Goal: Task Accomplishment & Management: Use online tool/utility

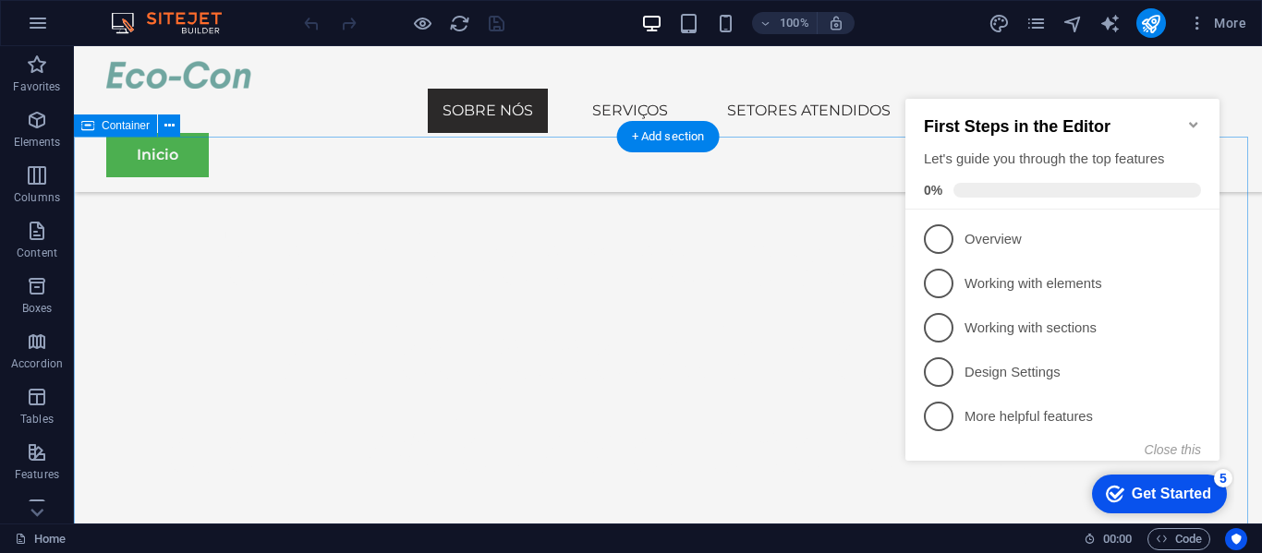
scroll to position [741, 0]
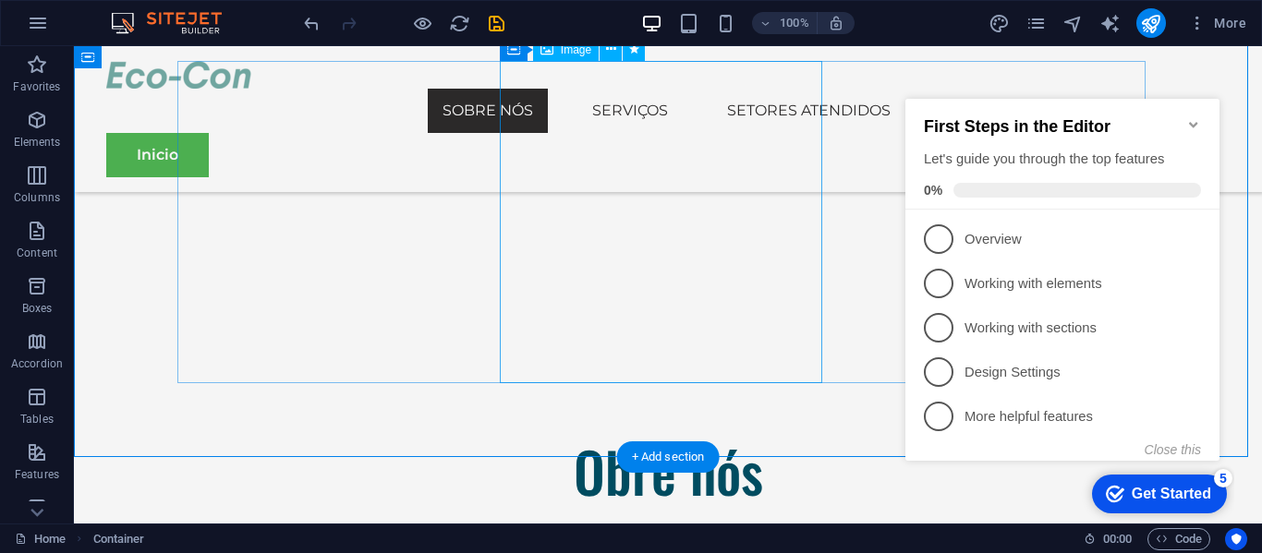
scroll to position [1238, 0]
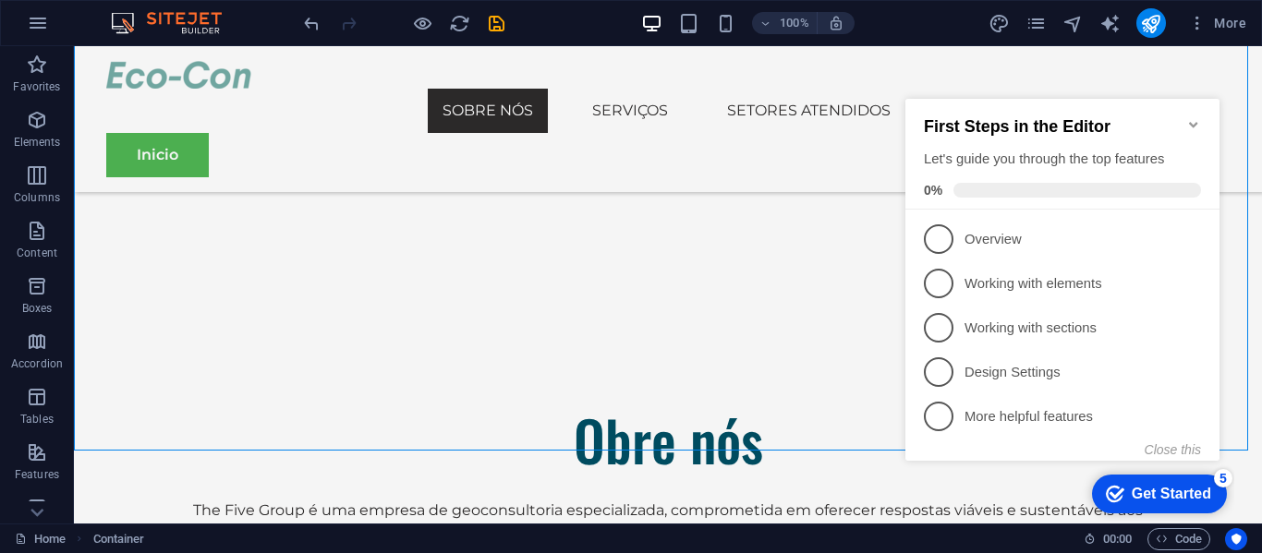
click at [1193, 117] on icon "Minimize checklist" at bounding box center [1193, 124] width 15 height 15
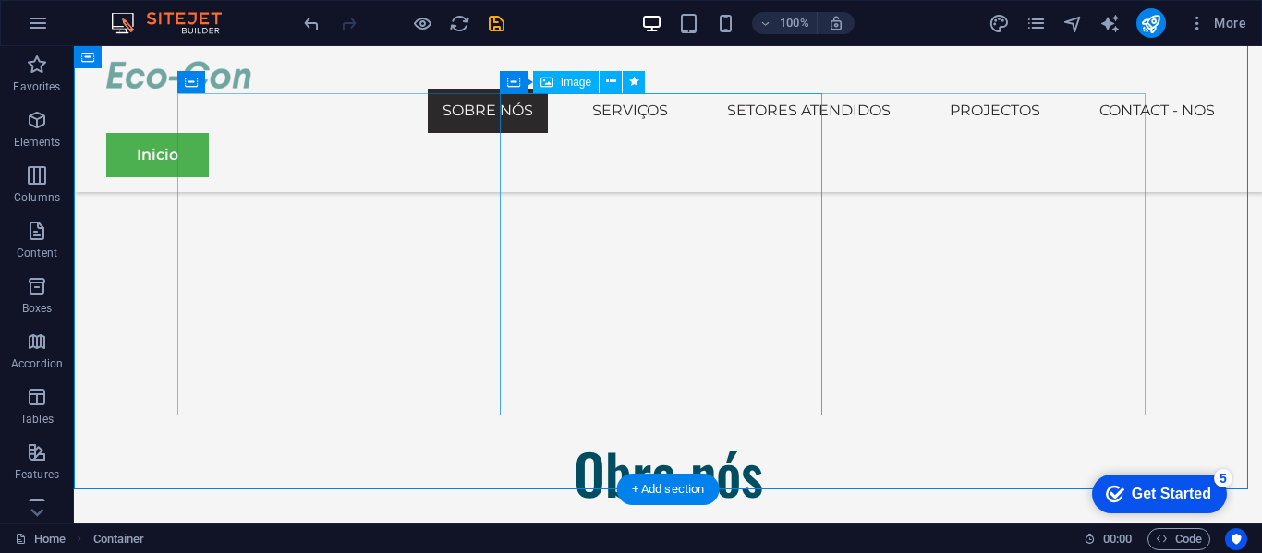
scroll to position [1205, 0]
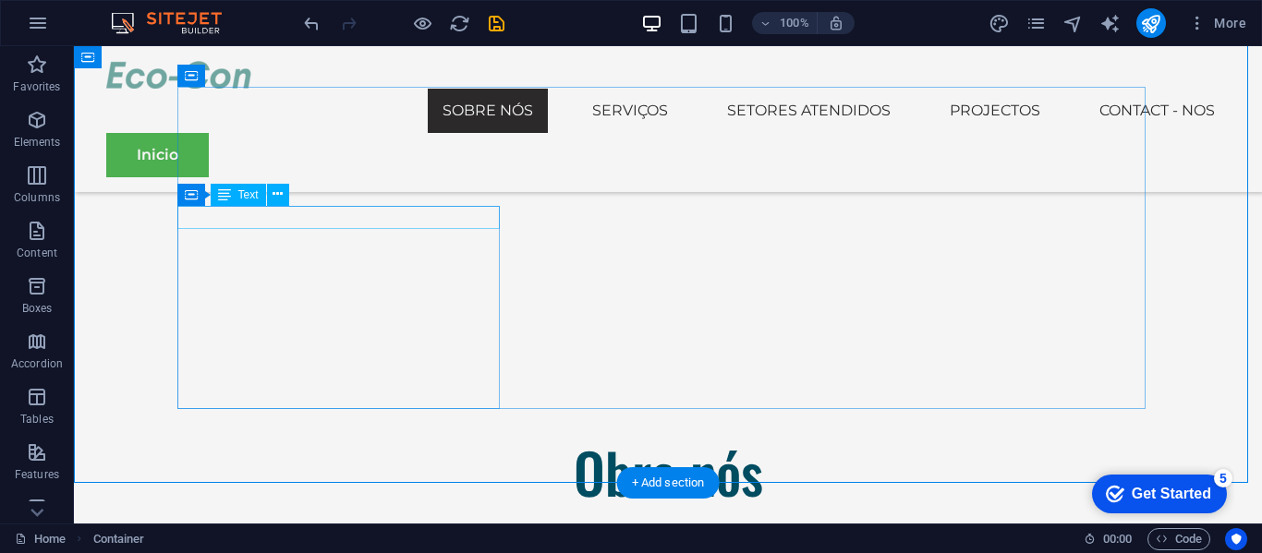
click at [363, 218] on div "Drag here to replace the existing content. Press “Ctrl” if you want to create a…" at bounding box center [668, 284] width 1188 height 477
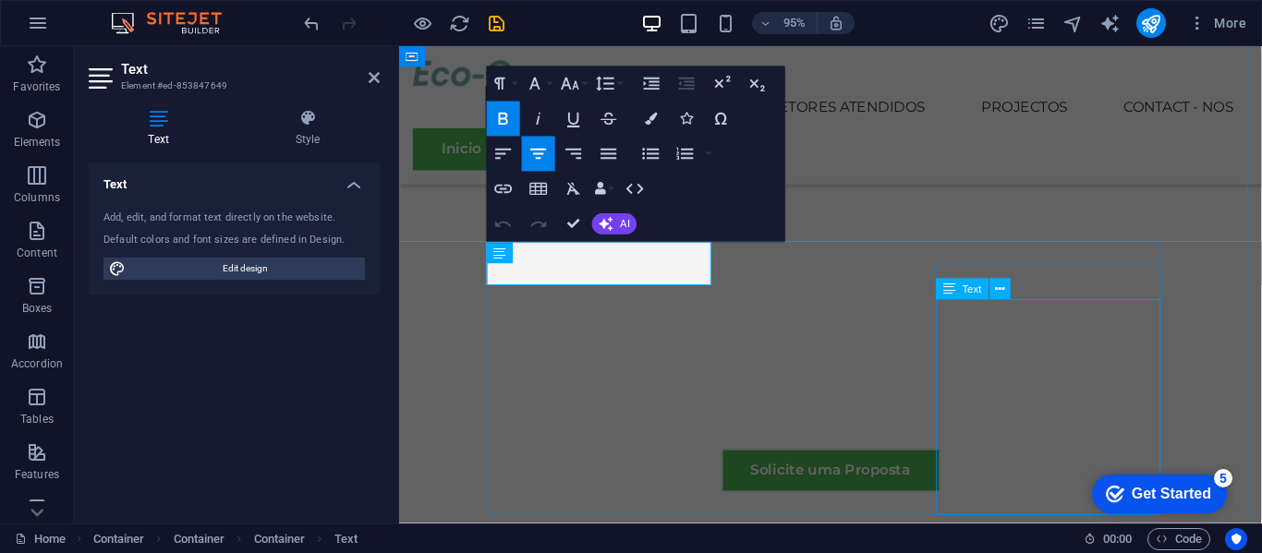
scroll to position [1039, 0]
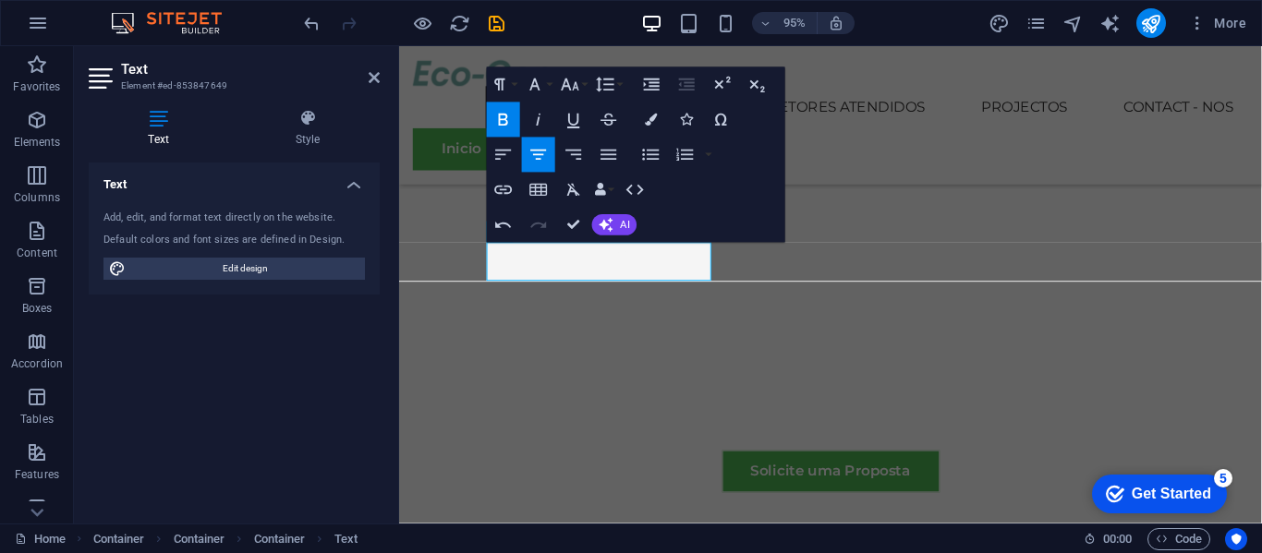
click at [507, 120] on icon "button" at bounding box center [503, 120] width 9 height 12
click at [306, 125] on icon at bounding box center [307, 118] width 144 height 18
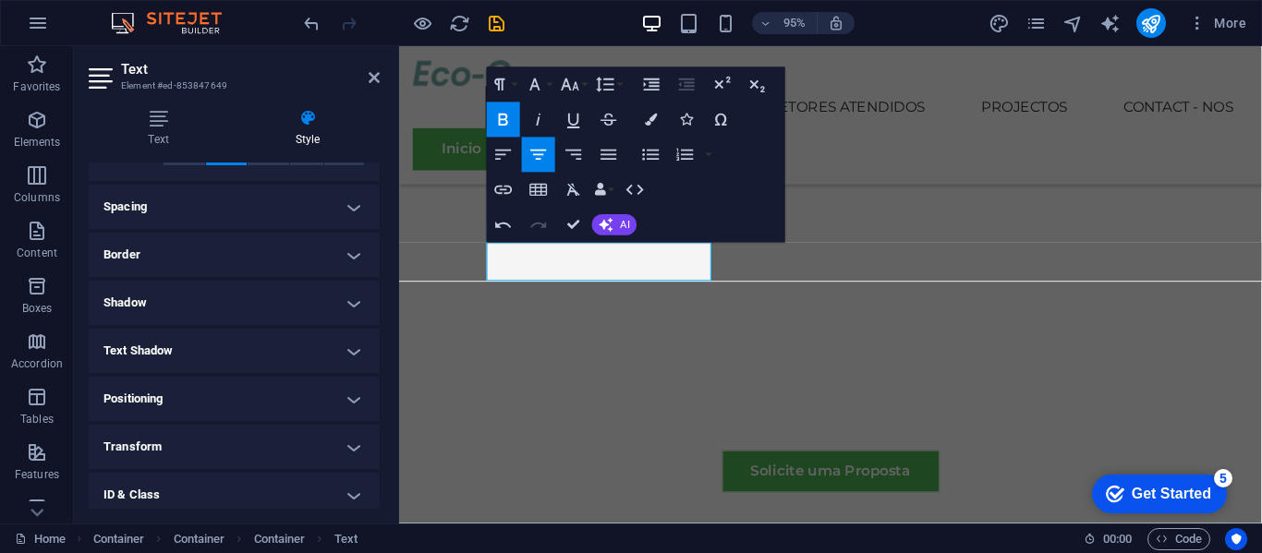
scroll to position [329, 0]
click at [226, 260] on h4 "Border" at bounding box center [234, 256] width 291 height 44
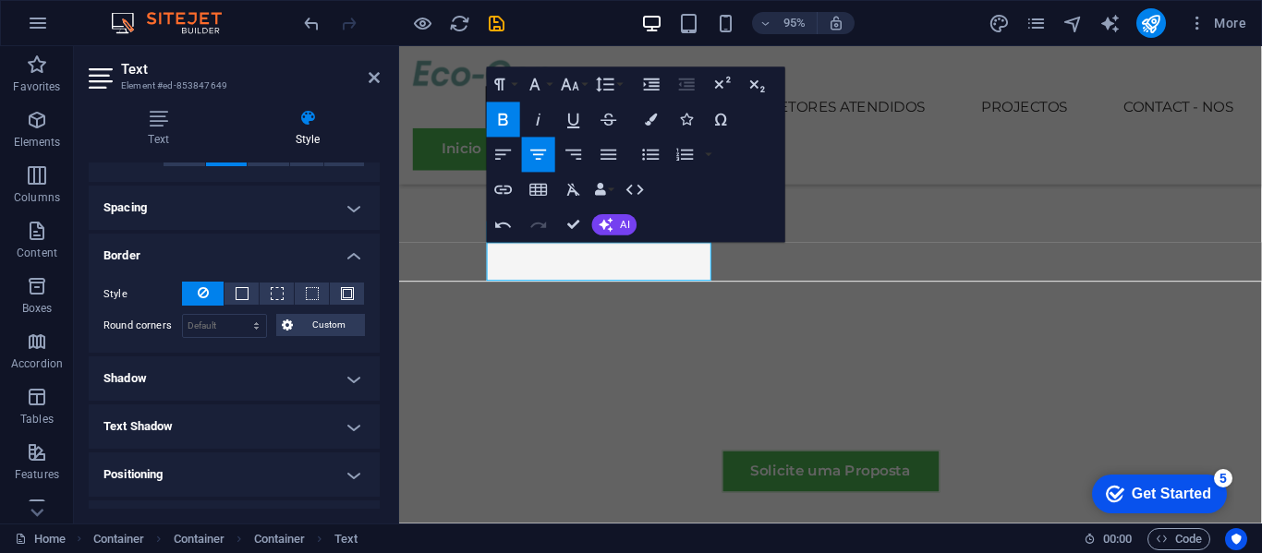
click at [226, 260] on h4 "Border" at bounding box center [234, 250] width 291 height 33
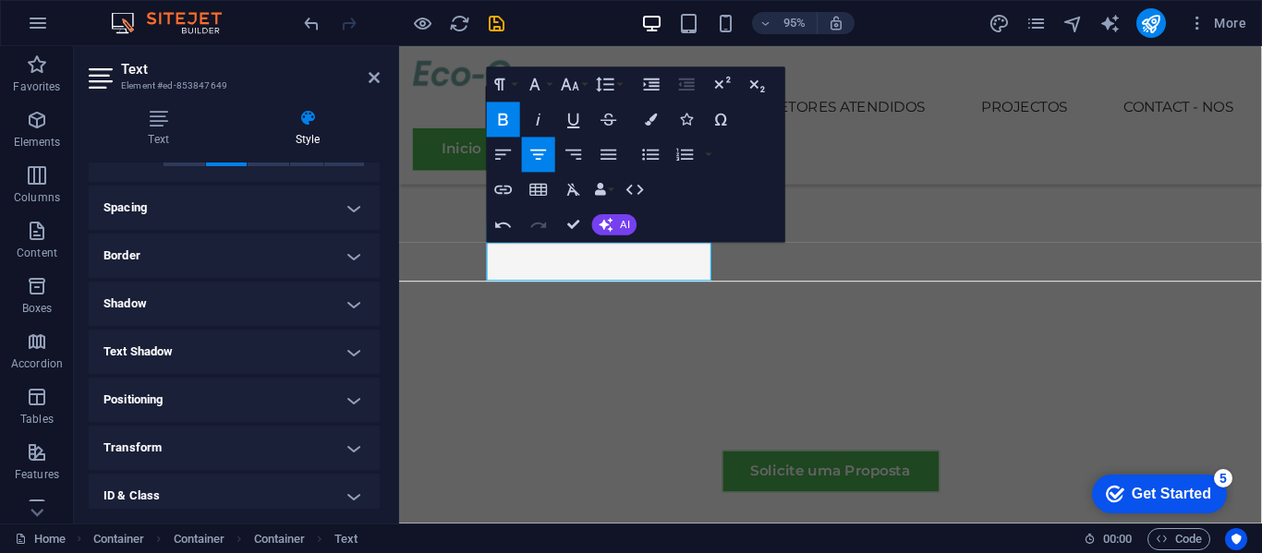
scroll to position [434, 0]
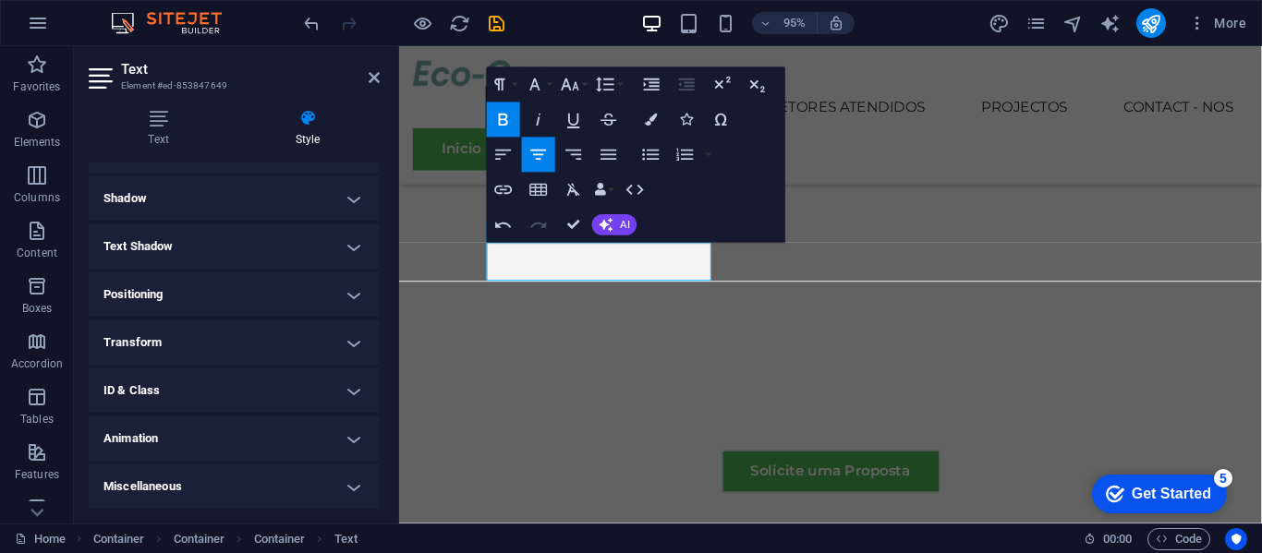
click at [208, 443] on h4 "Animation" at bounding box center [234, 439] width 291 height 44
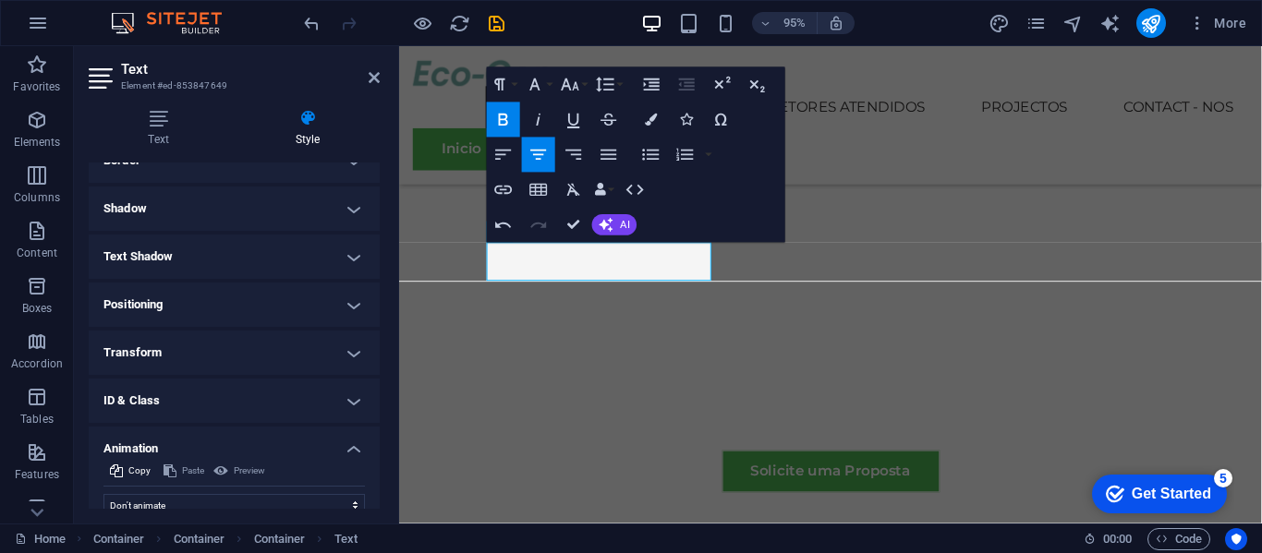
scroll to position [424, 0]
click at [334, 445] on h4 "Animation" at bounding box center [234, 443] width 291 height 33
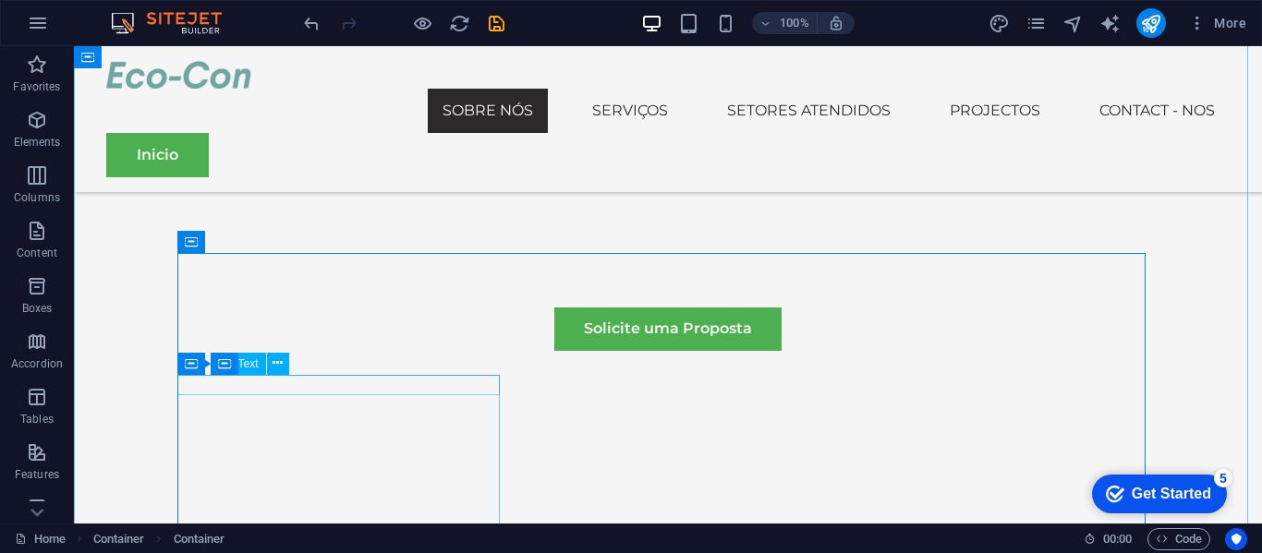
click at [274, 366] on icon at bounding box center [277, 363] width 10 height 19
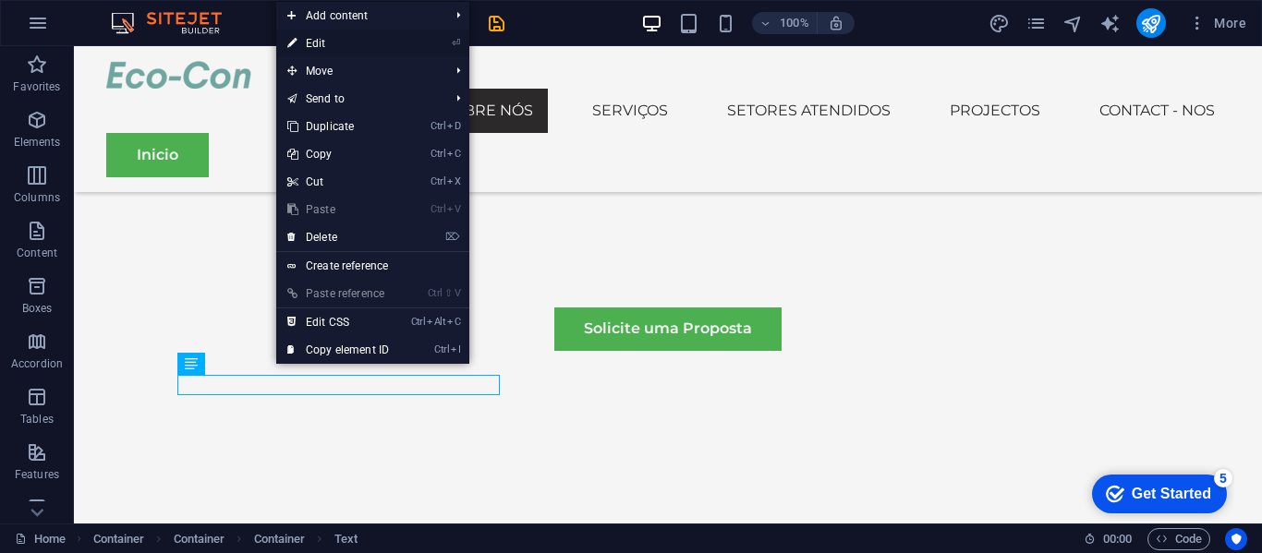
click at [328, 42] on link "⏎ Edit" at bounding box center [338, 44] width 124 height 28
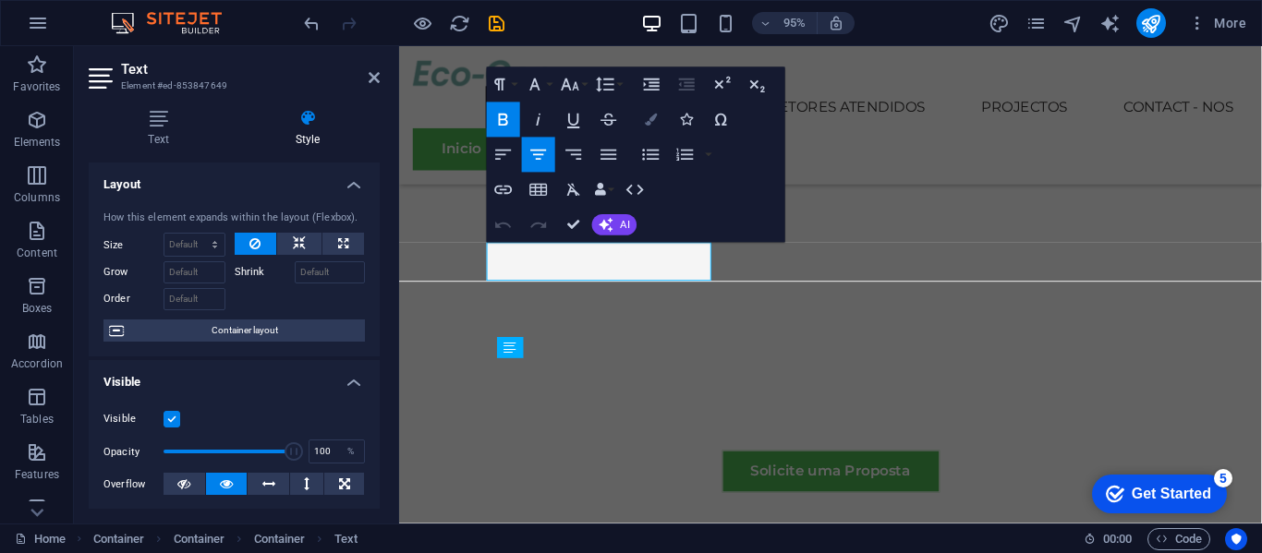
click at [655, 114] on icon "button" at bounding box center [651, 120] width 12 height 12
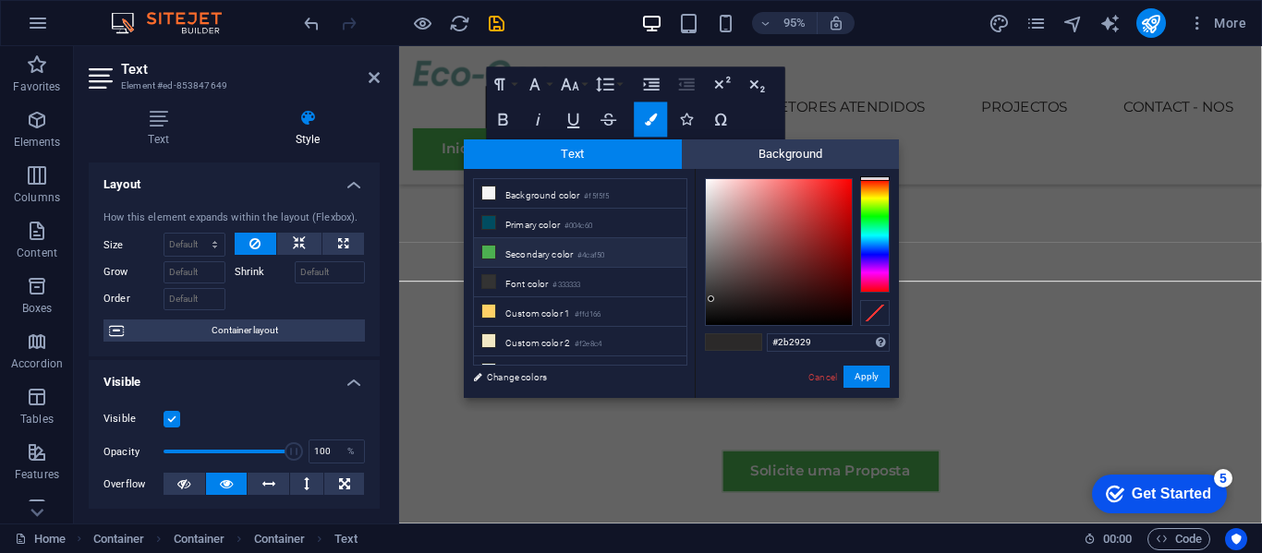
click at [578, 239] on li "Secondary color #4caf50" at bounding box center [580, 253] width 212 height 30
type input "#4caf50"
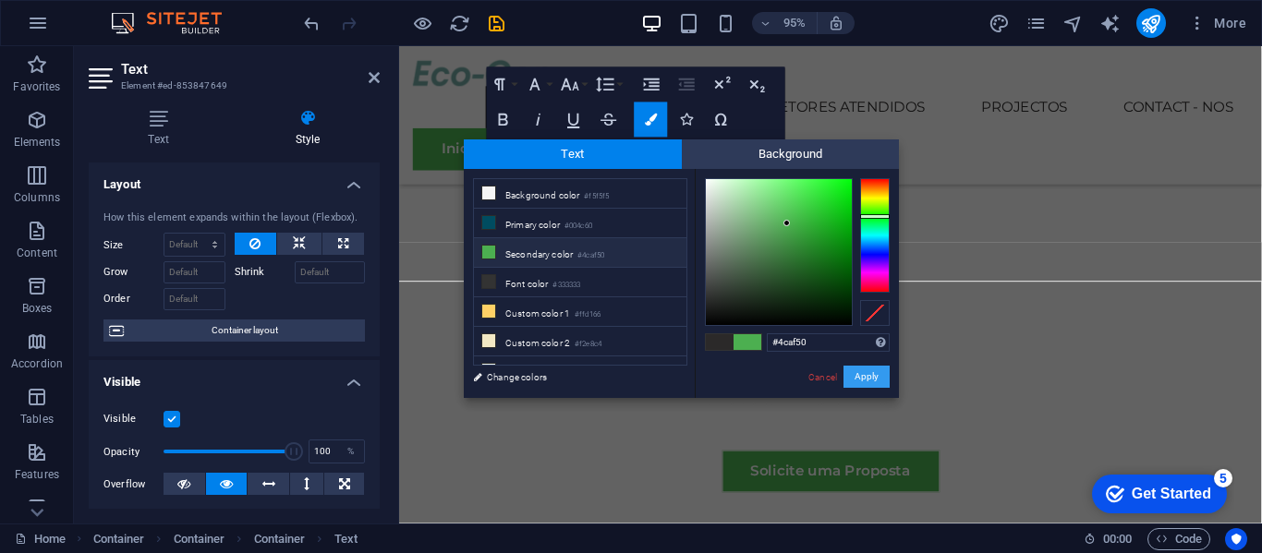
click at [867, 375] on button "Apply" at bounding box center [866, 377] width 46 height 22
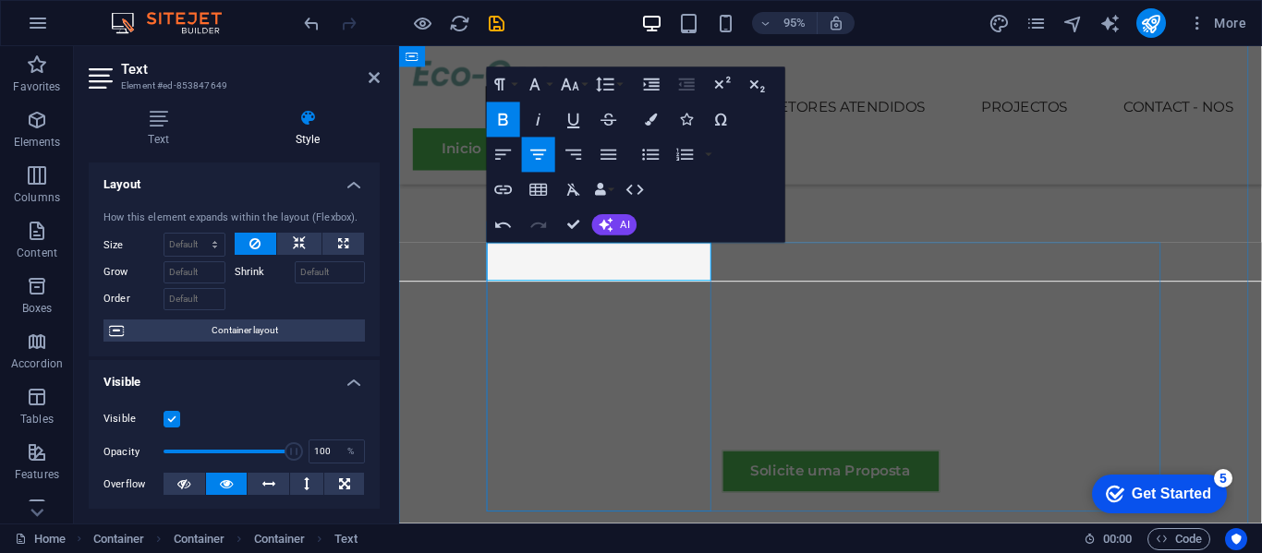
click at [650, 116] on icon "button" at bounding box center [651, 120] width 12 height 12
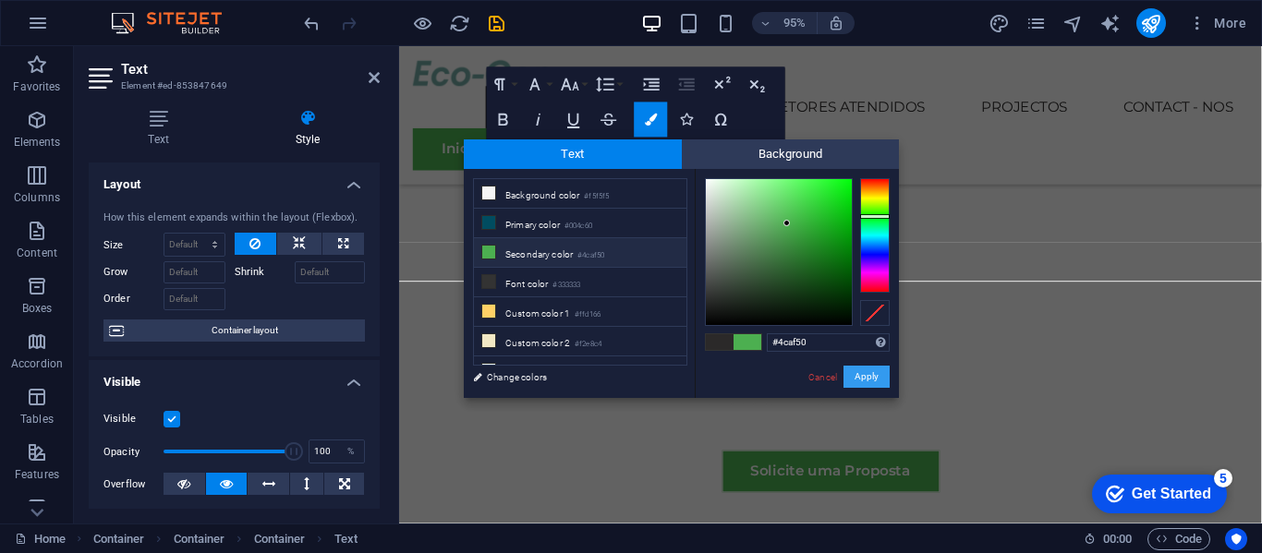
click at [854, 377] on button "Apply" at bounding box center [866, 377] width 46 height 22
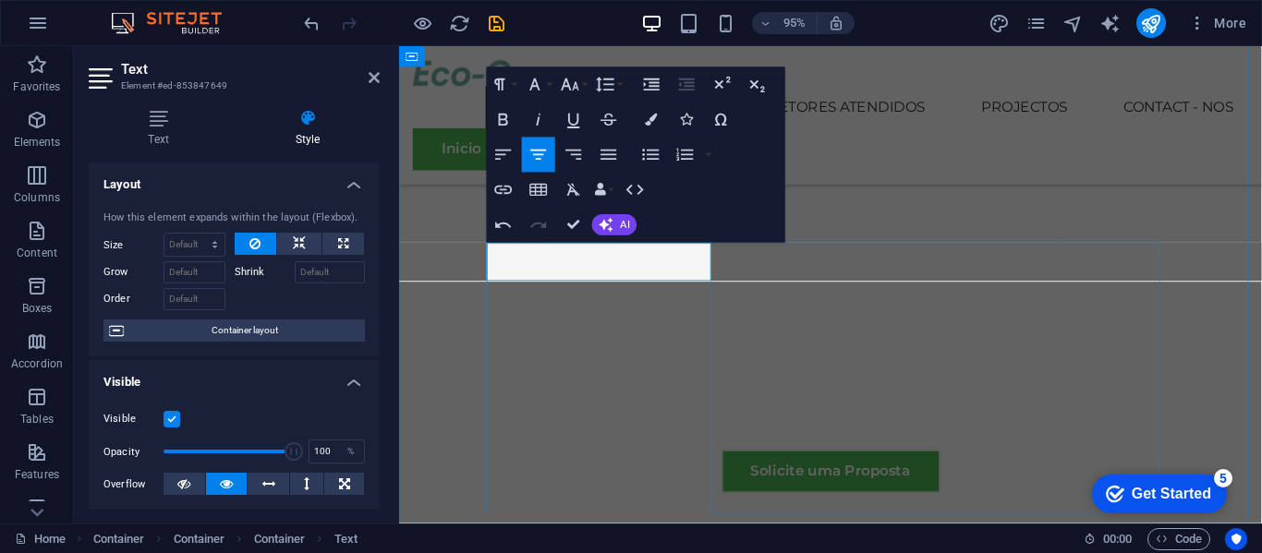
drag, startPoint x: 658, startPoint y: 279, endPoint x: 506, endPoint y: 255, distance: 154.3
click at [652, 124] on icon "button" at bounding box center [651, 120] width 12 height 12
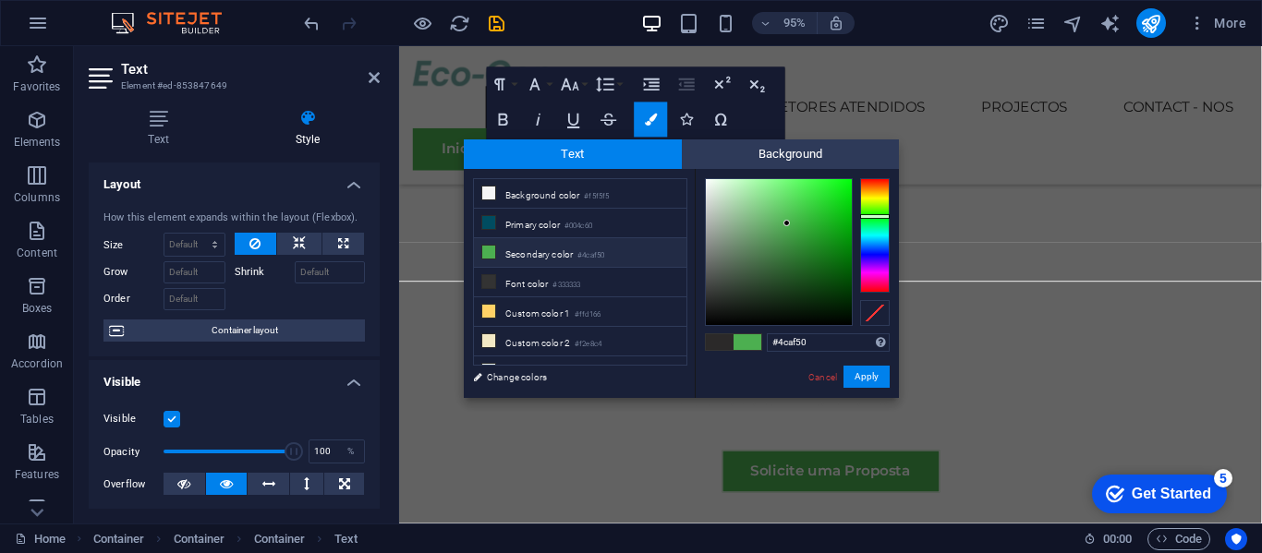
click at [557, 255] on li "Secondary color #4caf50" at bounding box center [580, 253] width 212 height 30
click at [863, 378] on button "Apply" at bounding box center [866, 377] width 46 height 22
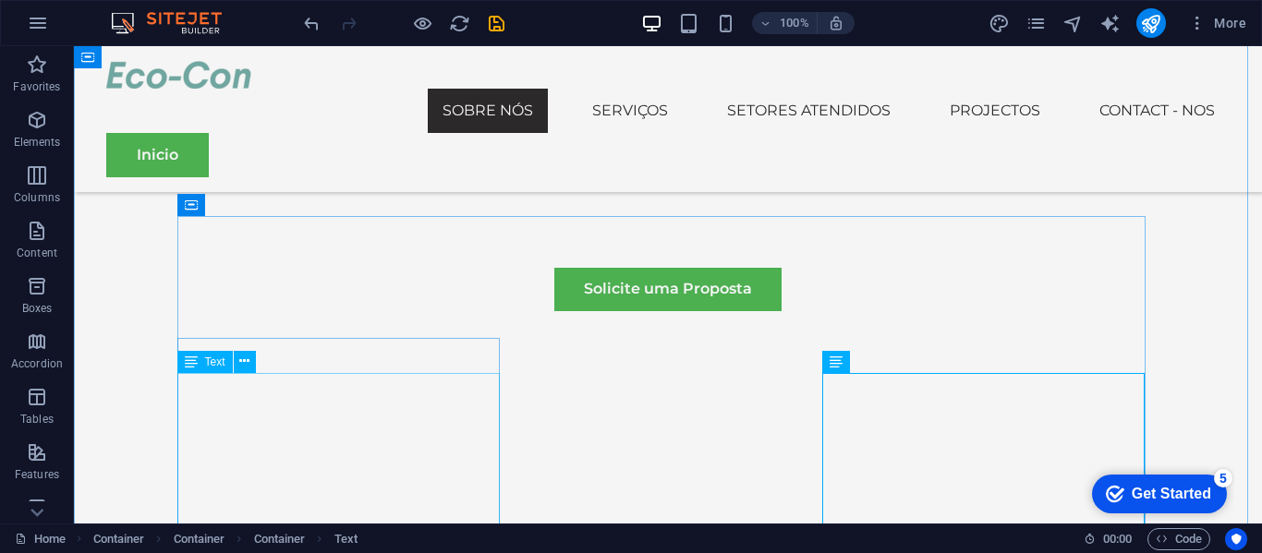
scroll to position [1080, 0]
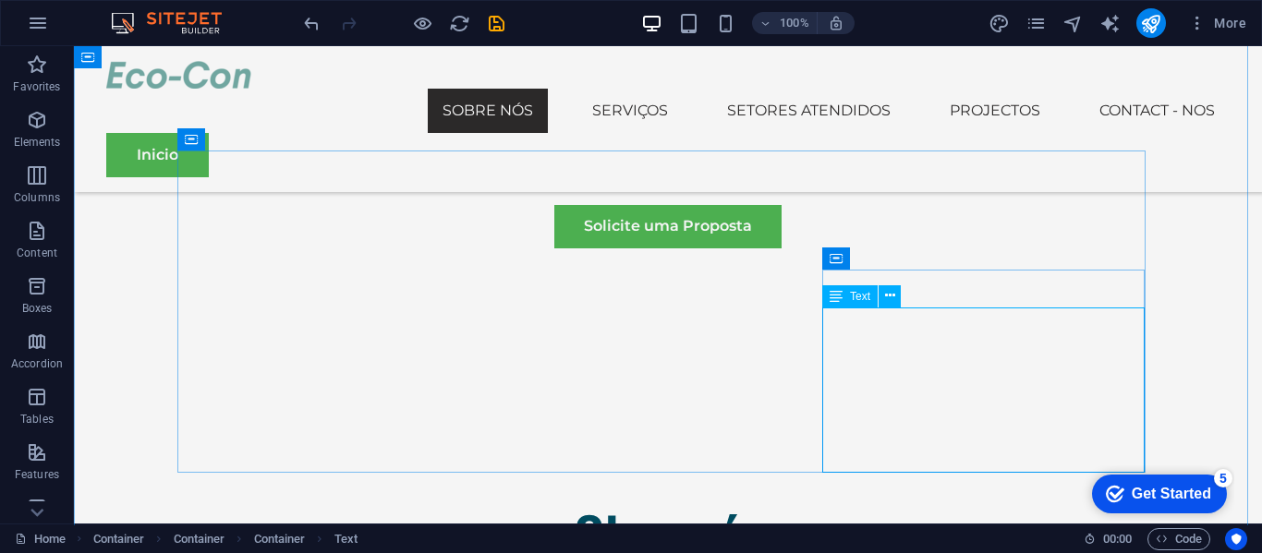
scroll to position [1142, 0]
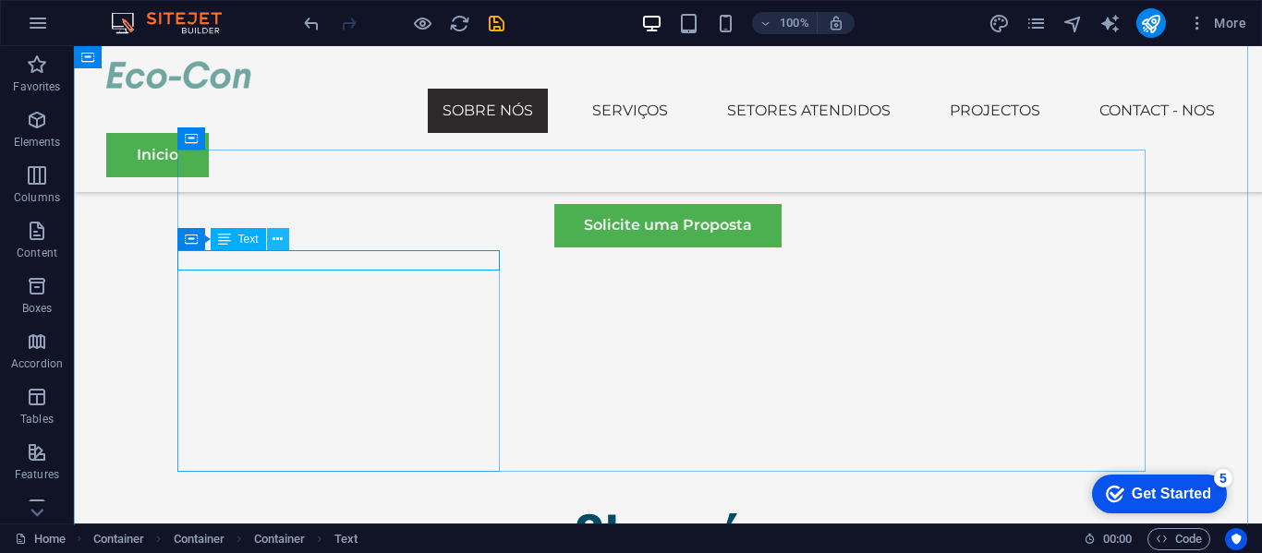
click at [276, 240] on icon at bounding box center [277, 239] width 10 height 19
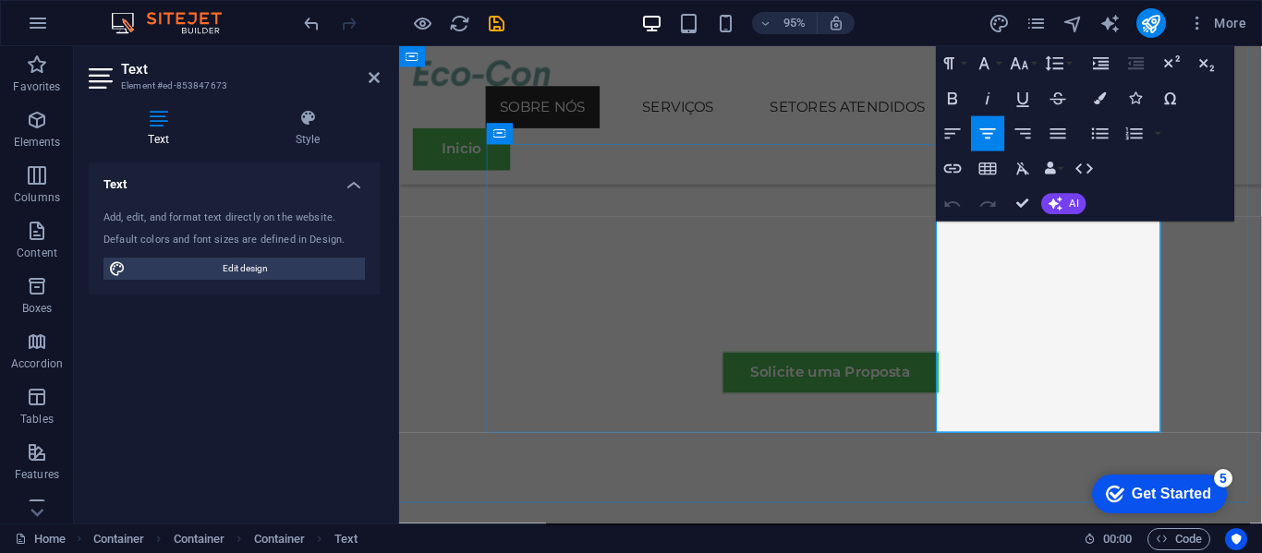
copy p "At Eco-Con, we understand that success is not just about profitability; it's al…"
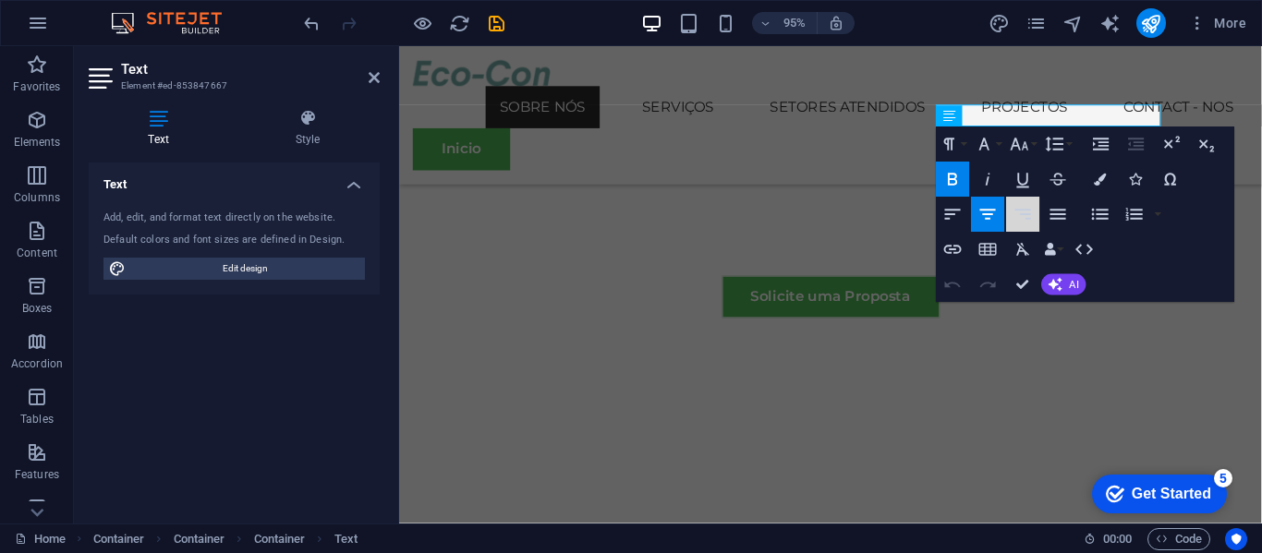
click at [1019, 200] on button "Align Right" at bounding box center [1022, 214] width 33 height 35
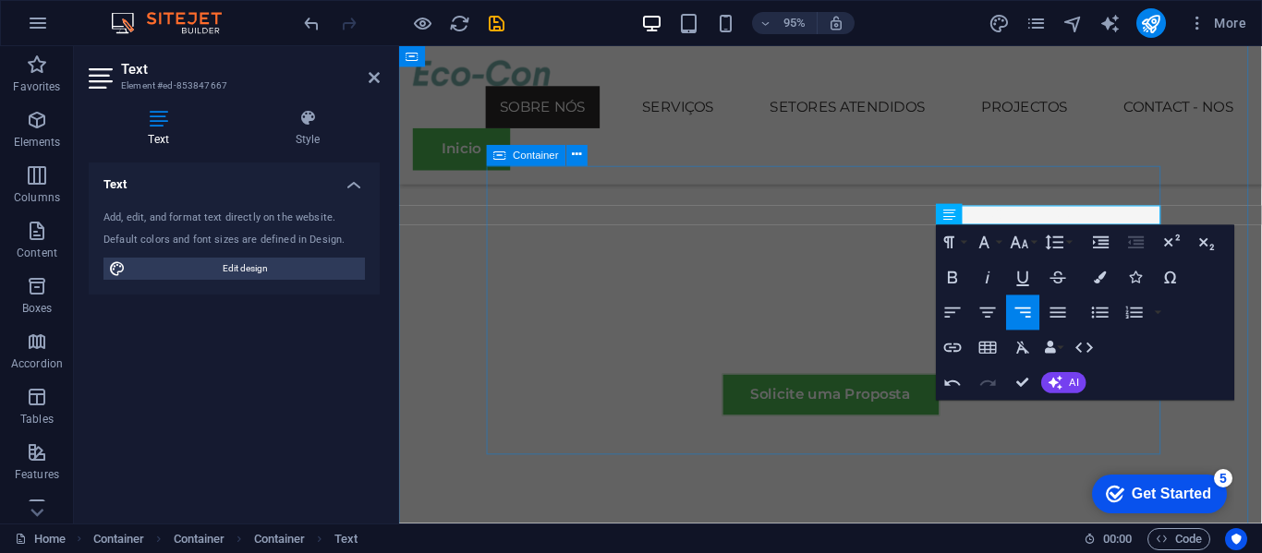
scroll to position [1078, 0]
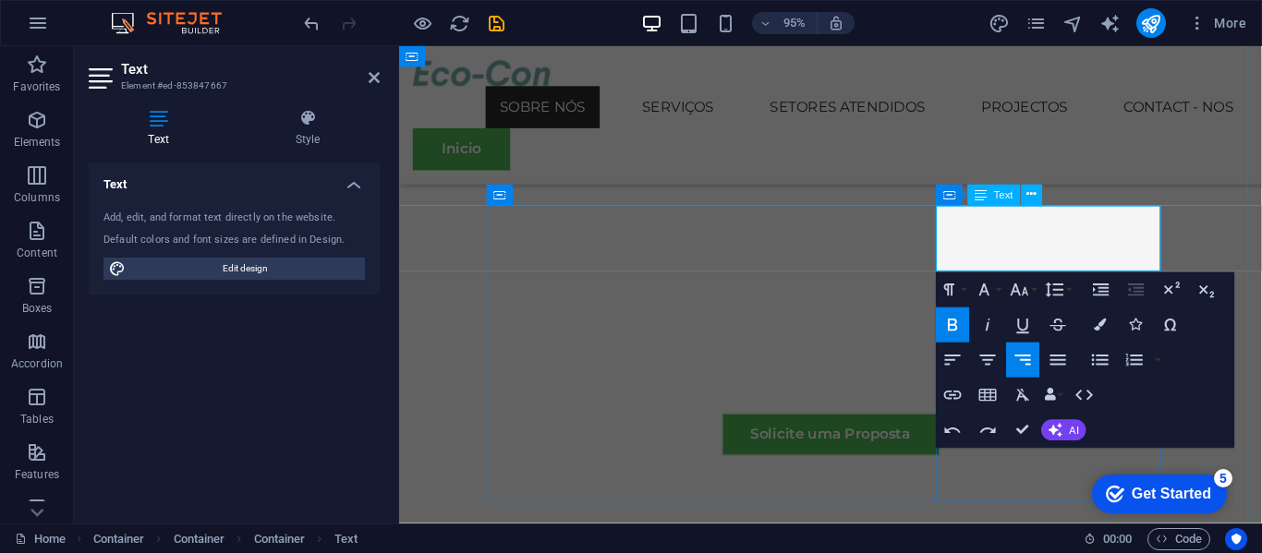
drag, startPoint x: 1093, startPoint y: 243, endPoint x: 1218, endPoint y: 265, distance: 127.5
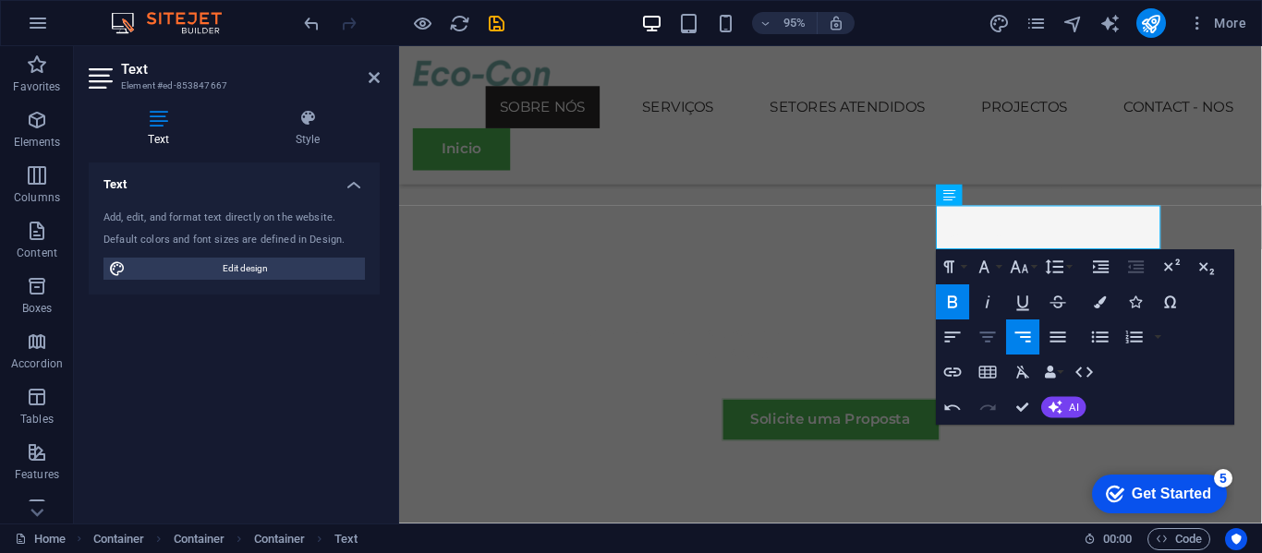
click at [987, 347] on button "Align Center" at bounding box center [987, 337] width 33 height 35
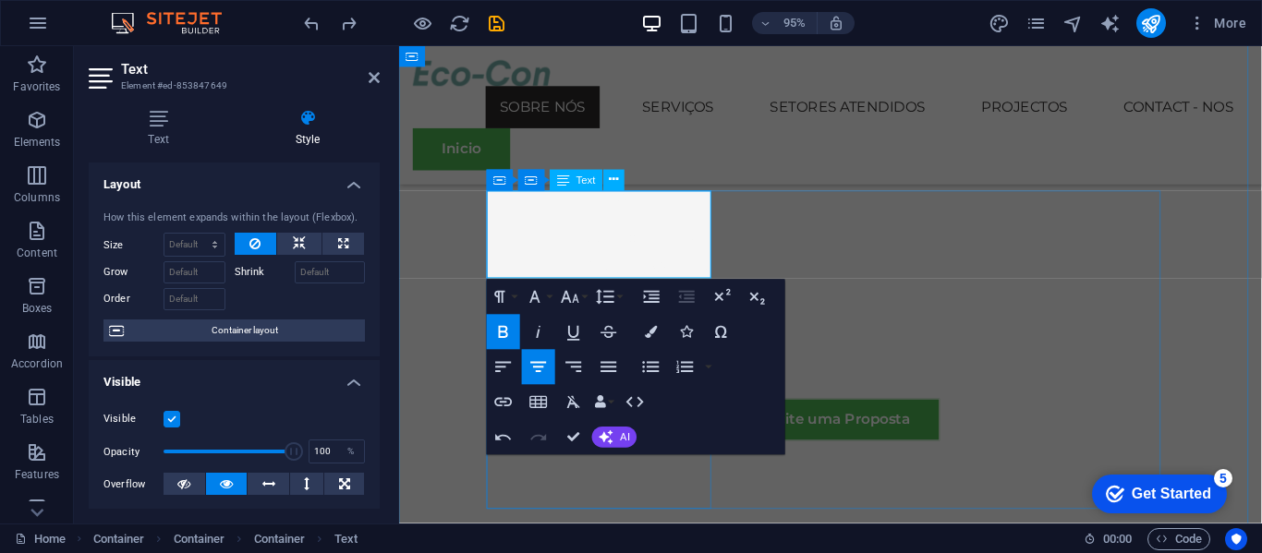
drag, startPoint x: 665, startPoint y: 284, endPoint x: 507, endPoint y: 251, distance: 161.2
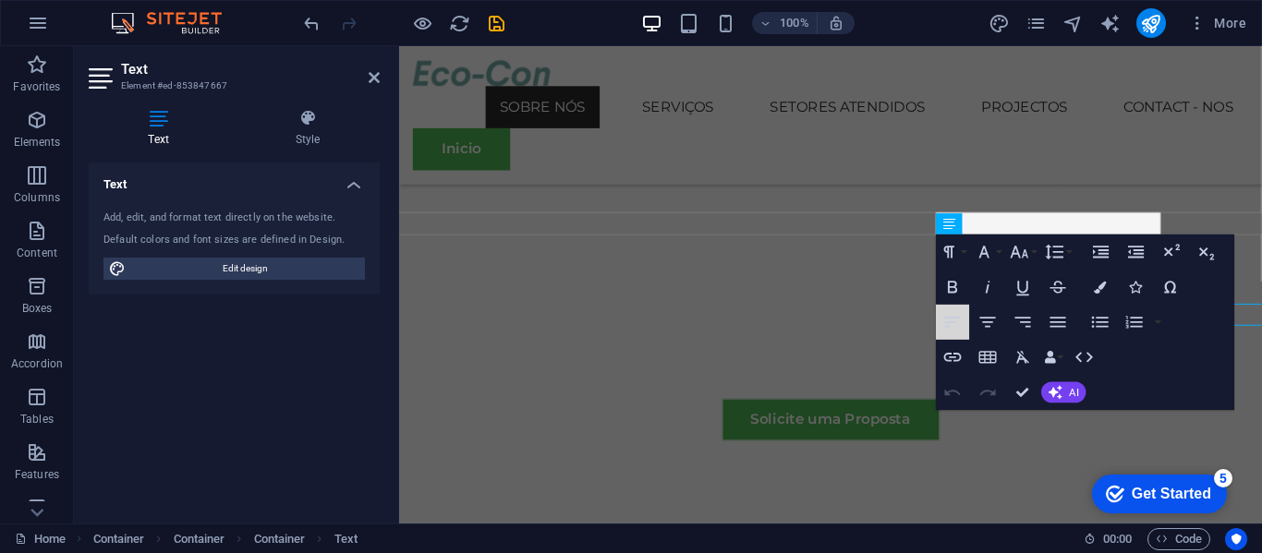
click at [968, 325] on button "Align Left" at bounding box center [952, 322] width 33 height 35
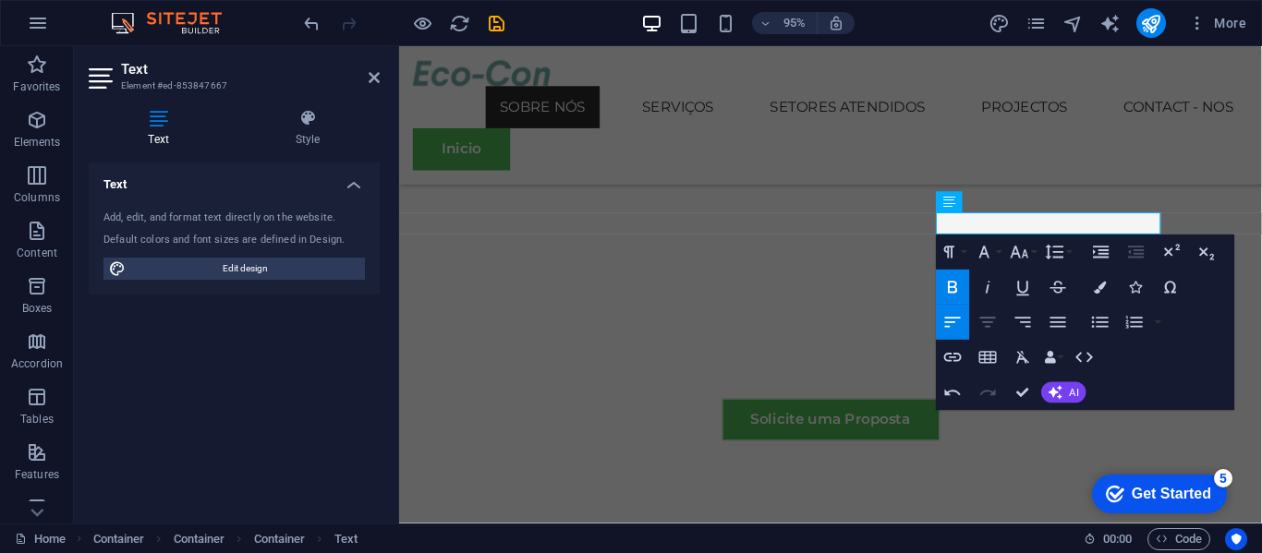
click at [983, 334] on button "Align Center" at bounding box center [987, 322] width 33 height 35
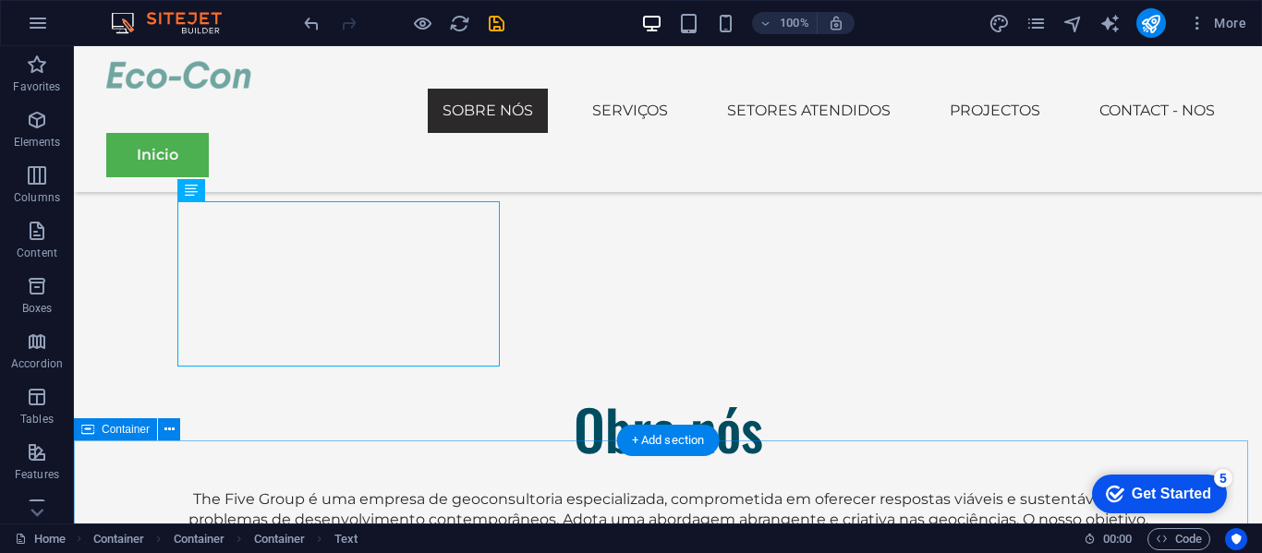
scroll to position [1250, 0]
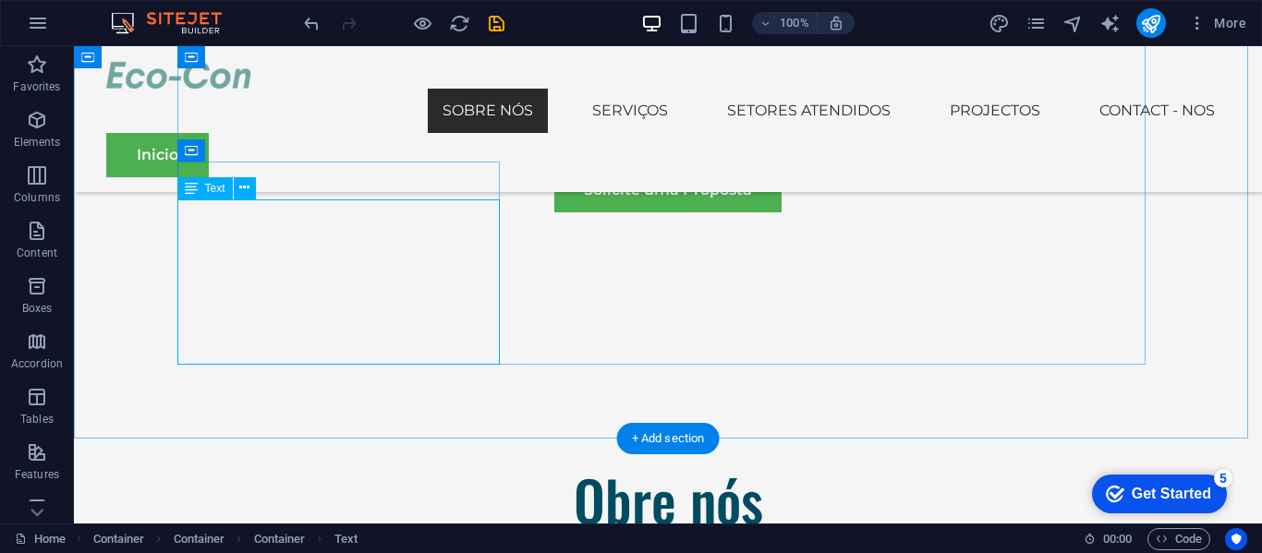
scroll to position [1130, 0]
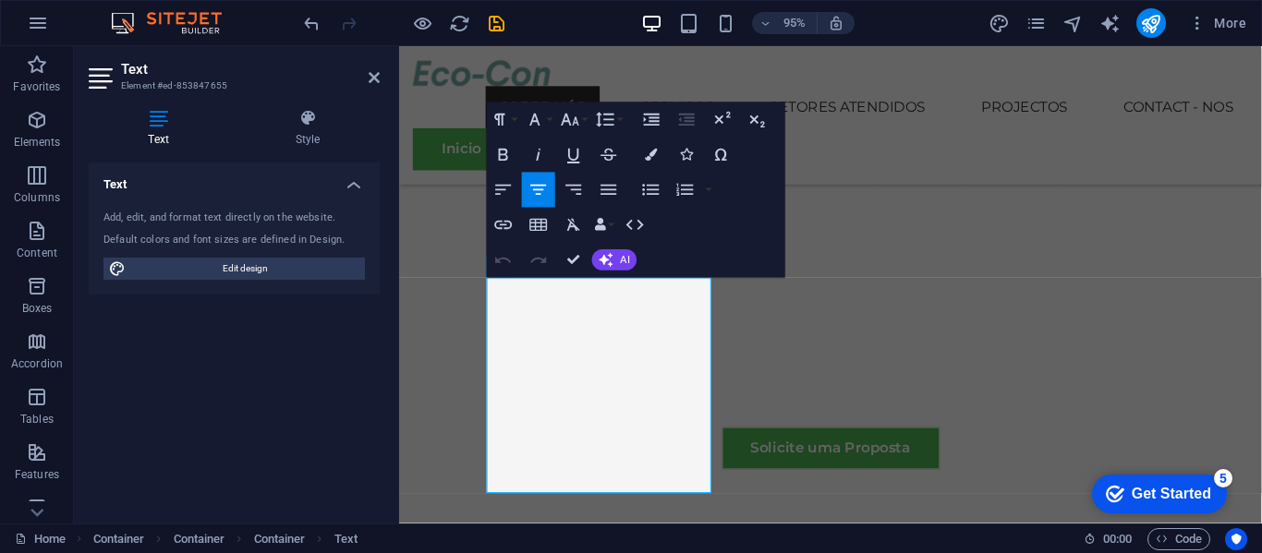
scroll to position [1062, 0]
drag, startPoint x: 578, startPoint y: 296, endPoint x: 516, endPoint y: 300, distance: 62.0
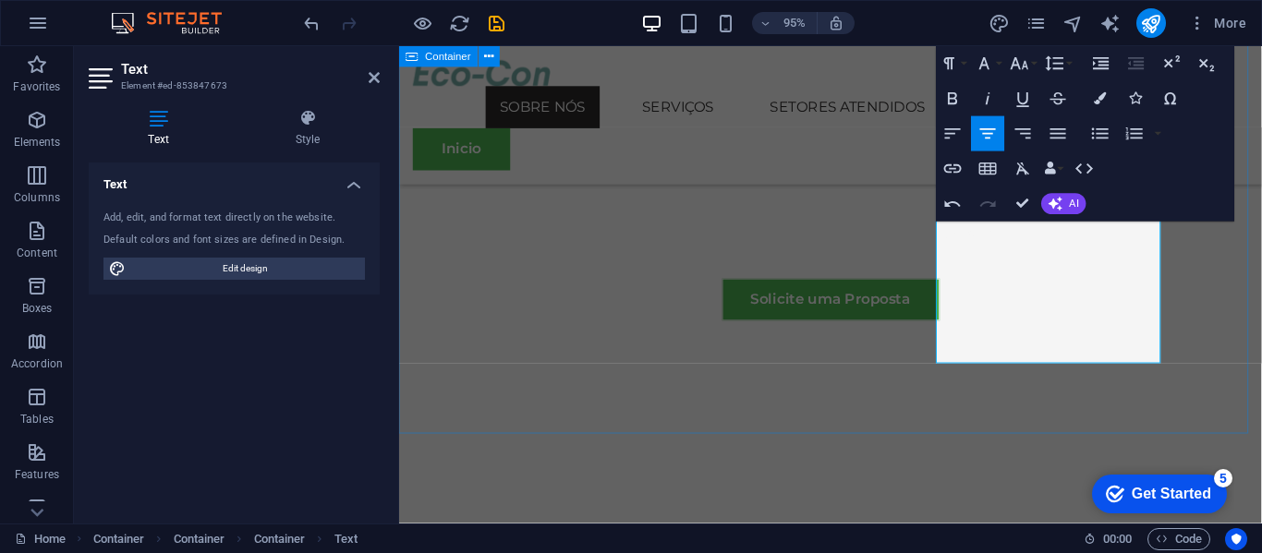
scroll to position [1221, 0]
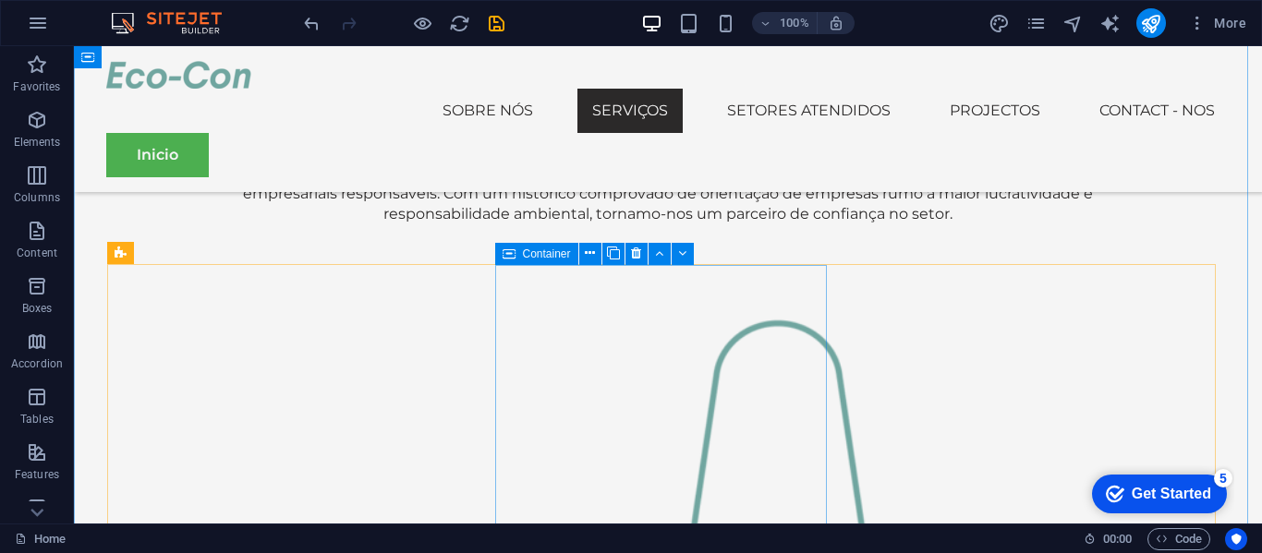
scroll to position [1716, 0]
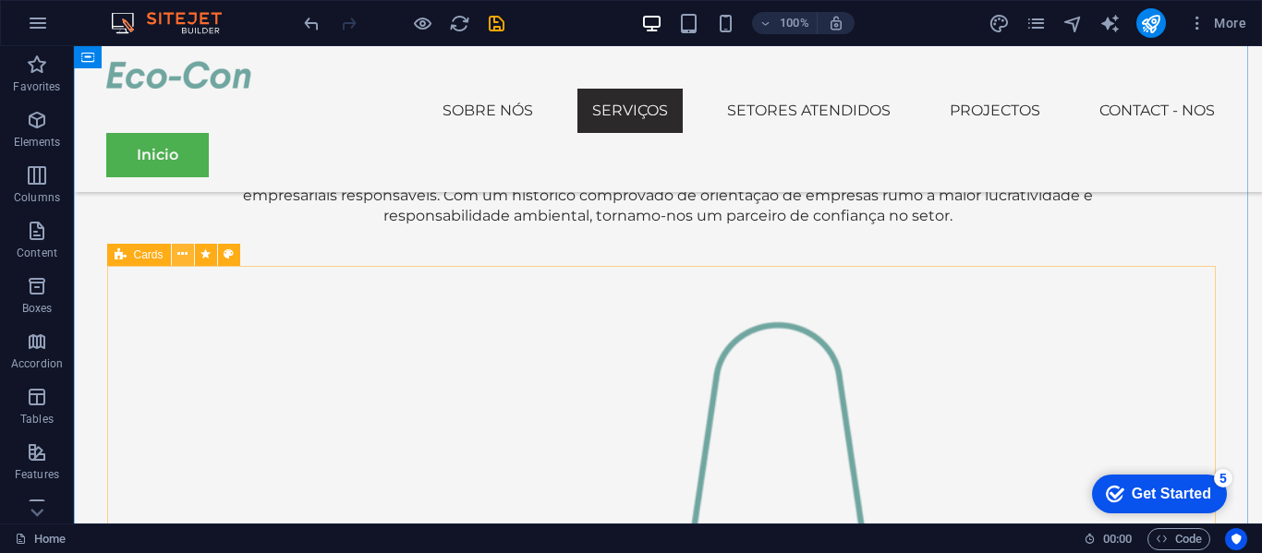
click at [187, 250] on icon at bounding box center [182, 254] width 10 height 19
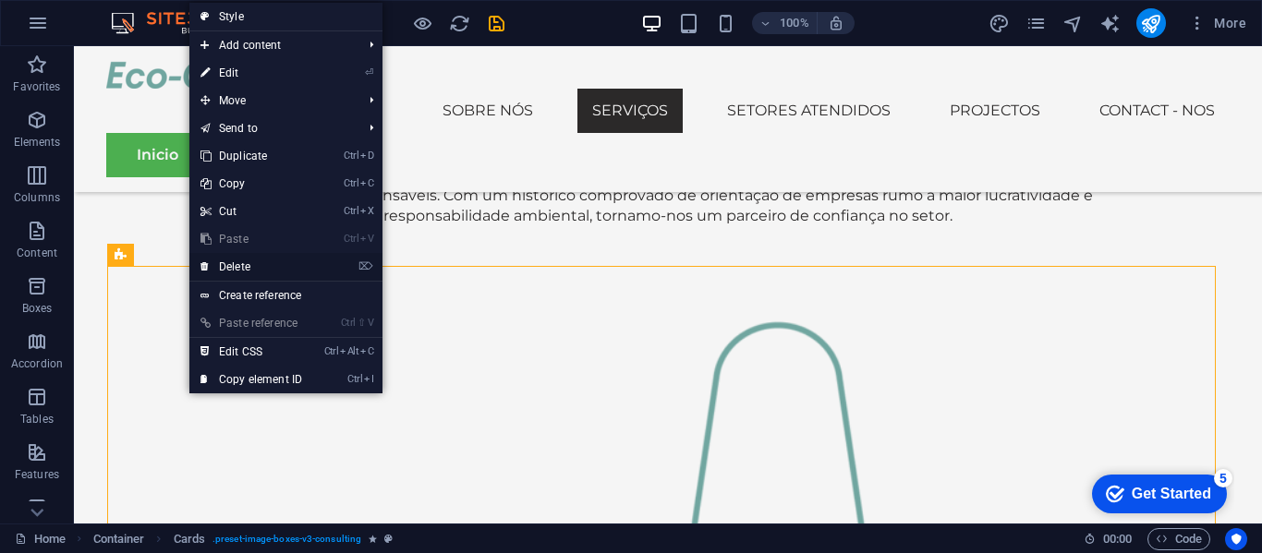
click at [232, 275] on link "⌦ Delete" at bounding box center [251, 267] width 124 height 28
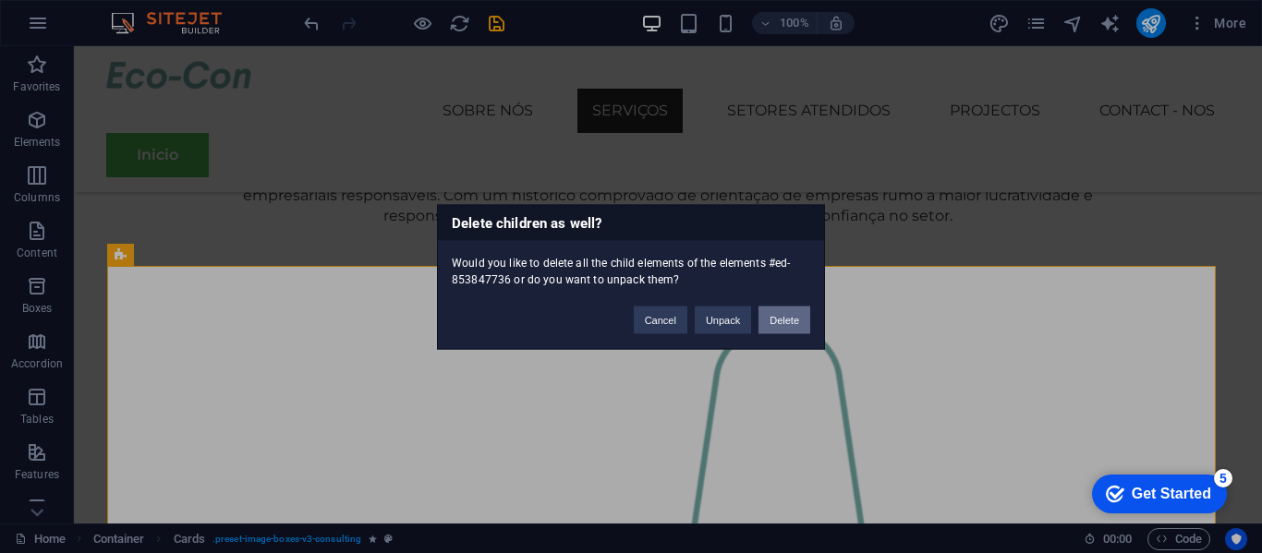
click at [790, 332] on button "Delete" at bounding box center [784, 320] width 52 height 28
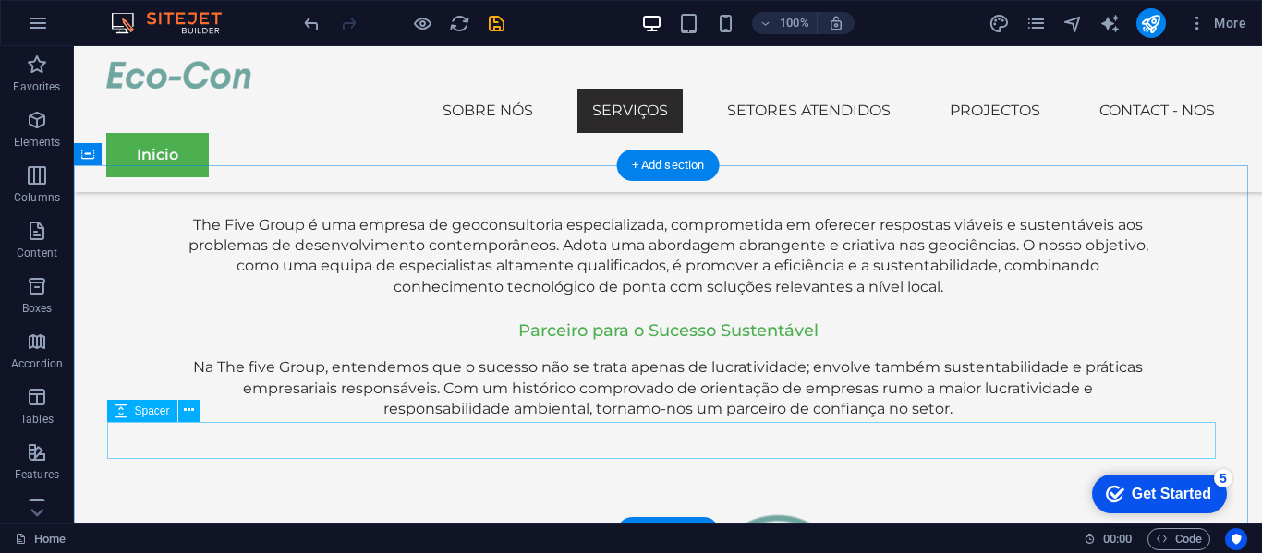
scroll to position [1522, 0]
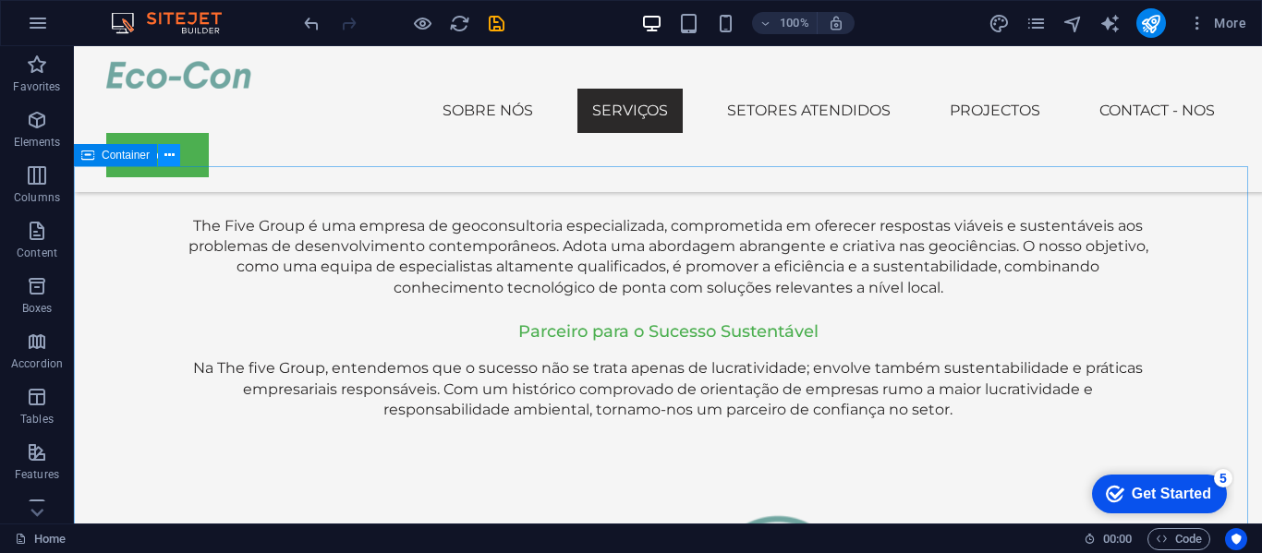
click at [169, 163] on icon at bounding box center [169, 155] width 10 height 19
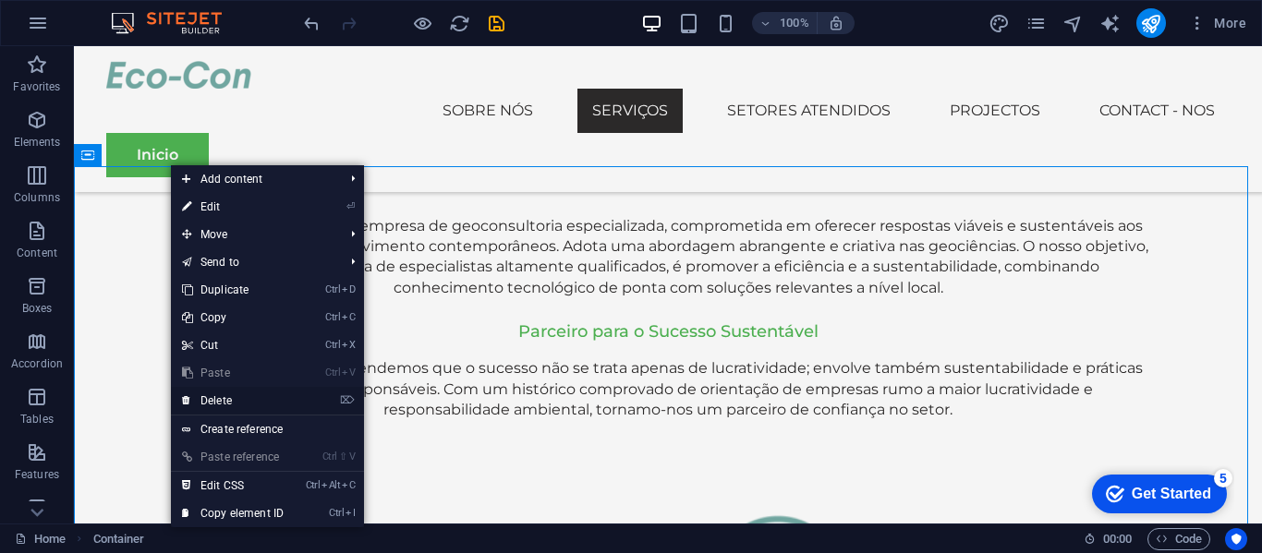
click at [236, 400] on link "⌦ Delete" at bounding box center [233, 401] width 124 height 28
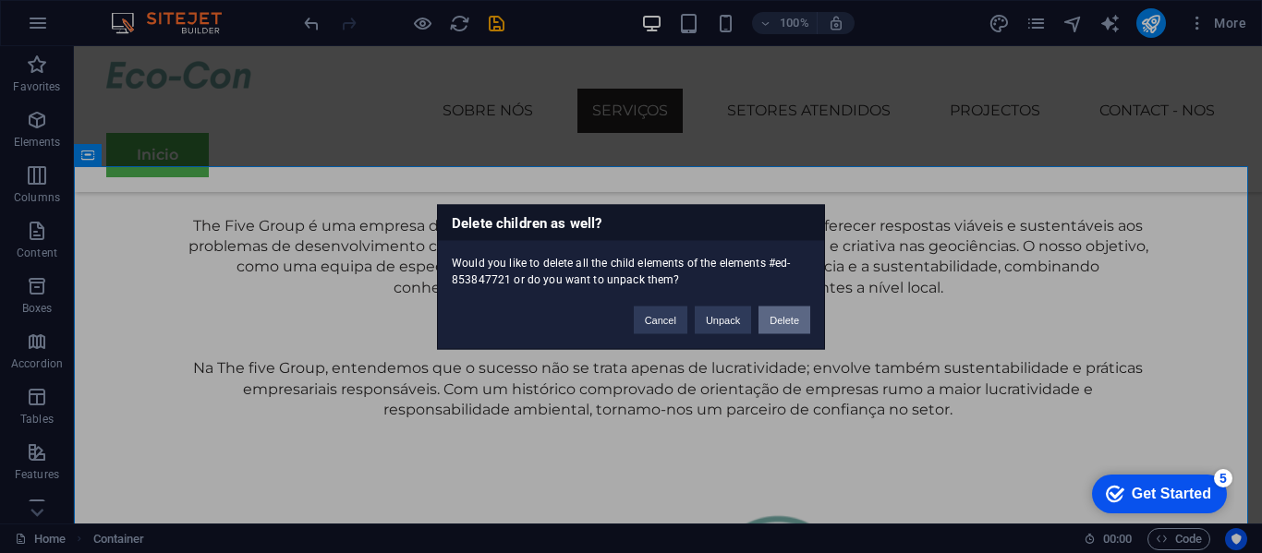
click at [779, 325] on button "Delete" at bounding box center [784, 320] width 52 height 28
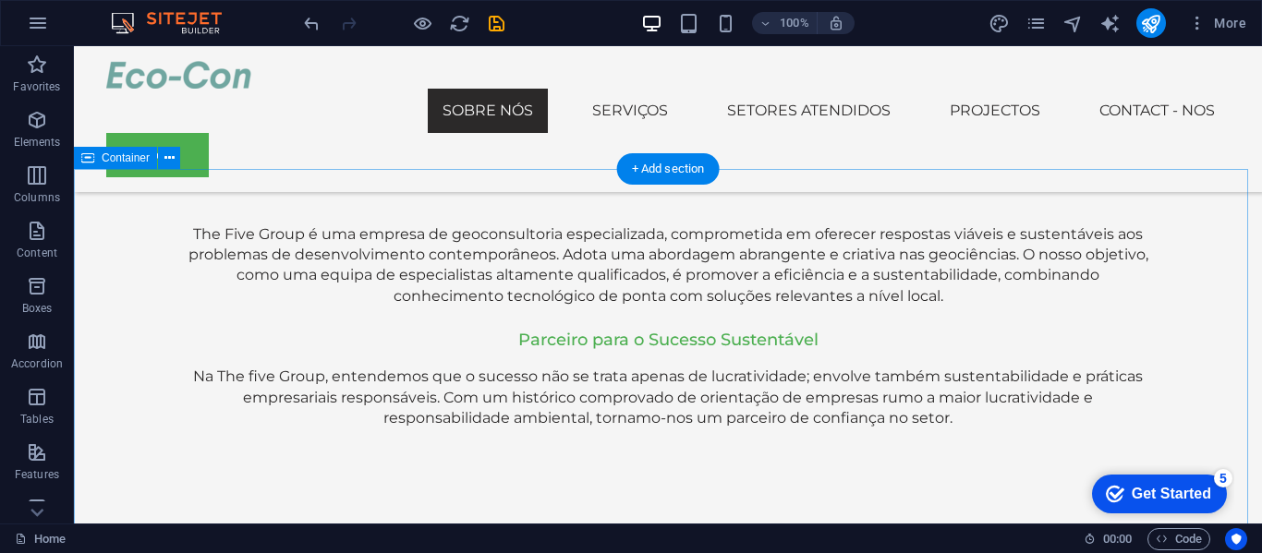
scroll to position [1512, 0]
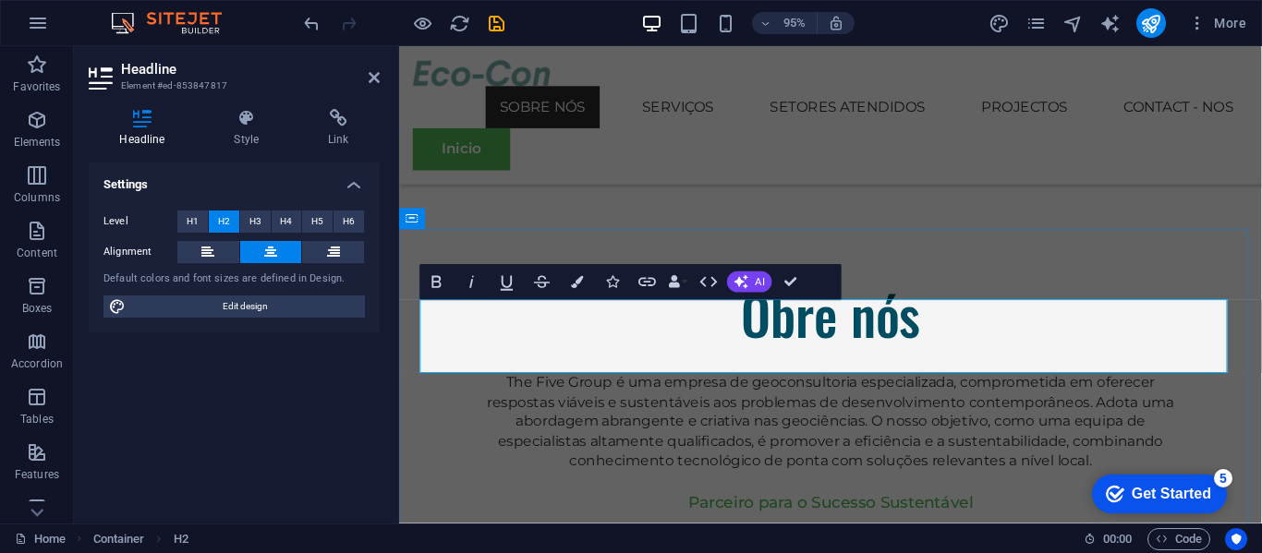
scroll to position [1436, 0]
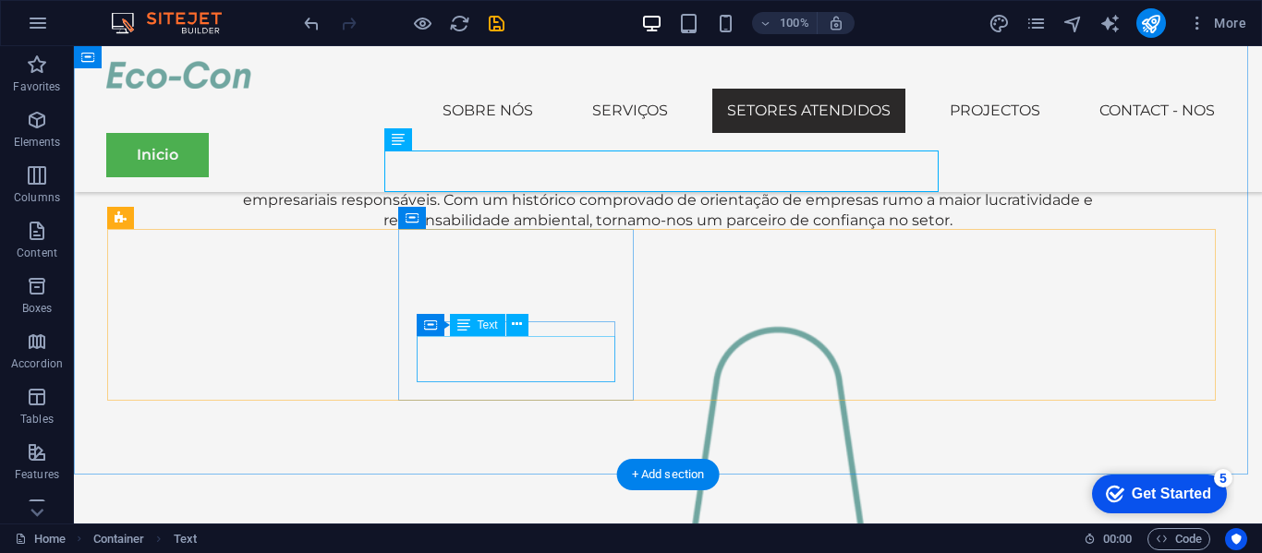
scroll to position [1710, 0]
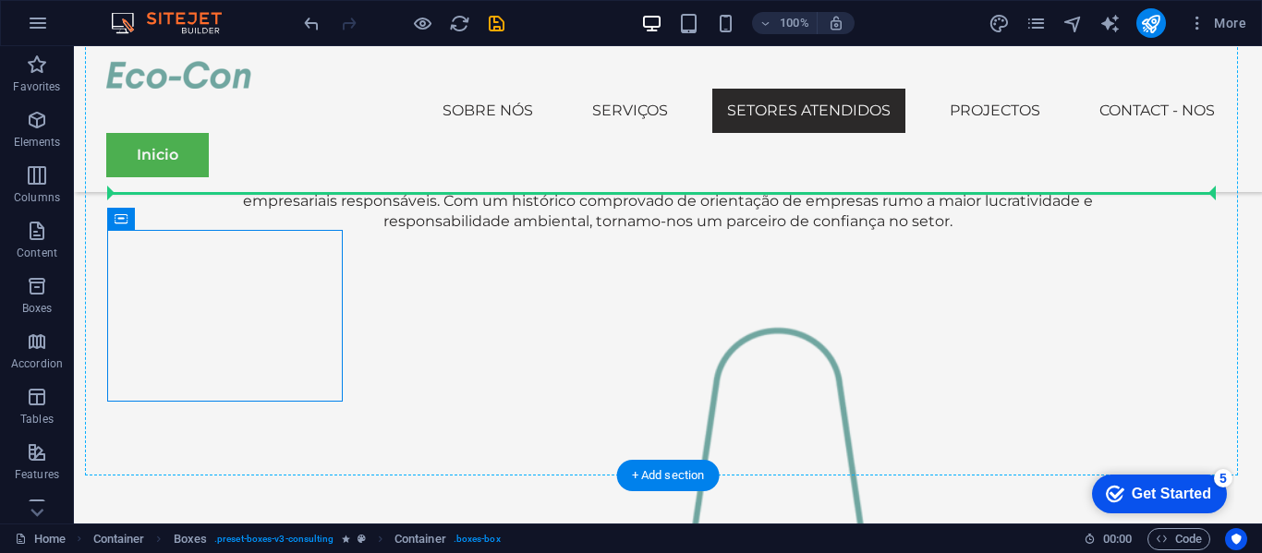
drag, startPoint x: 127, startPoint y: 240, endPoint x: 141, endPoint y: 199, distance: 44.1
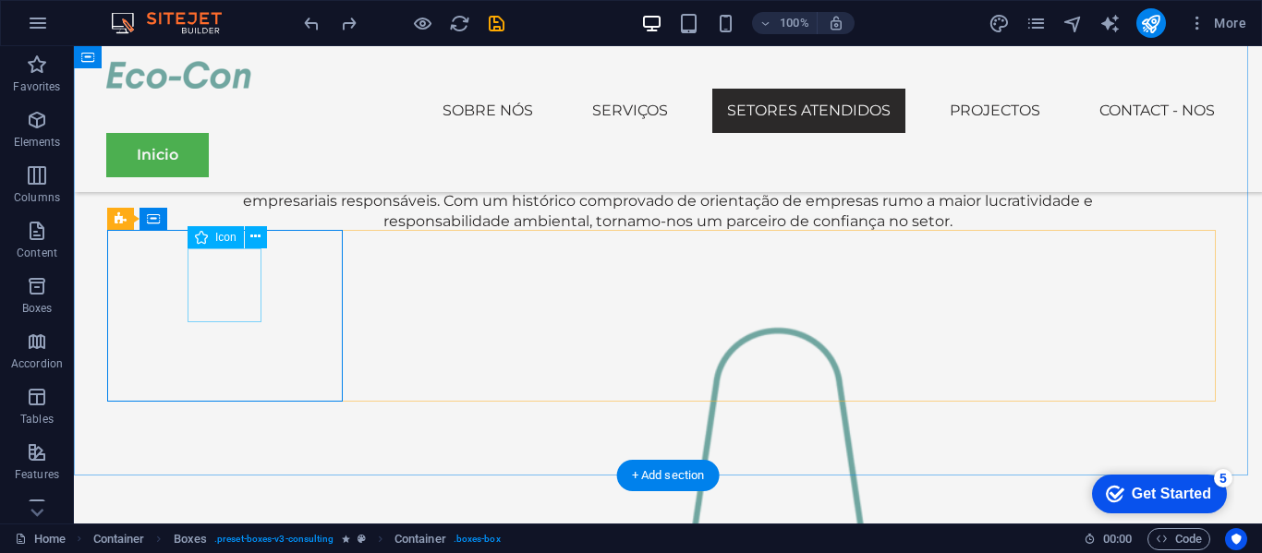
click at [254, 241] on icon at bounding box center [255, 236] width 10 height 19
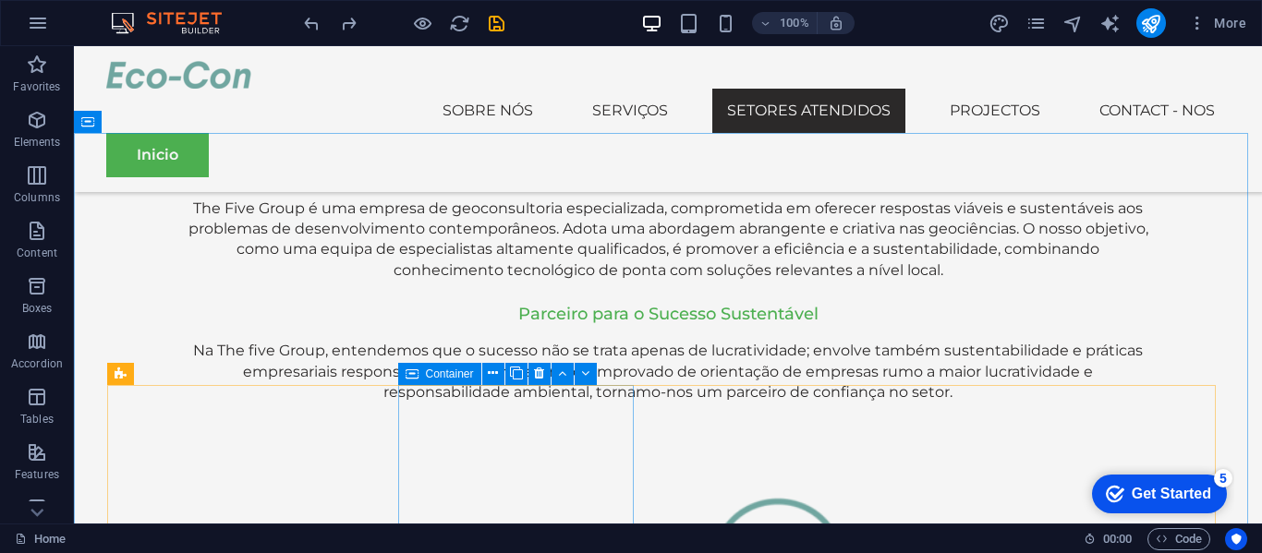
scroll to position [1539, 0]
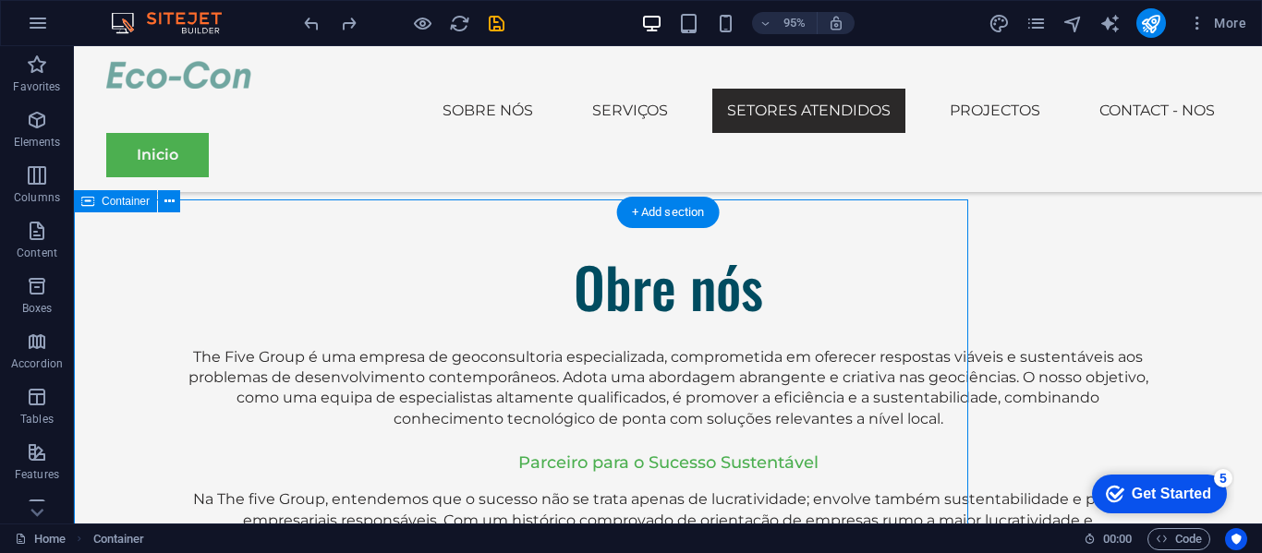
scroll to position [1476, 0]
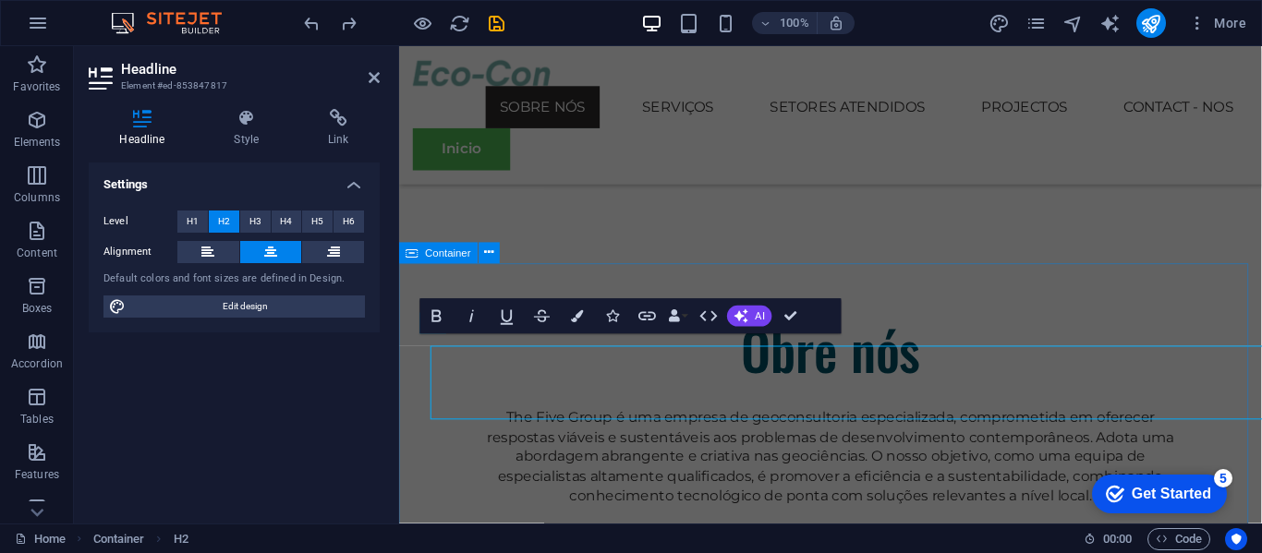
scroll to position [1400, 0]
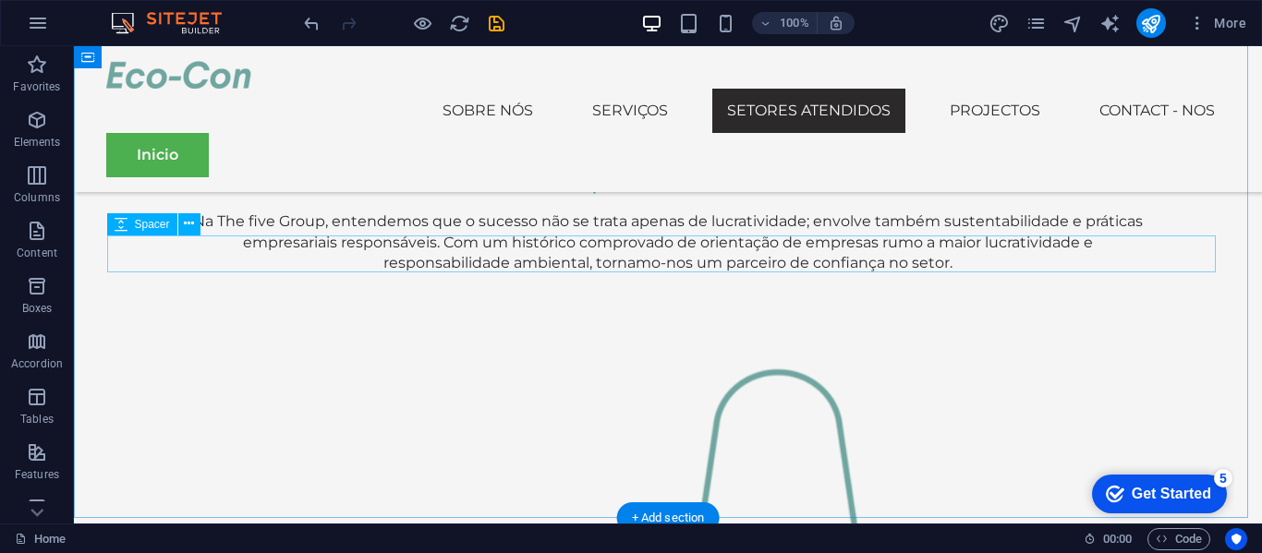
scroll to position [1668, 0]
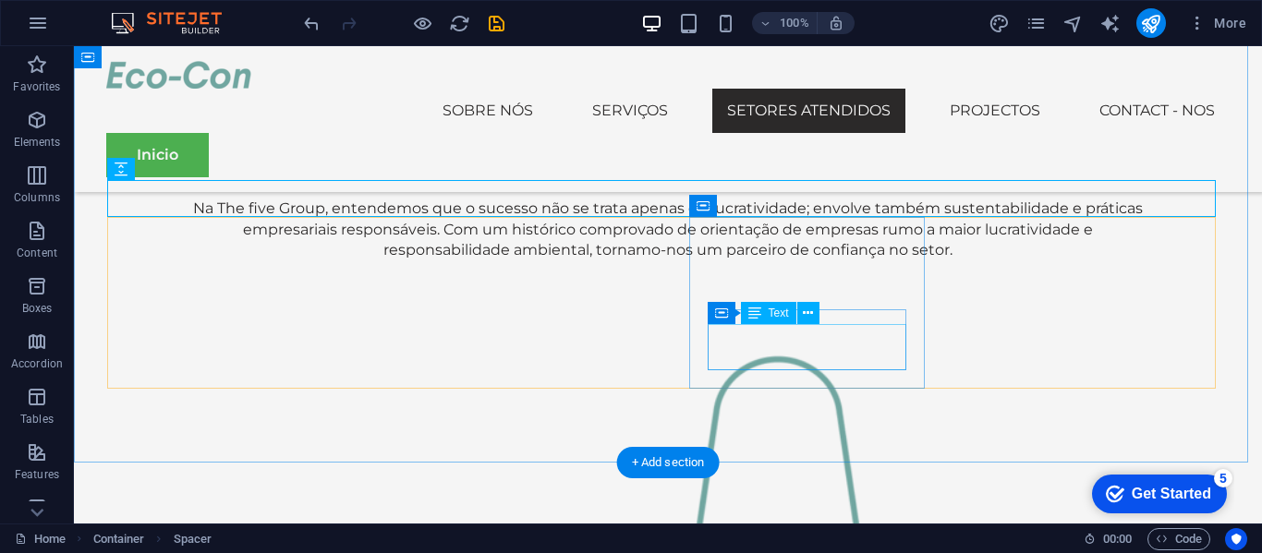
scroll to position [1683, 0]
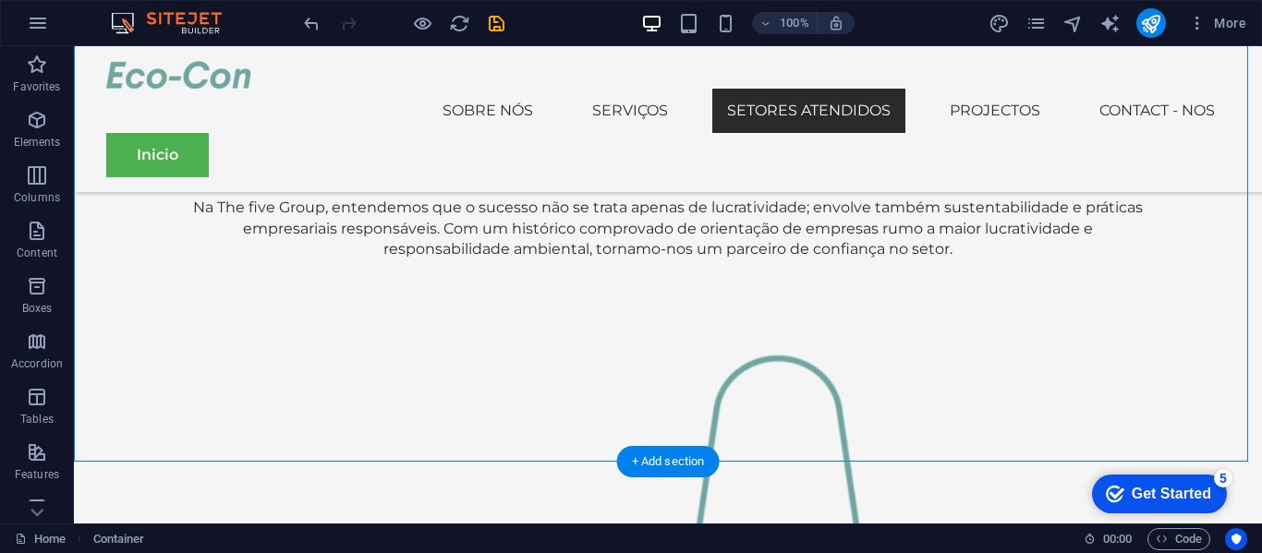
drag, startPoint x: 85, startPoint y: 235, endPoint x: 399, endPoint y: 302, distance: 321.0
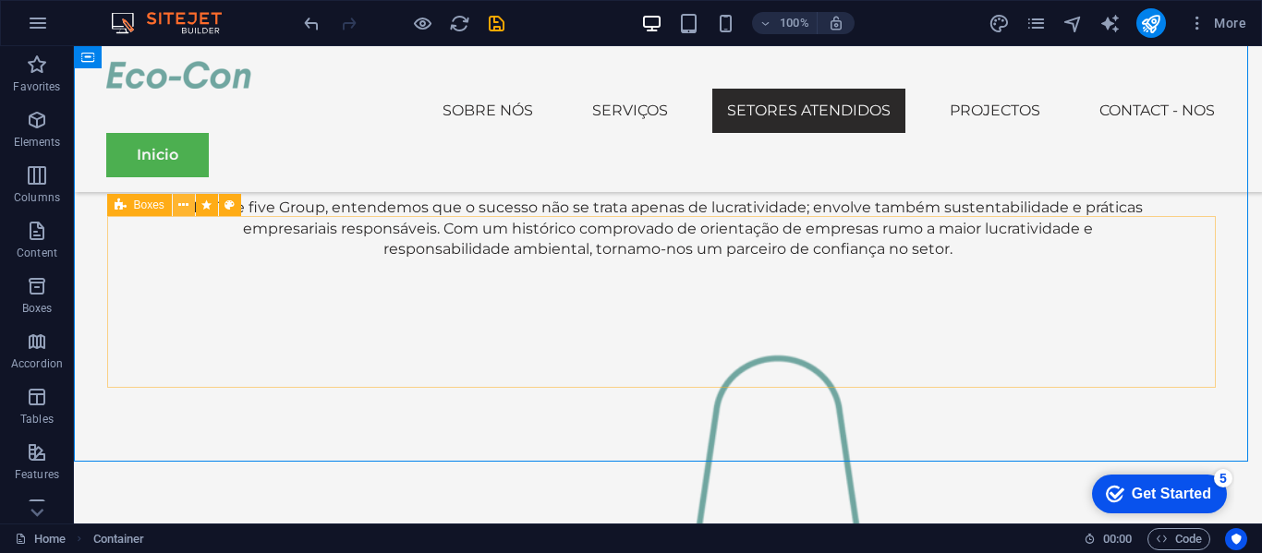
click at [175, 202] on button at bounding box center [184, 205] width 22 height 22
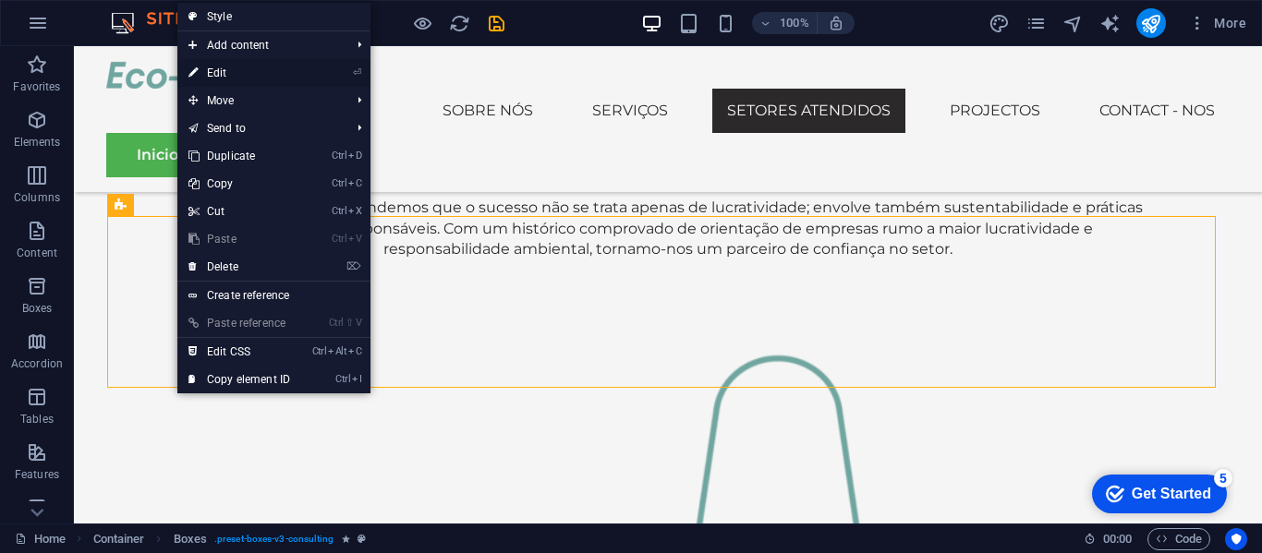
click at [280, 73] on link "⏎ Edit" at bounding box center [239, 73] width 124 height 28
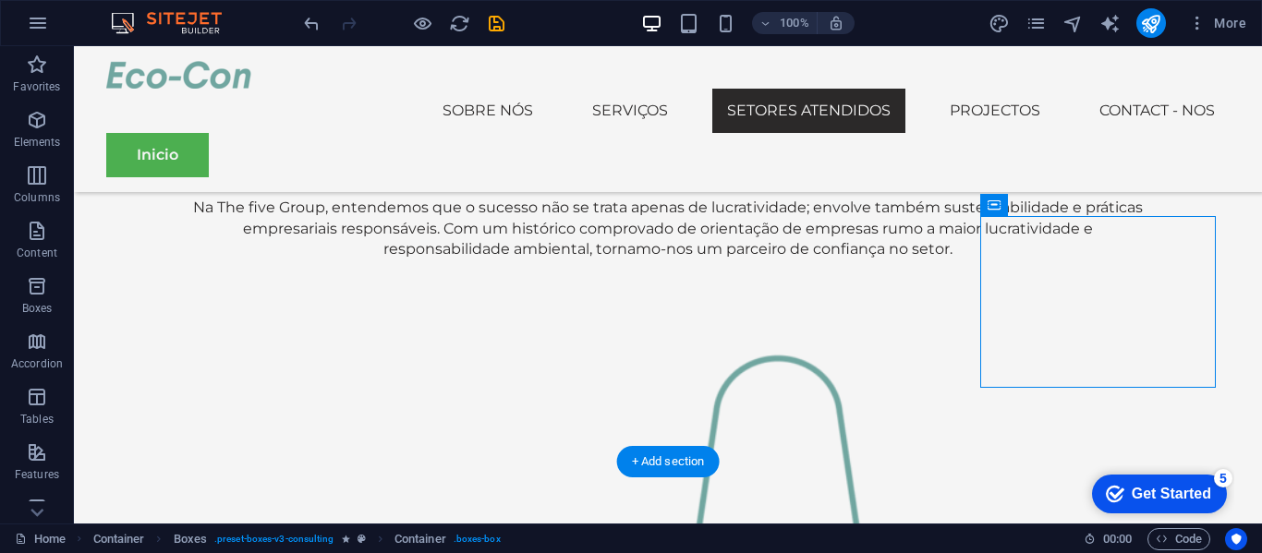
drag, startPoint x: 875, startPoint y: 409, endPoint x: 1010, endPoint y: 311, distance: 167.4
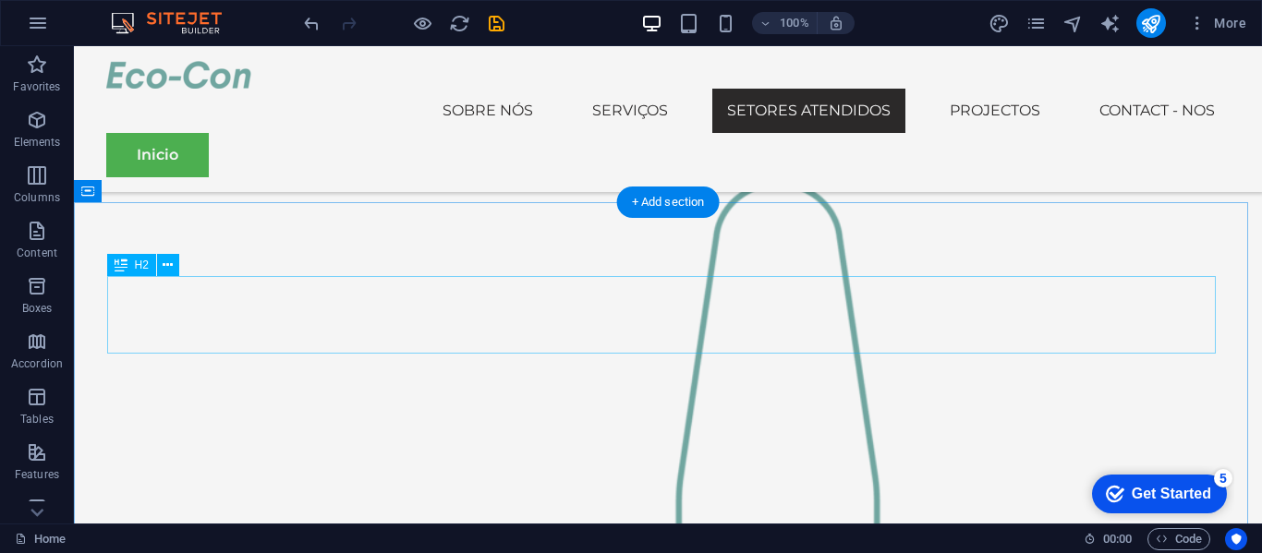
scroll to position [1822, 0]
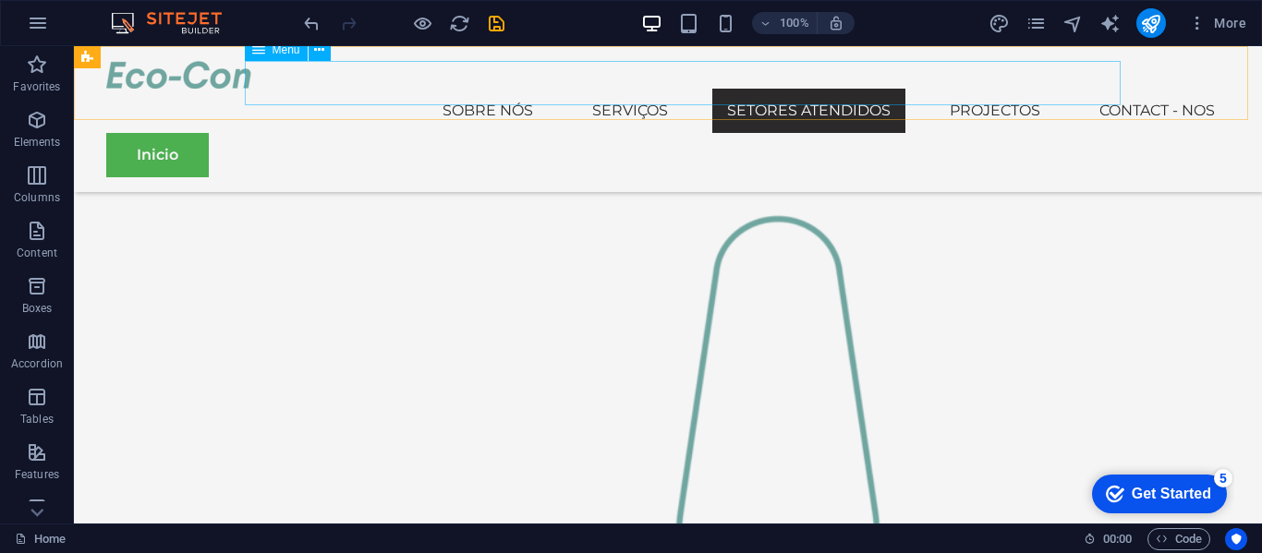
click at [694, 89] on nav "Sobre nós Serviços Setores Atendidos Projectos Contact - nos" at bounding box center [667, 111] width 1123 height 44
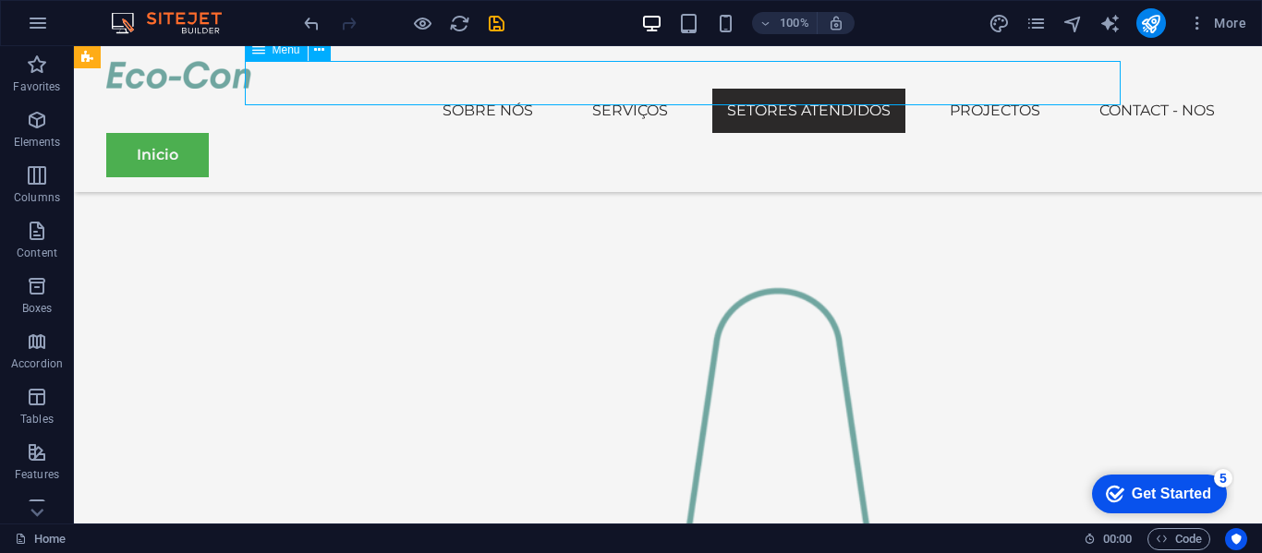
select select
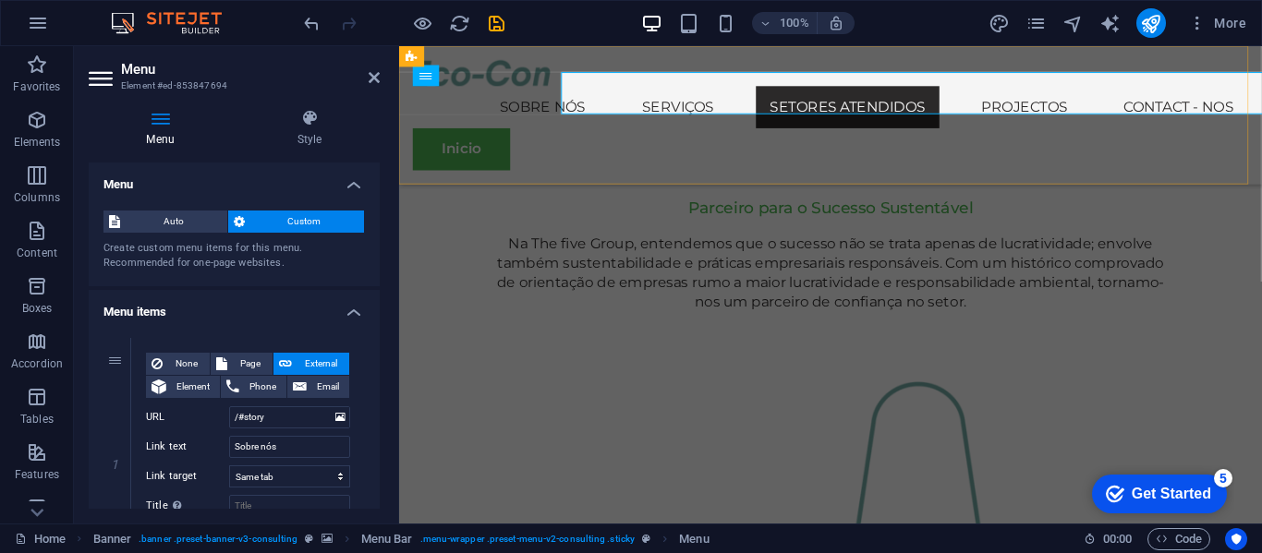
scroll to position [1809, 0]
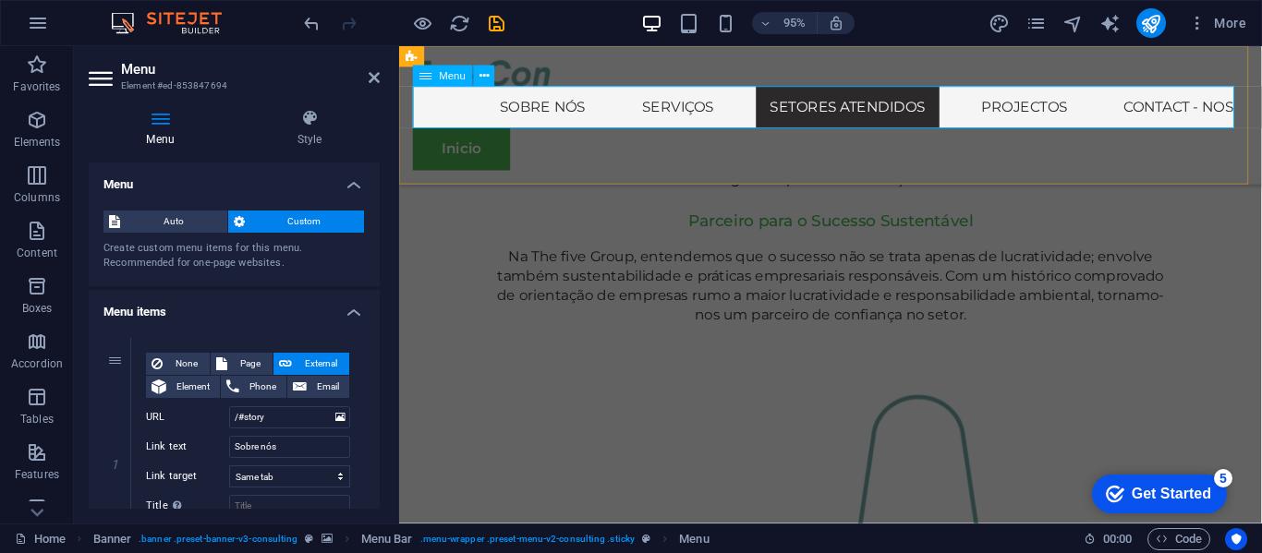
click at [814, 110] on nav "Sobre nós Serviços Setores Atendidos Projectos Contact - nos" at bounding box center [853, 111] width 878 height 44
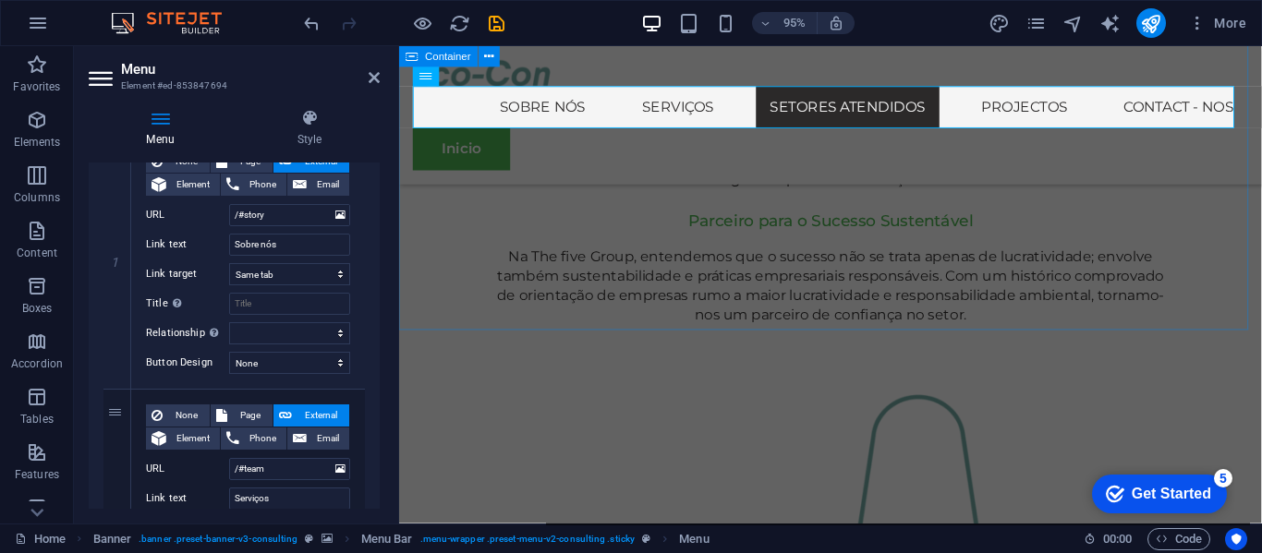
scroll to position [194, 0]
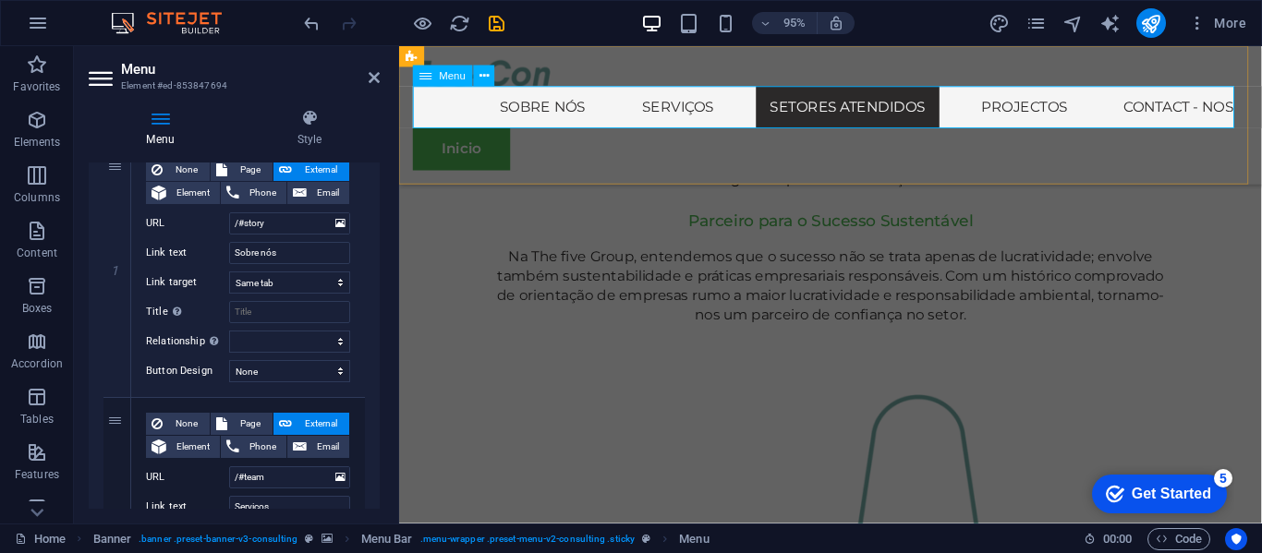
click at [810, 115] on nav "Sobre nós Serviços Setores Atendidos Projectos Contact - nos" at bounding box center [853, 111] width 878 height 44
click at [836, 92] on nav "Sobre nós Serviços Setores Atendidos Projectos Contact - nos" at bounding box center [853, 111] width 878 height 44
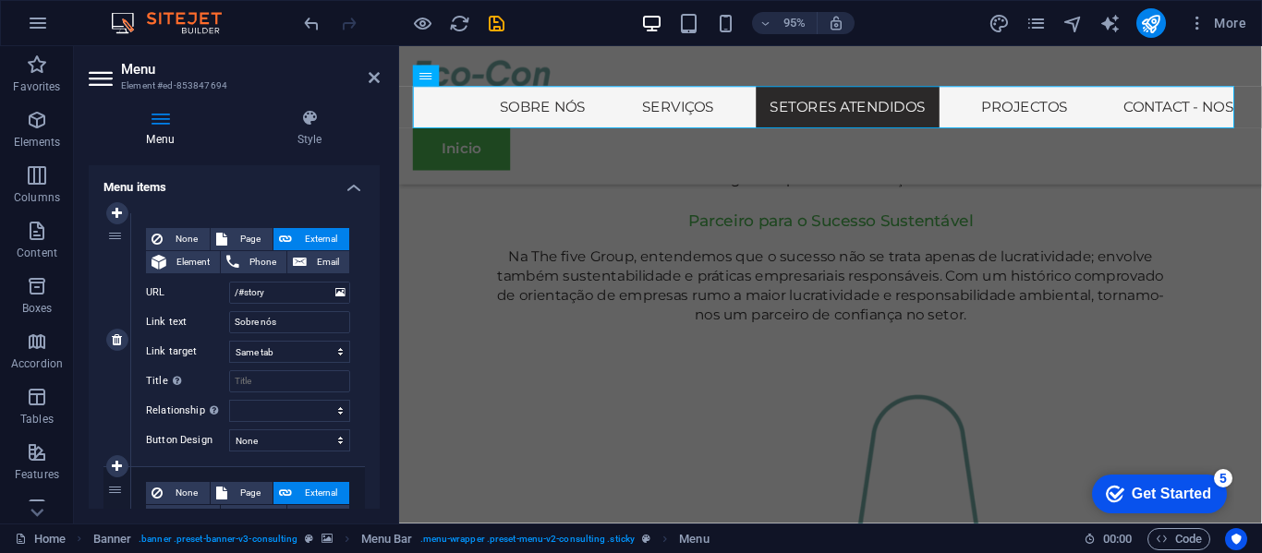
scroll to position [126, 0]
click at [703, 106] on nav "Sobre nós Serviços Setores Atendidos Projectos Contact - nos" at bounding box center [853, 111] width 878 height 44
click at [521, 107] on nav "Sobre nós Serviços Setores Atendidos Projectos Contact - nos" at bounding box center [853, 111] width 878 height 44
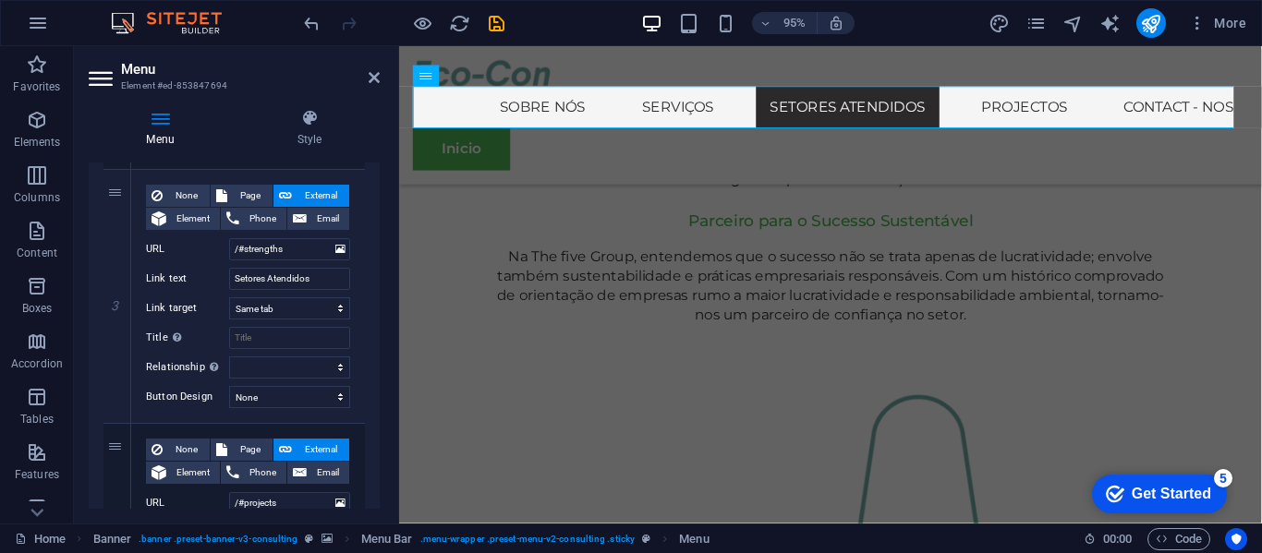
scroll to position [676, 0]
click at [315, 281] on input "Setores Atendidos" at bounding box center [289, 279] width 121 height 22
type input "G"
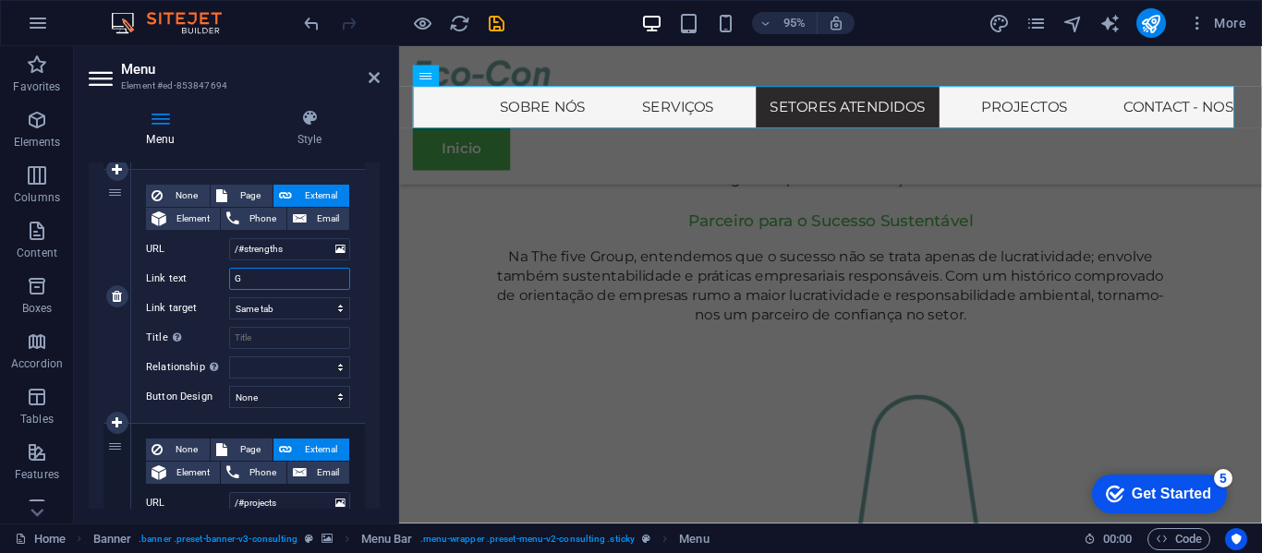
select select
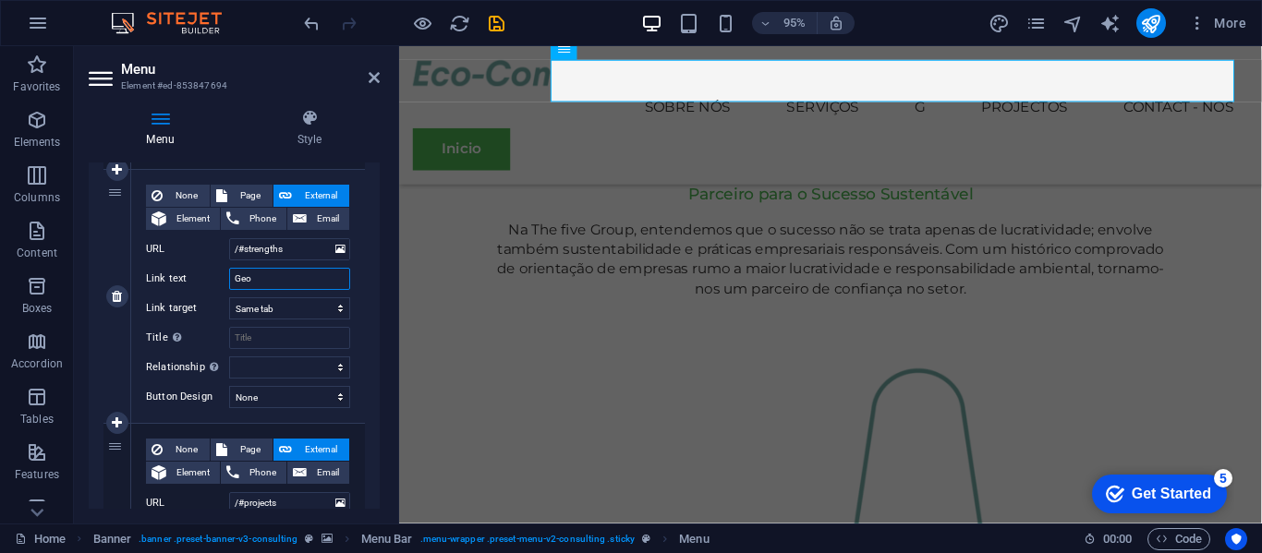
type input "Geo v"
select select
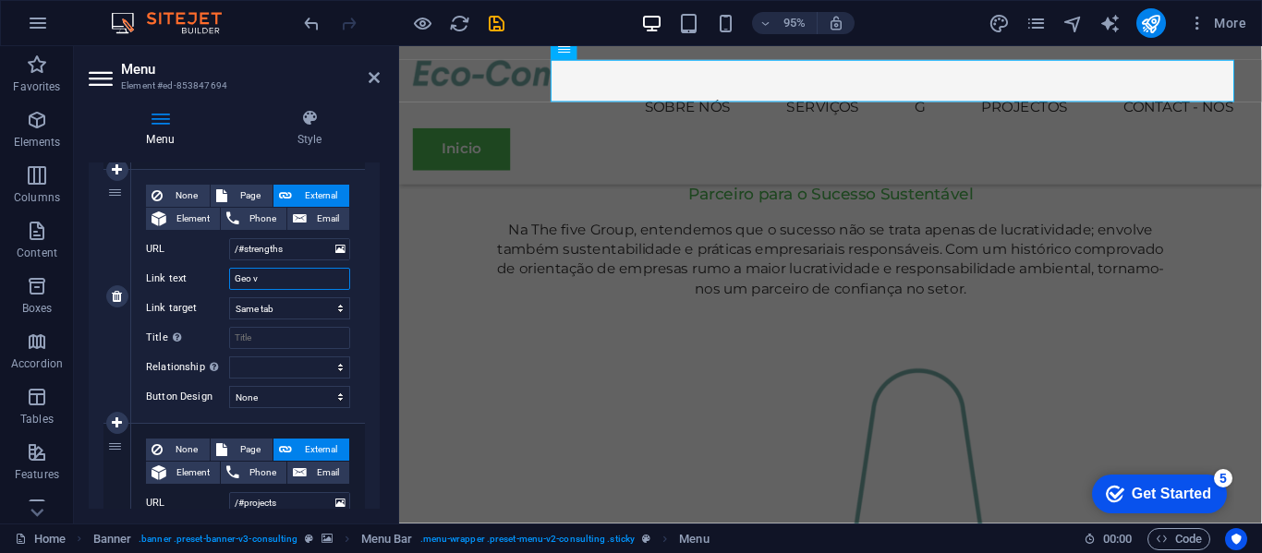
select select
type input "Geo valores"
select select
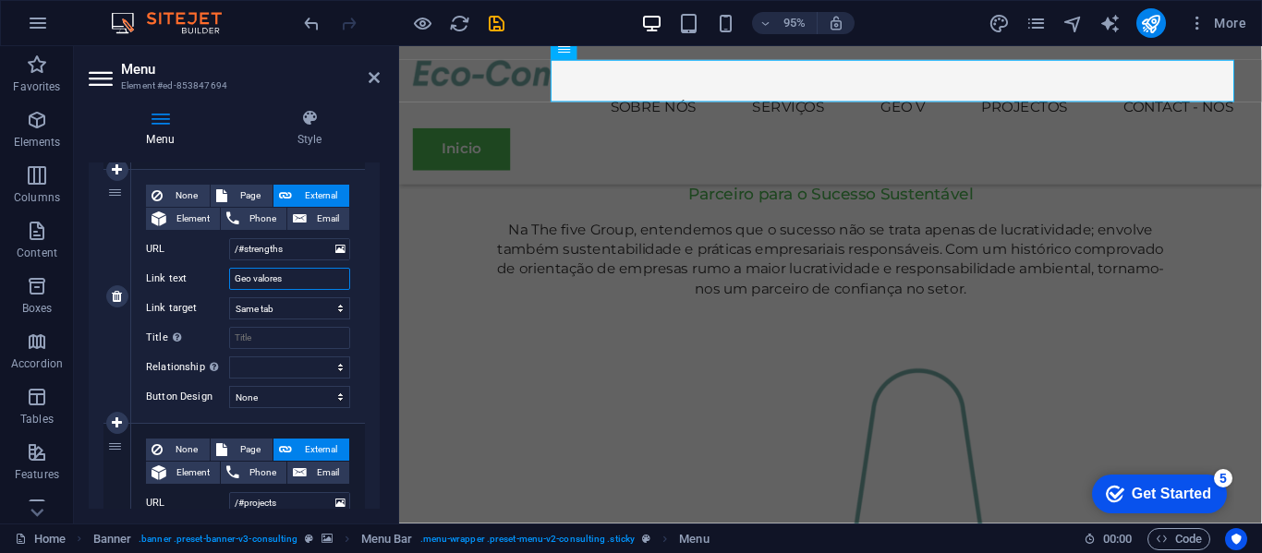
select select
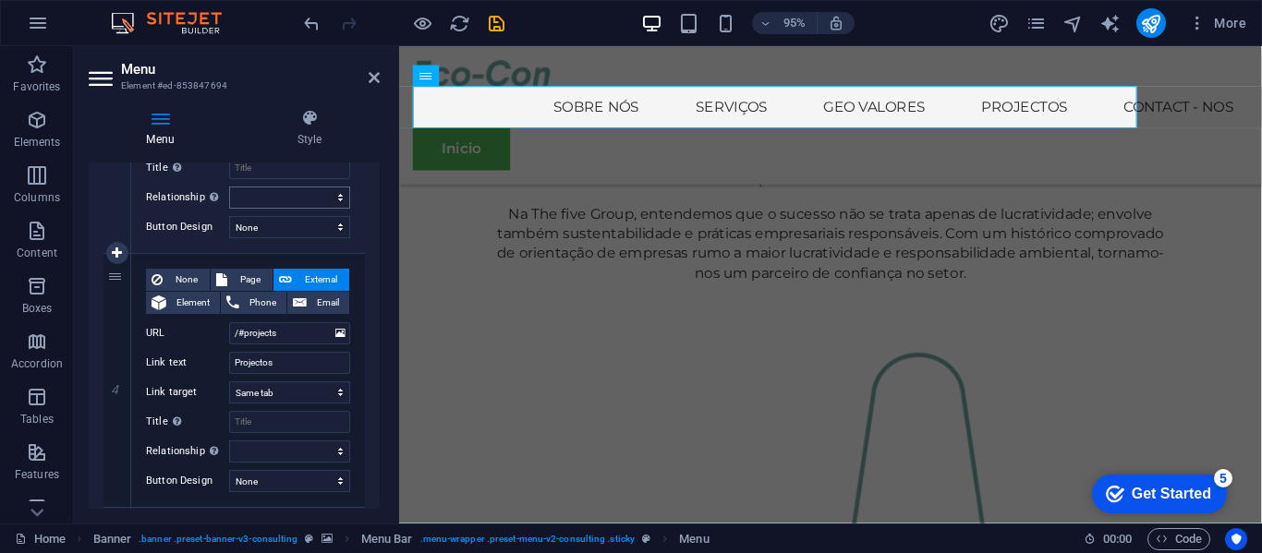
scroll to position [894, 0]
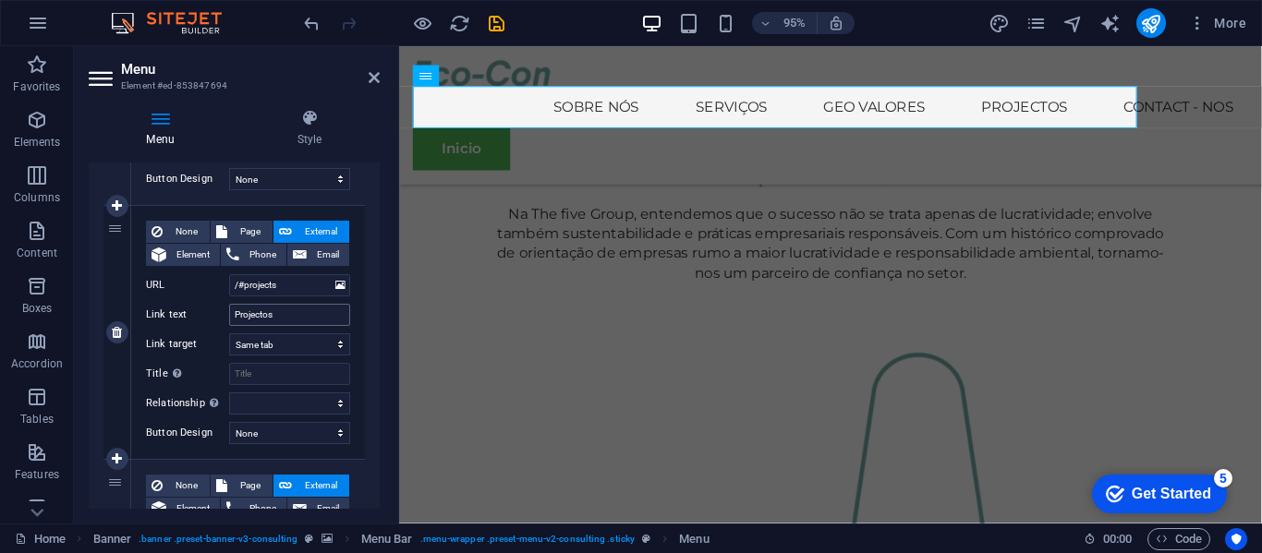
type input "Geo valores"
click at [287, 307] on input "Projectos" at bounding box center [289, 315] width 121 height 22
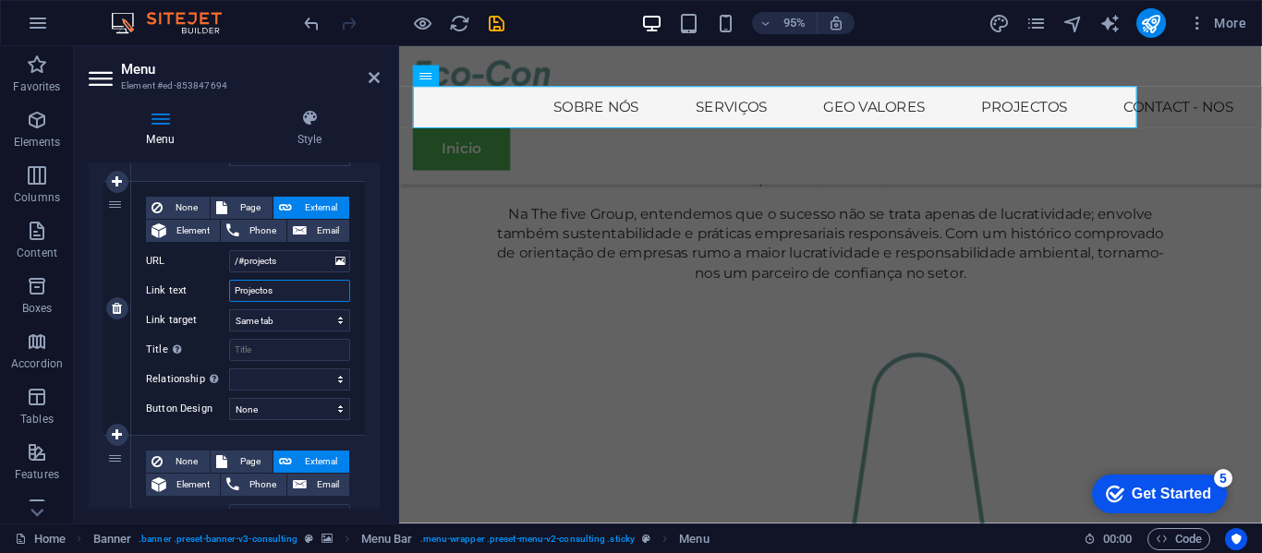
scroll to position [917, 0]
click at [115, 314] on icon at bounding box center [117, 309] width 10 height 13
select select
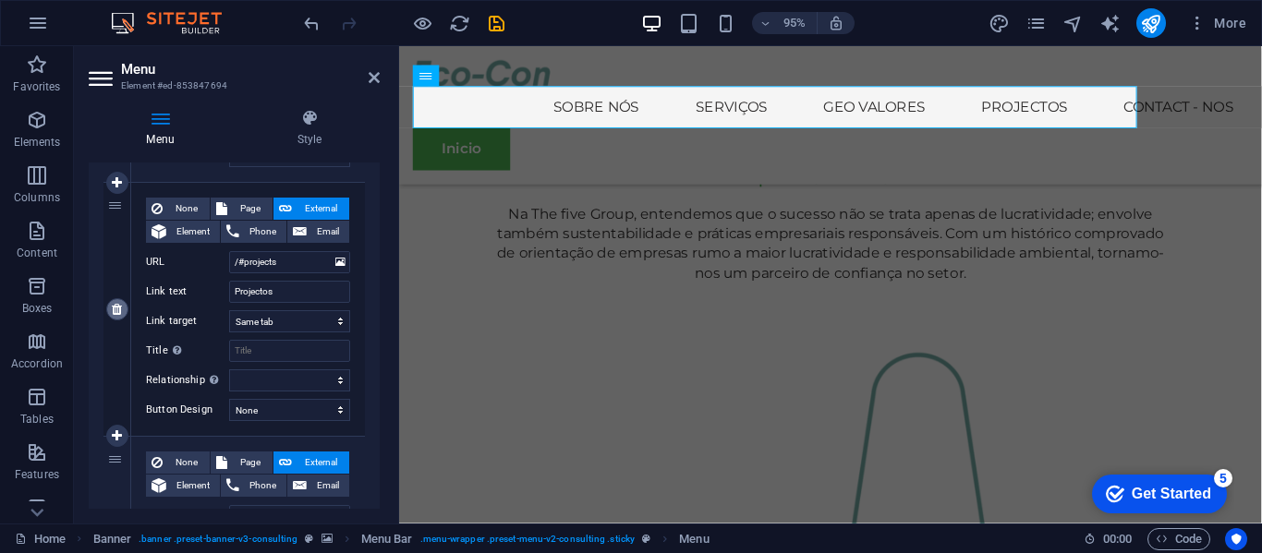
type input "/#contact"
type input "Contact - nos"
select select
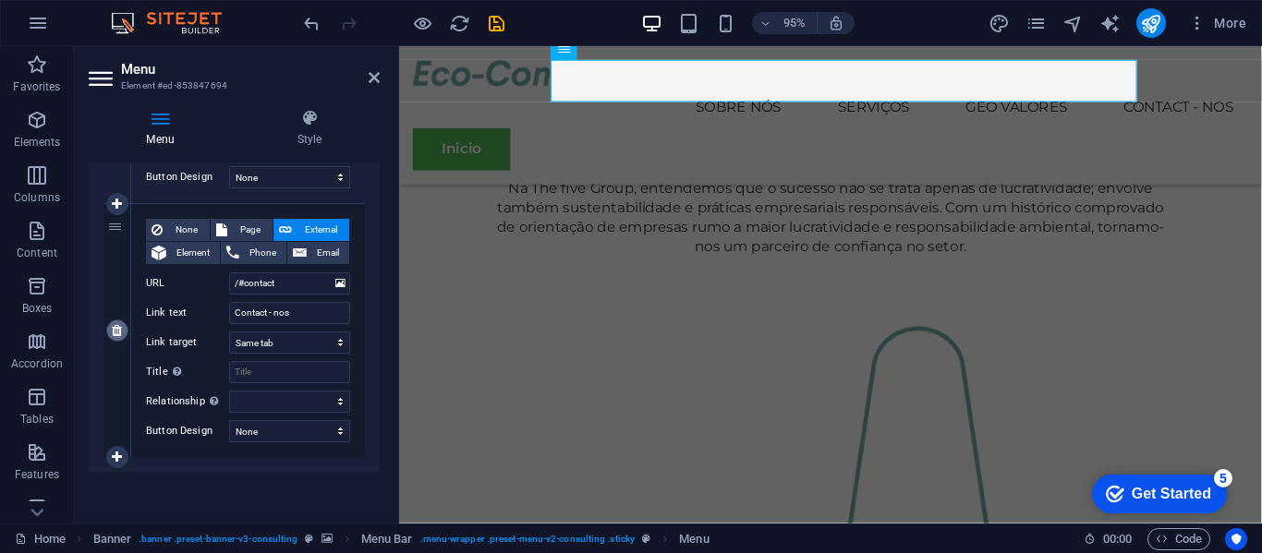
scroll to position [896, 0]
select select
type input "/#projects"
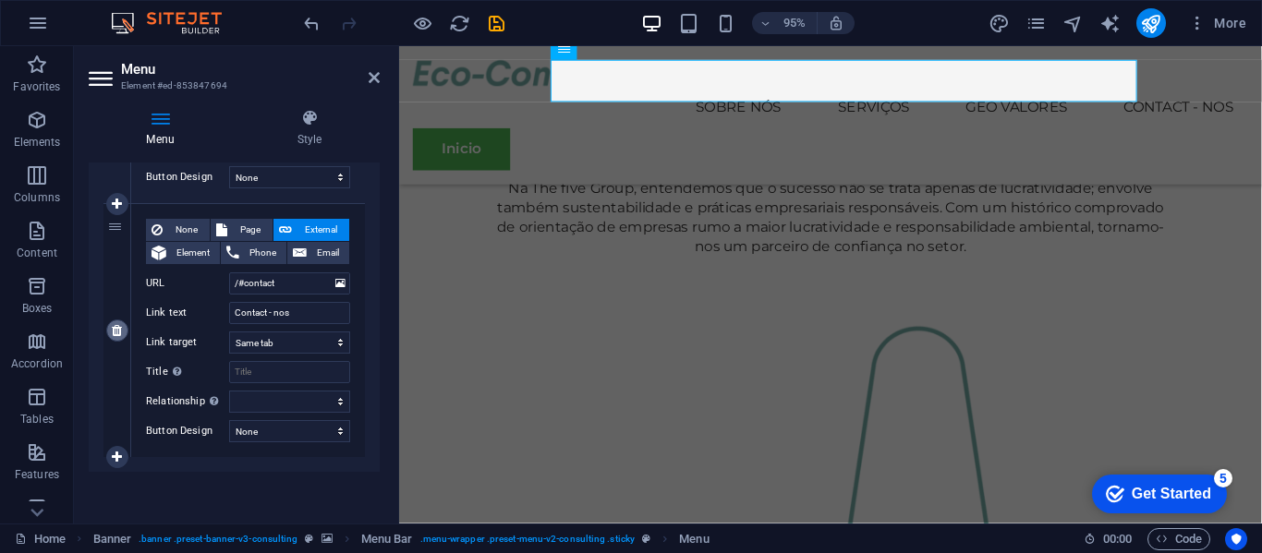
type input "Projectos"
select select
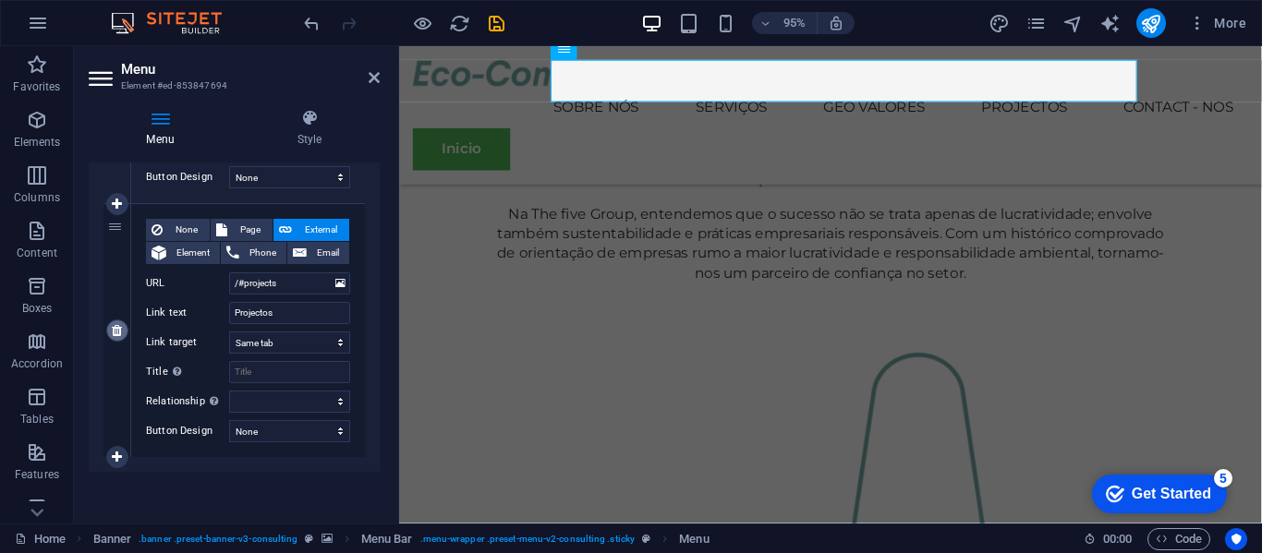
select select
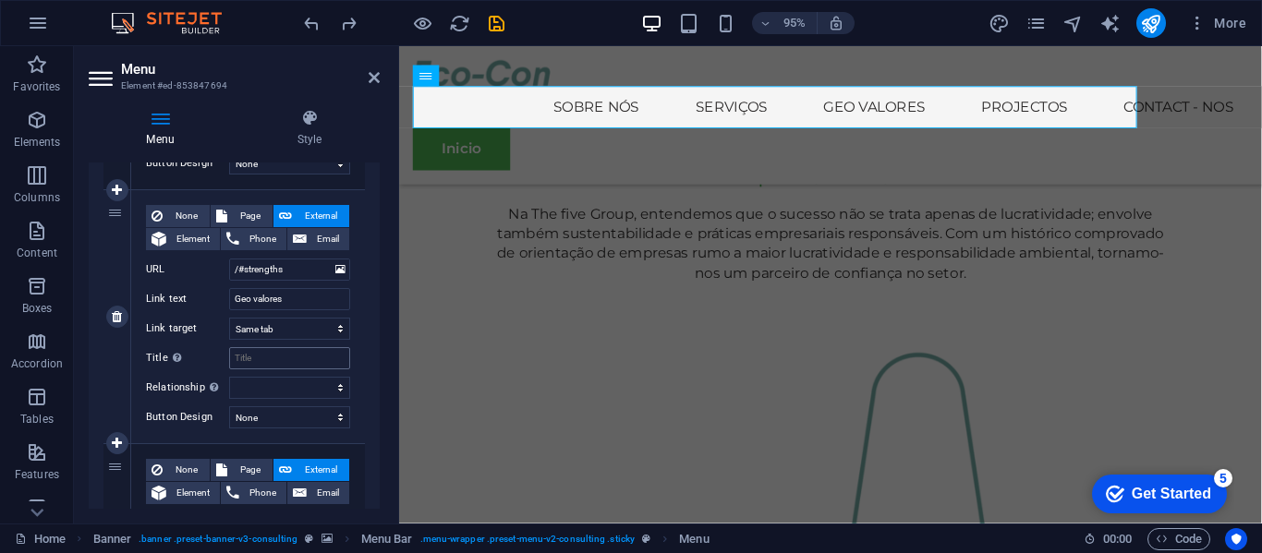
scroll to position [655, 0]
click at [290, 304] on input "Geo valores" at bounding box center [289, 300] width 121 height 22
click at [119, 320] on icon at bounding box center [117, 317] width 10 height 13
select select
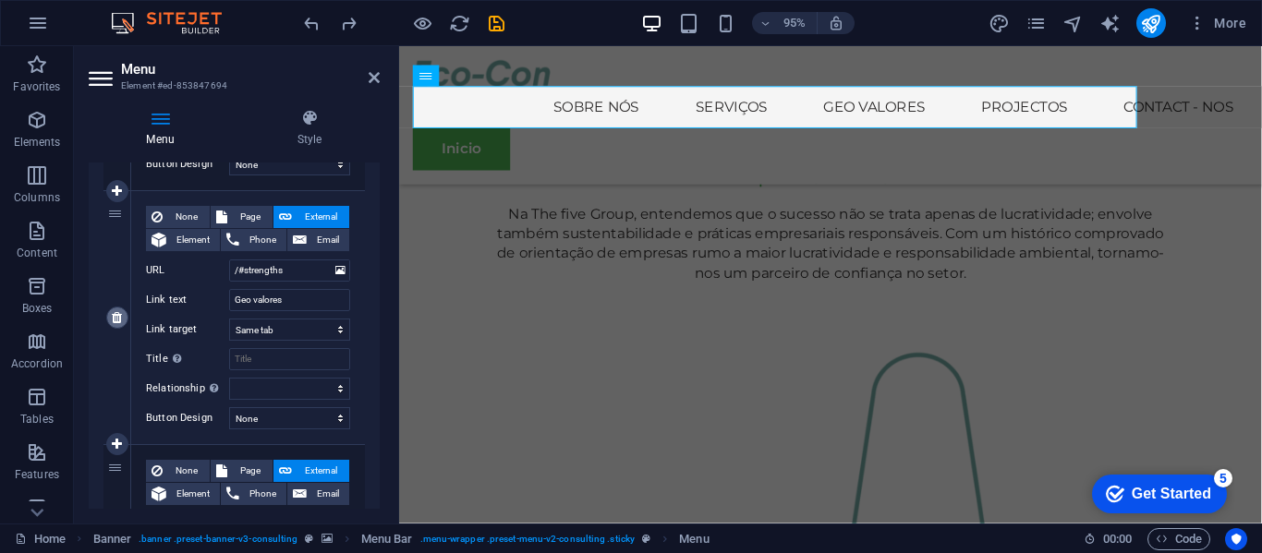
select select
type input "/#projects"
type input "Projectos"
select select
type input "/#contact"
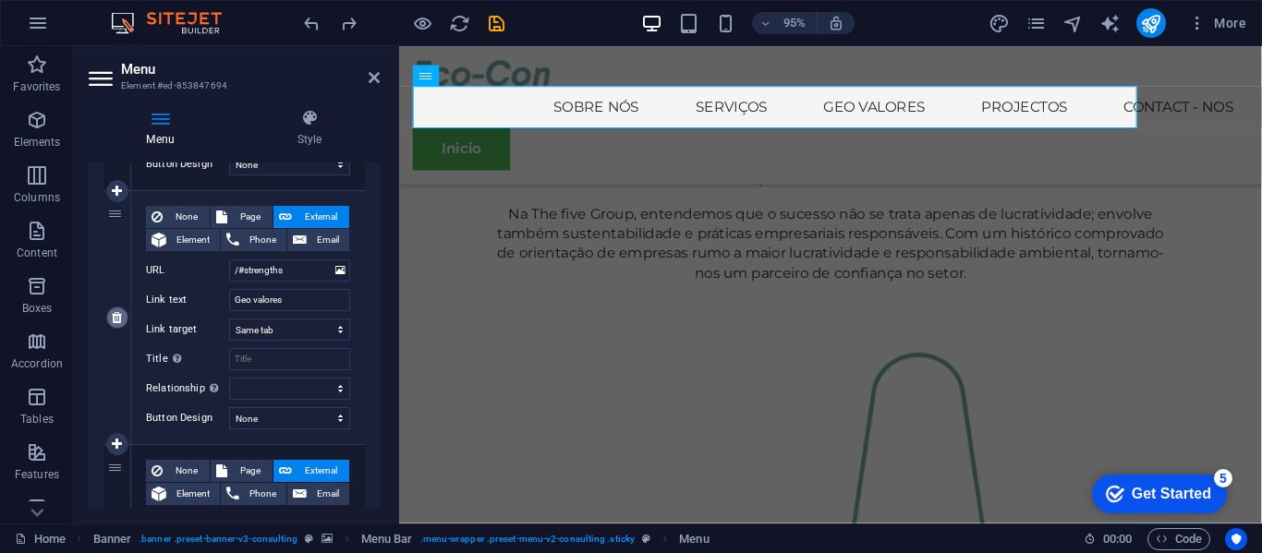
type input "Contact - nos"
select select
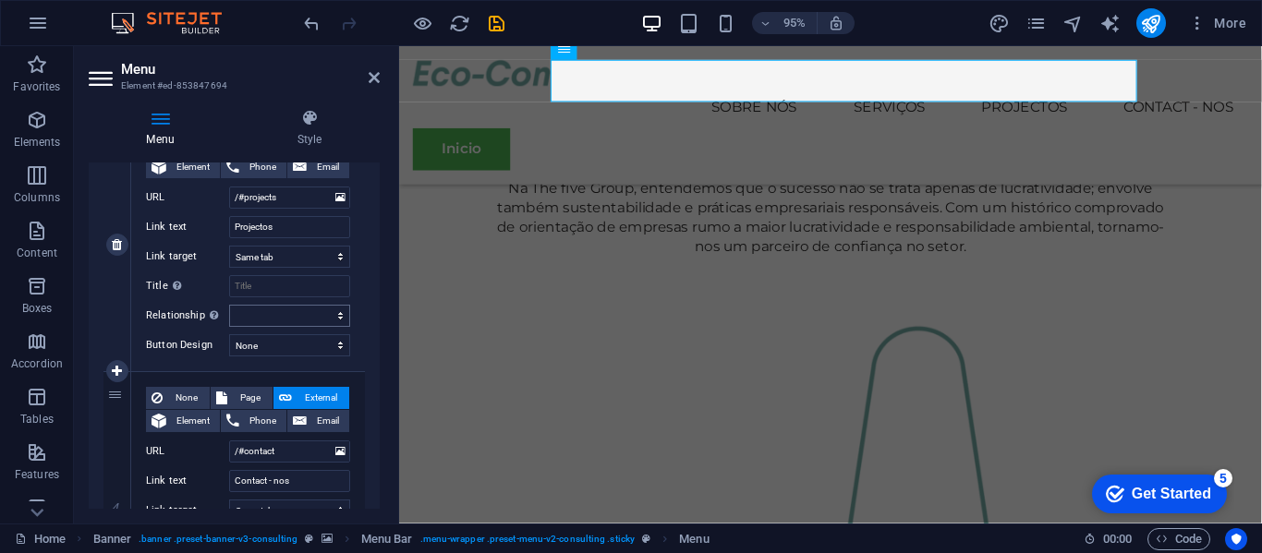
scroll to position [729, 0]
click at [289, 221] on input "Projectos" at bounding box center [289, 226] width 121 height 22
paste input "[PERSON_NAME]"
type input "Geo valores"
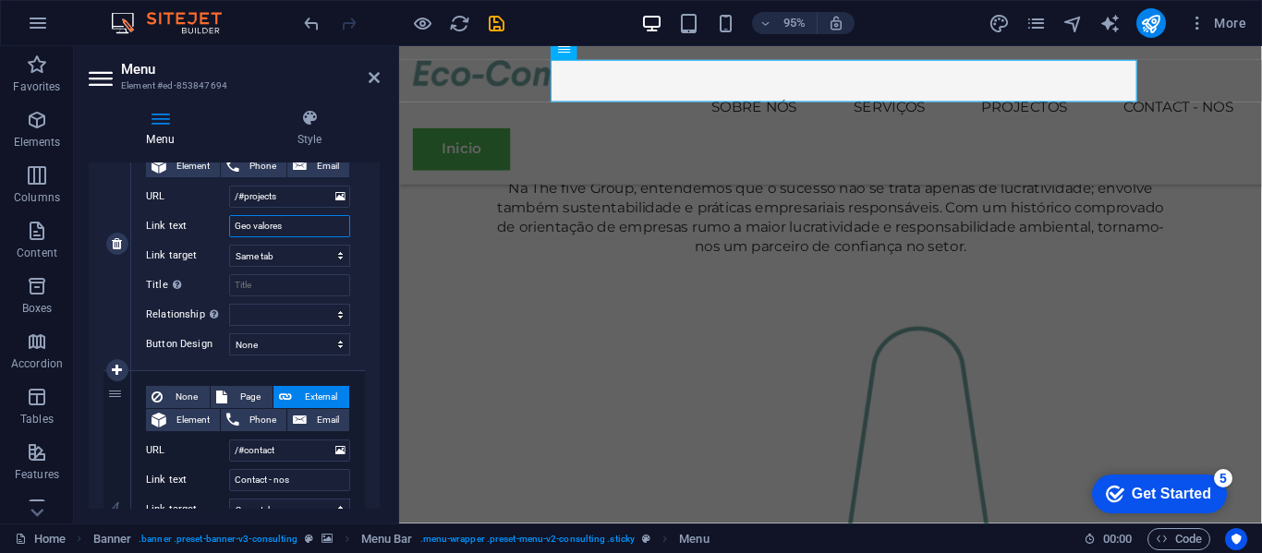
select select
type input "Geo valores"
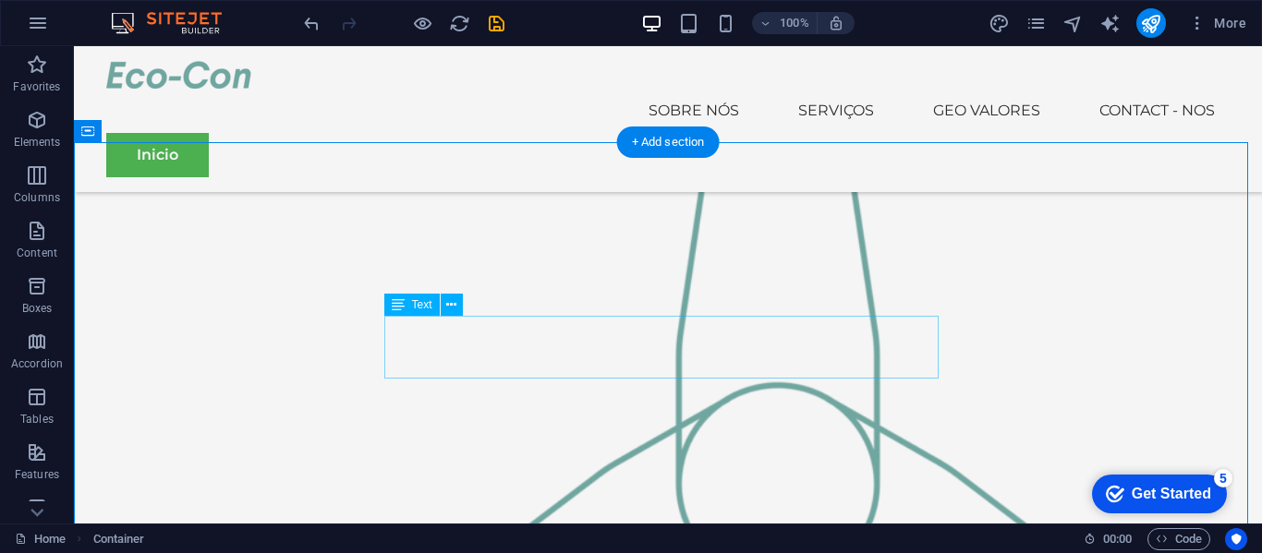
scroll to position [2001, 0]
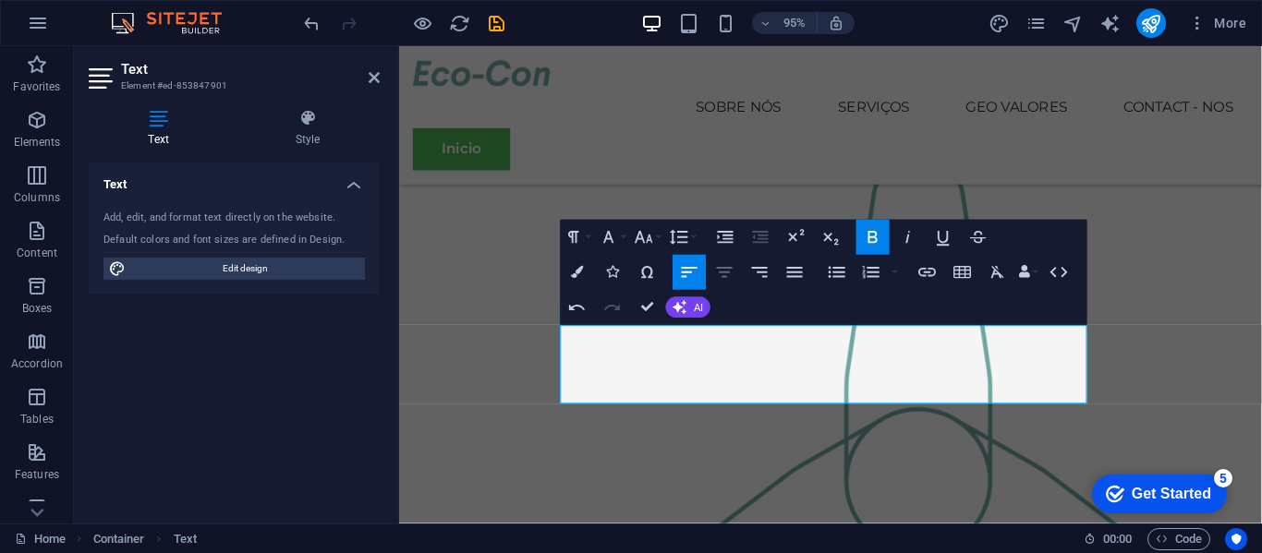
click at [724, 273] on icon "button" at bounding box center [724, 272] width 21 height 21
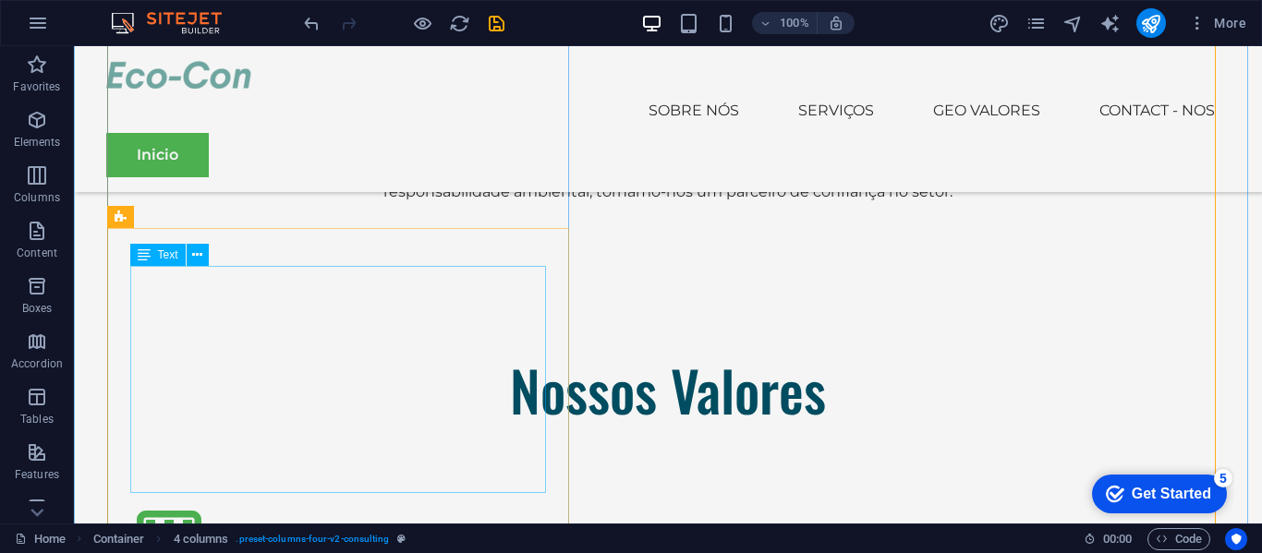
scroll to position [3026, 0]
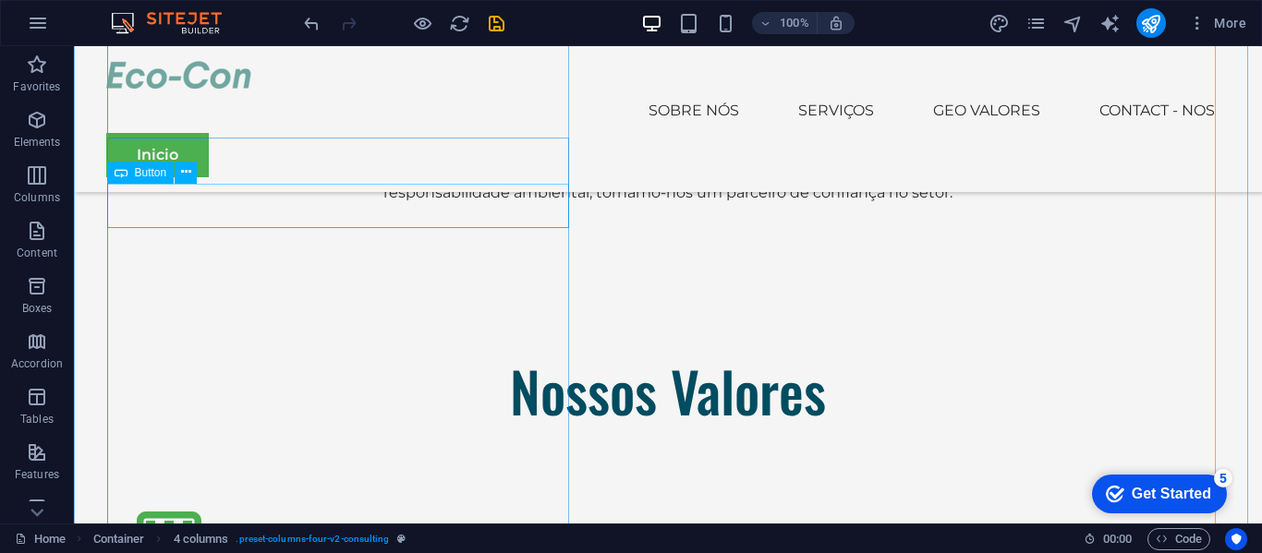
click at [183, 175] on icon at bounding box center [186, 172] width 10 height 19
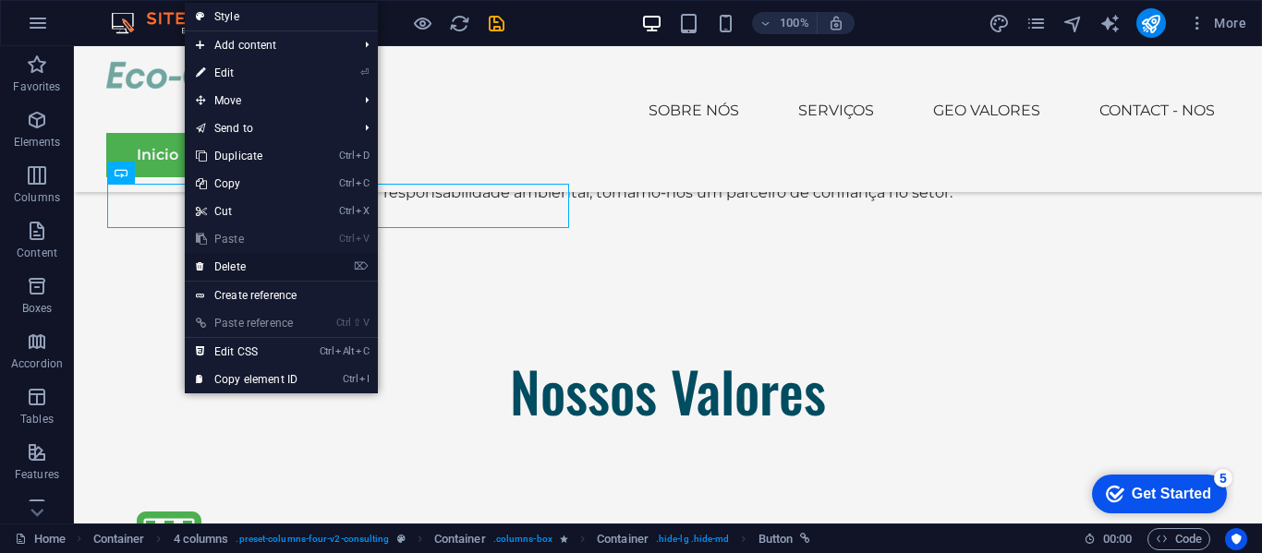
click at [221, 269] on link "⌦ Delete" at bounding box center [247, 267] width 124 height 28
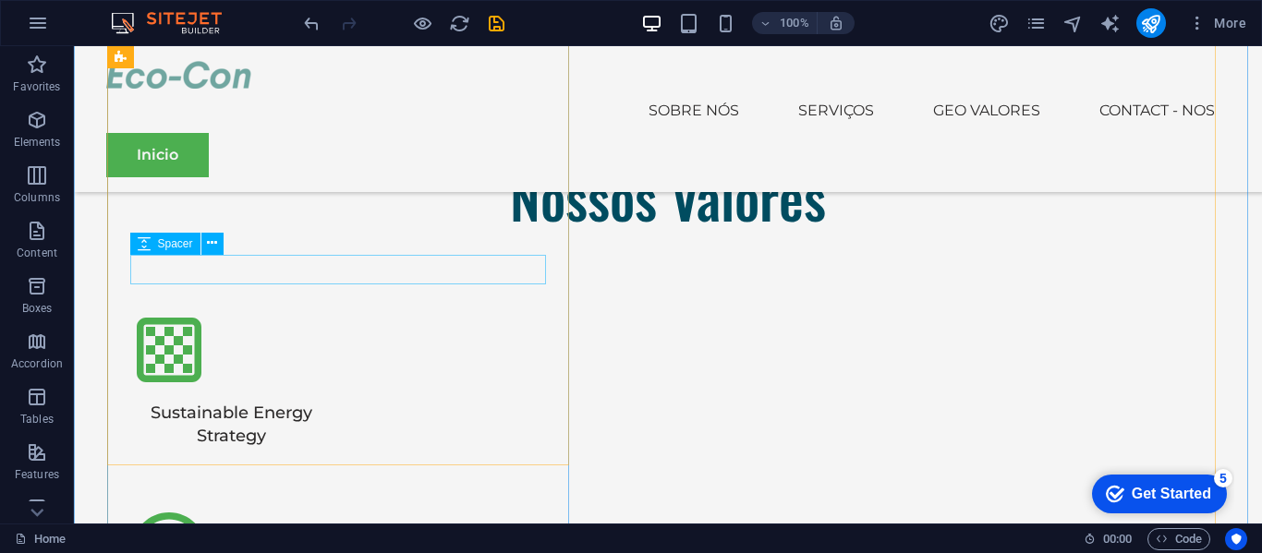
scroll to position [3221, 0]
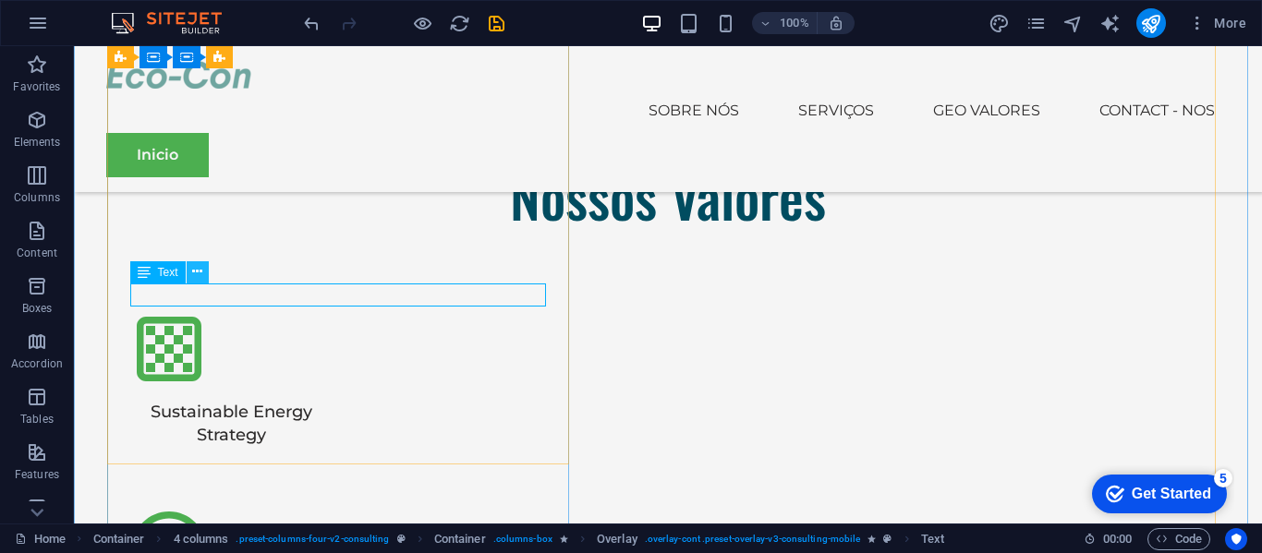
click at [194, 270] on icon at bounding box center [197, 271] width 10 height 19
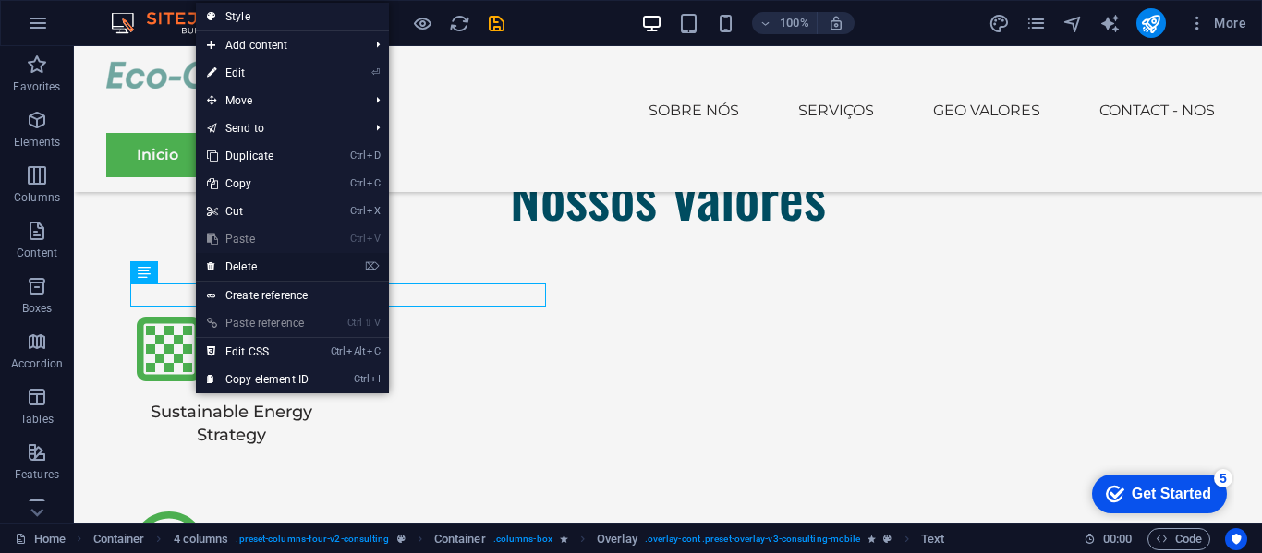
click at [213, 265] on icon at bounding box center [211, 267] width 9 height 28
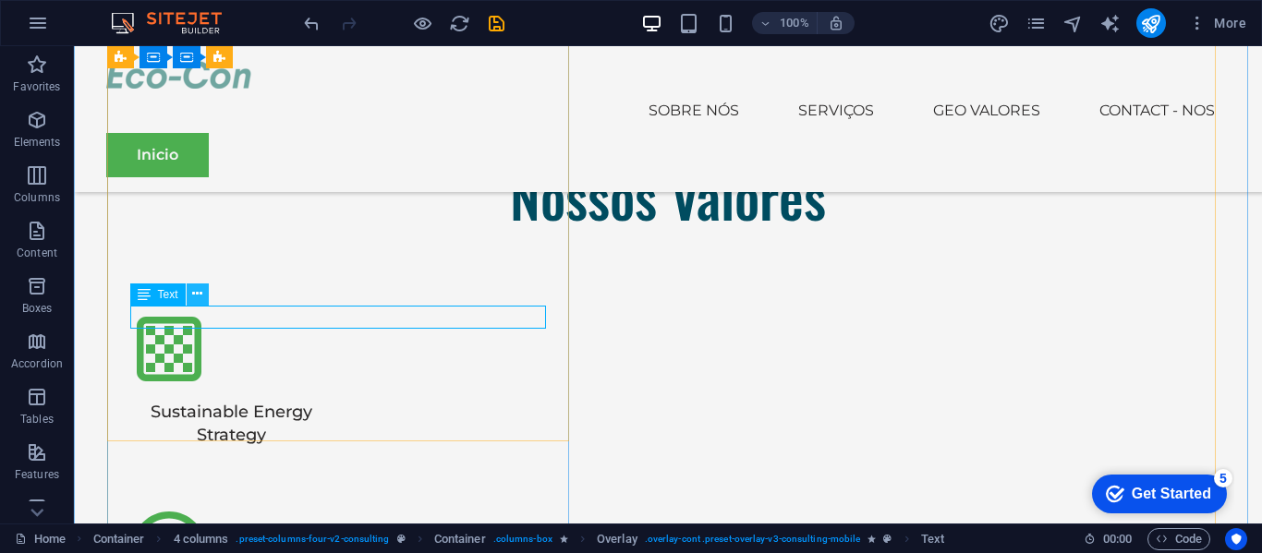
click at [202, 298] on icon at bounding box center [197, 293] width 10 height 19
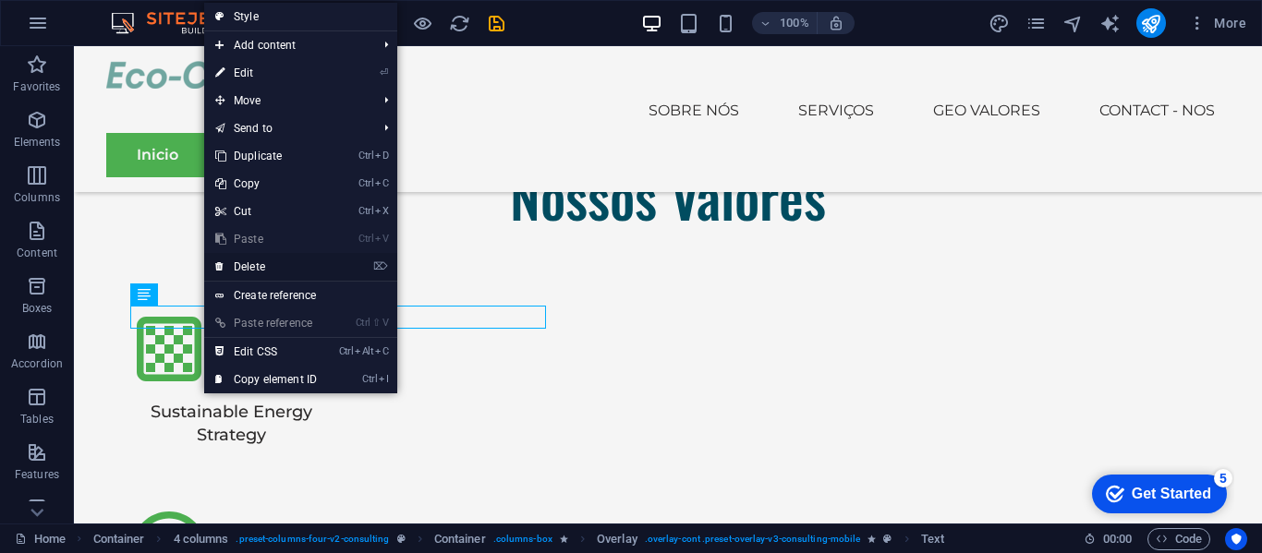
click at [272, 261] on link "⌦ Delete" at bounding box center [266, 267] width 124 height 28
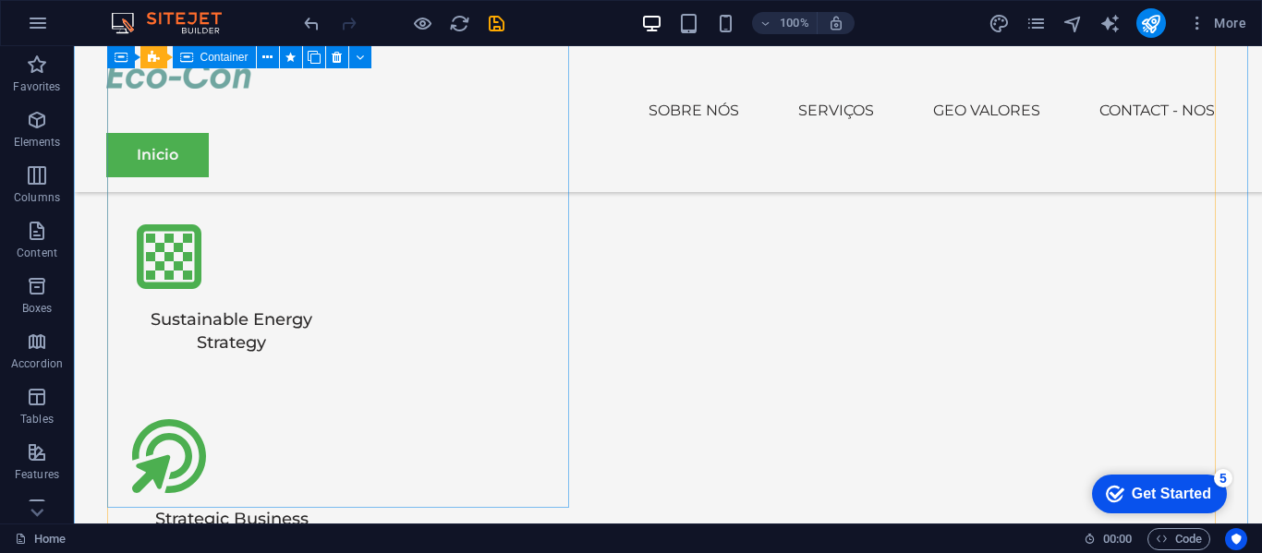
scroll to position [3314, 0]
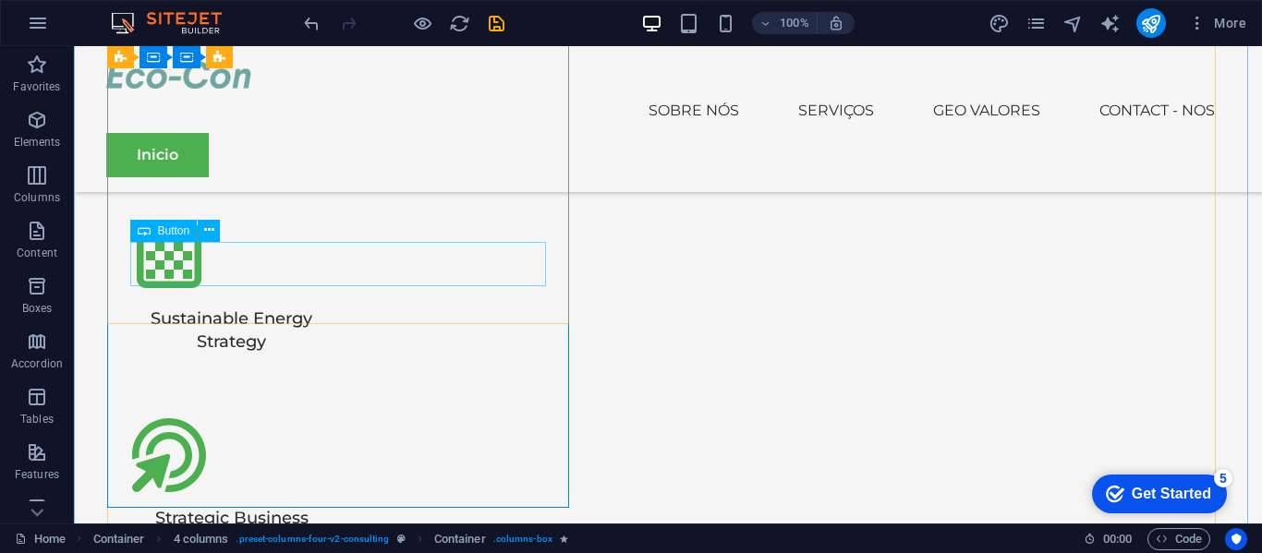
click at [204, 224] on icon at bounding box center [209, 230] width 10 height 19
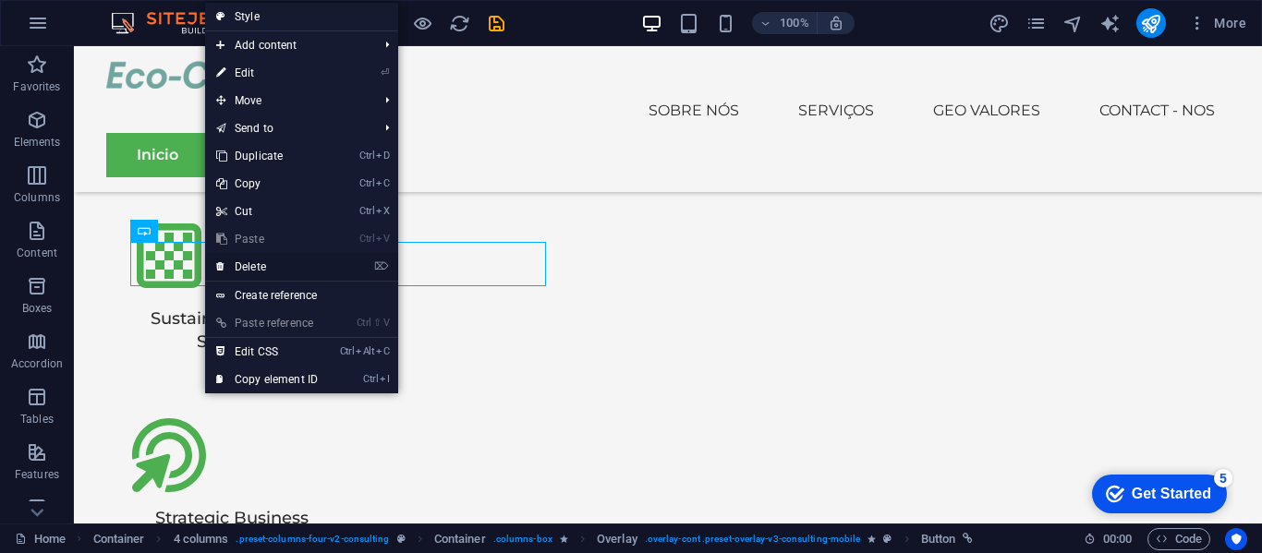
click at [321, 270] on link "⌦ Delete" at bounding box center [267, 267] width 124 height 28
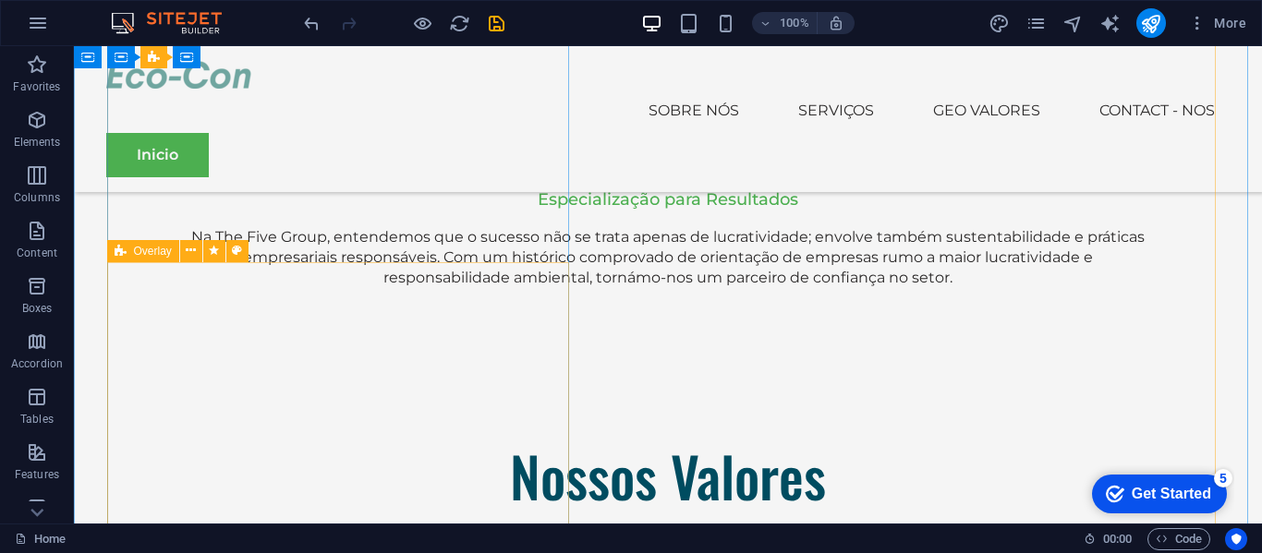
scroll to position [2940, 0]
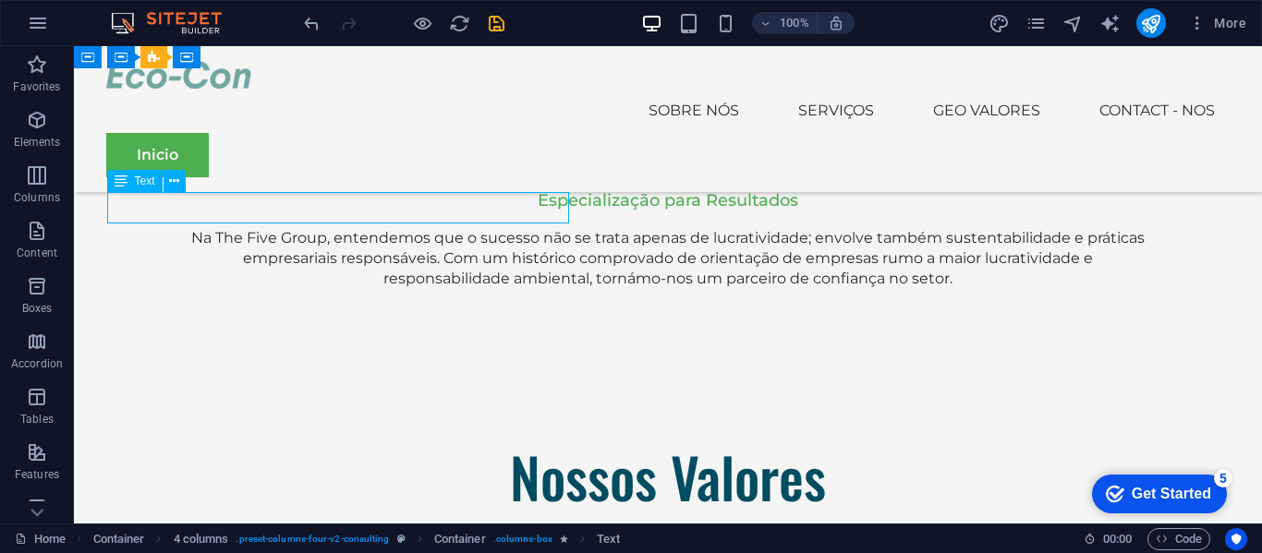
click at [330, 201] on div "H1 Banner Banner Container Menu Menu Bar Spacer Text Spacer Button Container H2…" at bounding box center [668, 284] width 1188 height 477
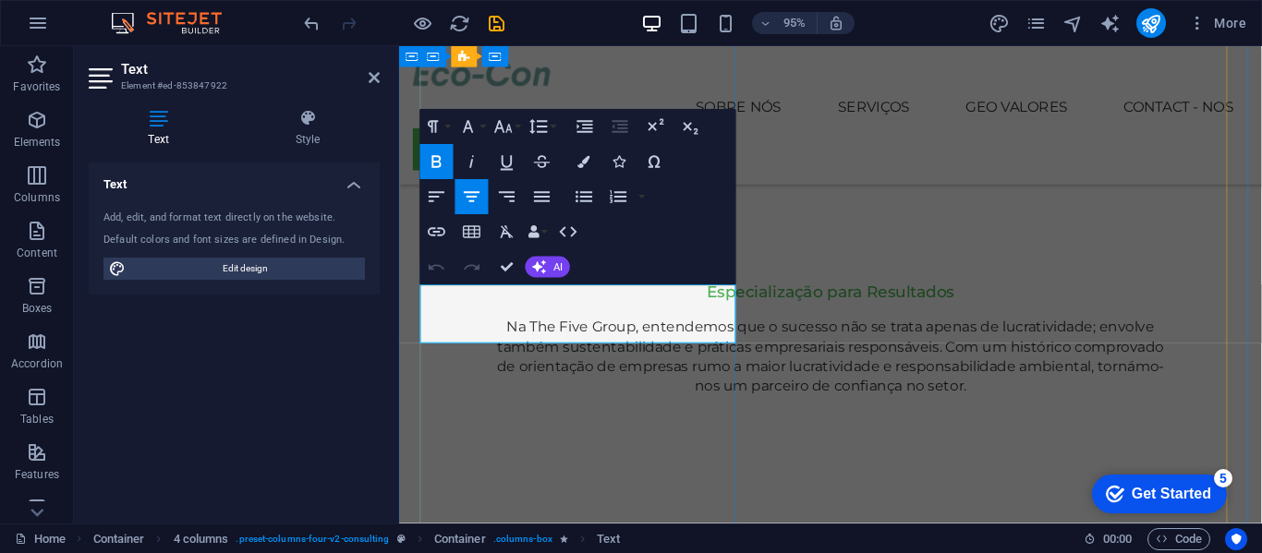
drag, startPoint x: 582, startPoint y: 312, endPoint x: 729, endPoint y: 341, distance: 149.6
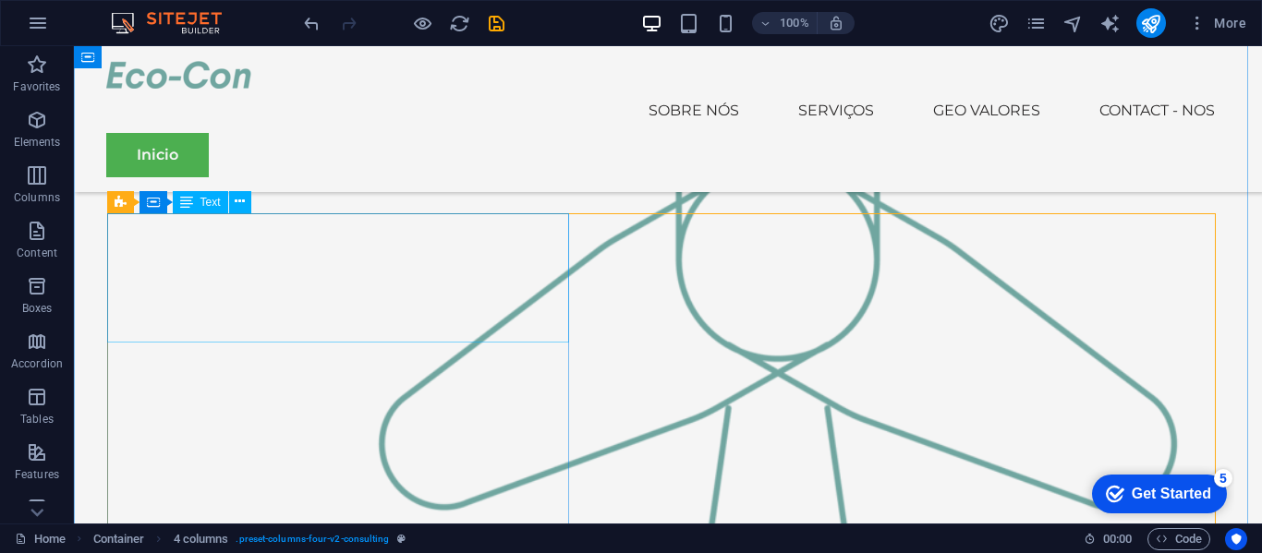
scroll to position [2225, 0]
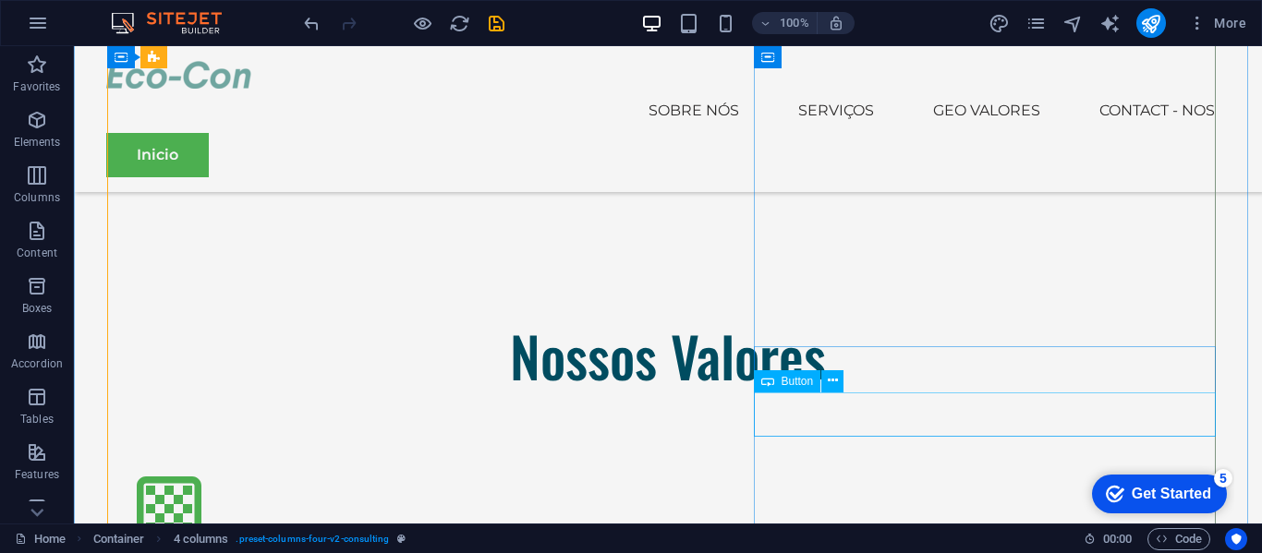
scroll to position [3071, 0]
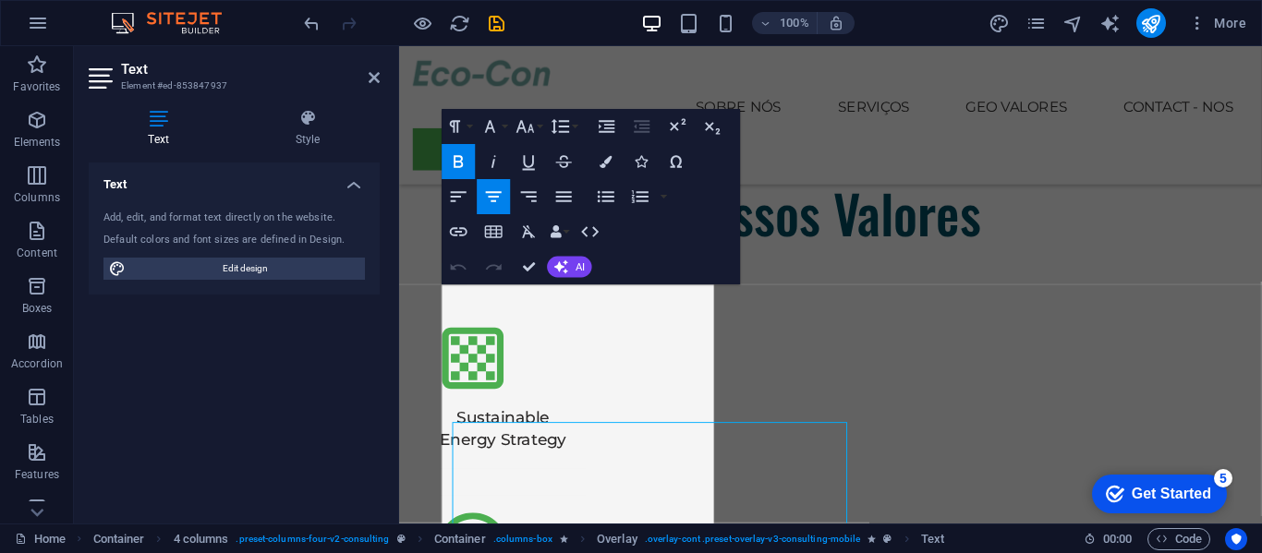
scroll to position [2806, 0]
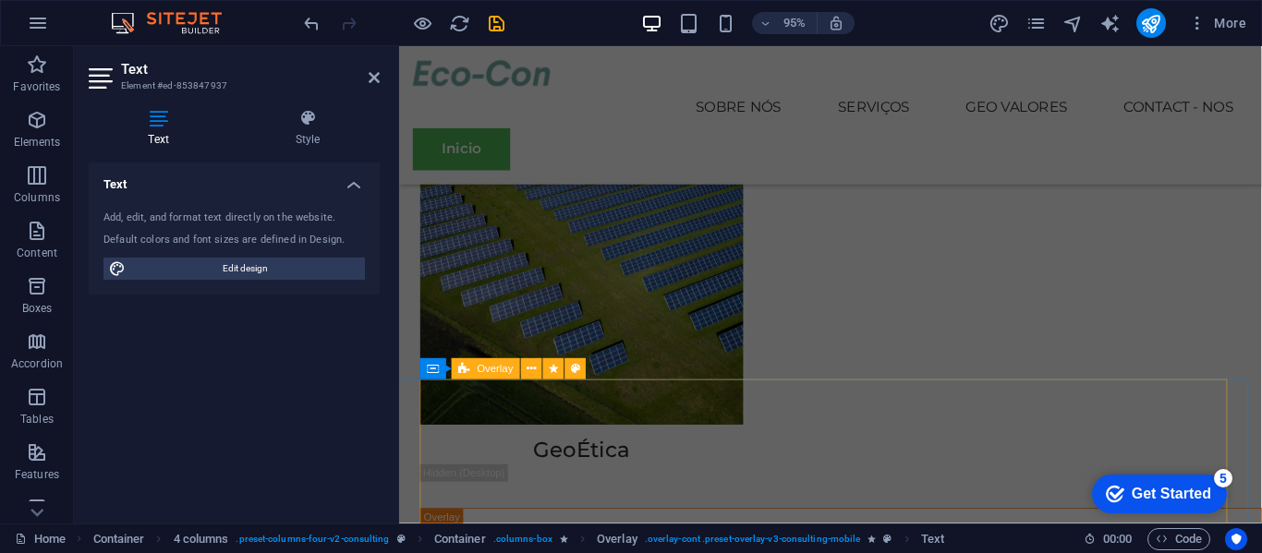
scroll to position [4986, 0]
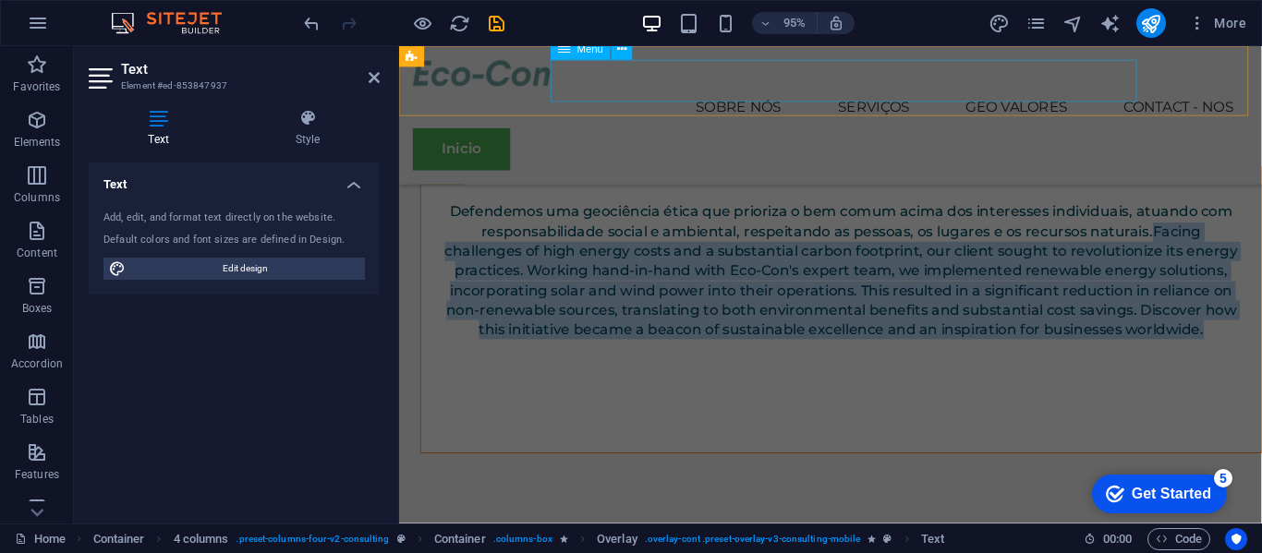
drag, startPoint x: 637, startPoint y: 313, endPoint x: 732, endPoint y: 97, distance: 236.1
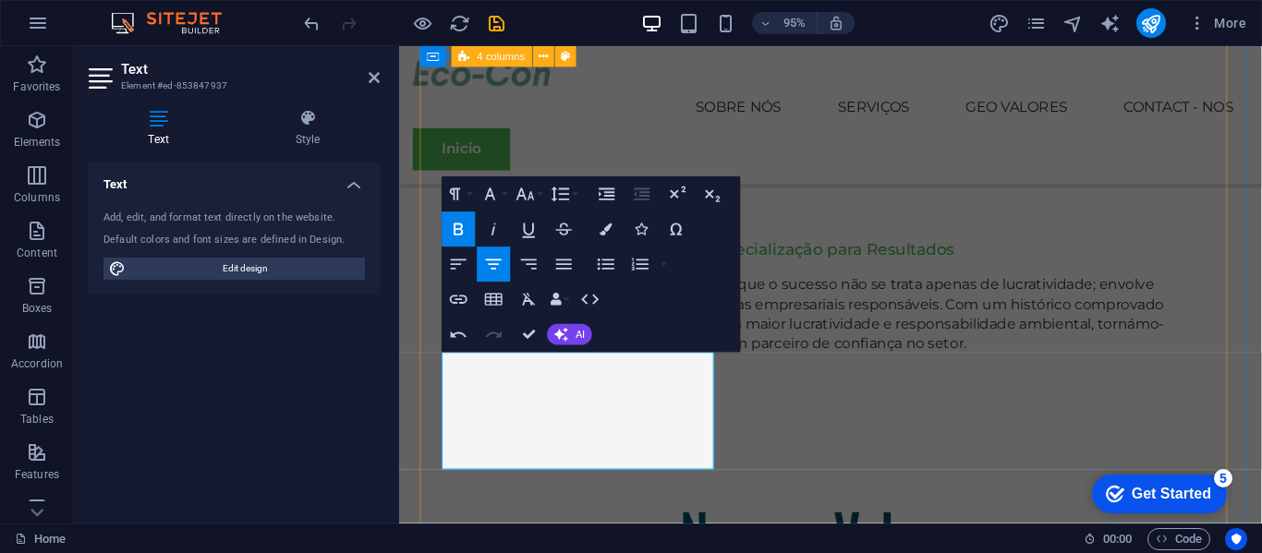
scroll to position [2827, 0]
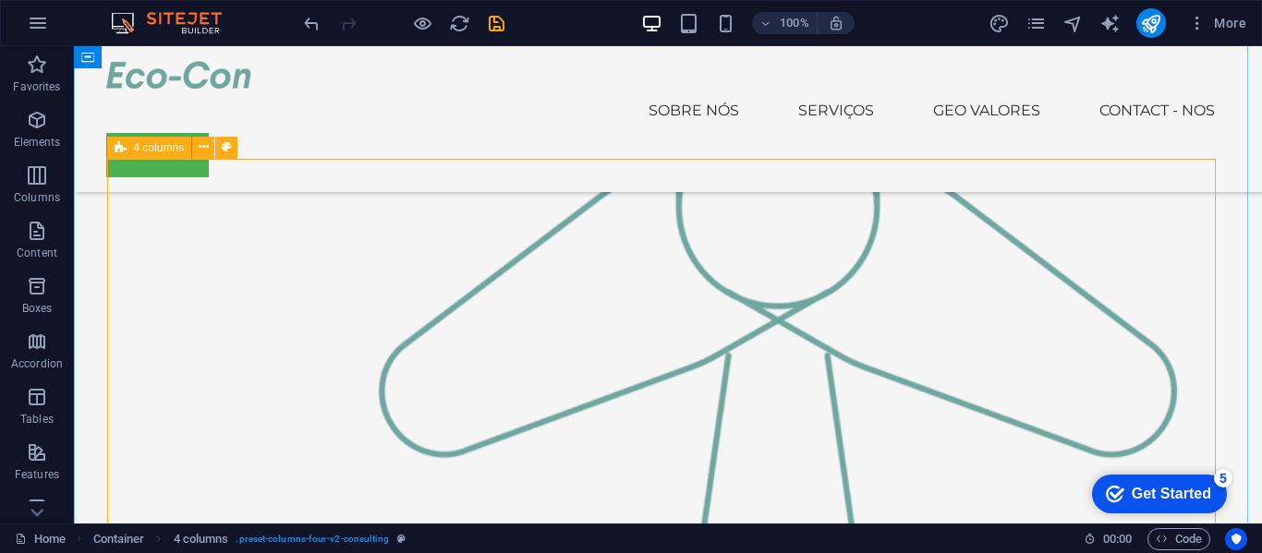
scroll to position [2445, 0]
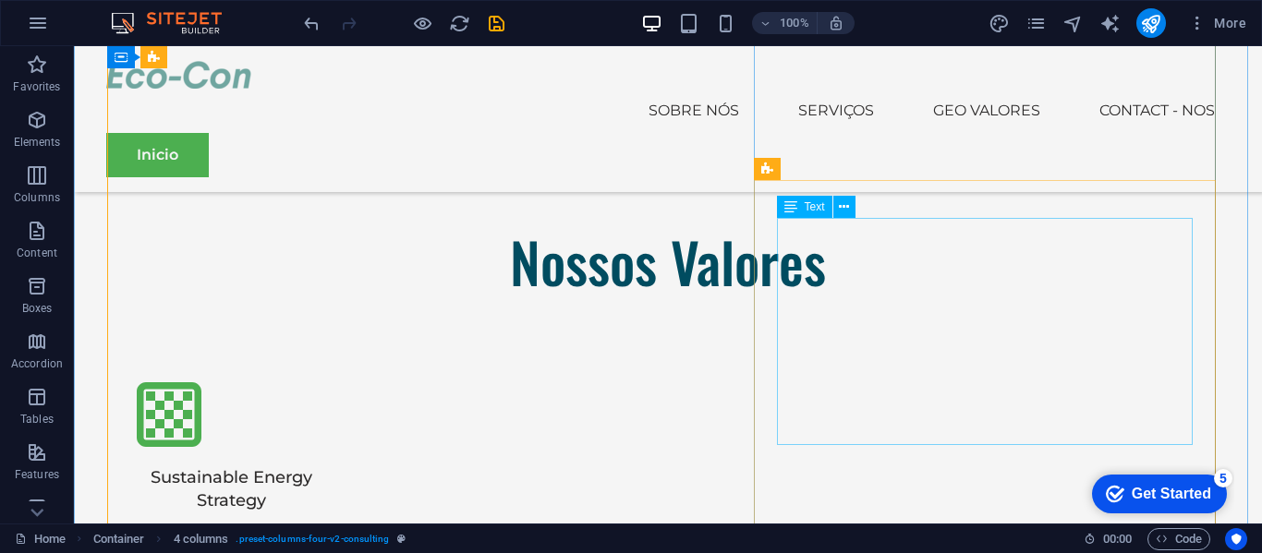
scroll to position [3152, 0]
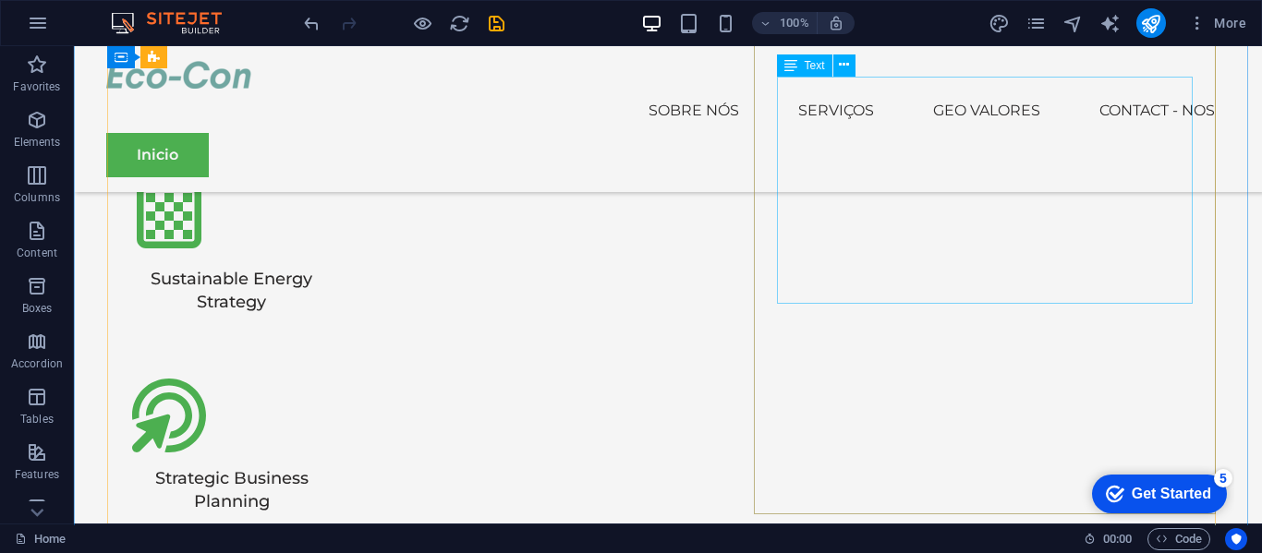
scroll to position [3357, 0]
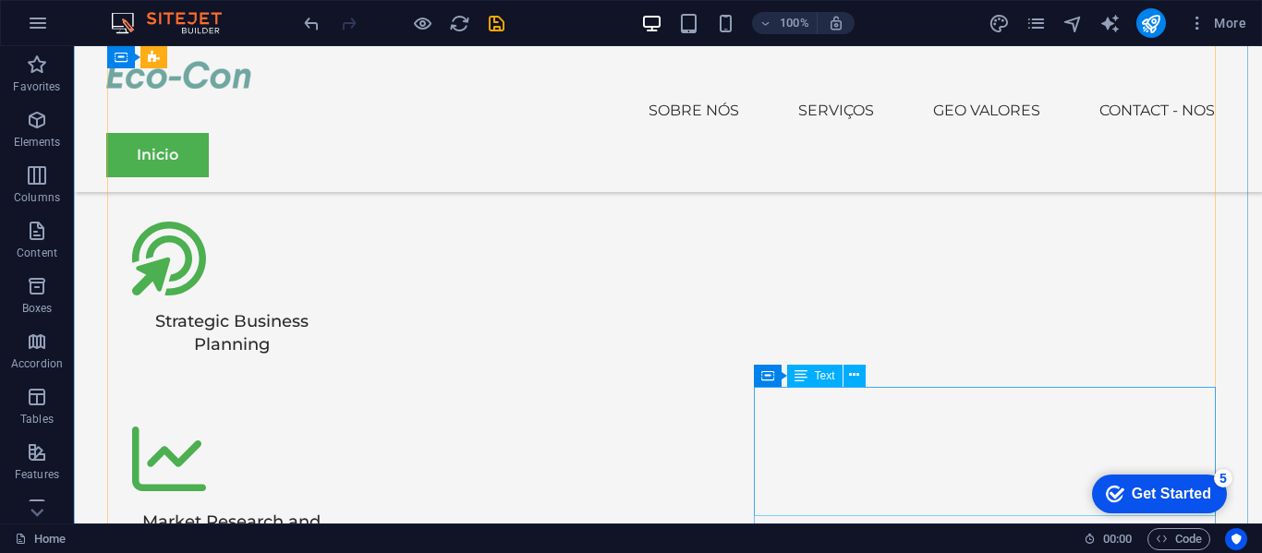
scroll to position [3467, 0]
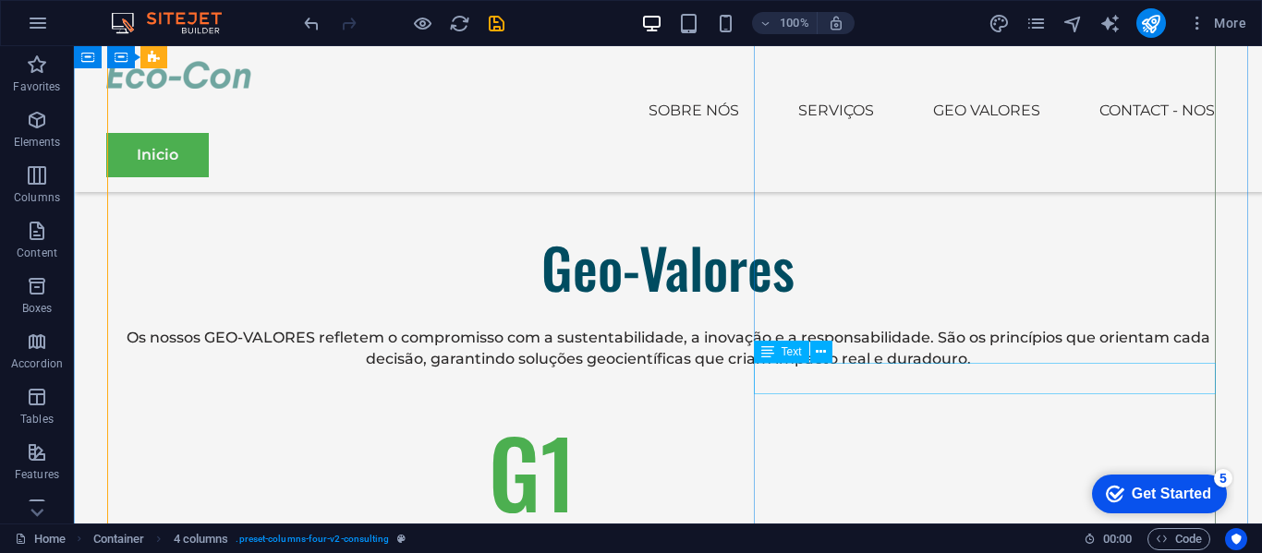
scroll to position [4207, 0]
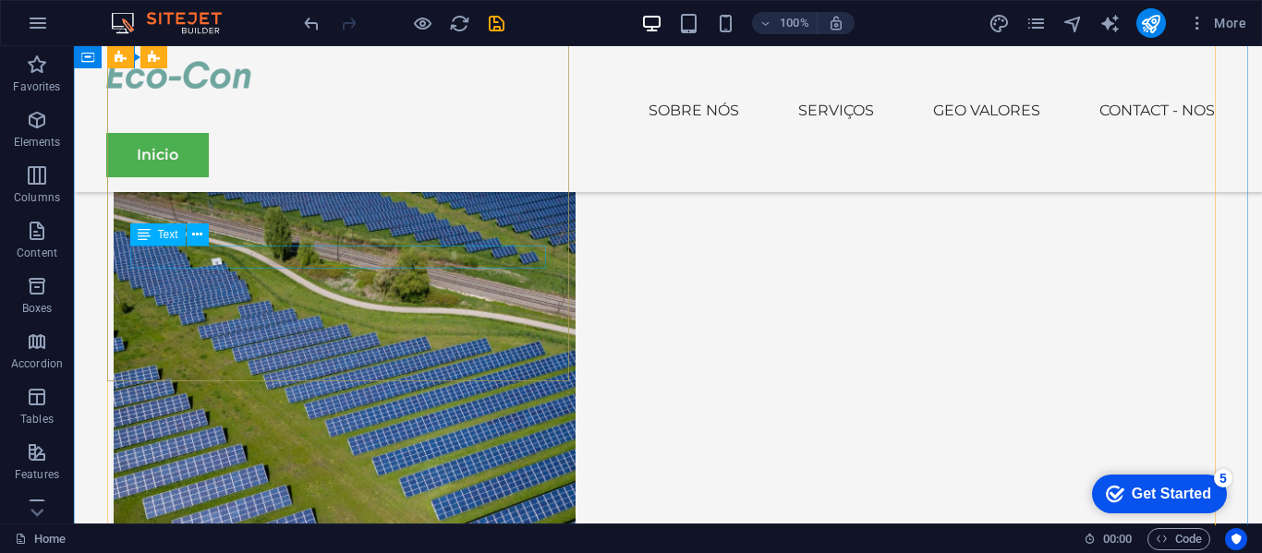
scroll to position [4586, 0]
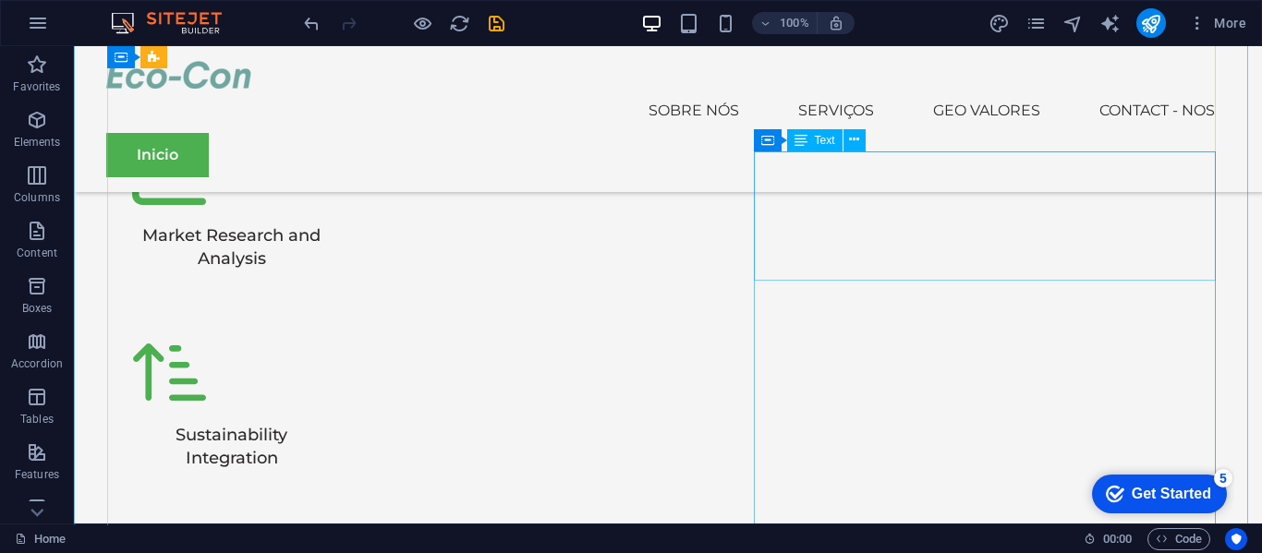
scroll to position [3713, 0]
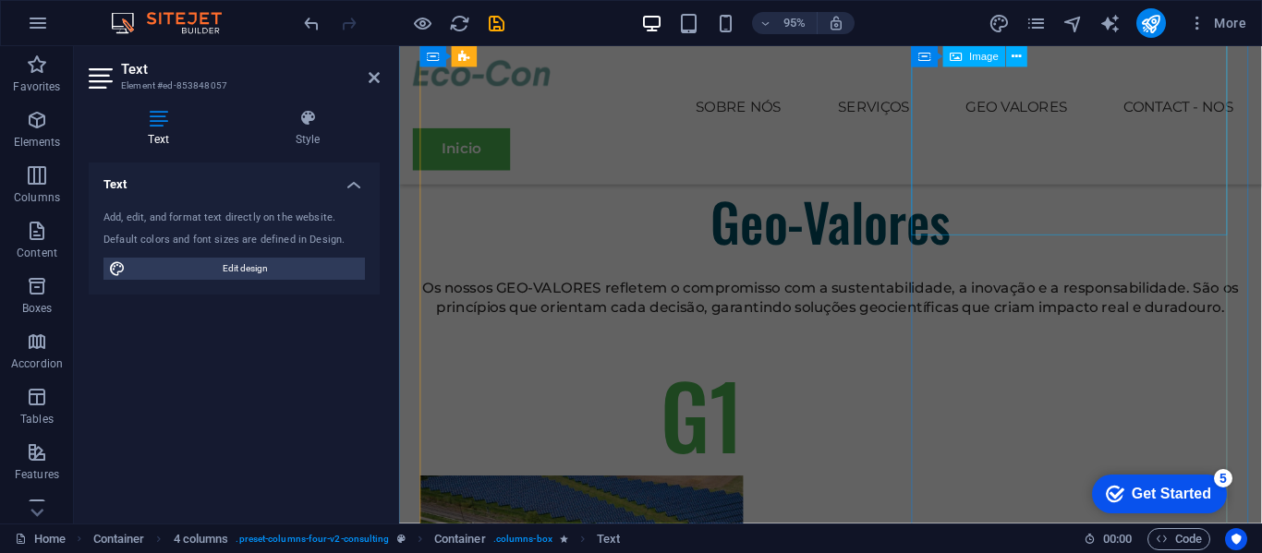
scroll to position [4165, 0]
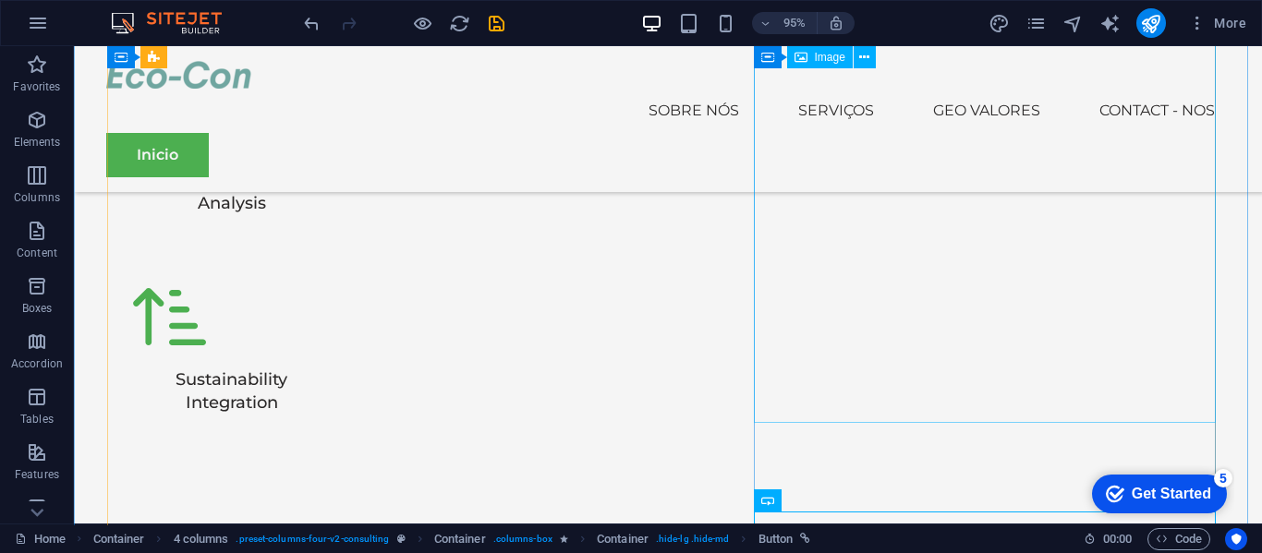
scroll to position [4380, 0]
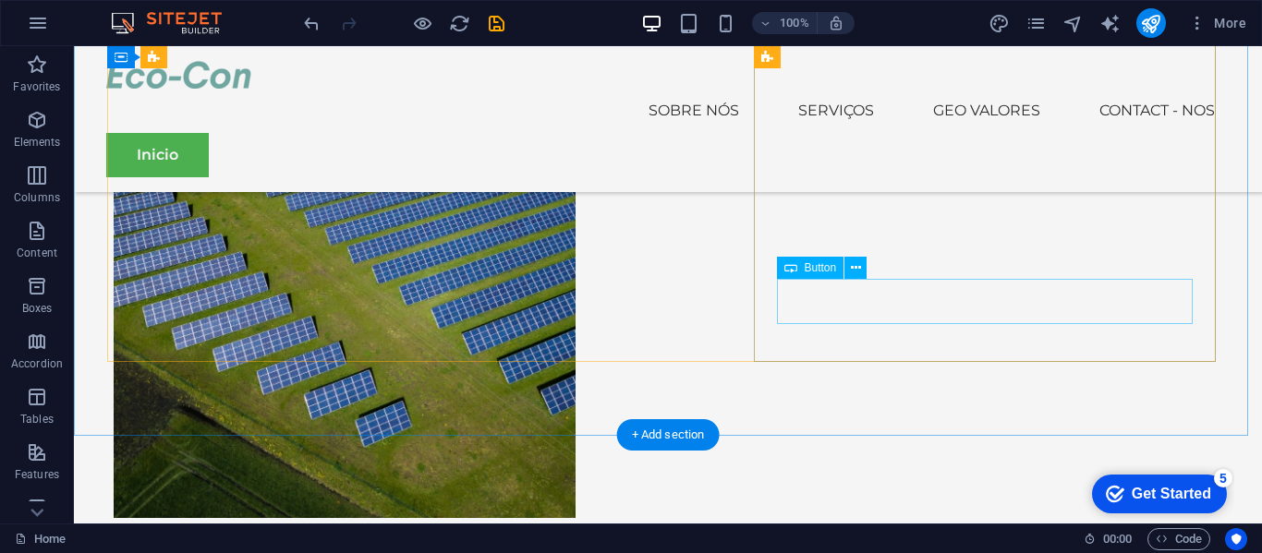
scroll to position [4779, 0]
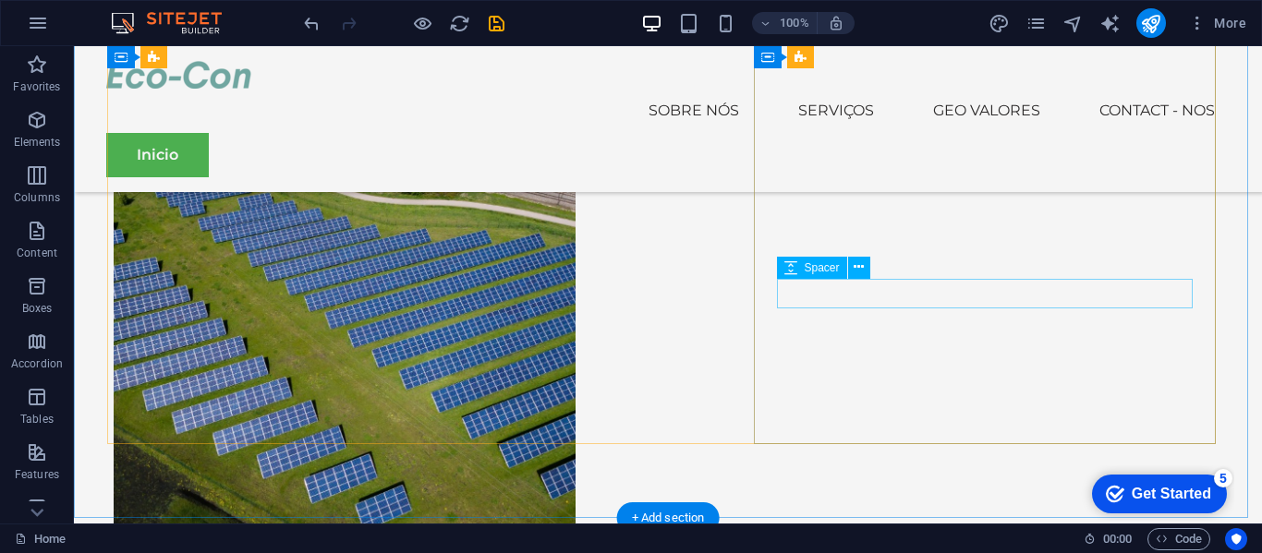
scroll to position [4624, 0]
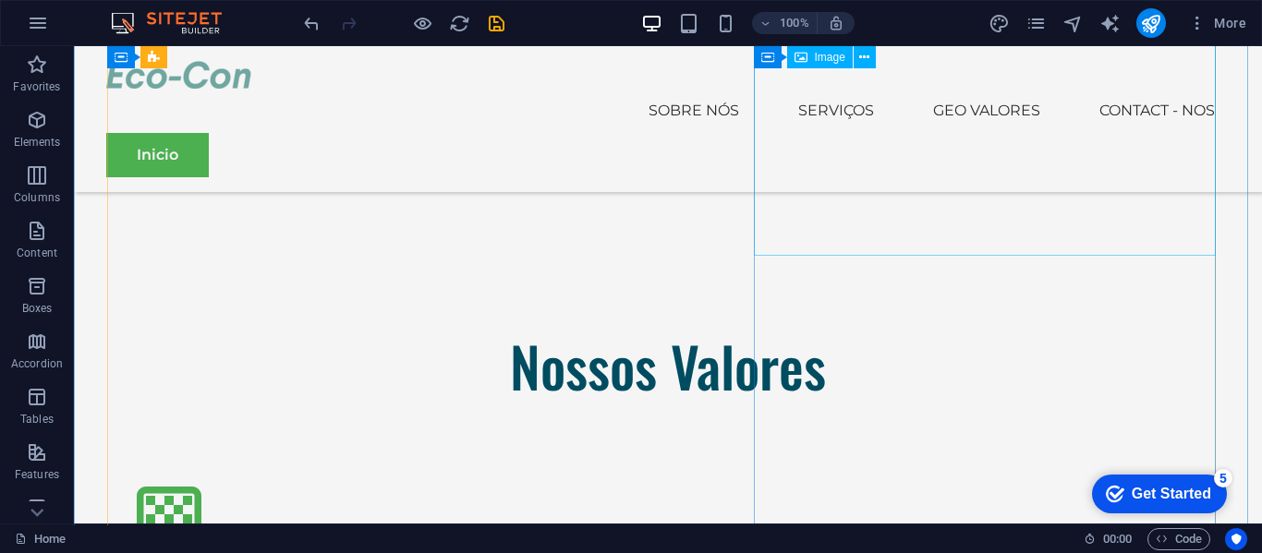
scroll to position [3050, 0]
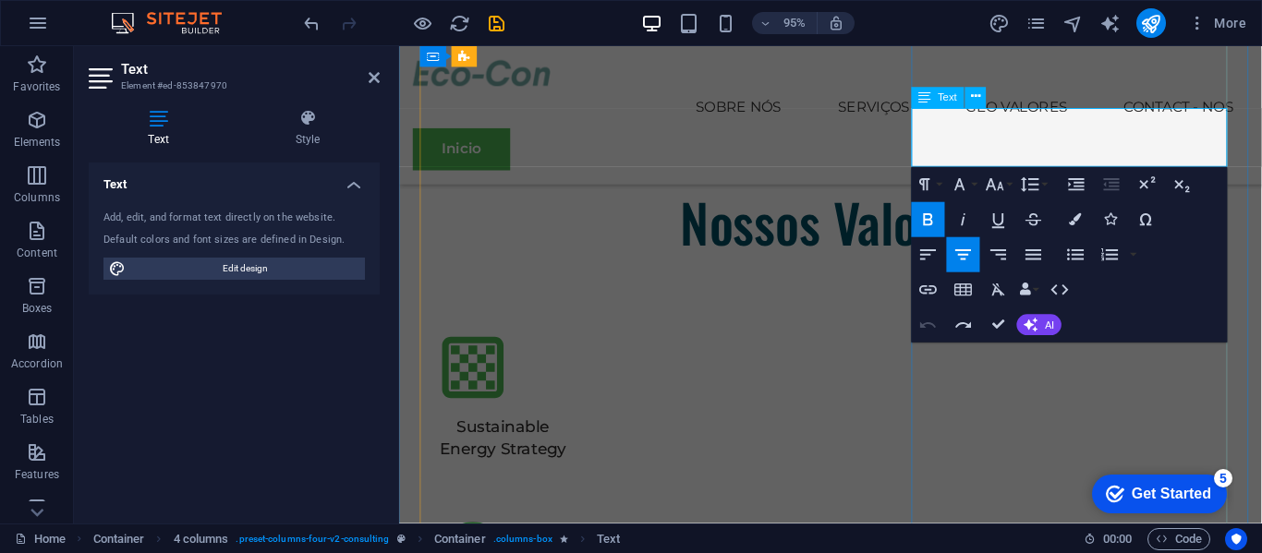
drag, startPoint x: 986, startPoint y: 127, endPoint x: 1164, endPoint y: 168, distance: 181.9
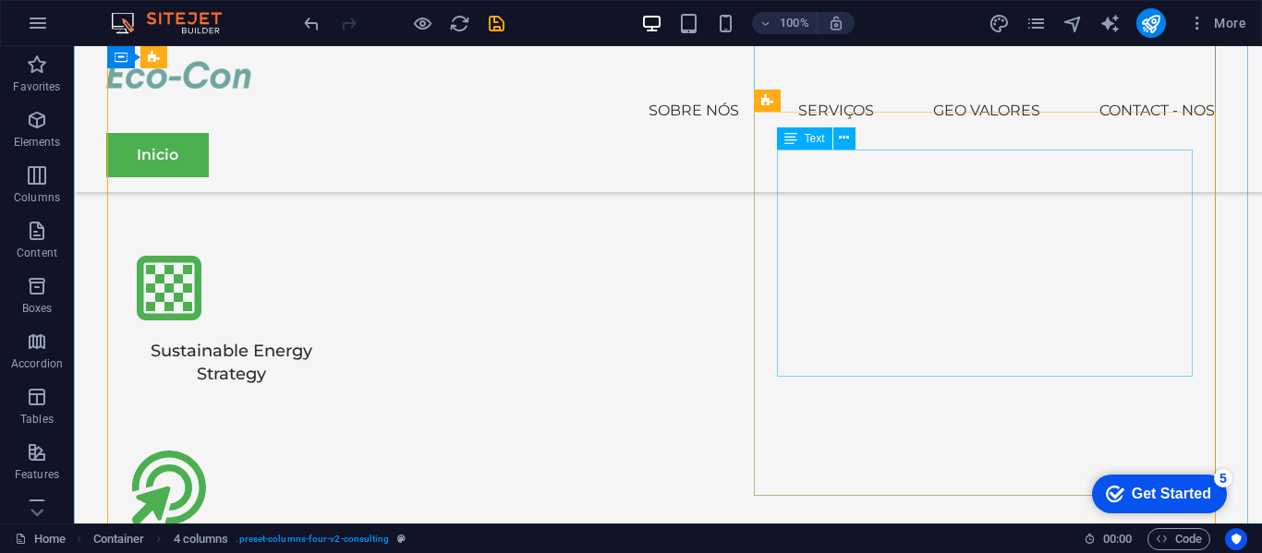
scroll to position [3283, 0]
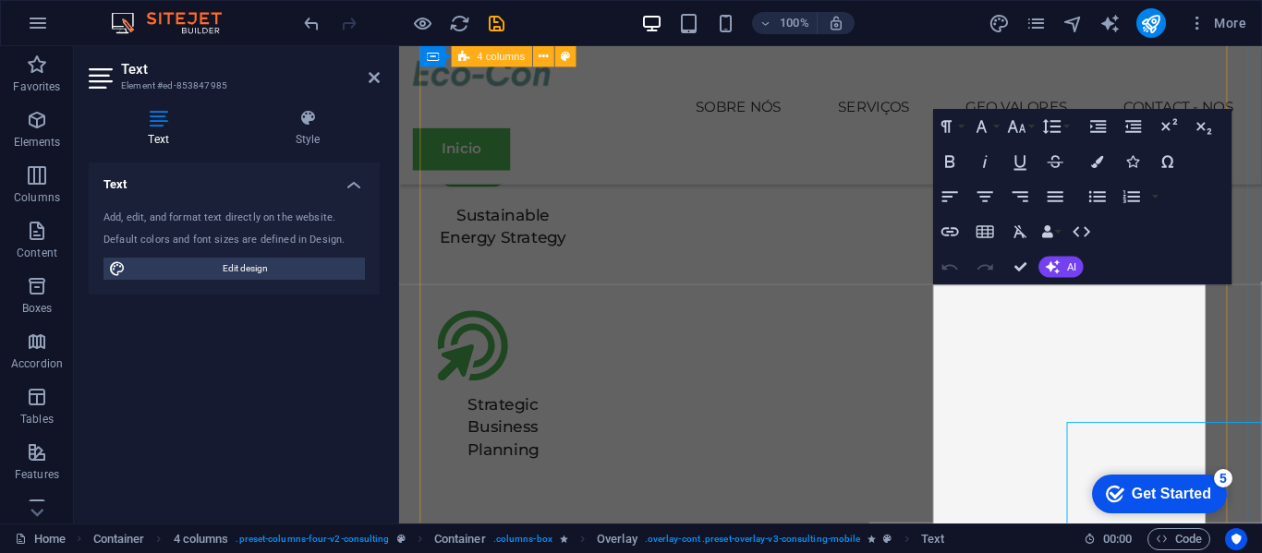
scroll to position [2990, 0]
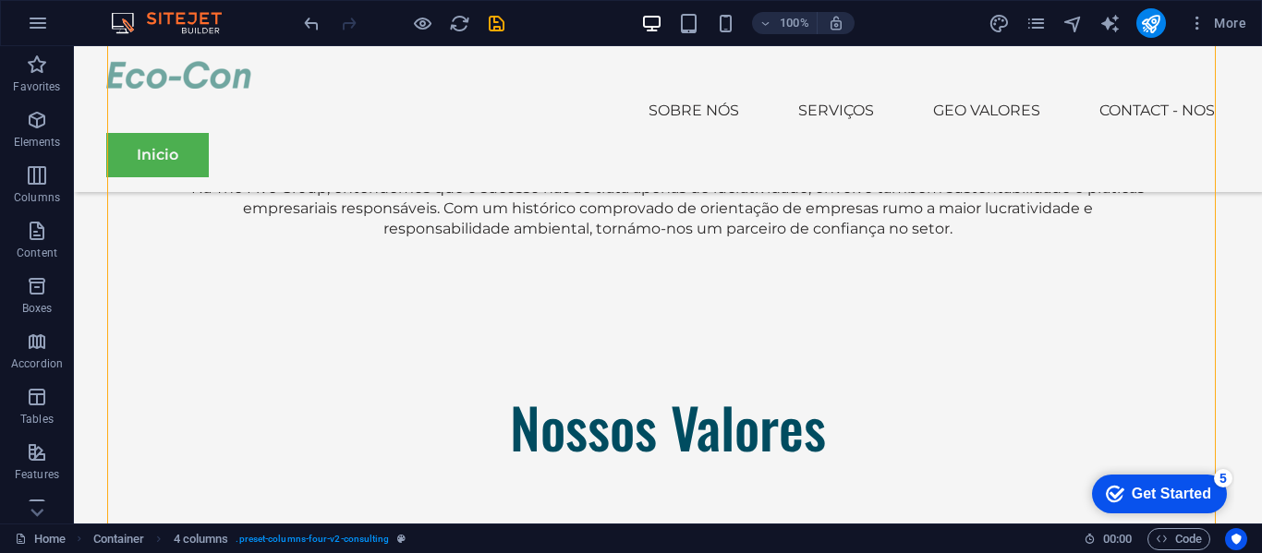
drag, startPoint x: 842, startPoint y: 232, endPoint x: 934, endPoint y: 329, distance: 133.3
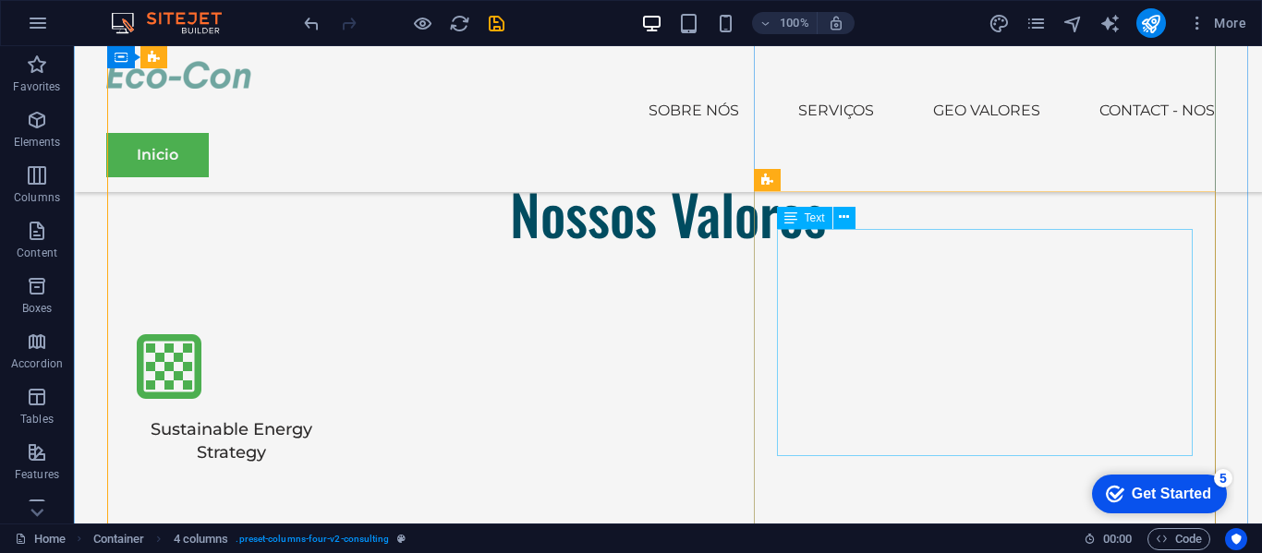
scroll to position [3210, 0]
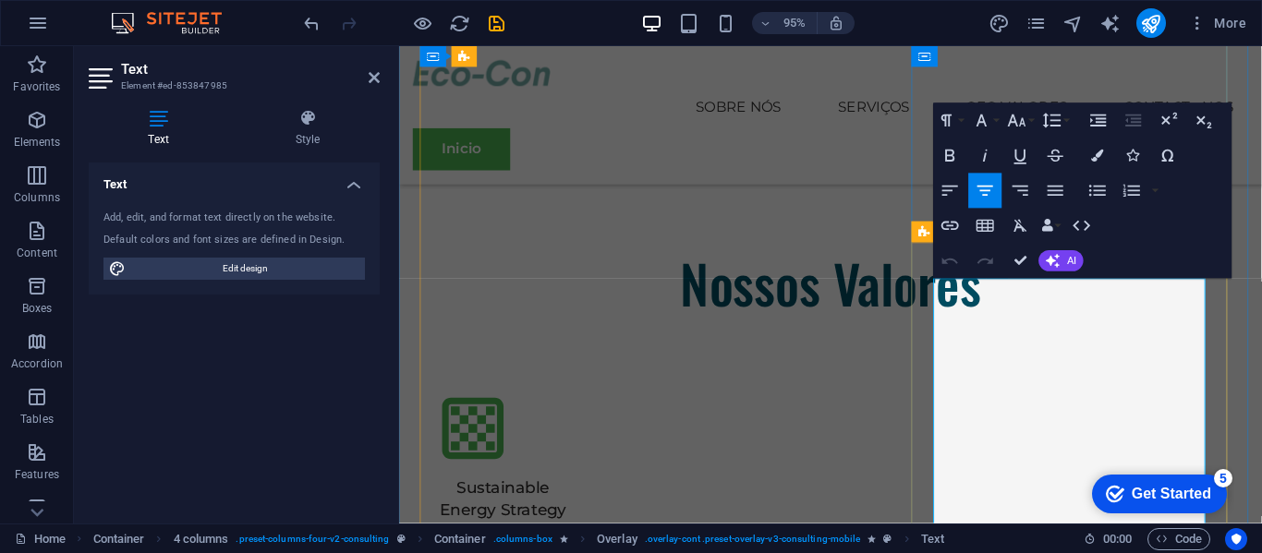
scroll to position [2994, 0]
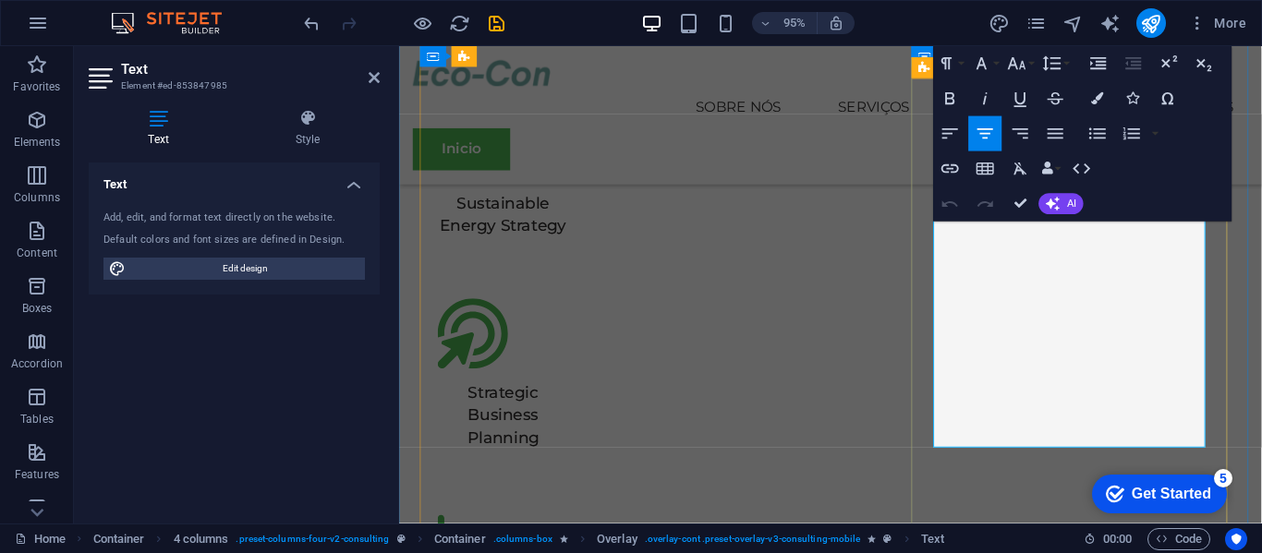
scroll to position [3298, 0]
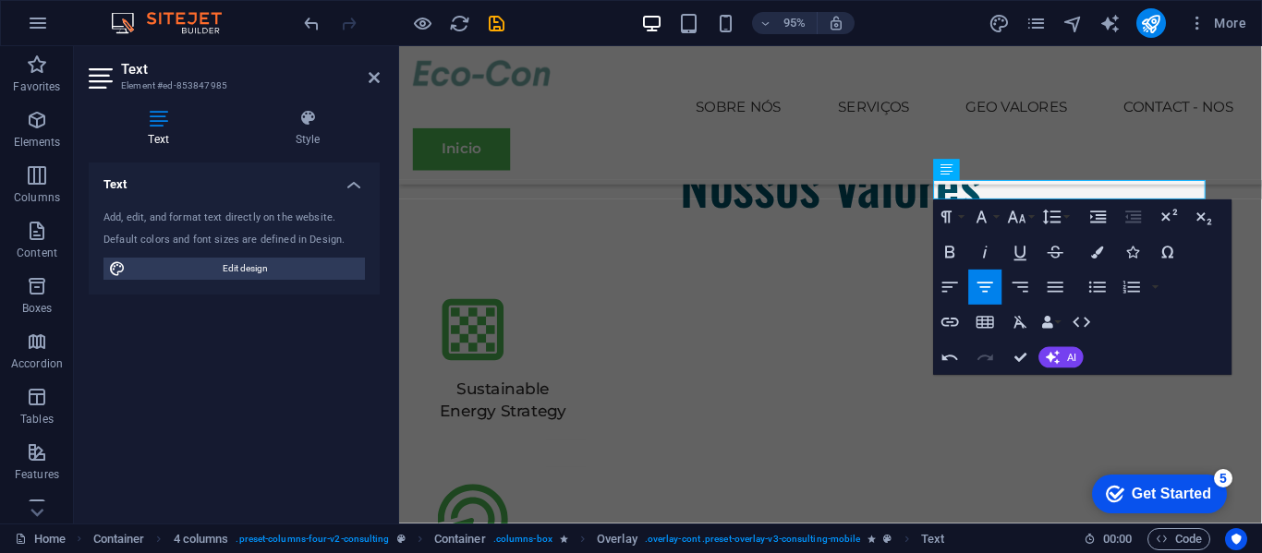
scroll to position [3100, 0]
drag, startPoint x: 1199, startPoint y: 327, endPoint x: 1213, endPoint y: 198, distance: 130.1
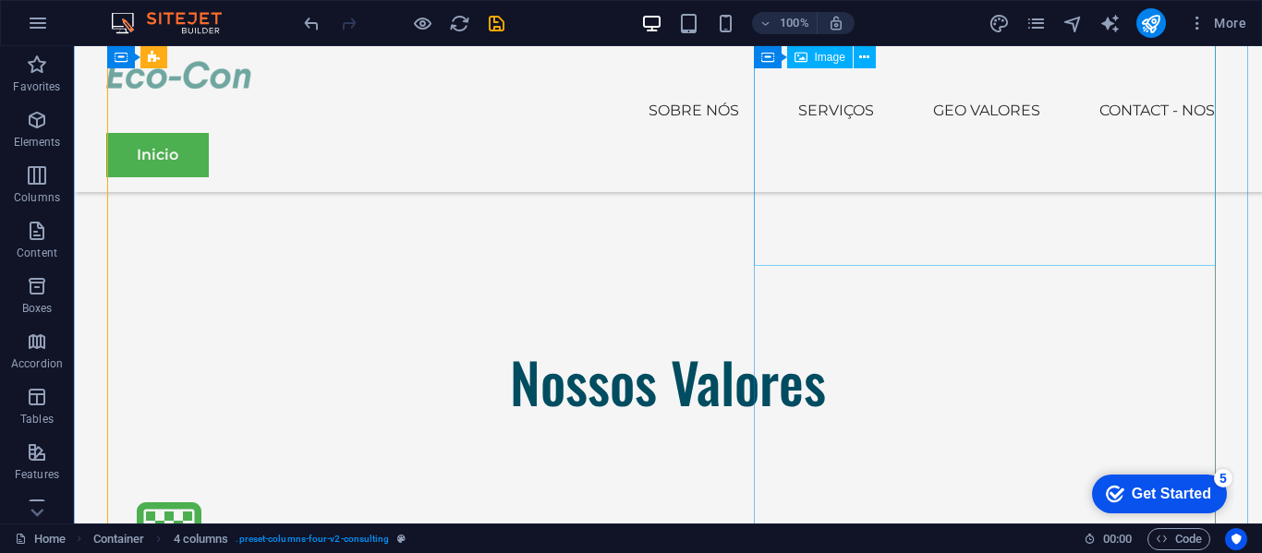
scroll to position [3040, 0]
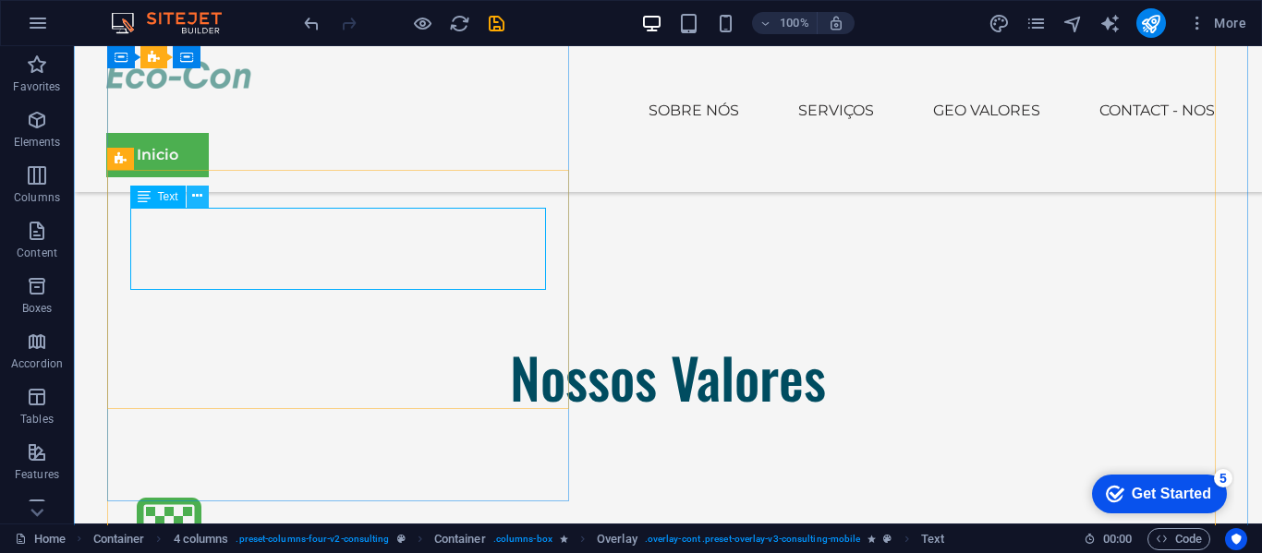
click at [195, 192] on icon at bounding box center [197, 196] width 10 height 19
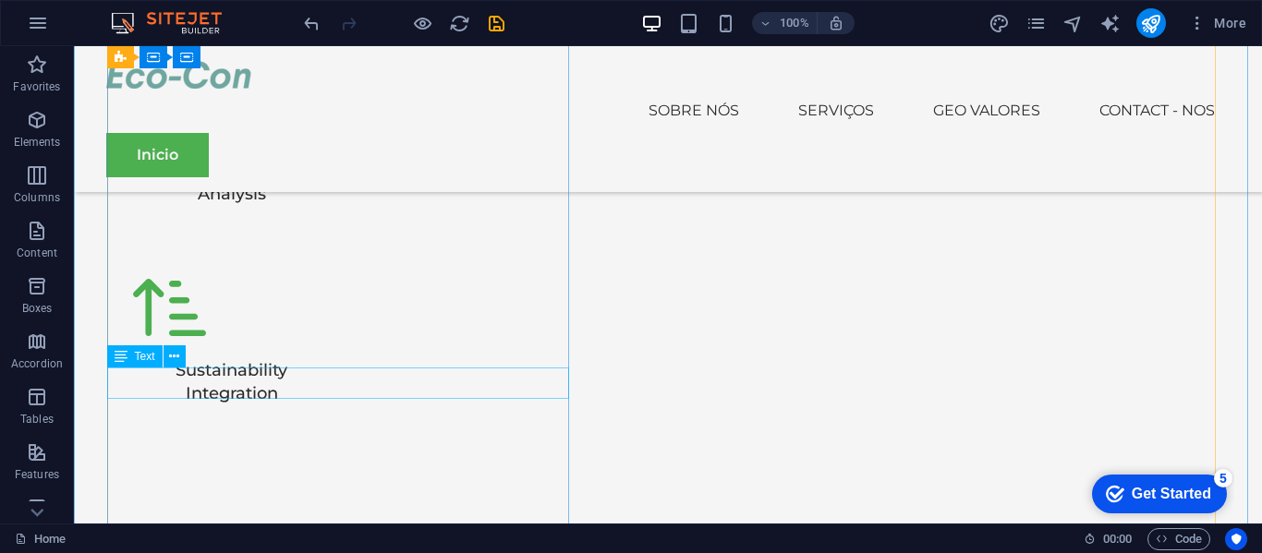
scroll to position [4026, 0]
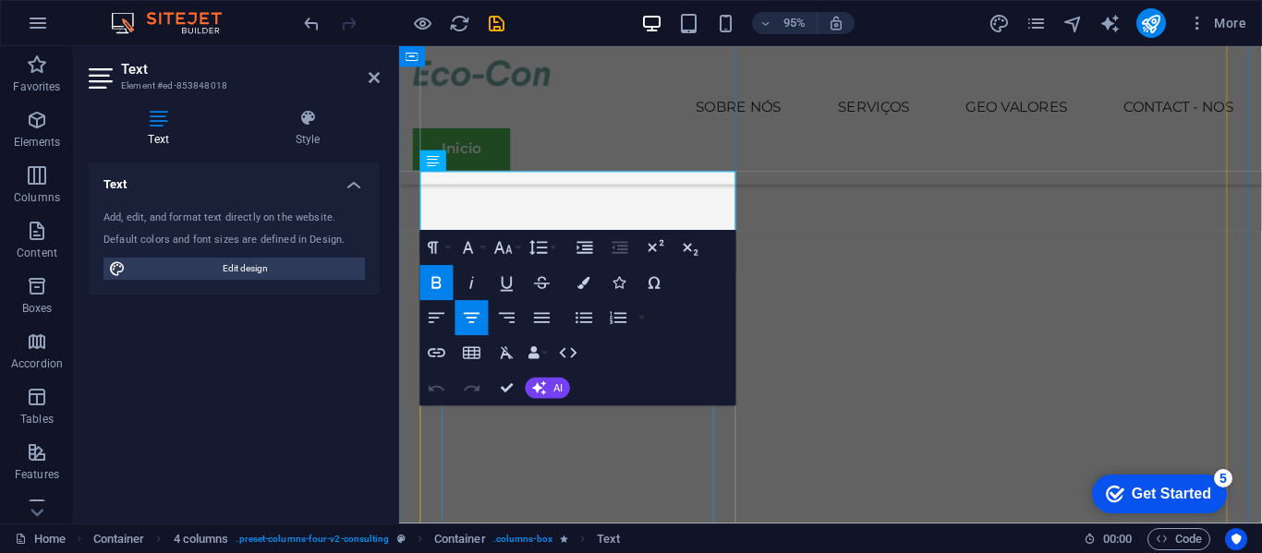
scroll to position [3784, 0]
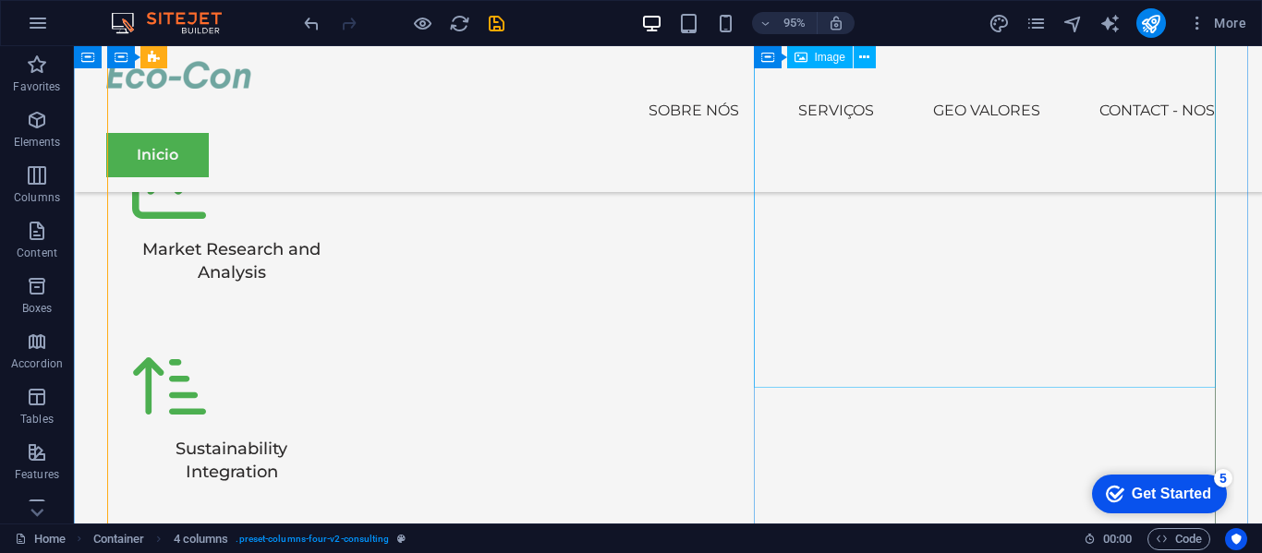
scroll to position [4022, 0]
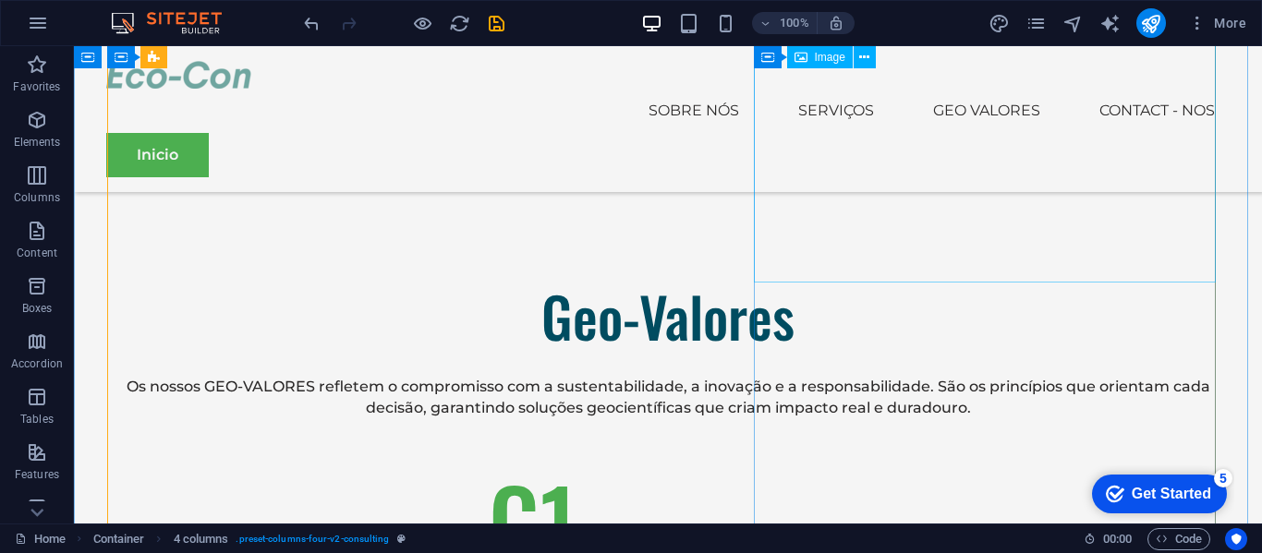
scroll to position [4158, 0]
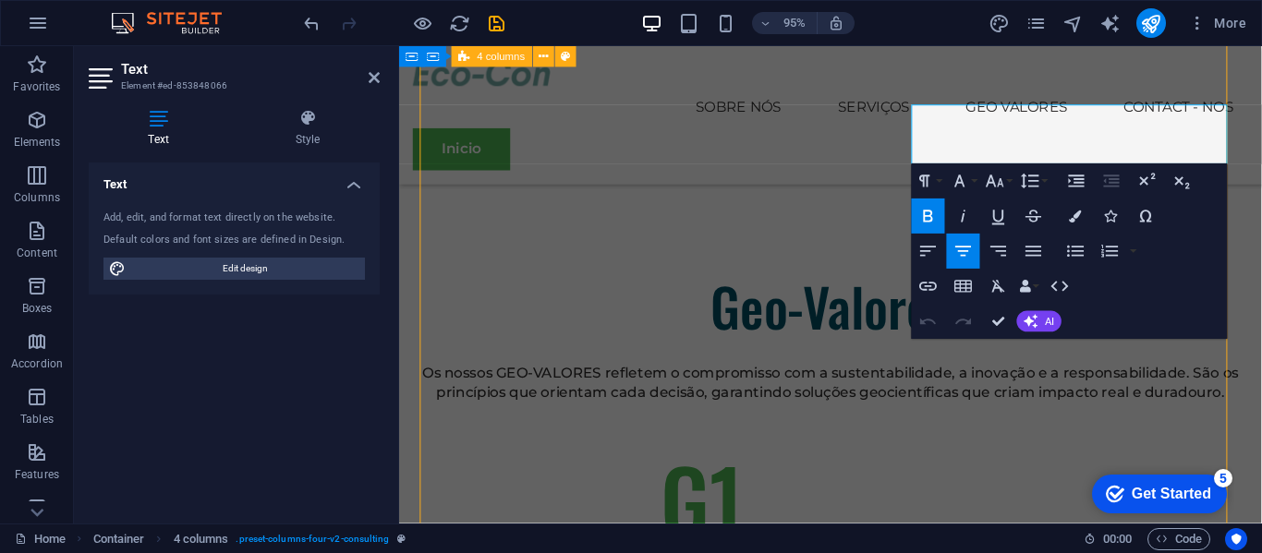
scroll to position [4313, 0]
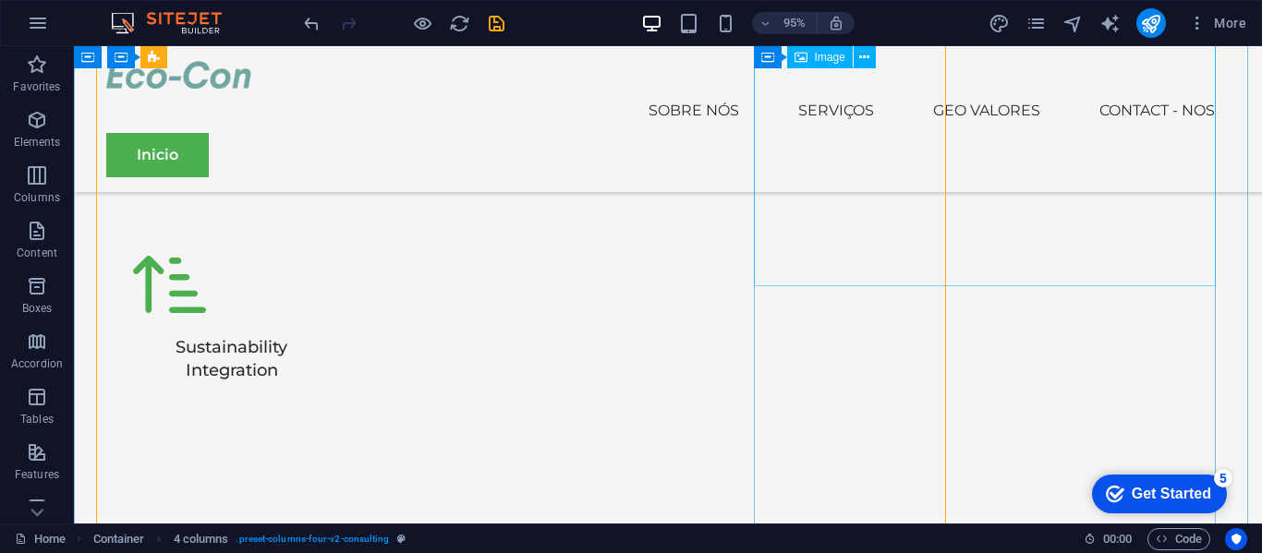
scroll to position [4123, 0]
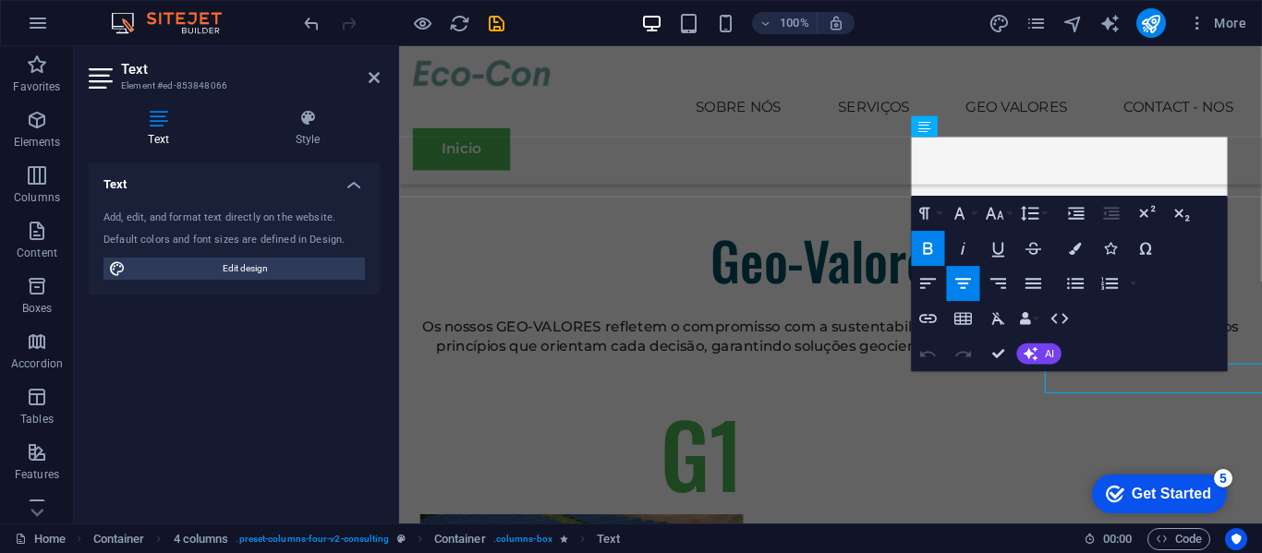
scroll to position [4040, 0]
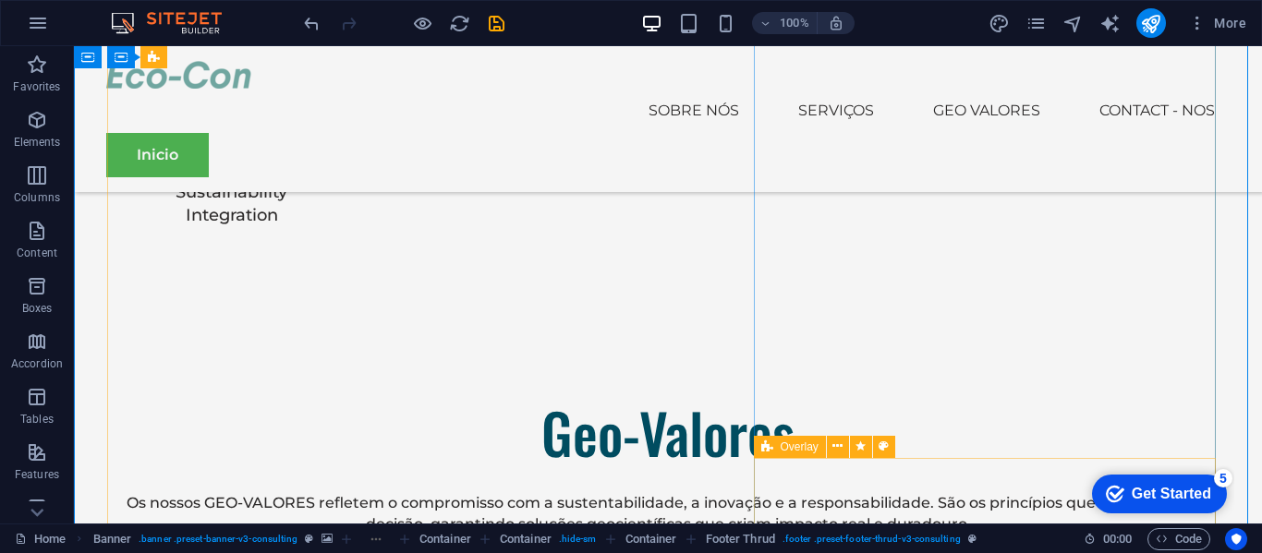
click at [903, 446] on div "Overlay" at bounding box center [830, 447] width 153 height 23
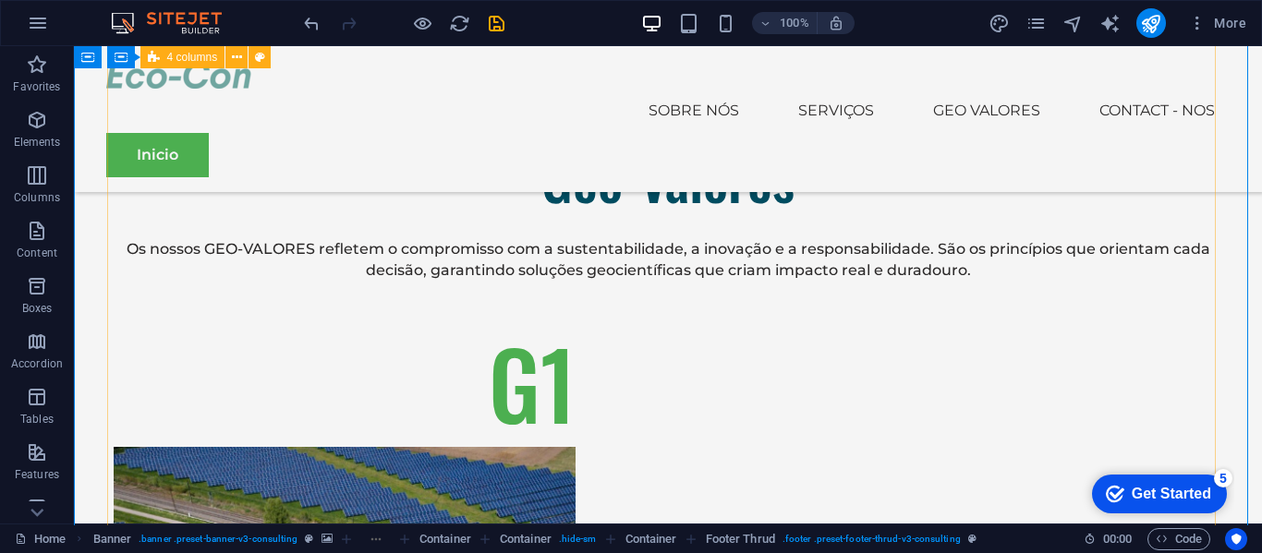
scroll to position [4296, 0]
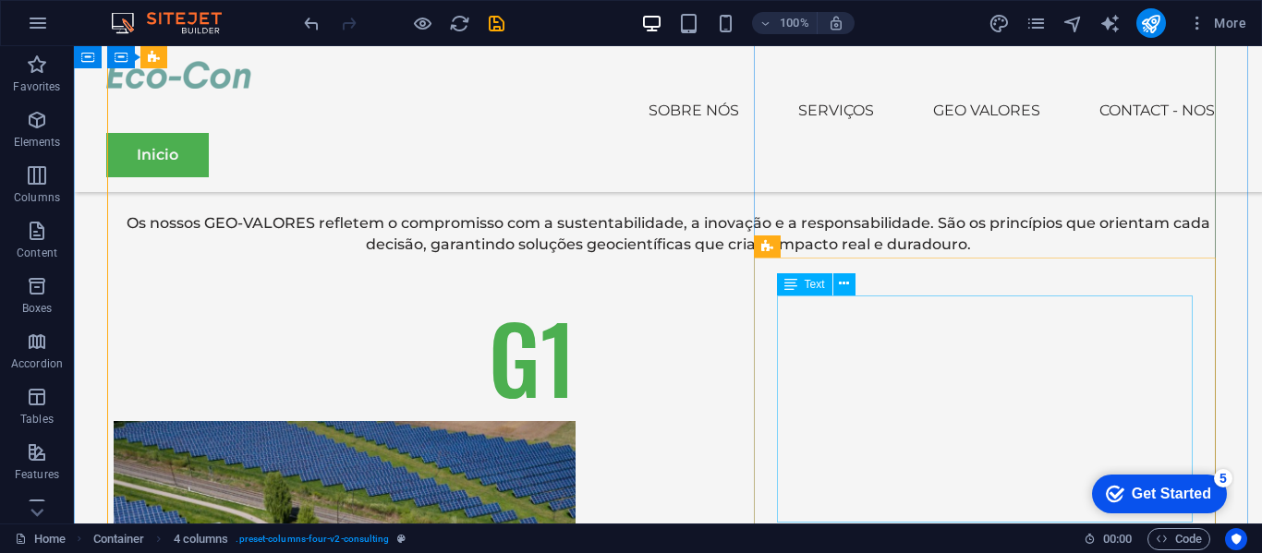
scroll to position [4365, 0]
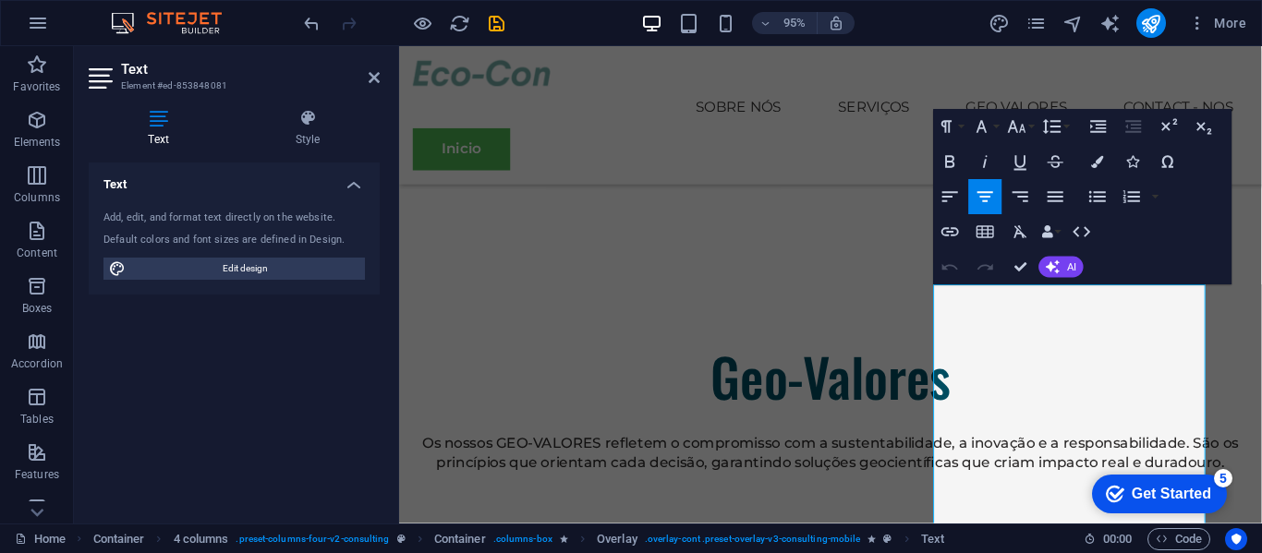
click at [937, 270] on button "Undo" at bounding box center [950, 266] width 33 height 35
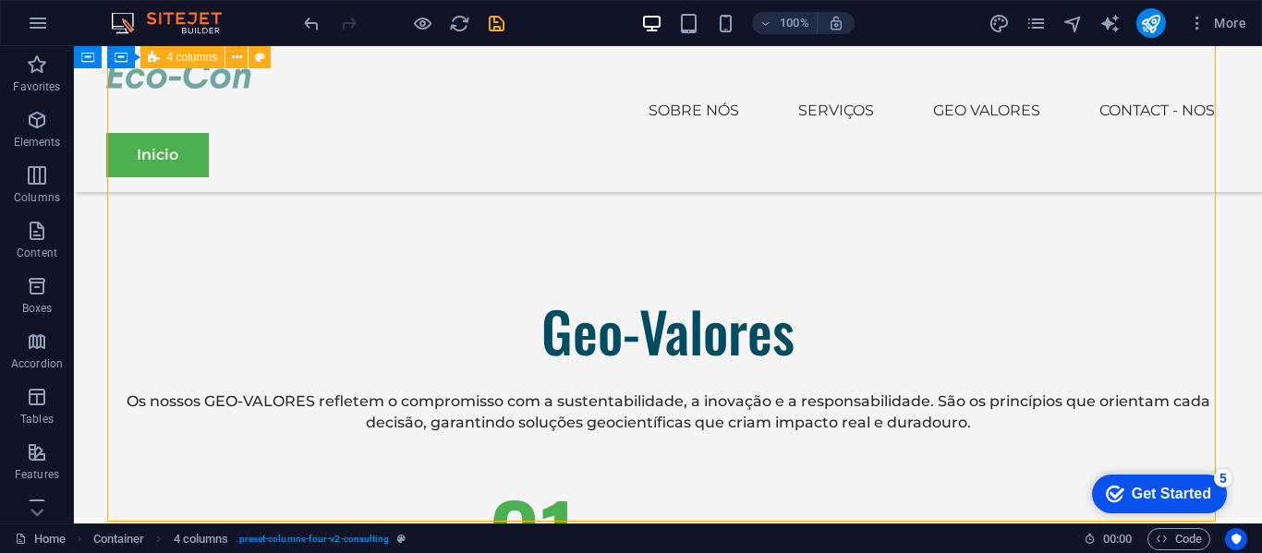
scroll to position [4292, 0]
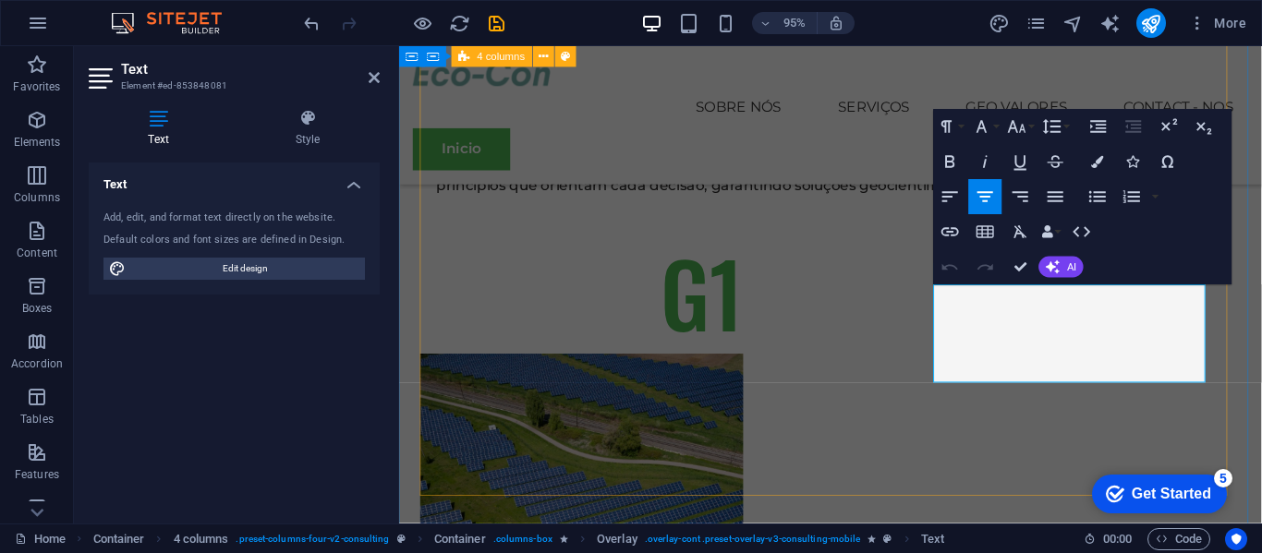
scroll to position [4001, 0]
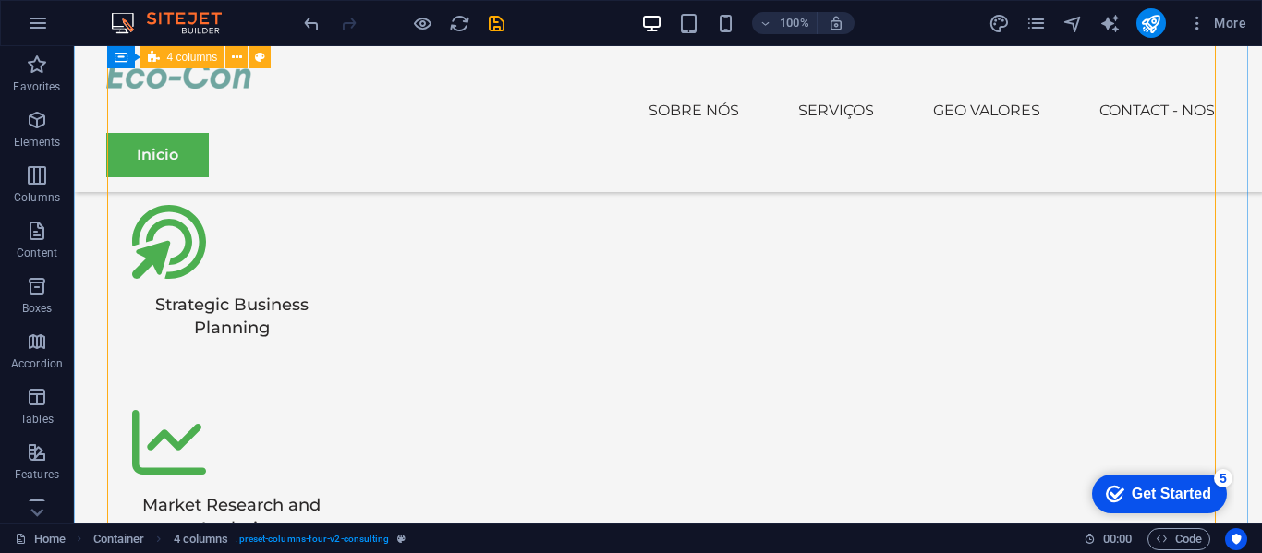
scroll to position [3527, 0]
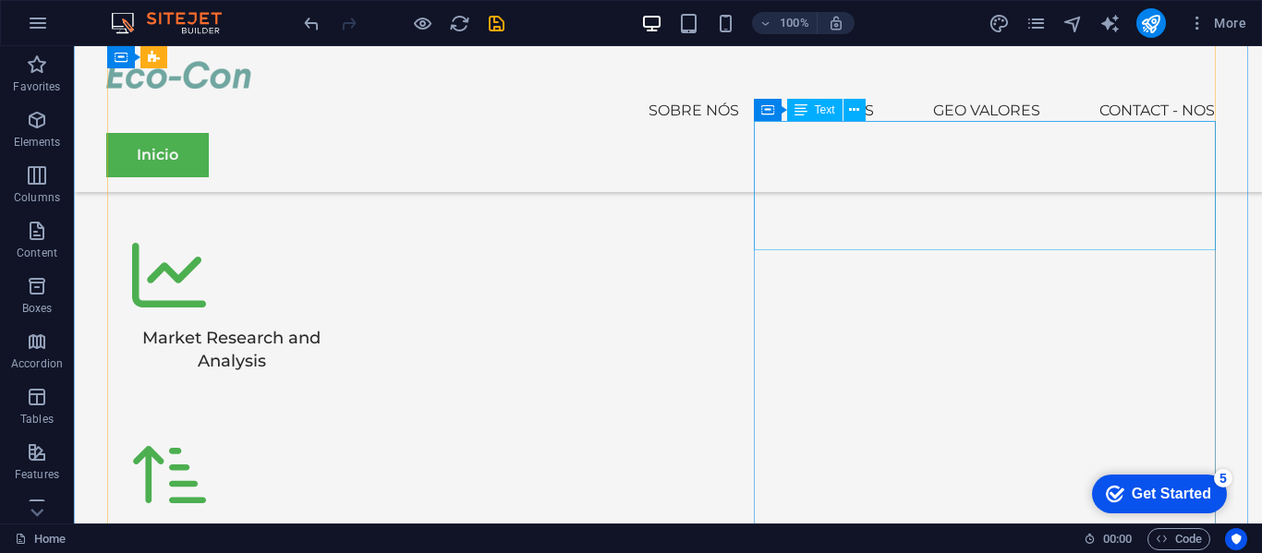
scroll to position [3599, 0]
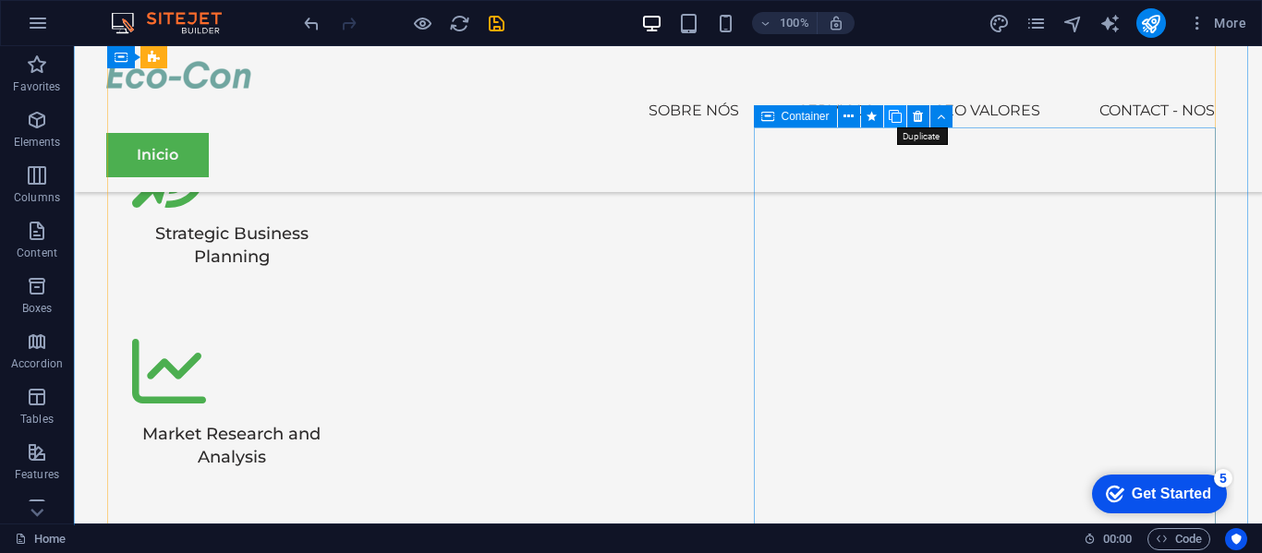
click at [896, 110] on icon at bounding box center [894, 116] width 13 height 19
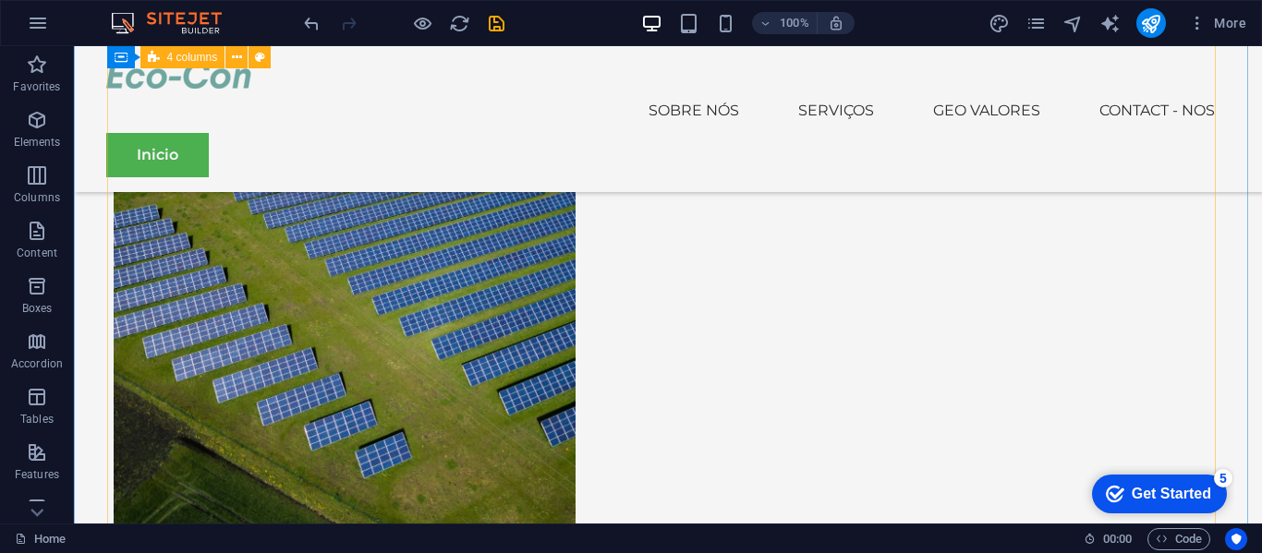
scroll to position [4773, 0]
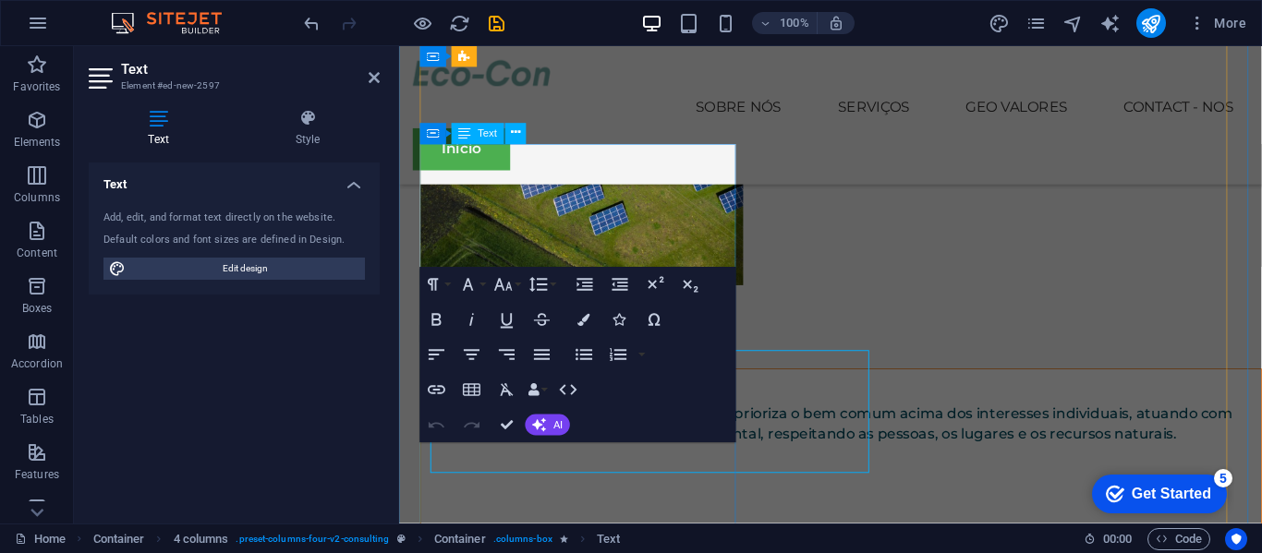
scroll to position [4556, 0]
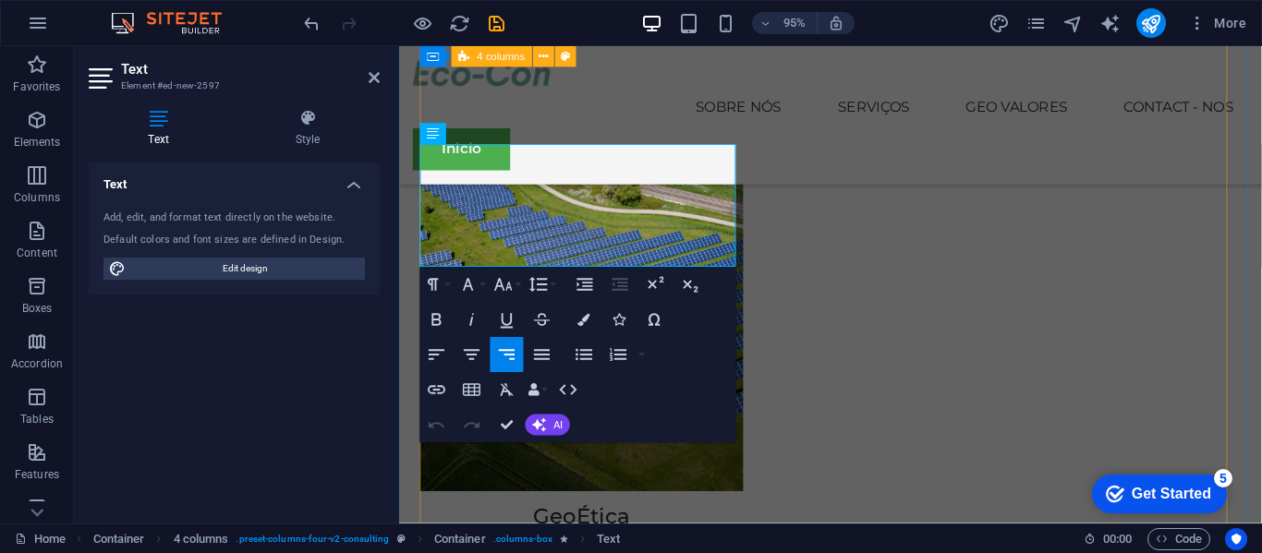
drag, startPoint x: 717, startPoint y: 196, endPoint x: 764, endPoint y: 199, distance: 47.2
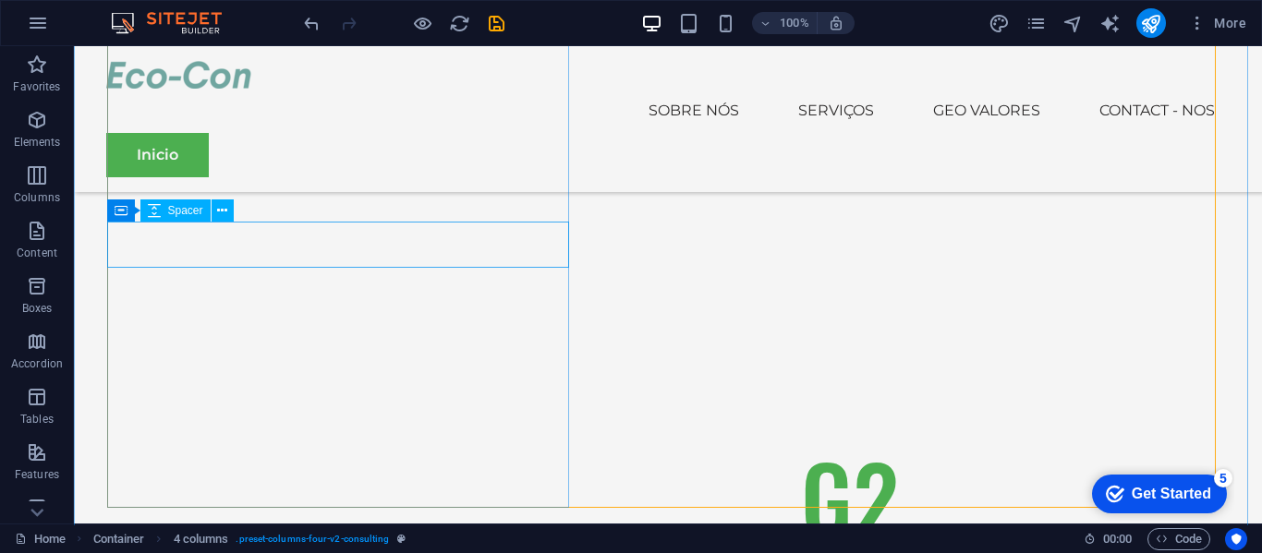
scroll to position [5425, 0]
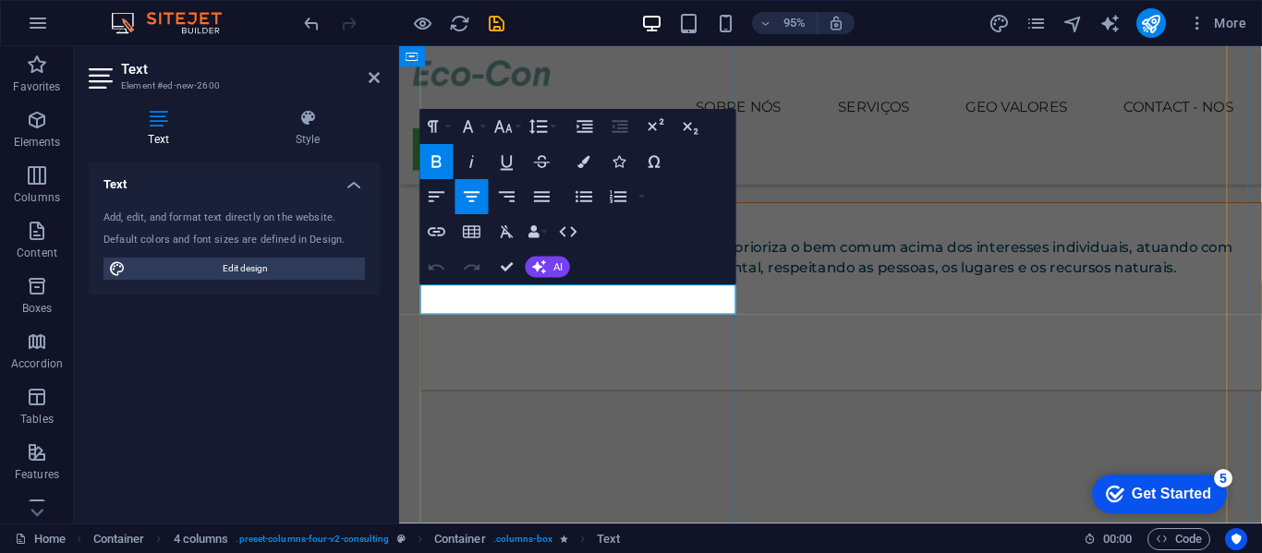
drag, startPoint x: 519, startPoint y: 314, endPoint x: 530, endPoint y: 308, distance: 12.4
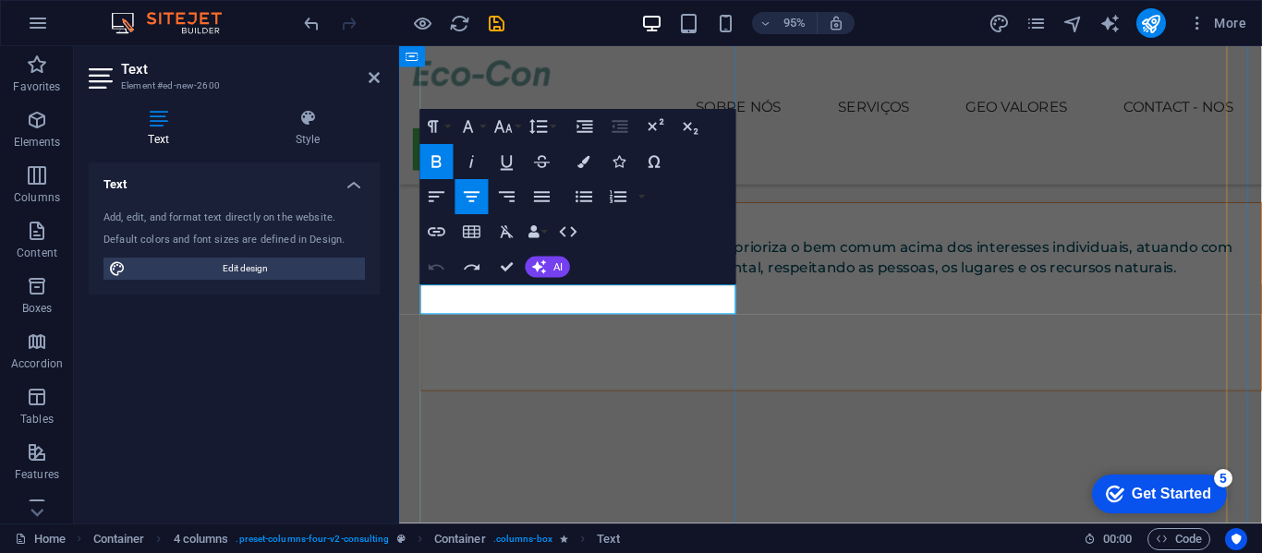
drag, startPoint x: 530, startPoint y: 308, endPoint x: 692, endPoint y: 302, distance: 161.7
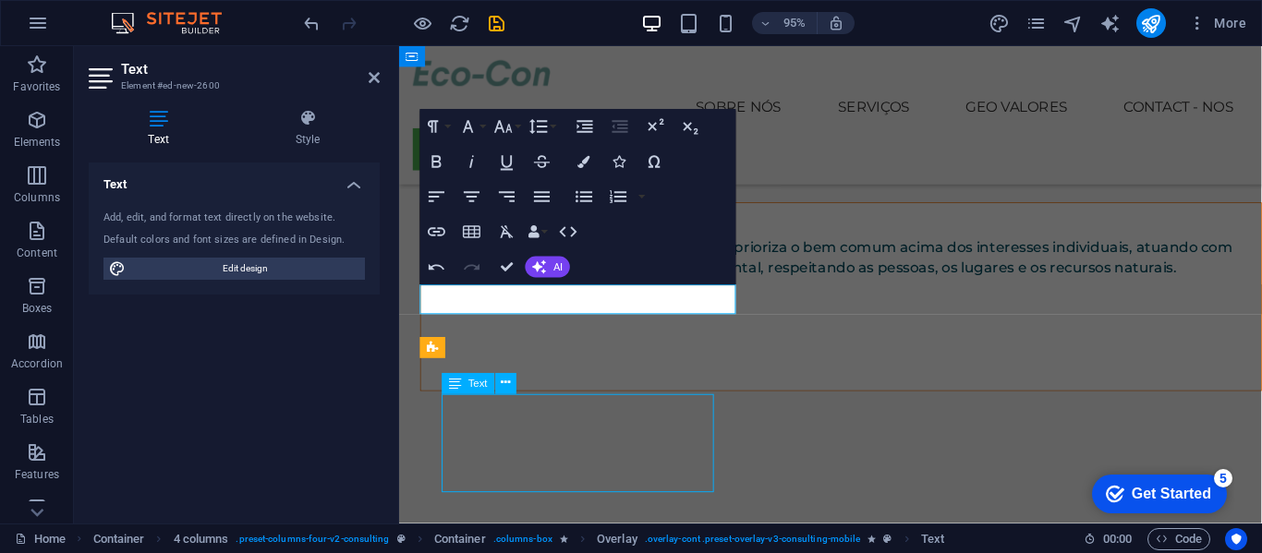
scroll to position [5489, 0]
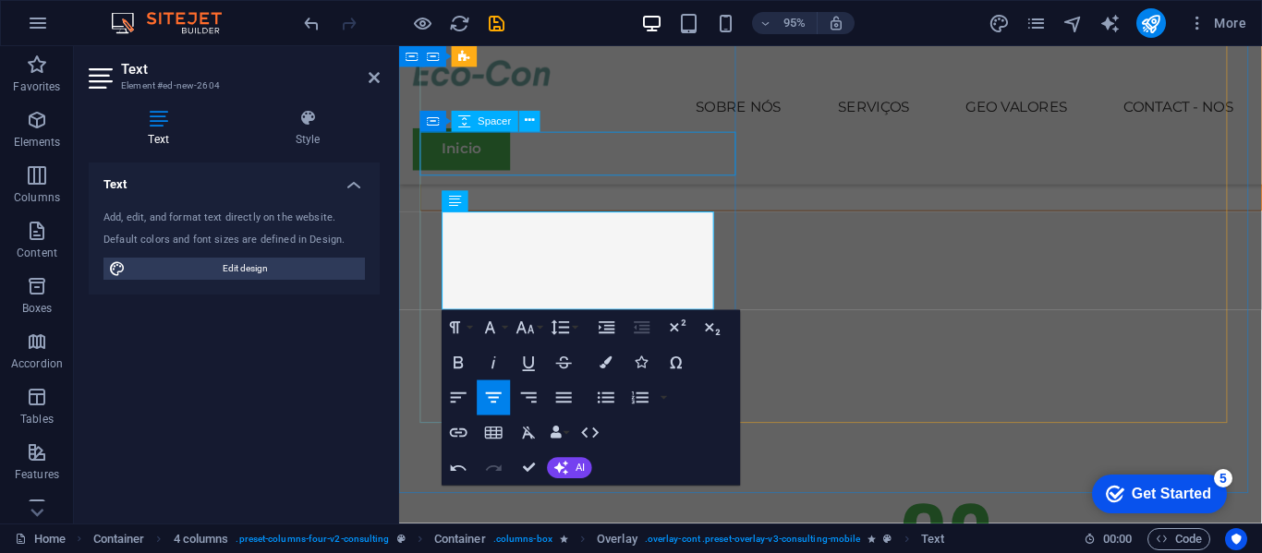
scroll to position [5136, 0]
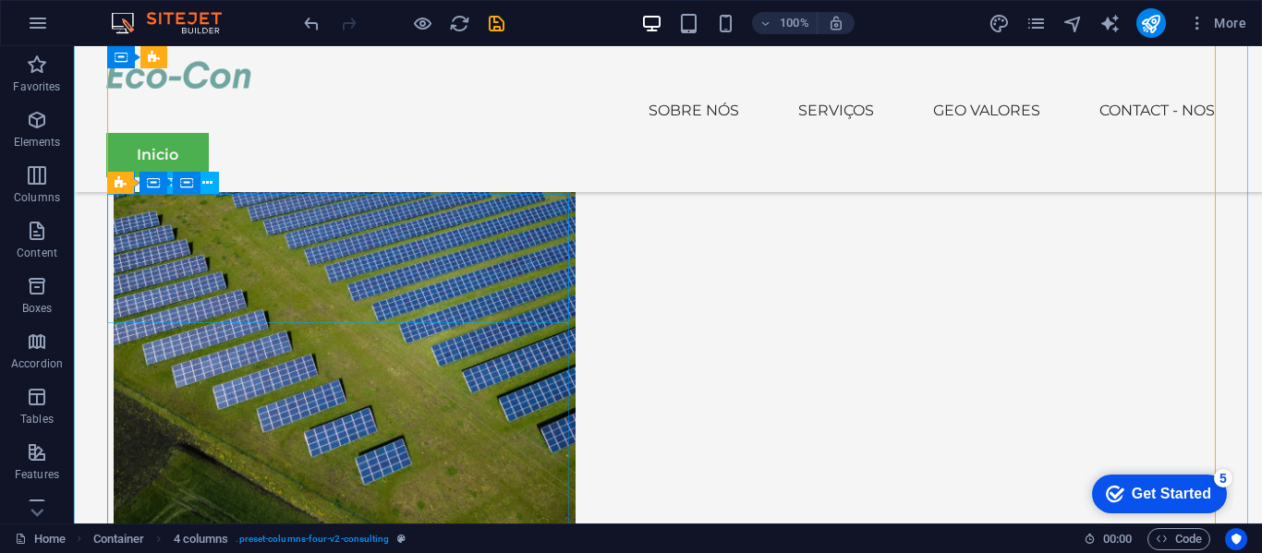
scroll to position [4740, 0]
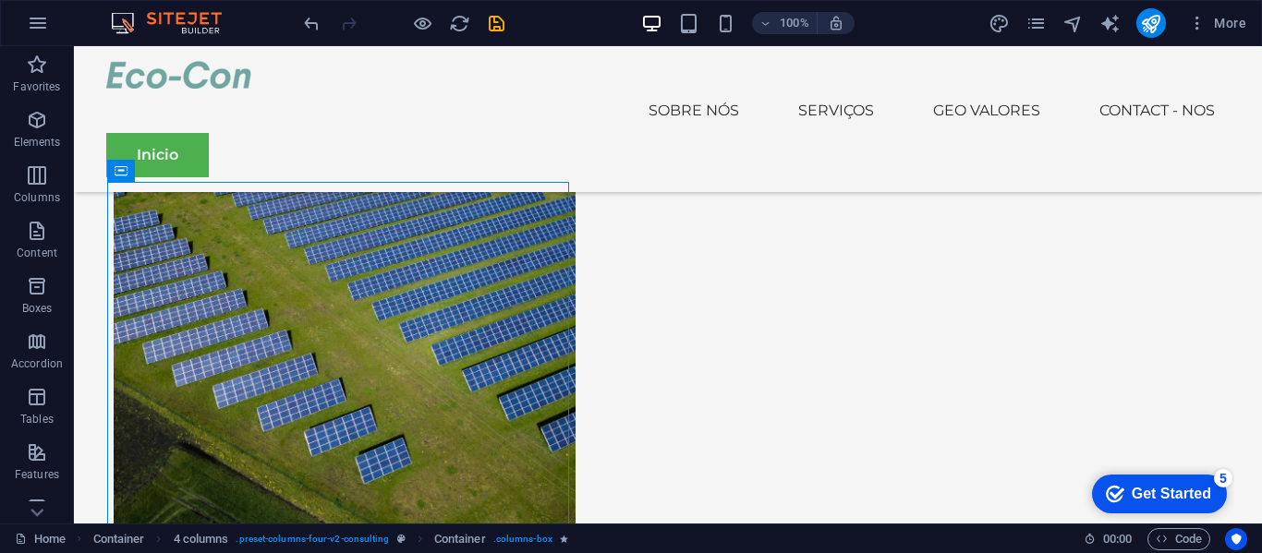
drag, startPoint x: 232, startPoint y: 216, endPoint x: 655, endPoint y: 183, distance: 424.3
click at [200, 172] on button at bounding box center [208, 171] width 22 height 22
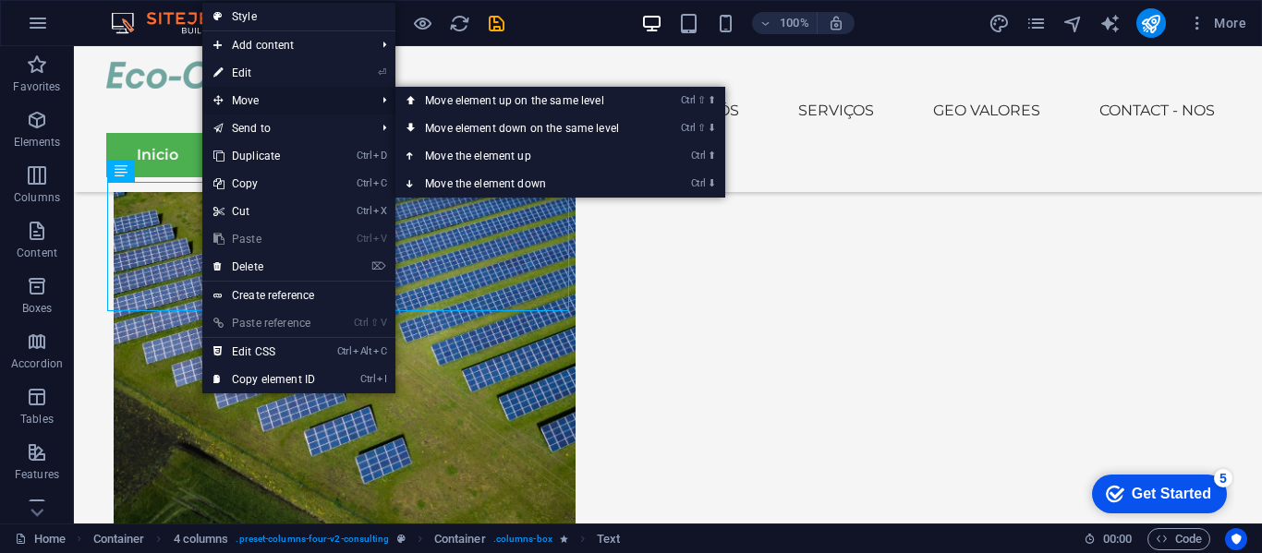
click at [293, 96] on span "Move" at bounding box center [284, 101] width 165 height 28
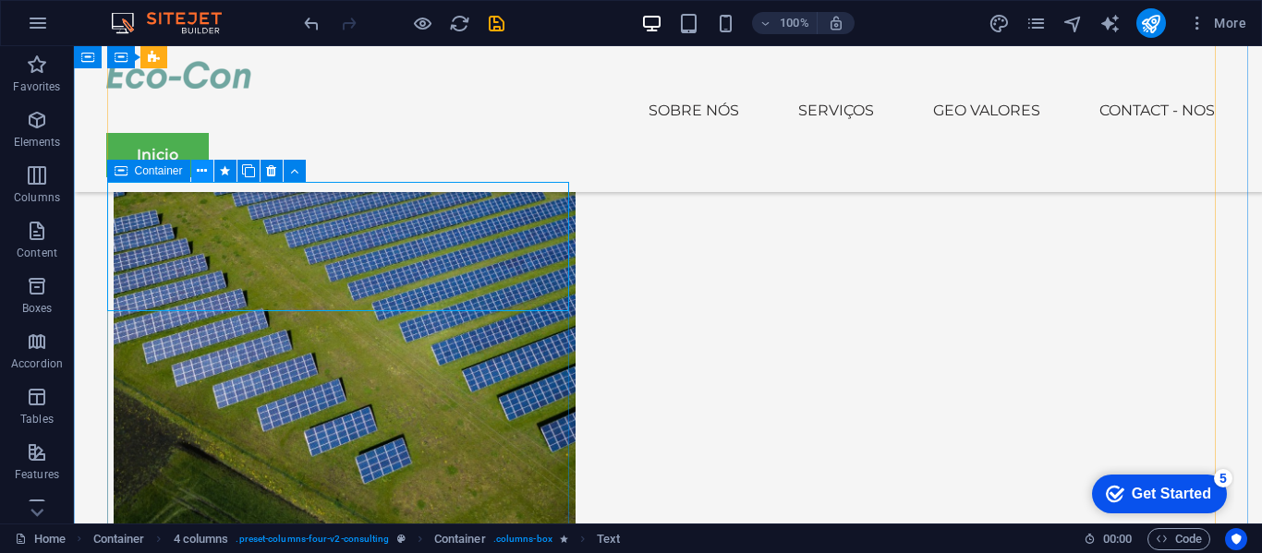
click at [199, 173] on icon at bounding box center [202, 171] width 10 height 19
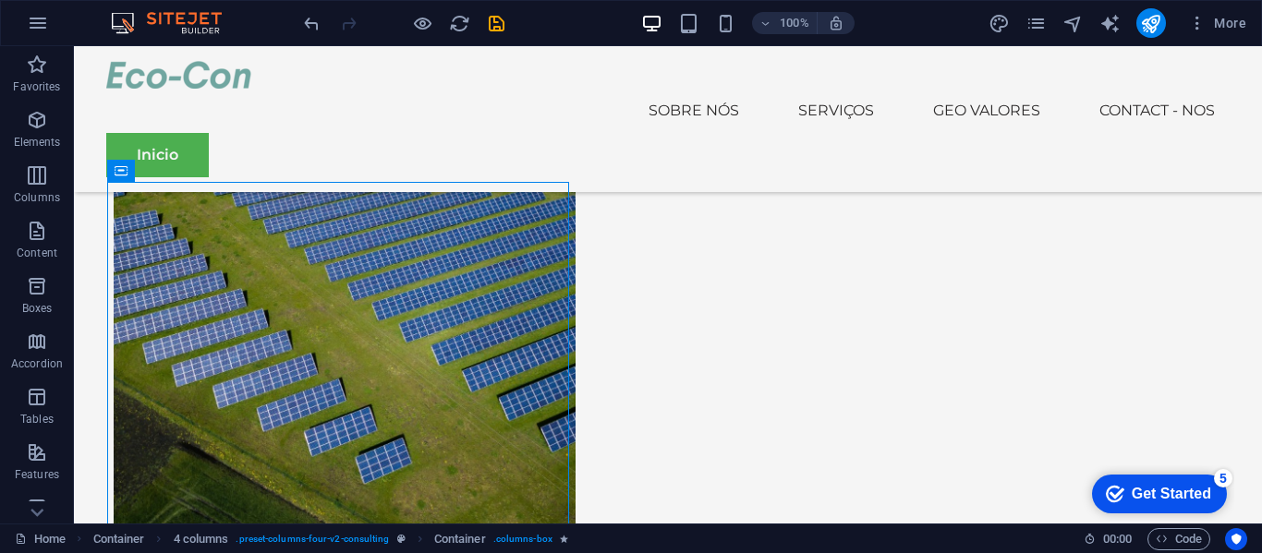
drag, startPoint x: 215, startPoint y: 227, endPoint x: 1004, endPoint y: 177, distance: 790.3
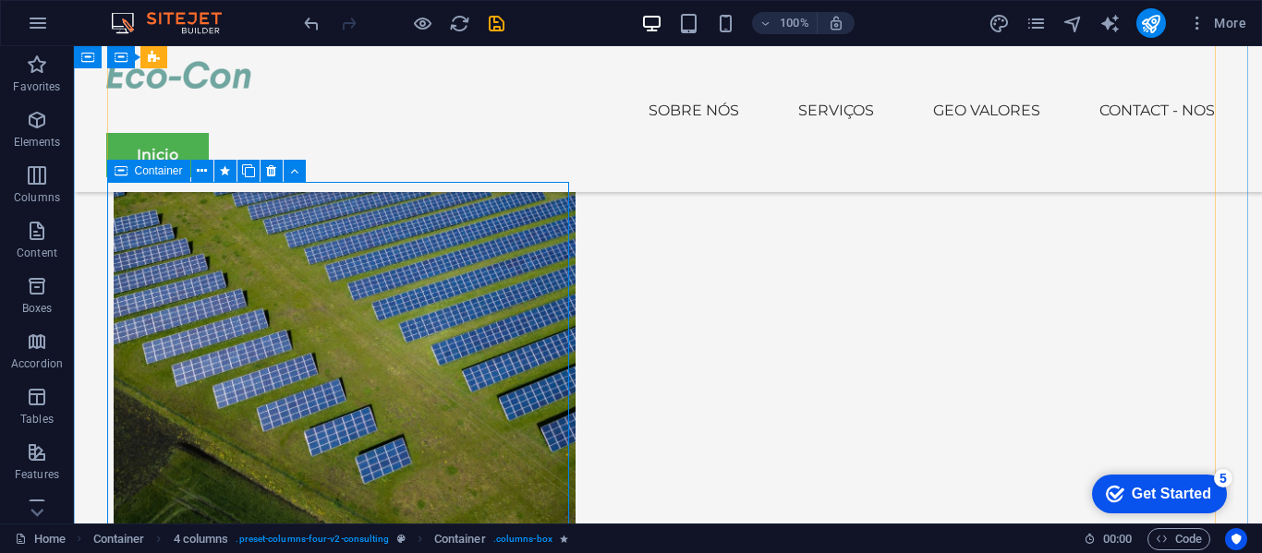
click at [131, 175] on div "Container" at bounding box center [148, 171] width 83 height 22
click at [296, 169] on icon at bounding box center [294, 171] width 8 height 19
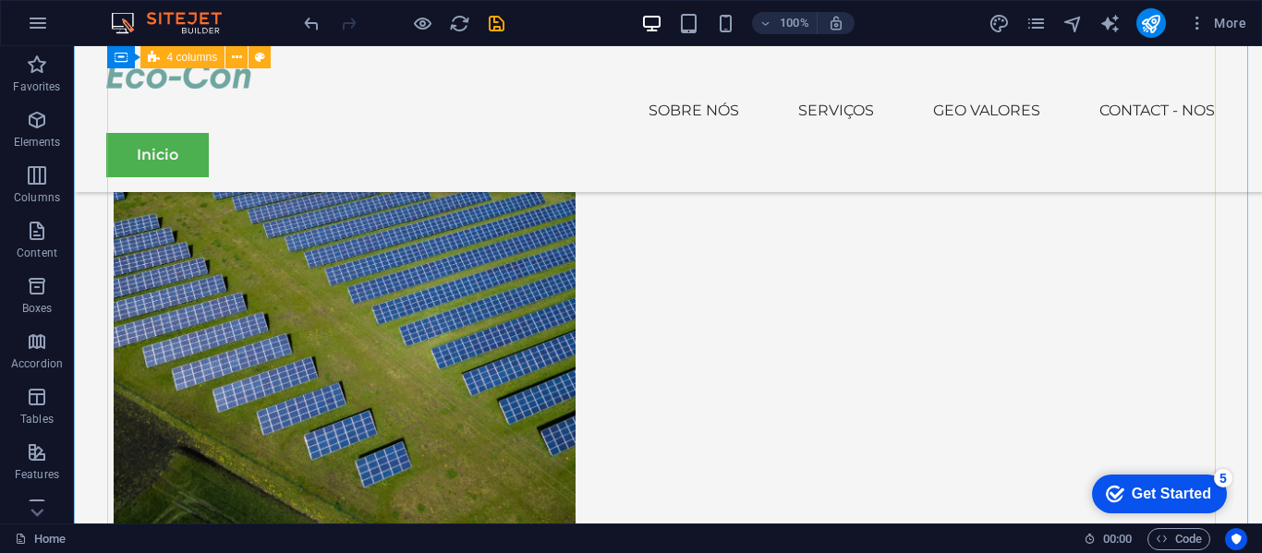
scroll to position [4691, 0]
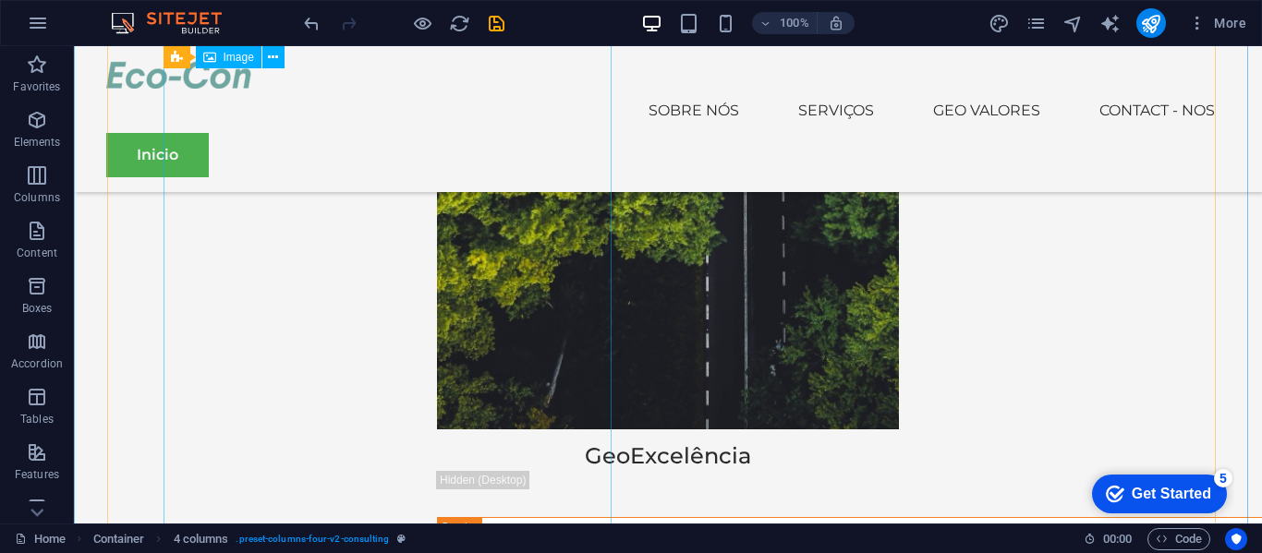
scroll to position [6115, 0]
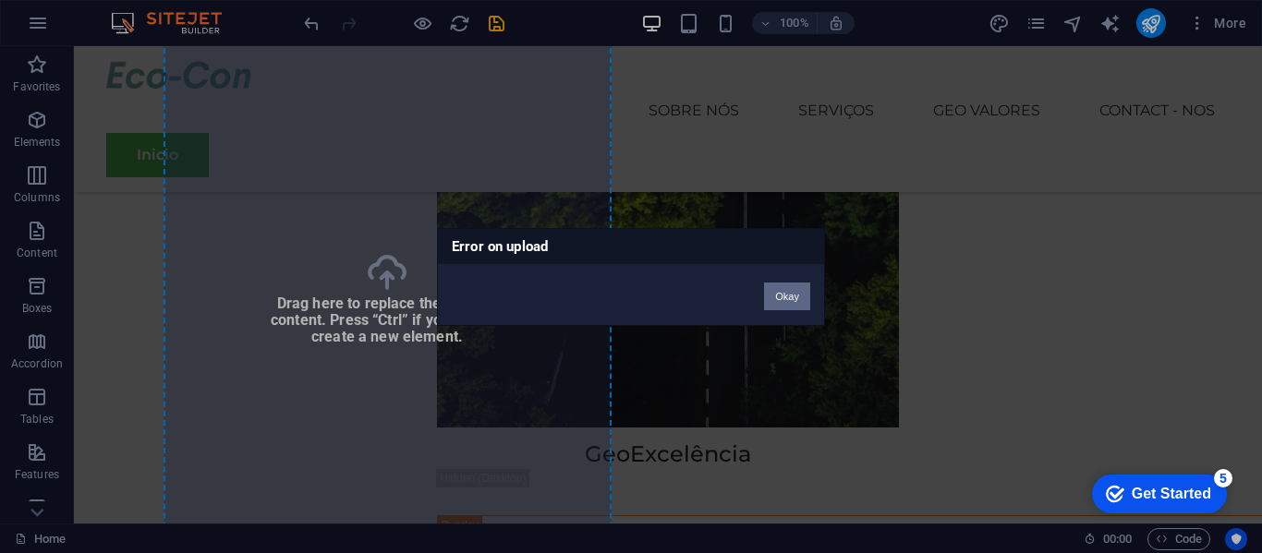
click at [779, 303] on button "Okay" at bounding box center [787, 297] width 46 height 28
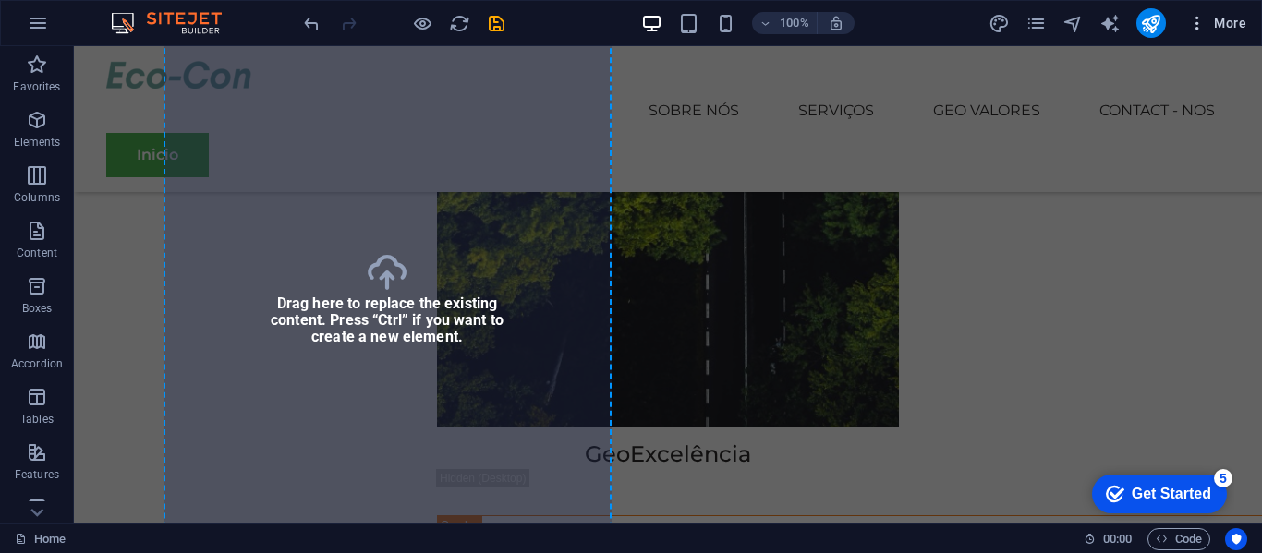
click at [1192, 32] on button "More" at bounding box center [1216, 23] width 73 height 30
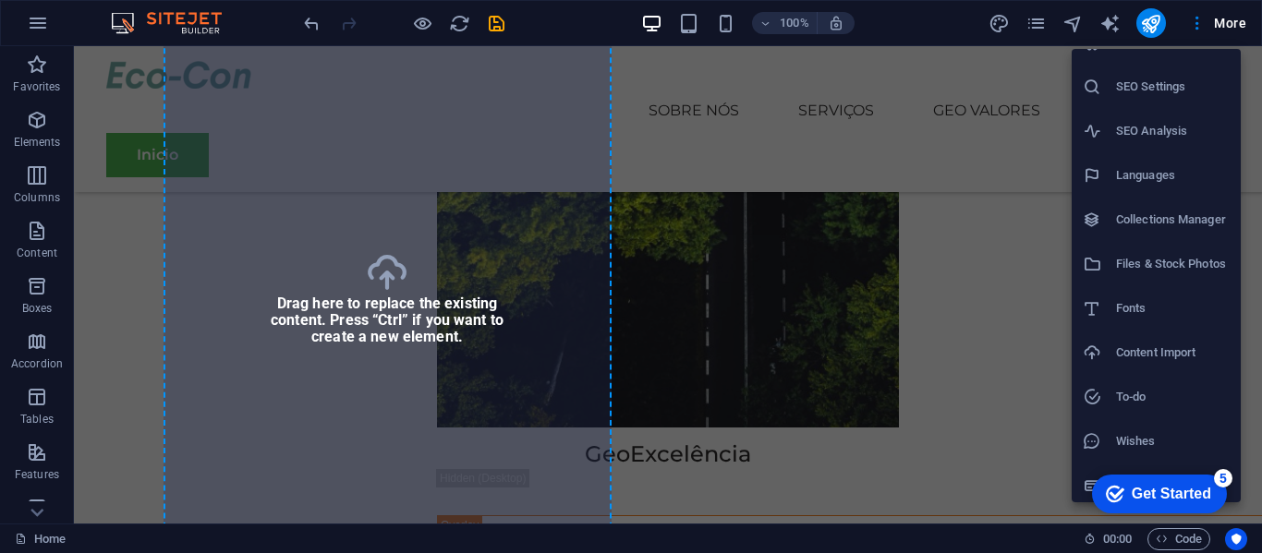
scroll to position [34, 0]
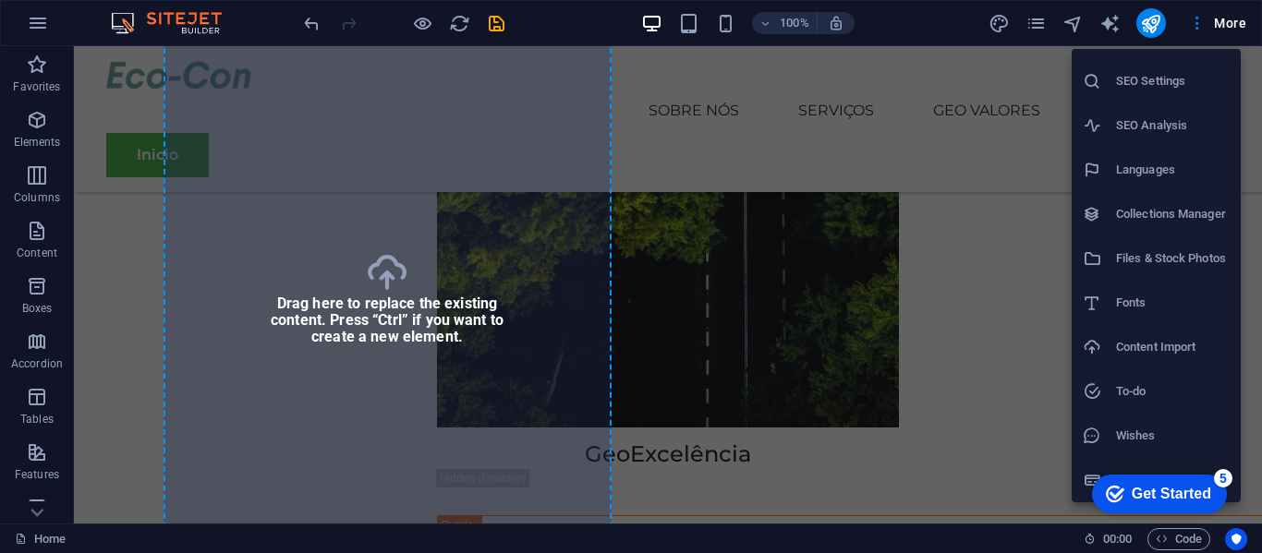
click at [1190, 260] on h6 "Files & Stock Photos" at bounding box center [1173, 259] width 114 height 22
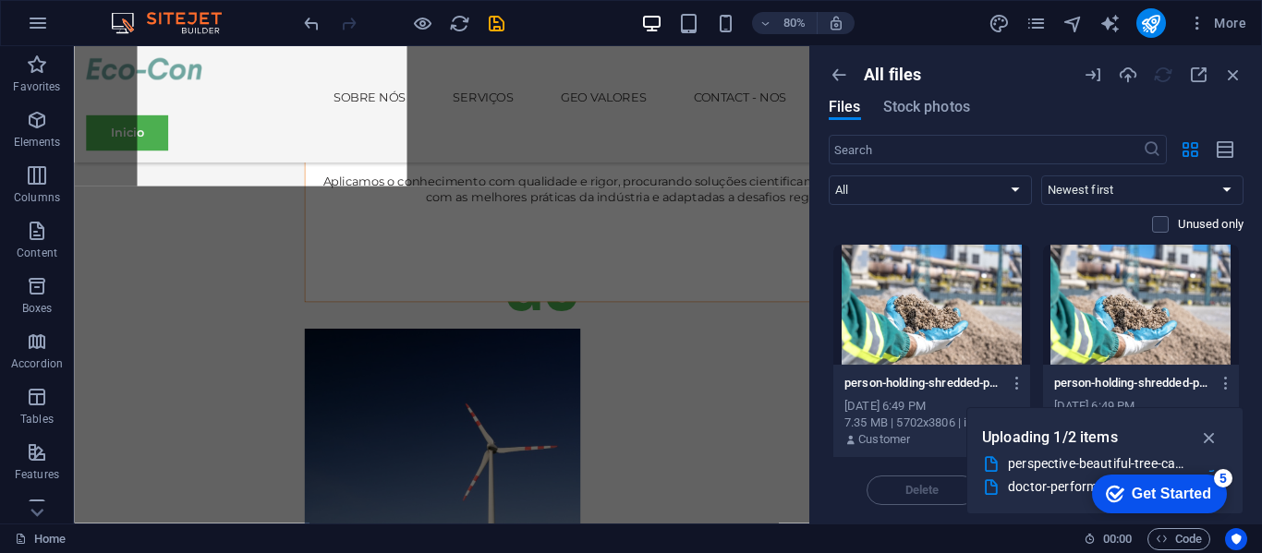
click at [1180, 108] on div "Files Stock photos" at bounding box center [1035, 110] width 415 height 20
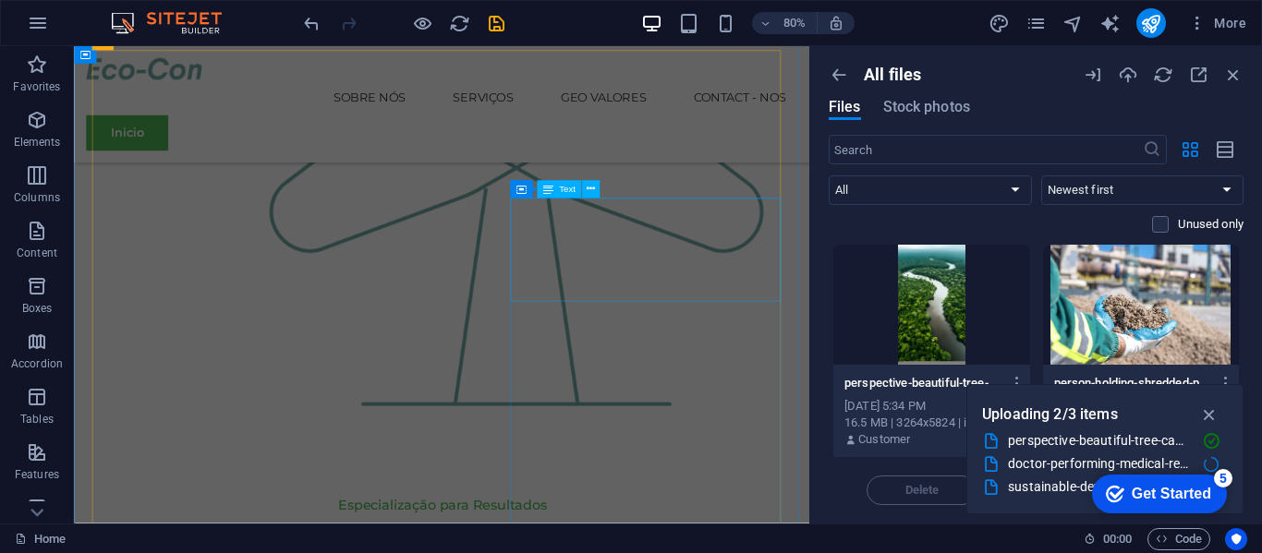
scroll to position [2385, 0]
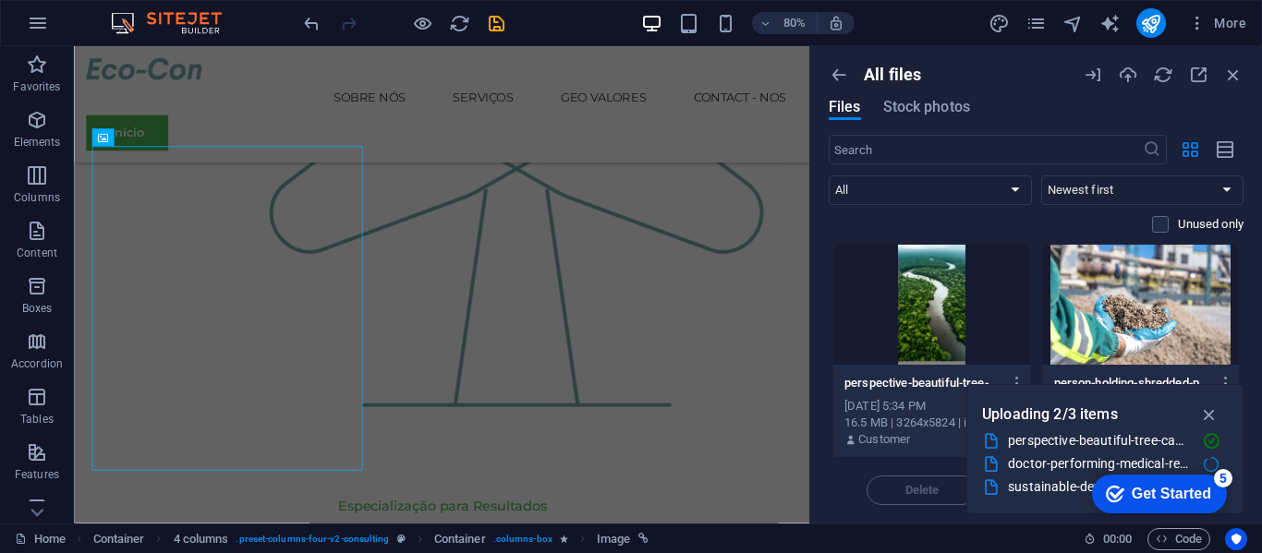
click at [924, 270] on div at bounding box center [931, 305] width 197 height 120
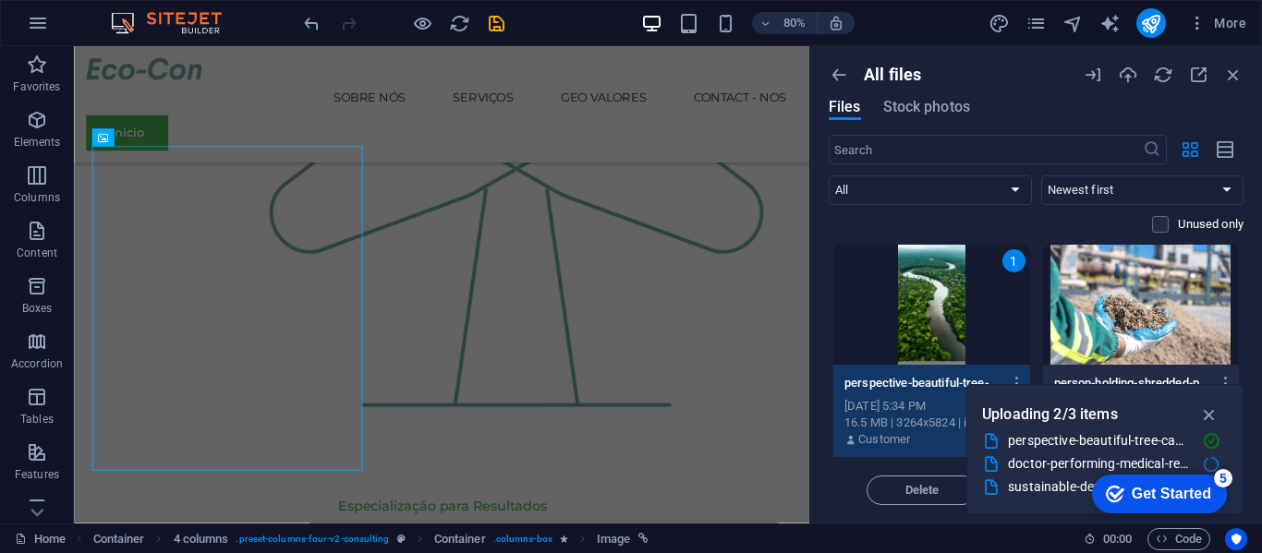
click at [924, 270] on div "1" at bounding box center [931, 305] width 197 height 120
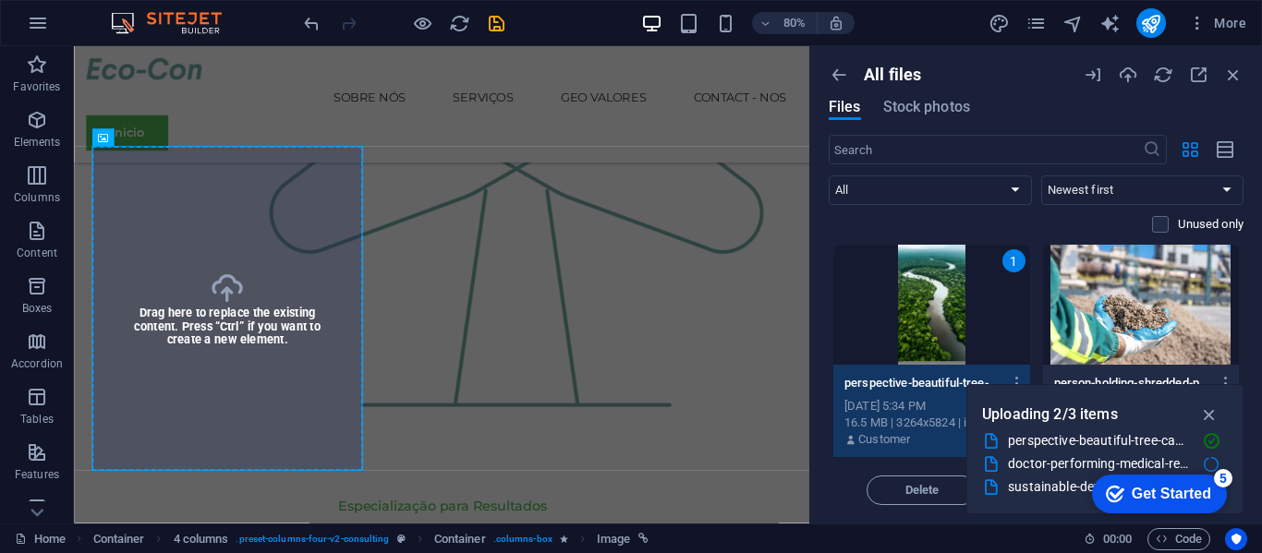
select select "%"
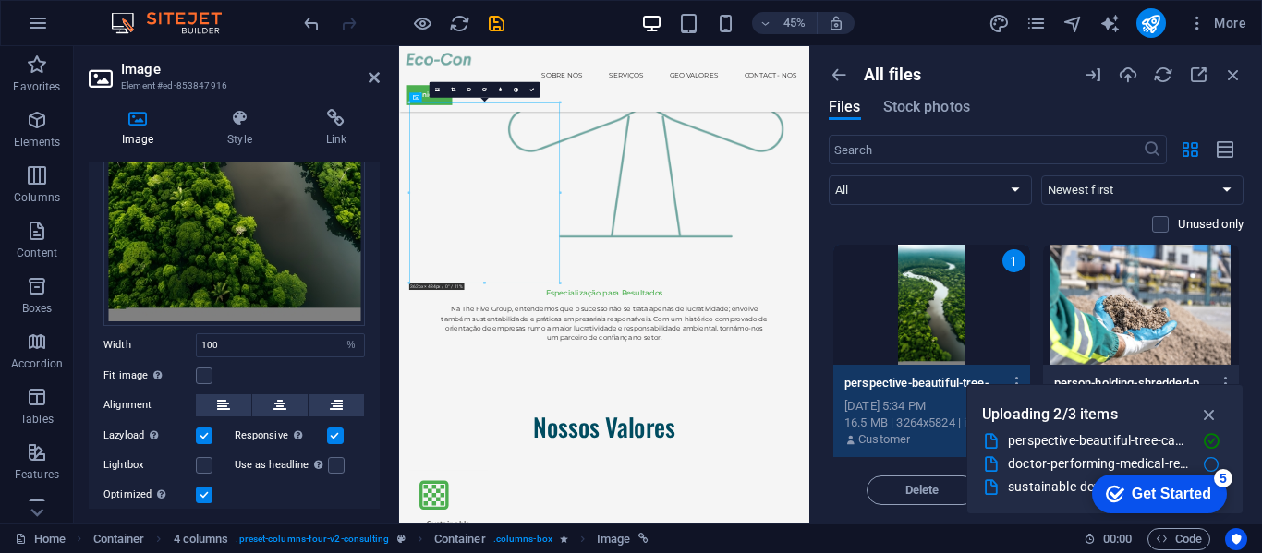
scroll to position [344, 0]
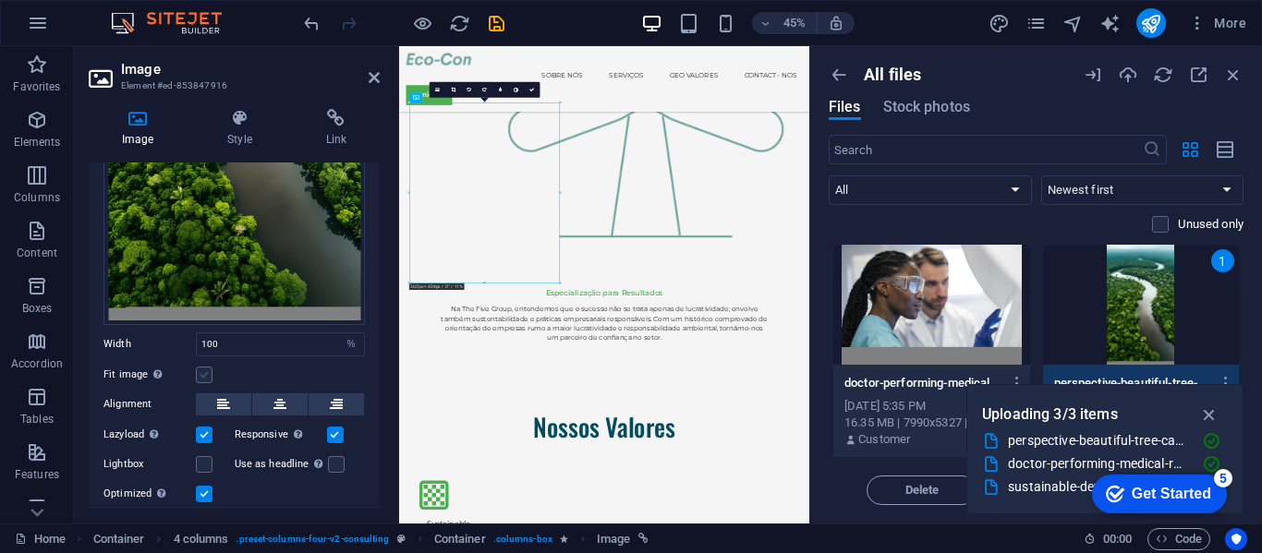
click at [203, 367] on label at bounding box center [204, 375] width 17 height 17
click at [0, 0] on input "Fit image Automatically fit image to a fixed width and height" at bounding box center [0, 0] width 0 height 0
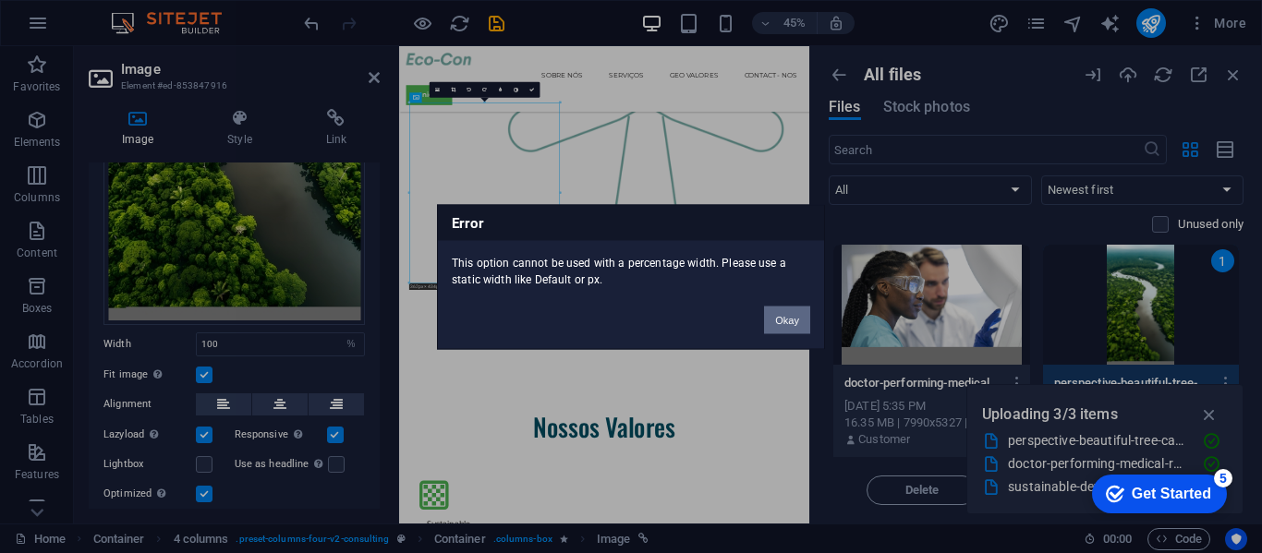
click at [784, 316] on button "Okay" at bounding box center [787, 320] width 46 height 28
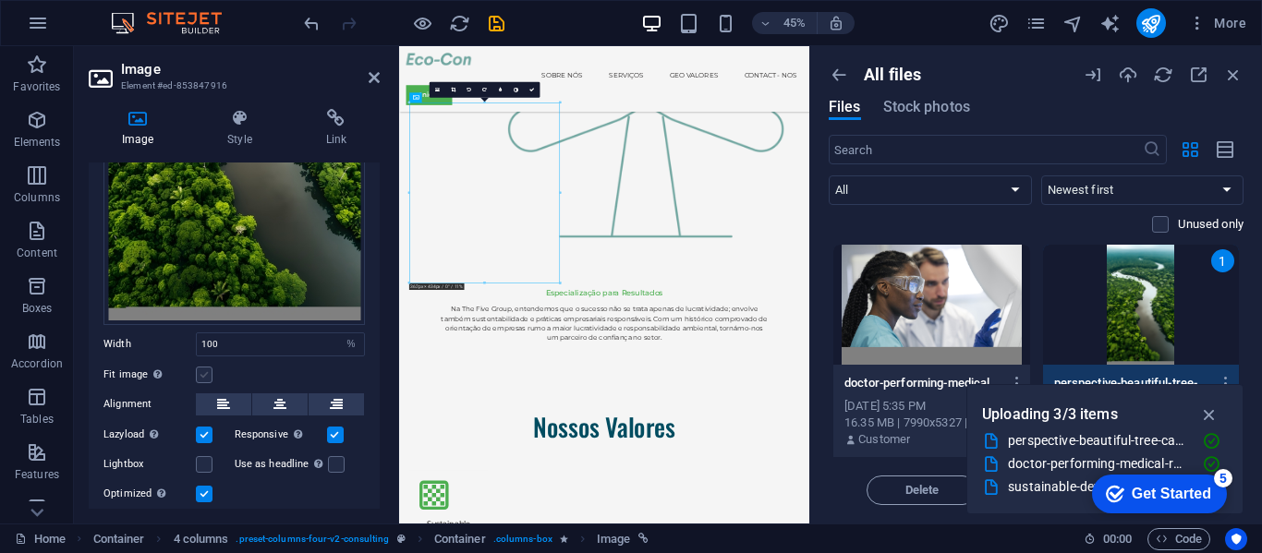
click at [203, 367] on label at bounding box center [204, 375] width 17 height 17
click at [0, 0] on input "Fit image Automatically fit image to a fixed width and height" at bounding box center [0, 0] width 0 height 0
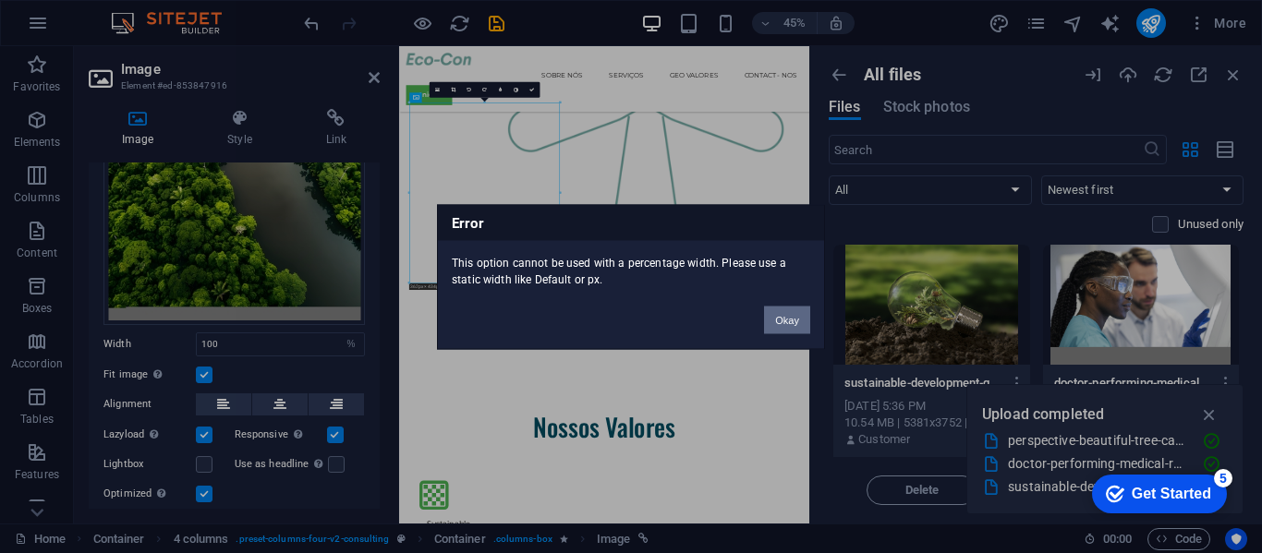
click at [784, 319] on button "Okay" at bounding box center [787, 320] width 46 height 28
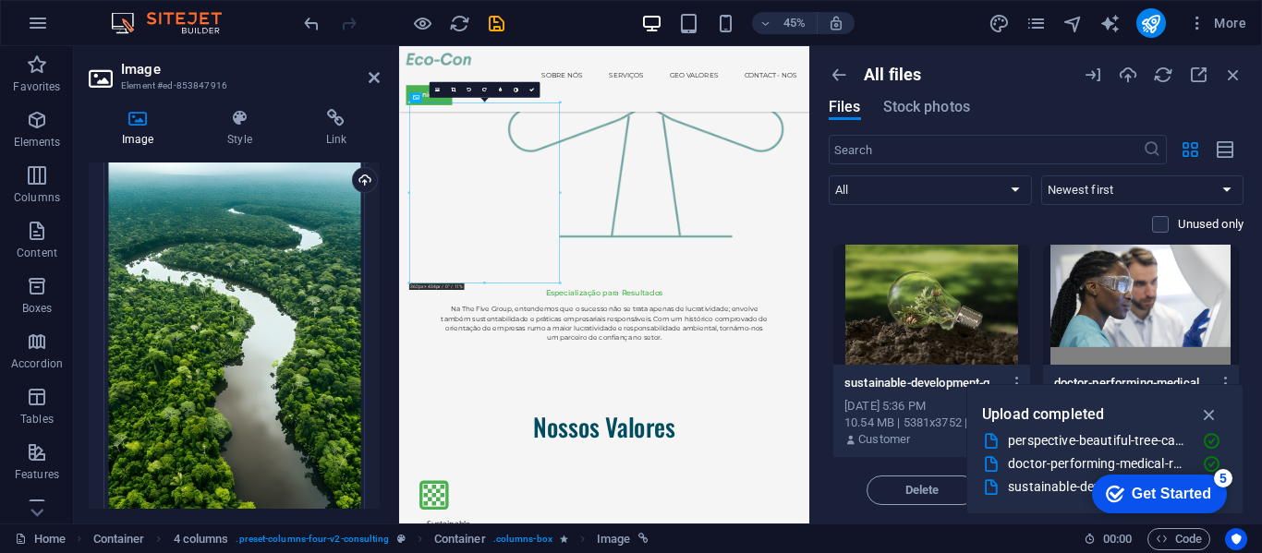
scroll to position [0, 0]
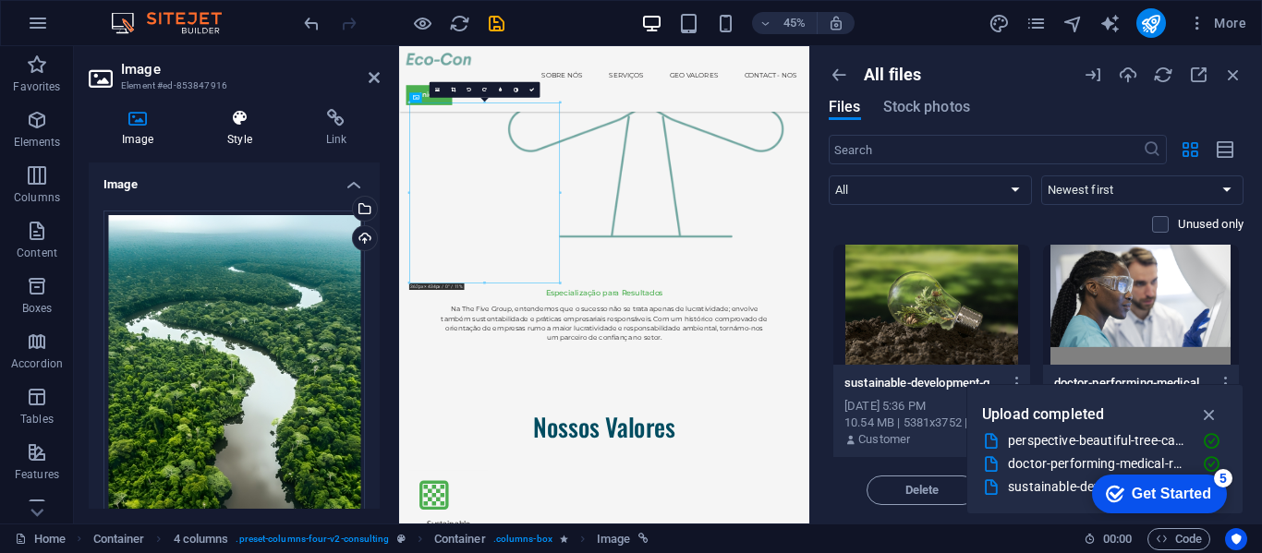
click at [234, 121] on icon at bounding box center [239, 118] width 91 height 18
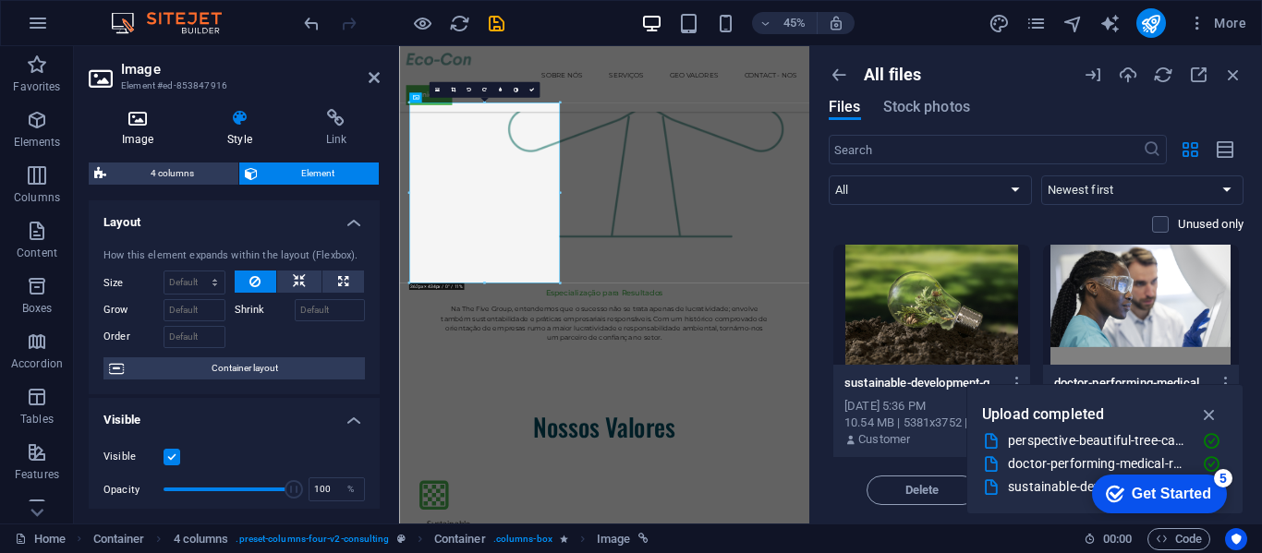
click at [146, 130] on h4 "Image" at bounding box center [141, 128] width 105 height 39
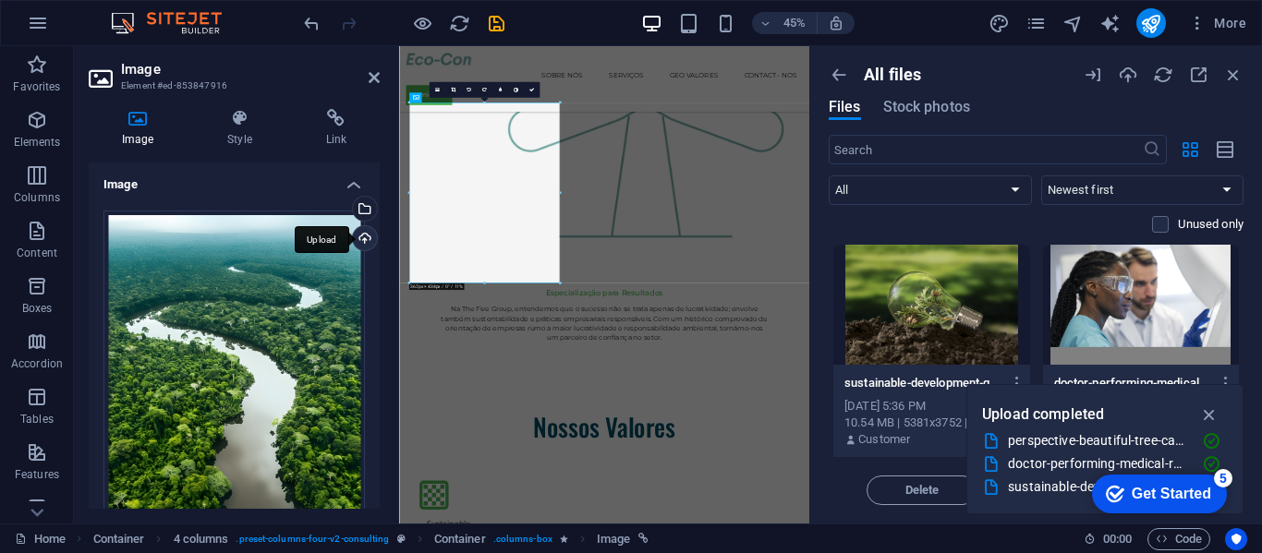
click at [352, 233] on div "Upload" at bounding box center [363, 240] width 28 height 28
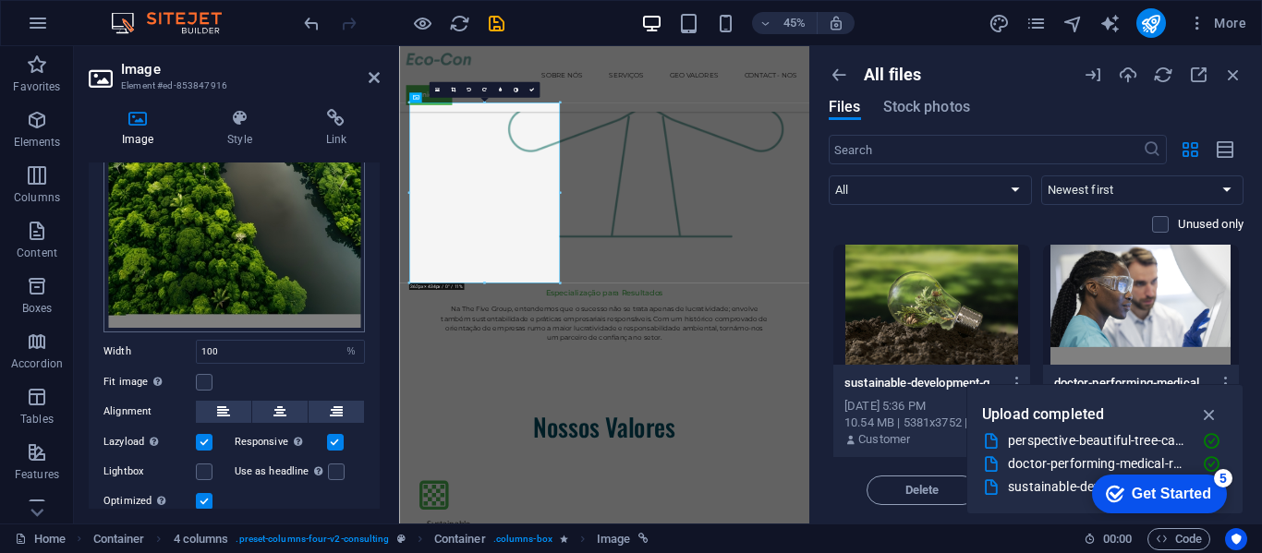
scroll to position [393, 0]
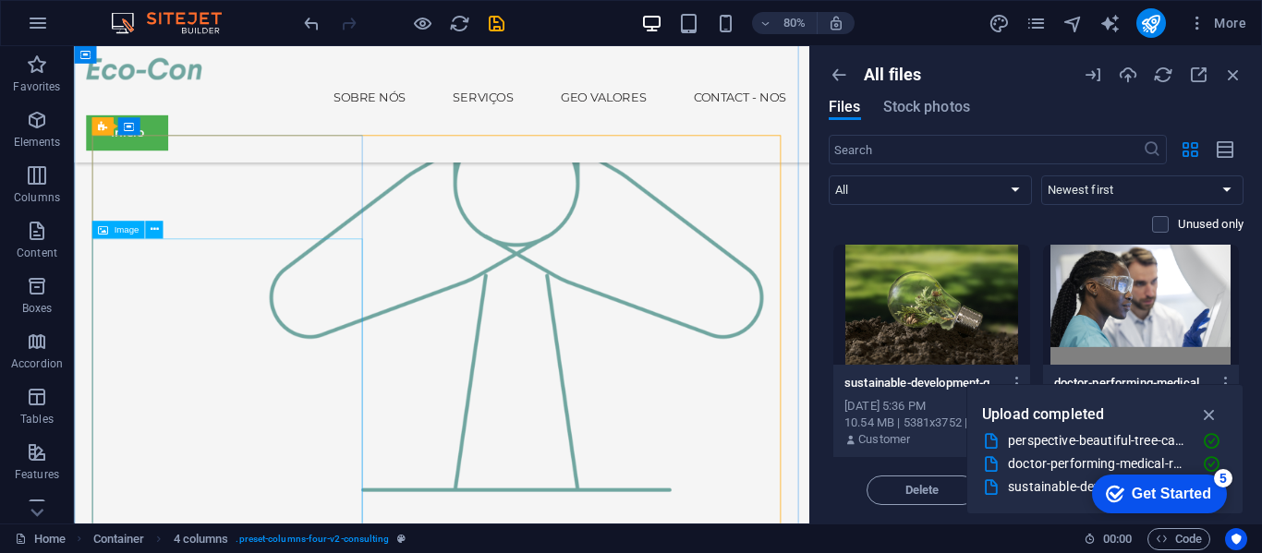
scroll to position [2280, 0]
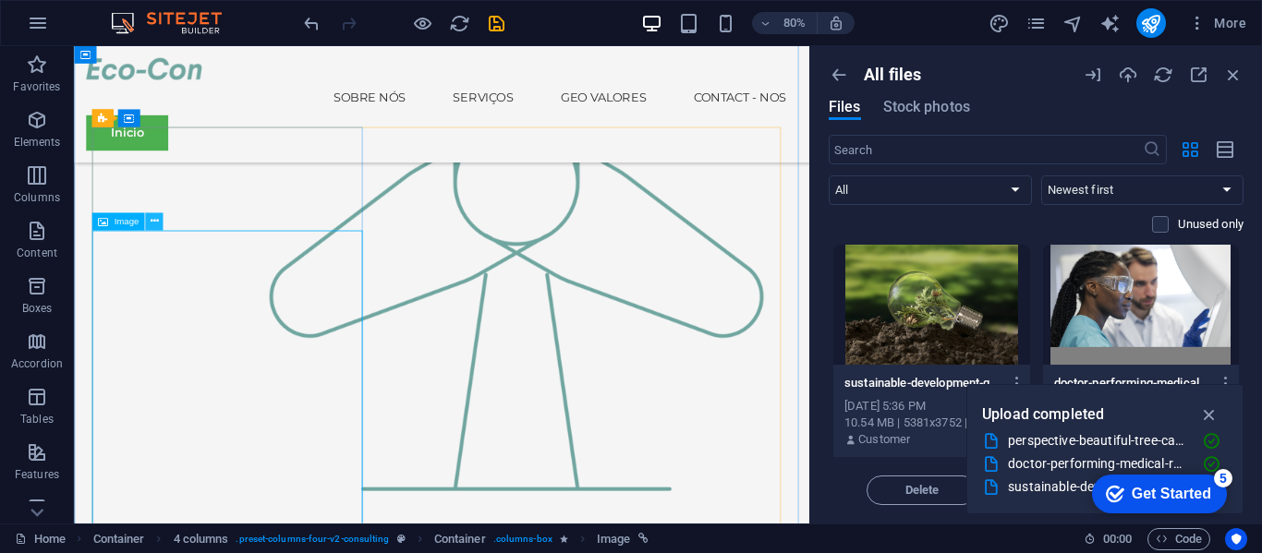
click at [157, 223] on icon at bounding box center [154, 222] width 8 height 16
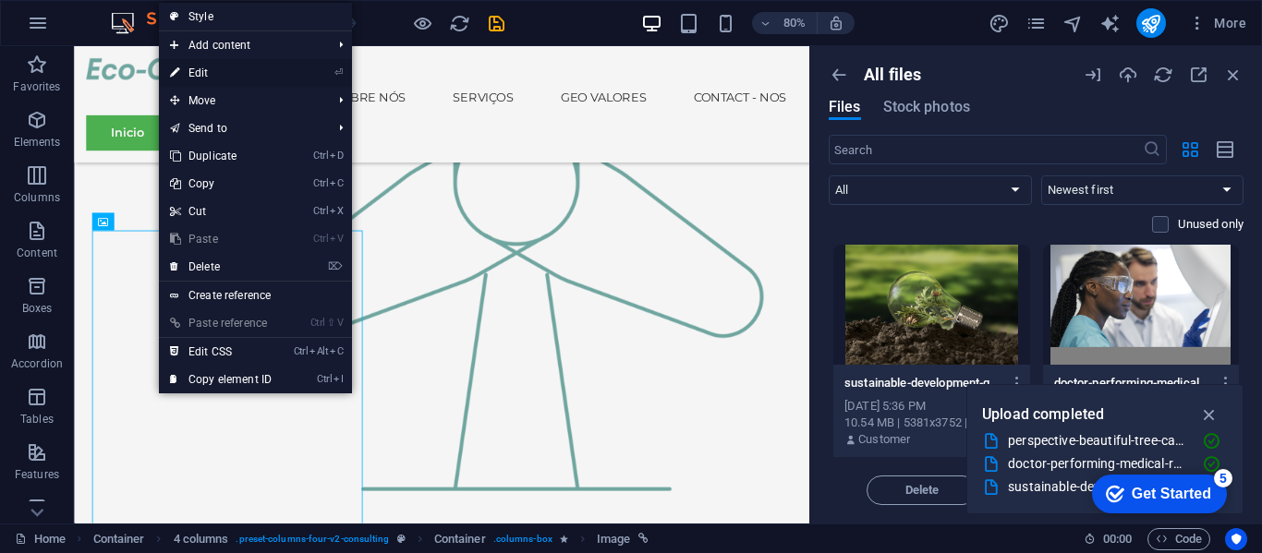
click at [268, 71] on link "⏎ Edit" at bounding box center [221, 73] width 124 height 28
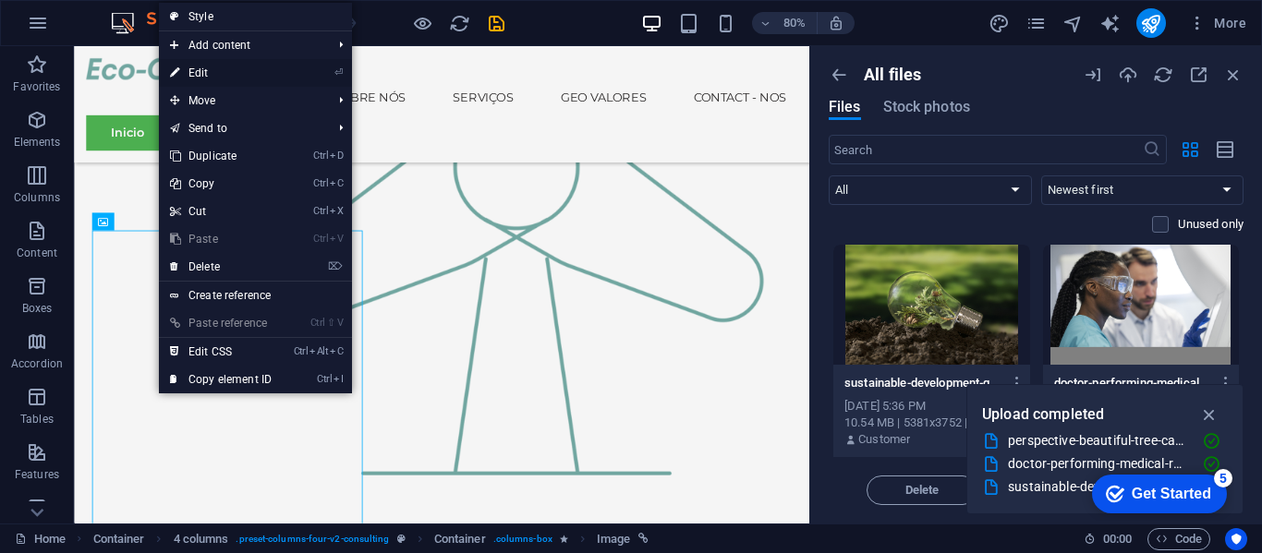
select select "%"
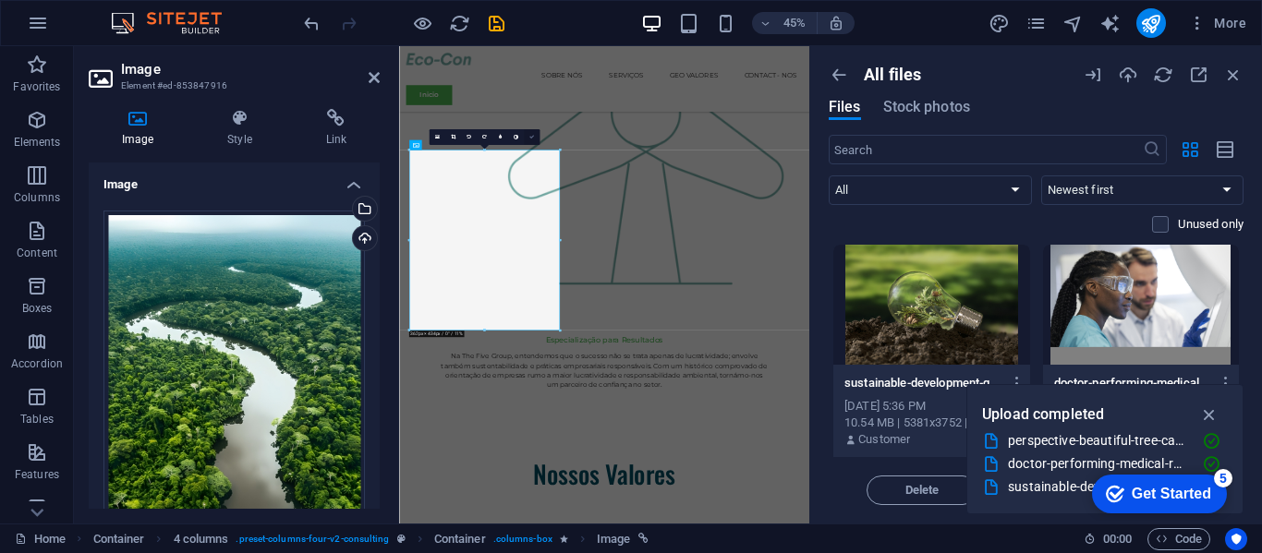
click at [531, 141] on link at bounding box center [532, 137] width 16 height 16
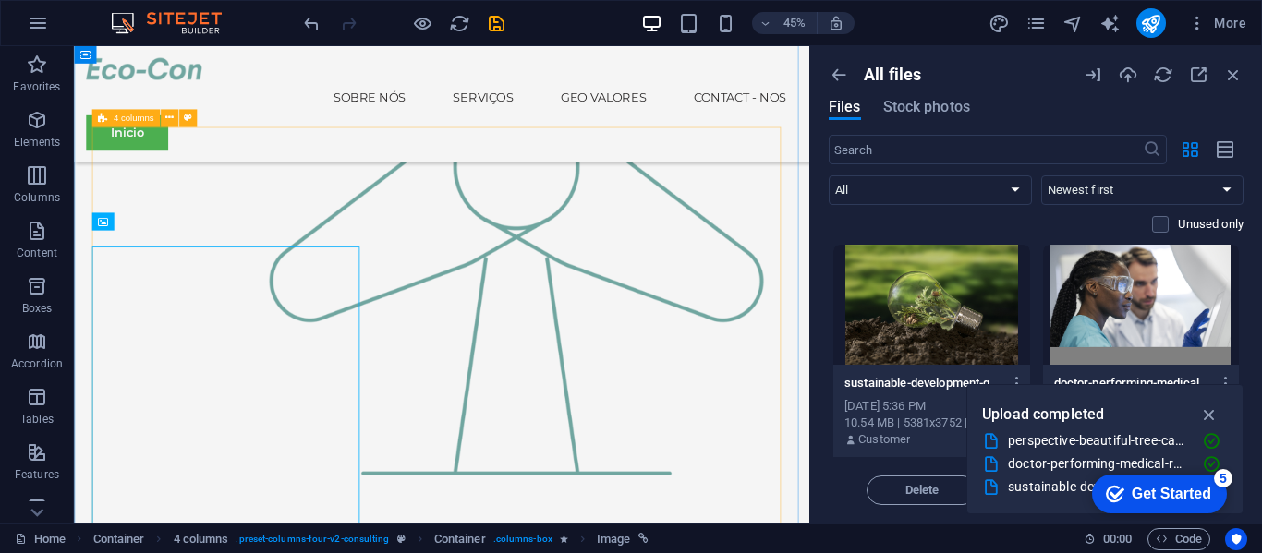
scroll to position [2280, 0]
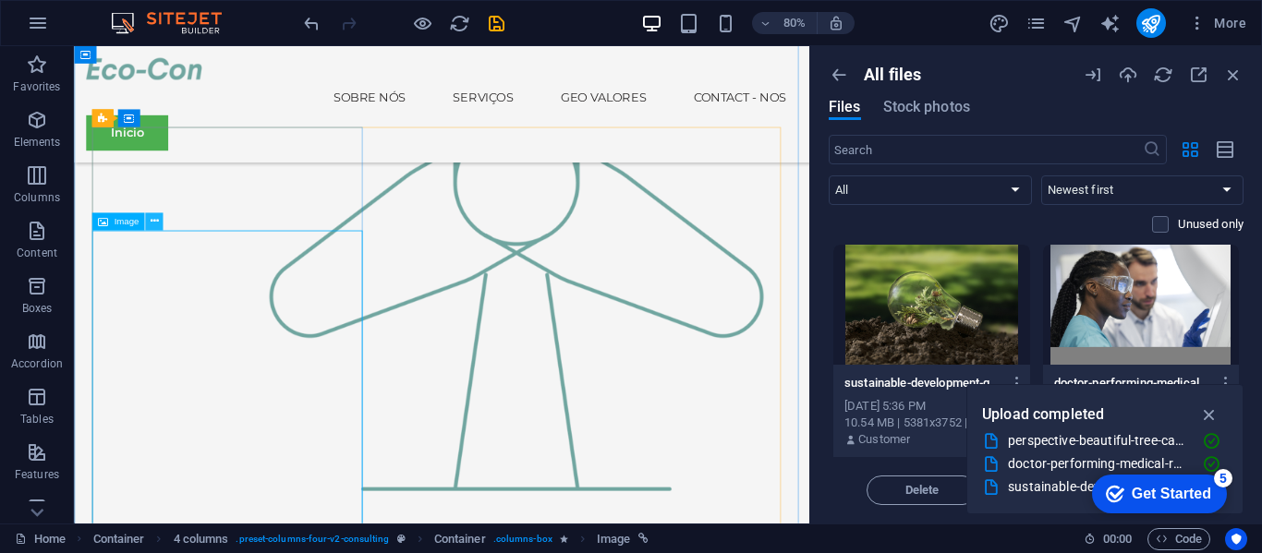
click at [156, 223] on icon at bounding box center [154, 222] width 8 height 16
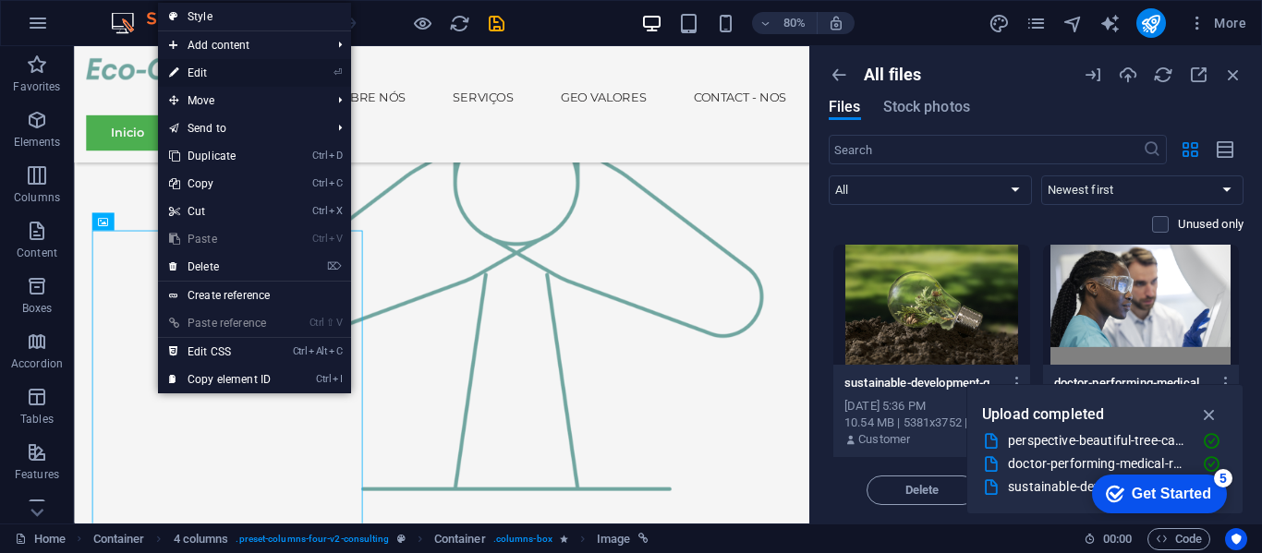
click at [230, 71] on link "⏎ Edit" at bounding box center [220, 73] width 124 height 28
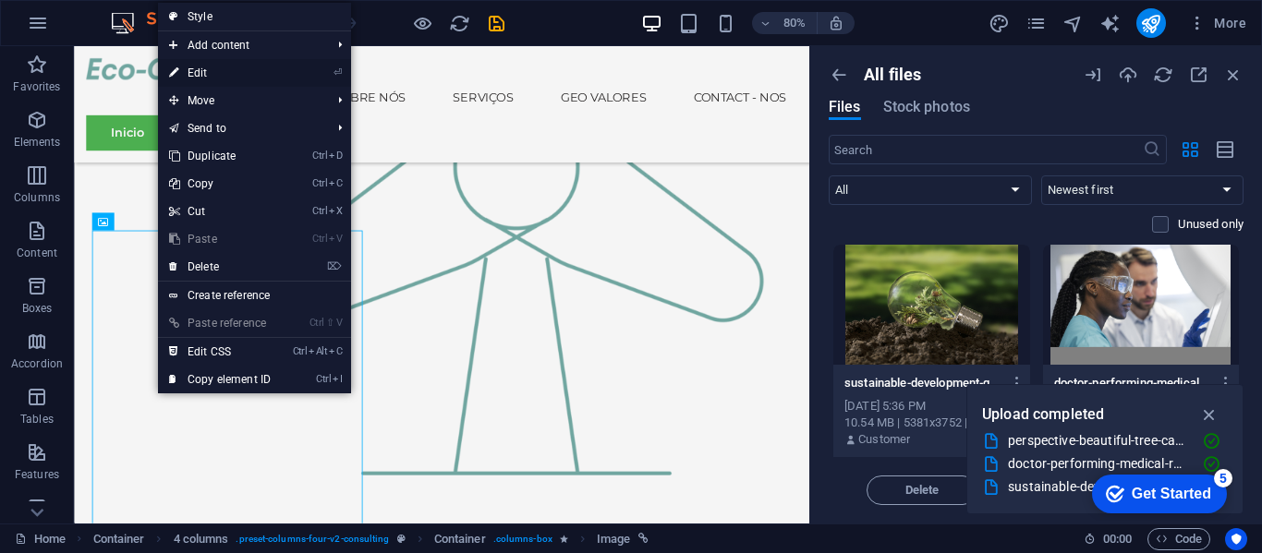
select select "%"
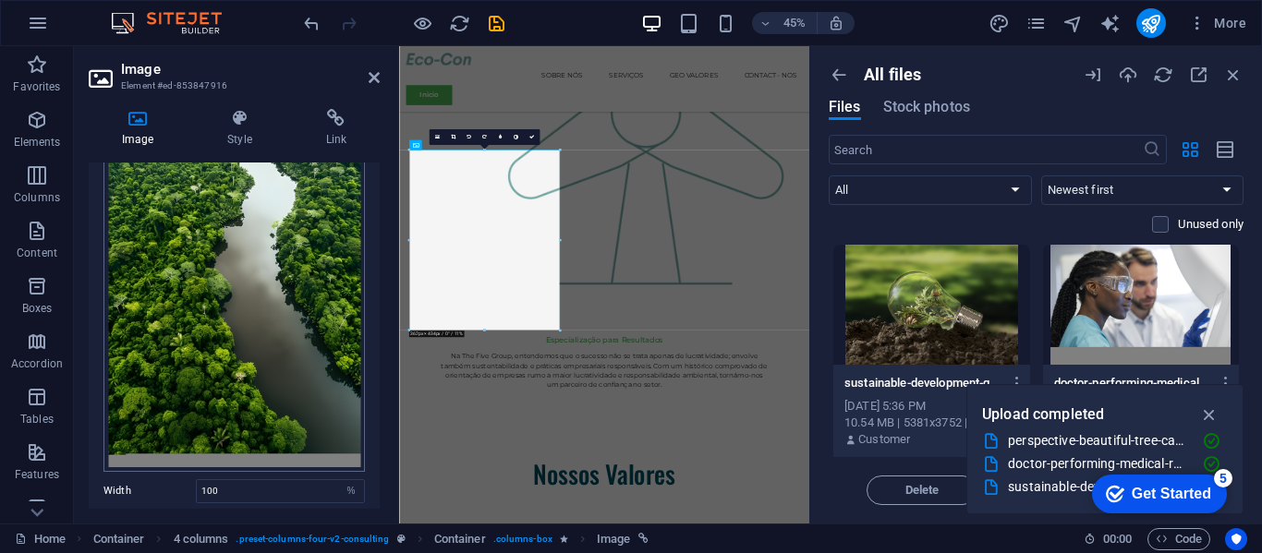
scroll to position [199, 0]
click at [247, 264] on div "Drag files here, click to choose files or select files from Files or our free s…" at bounding box center [233, 241] width 261 height 459
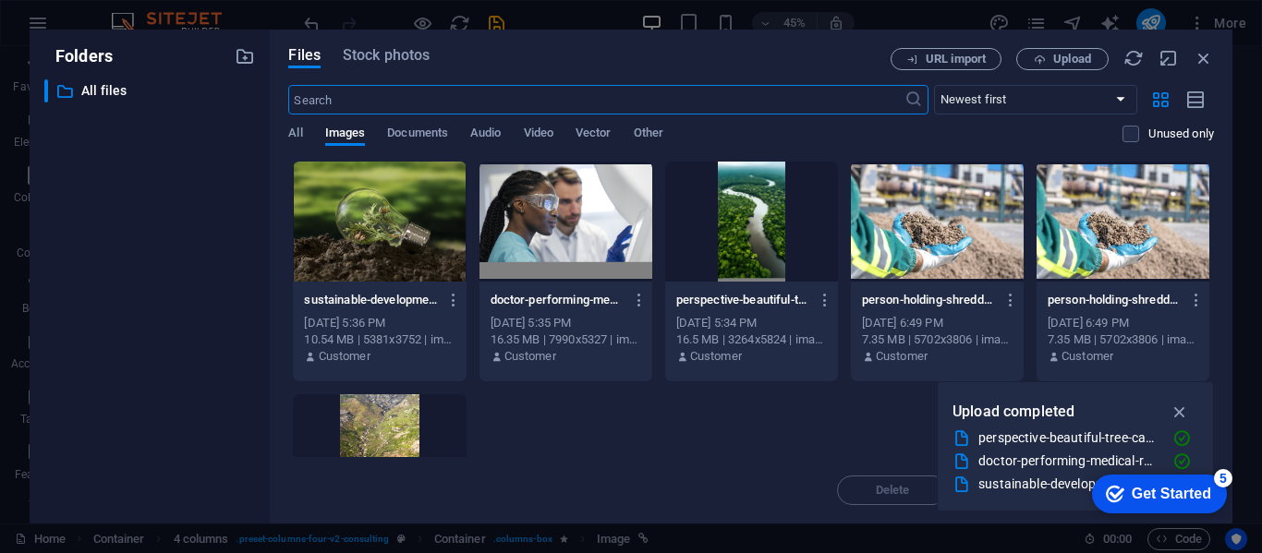
click at [759, 244] on div at bounding box center [751, 222] width 173 height 120
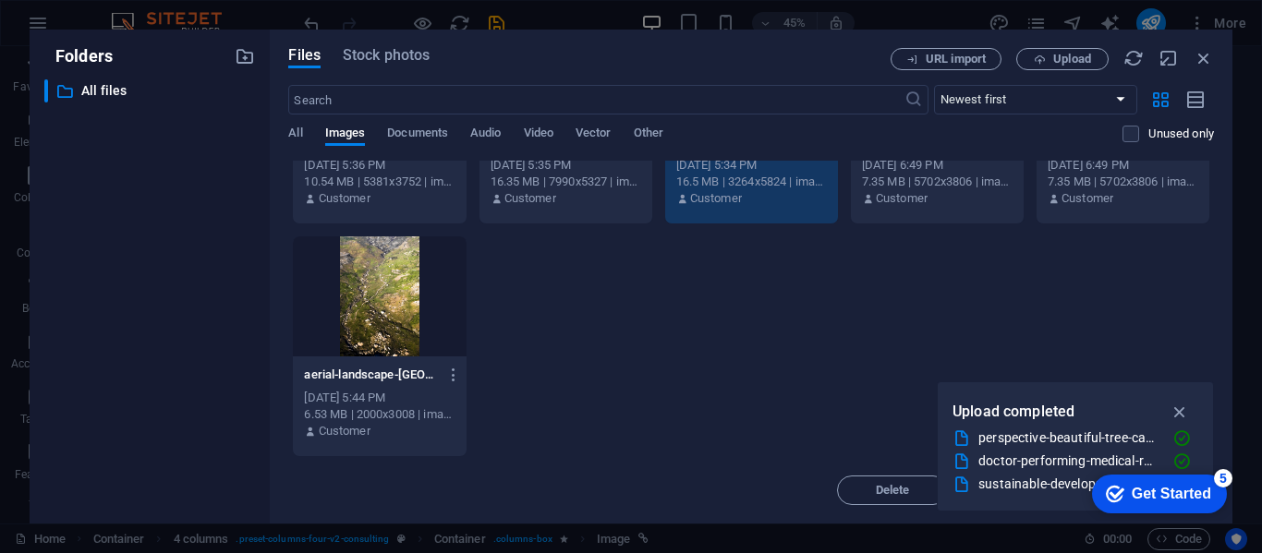
scroll to position [0, 0]
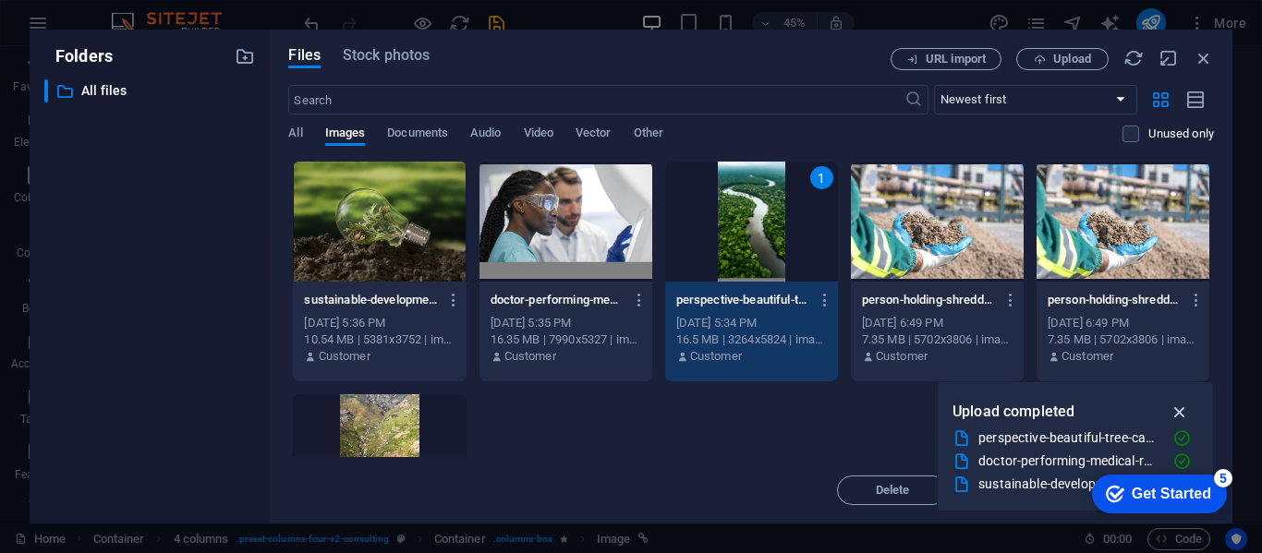
click at [1179, 410] on icon "button" at bounding box center [1179, 412] width 21 height 20
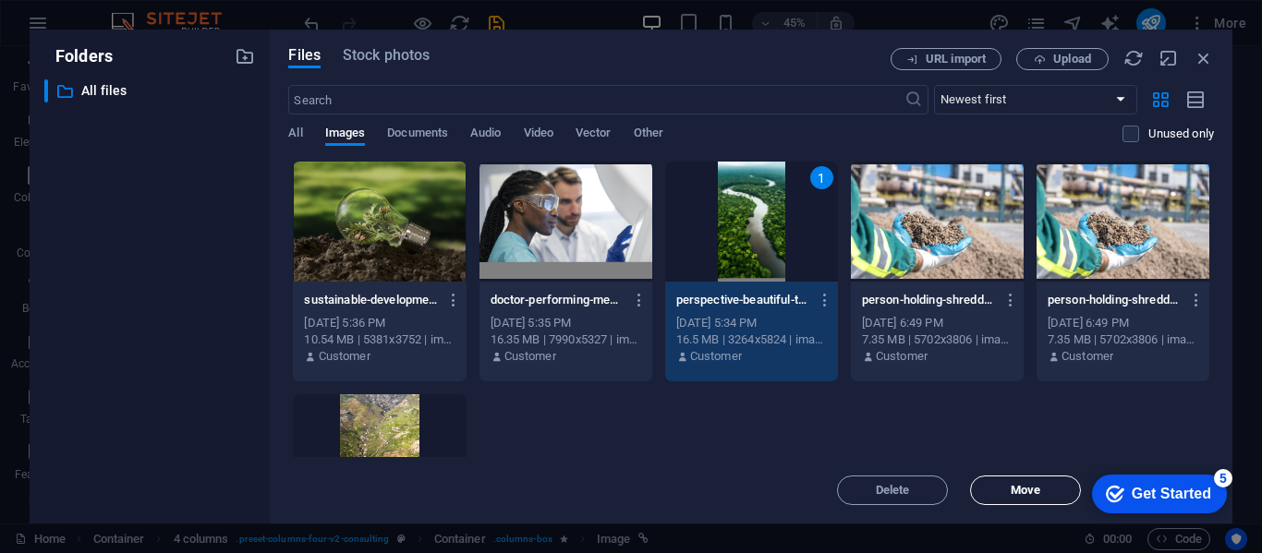
click at [1029, 491] on span "Move" at bounding box center [1025, 490] width 30 height 11
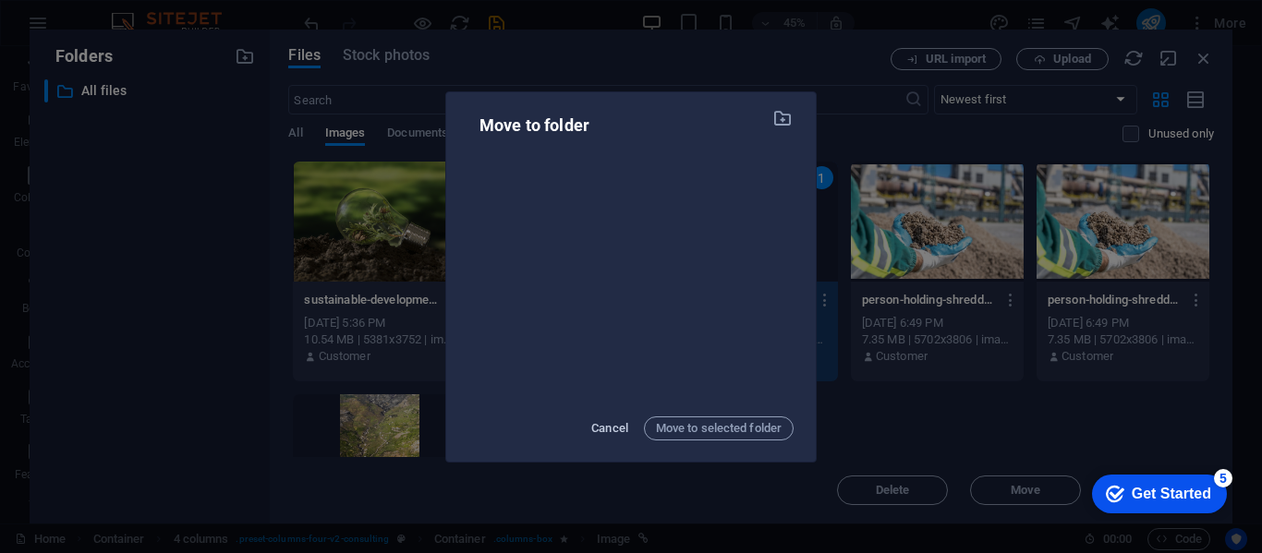
click at [614, 429] on span "Cancel" at bounding box center [609, 428] width 37 height 22
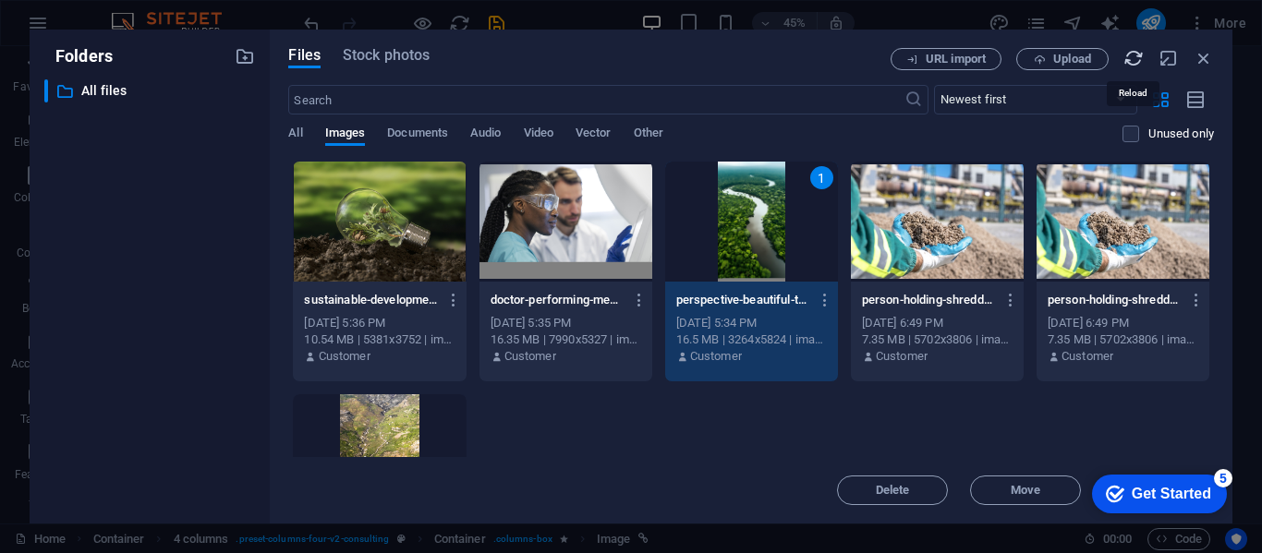
click at [1133, 54] on icon "button" at bounding box center [1133, 58] width 20 height 20
click at [765, 214] on div "1" at bounding box center [751, 222] width 173 height 120
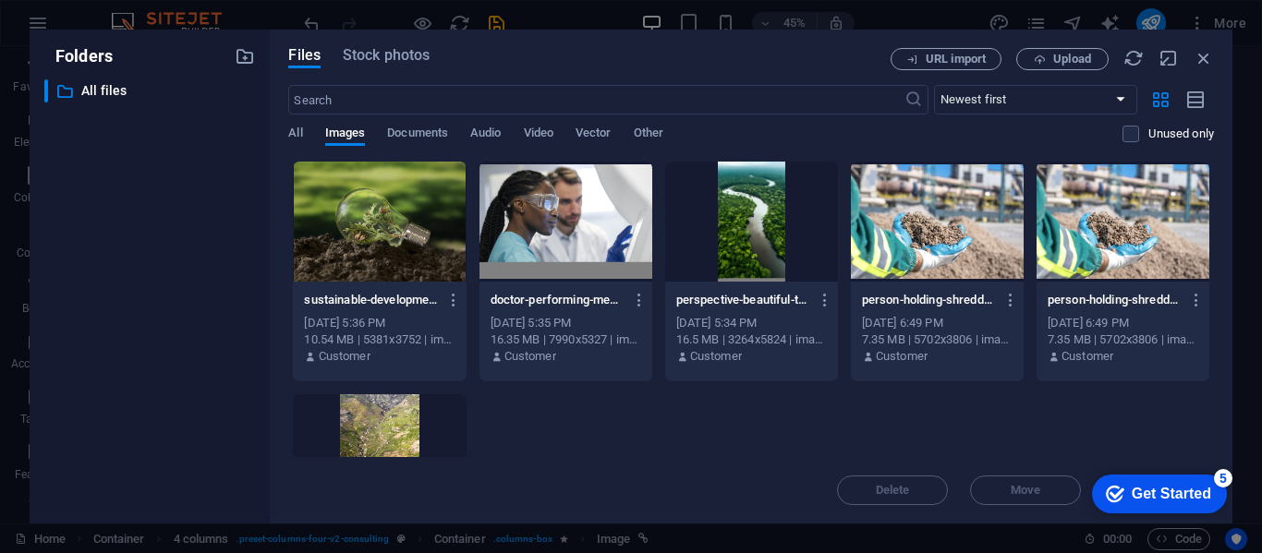
click at [765, 214] on div at bounding box center [751, 222] width 173 height 120
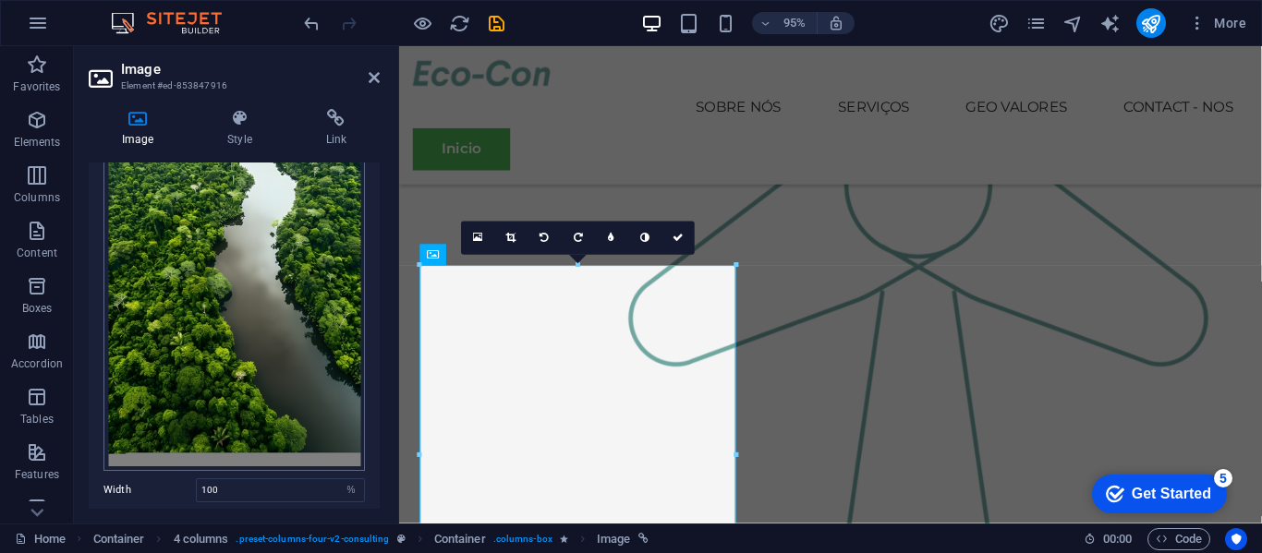
scroll to position [393, 0]
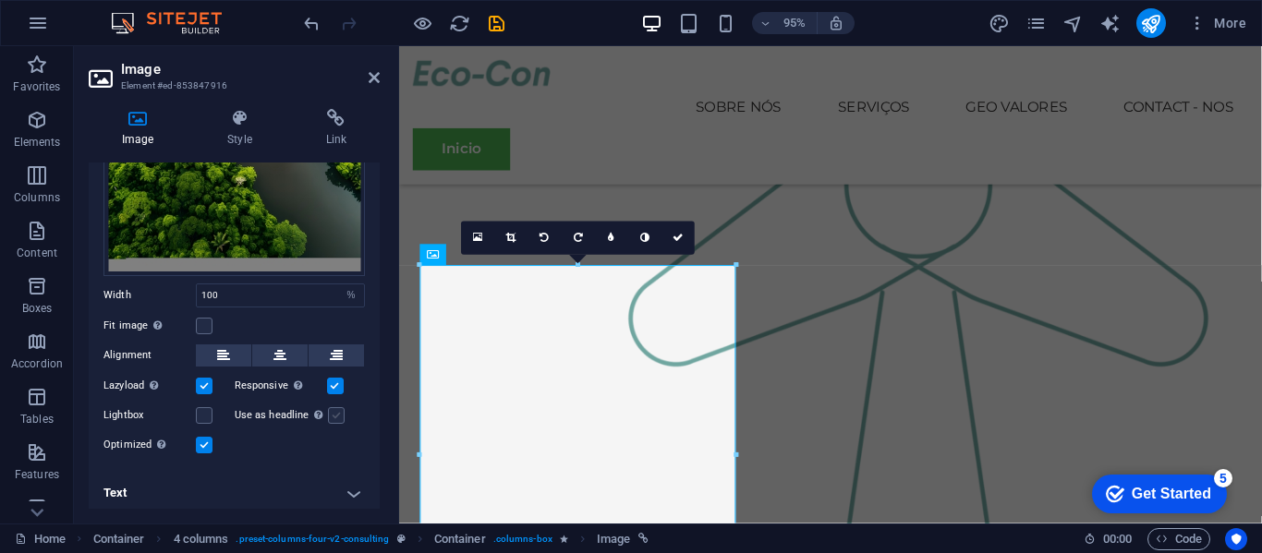
click at [328, 416] on label at bounding box center [336, 415] width 17 height 17
click at [0, 0] on input "Use as headline The image will be wrapped in an H1 headline tag. Useful for giv…" at bounding box center [0, 0] width 0 height 0
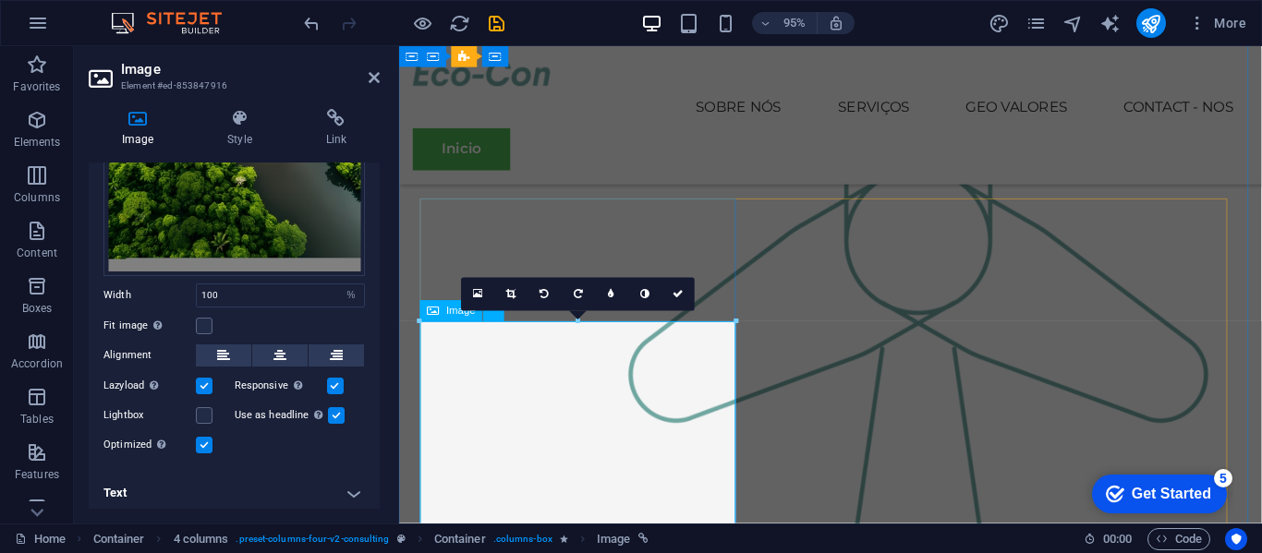
scroll to position [2240, 0]
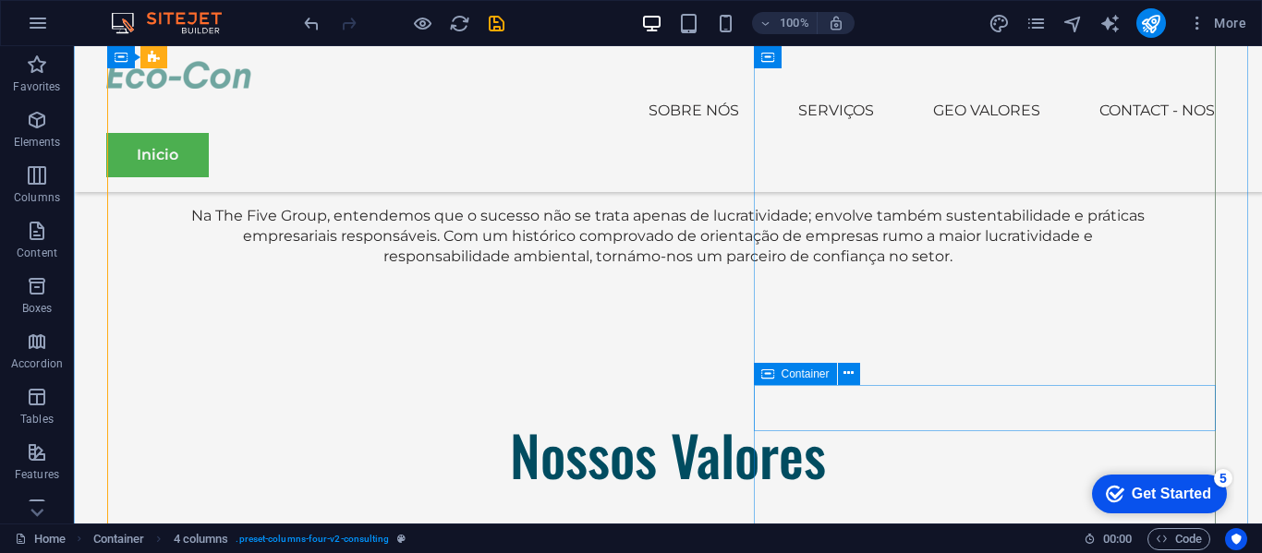
scroll to position [2964, 0]
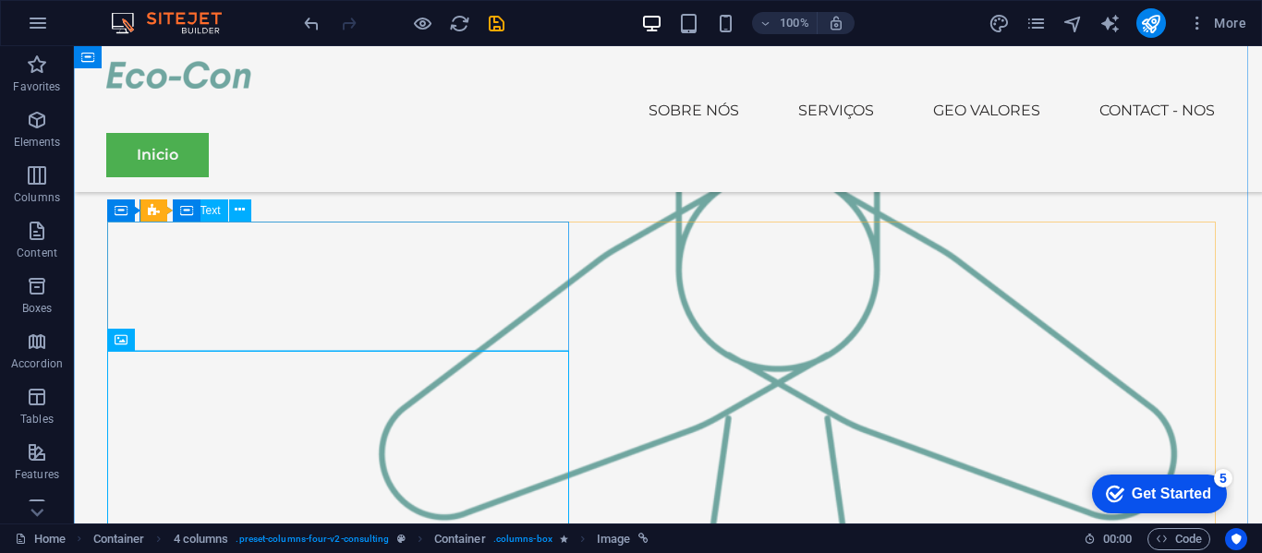
scroll to position [2215, 0]
click at [238, 214] on icon at bounding box center [240, 210] width 10 height 19
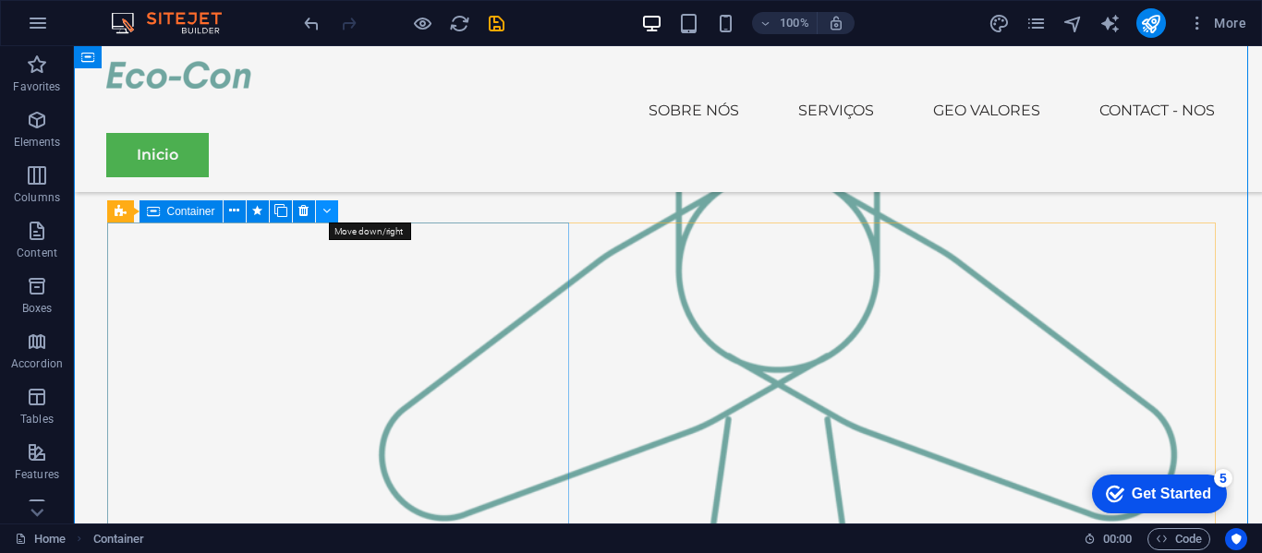
click at [328, 209] on icon at bounding box center [326, 210] width 8 height 19
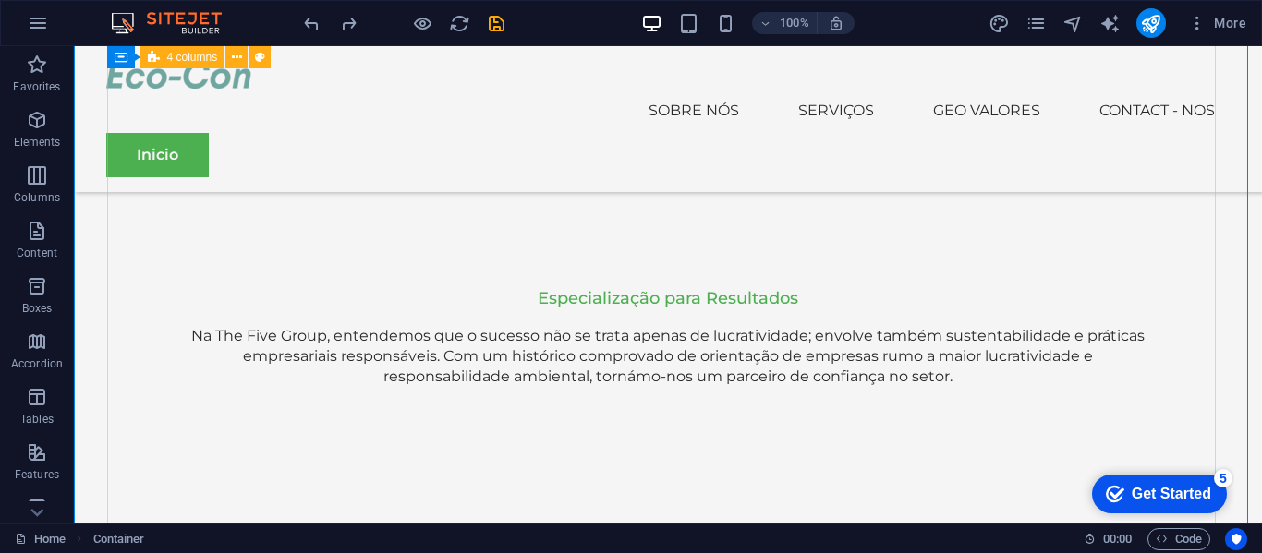
scroll to position [2869, 0]
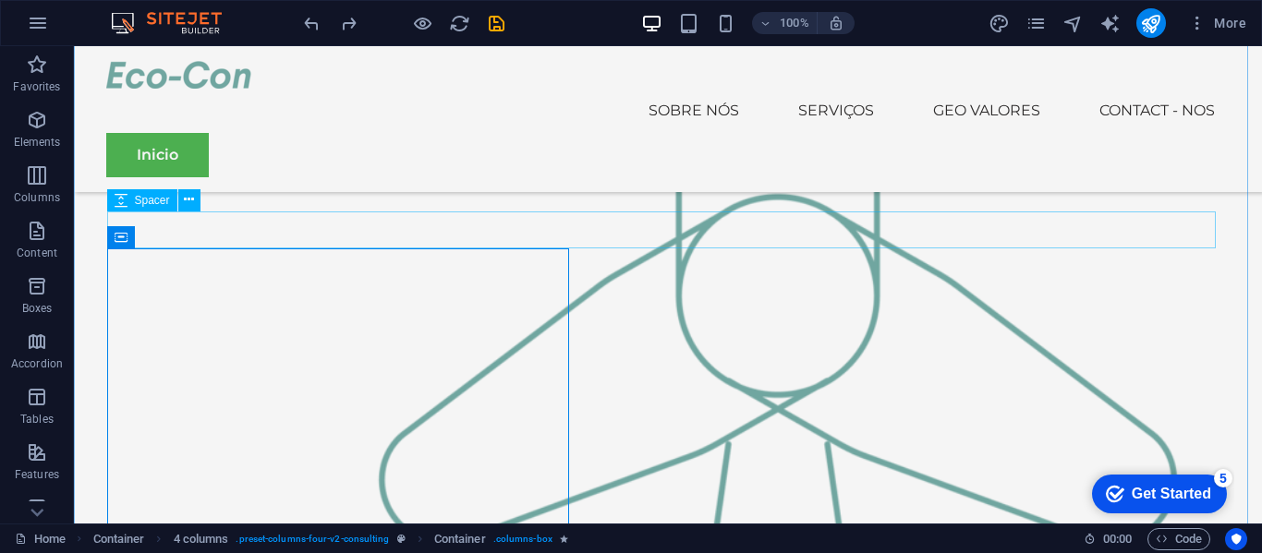
scroll to position [2190, 0]
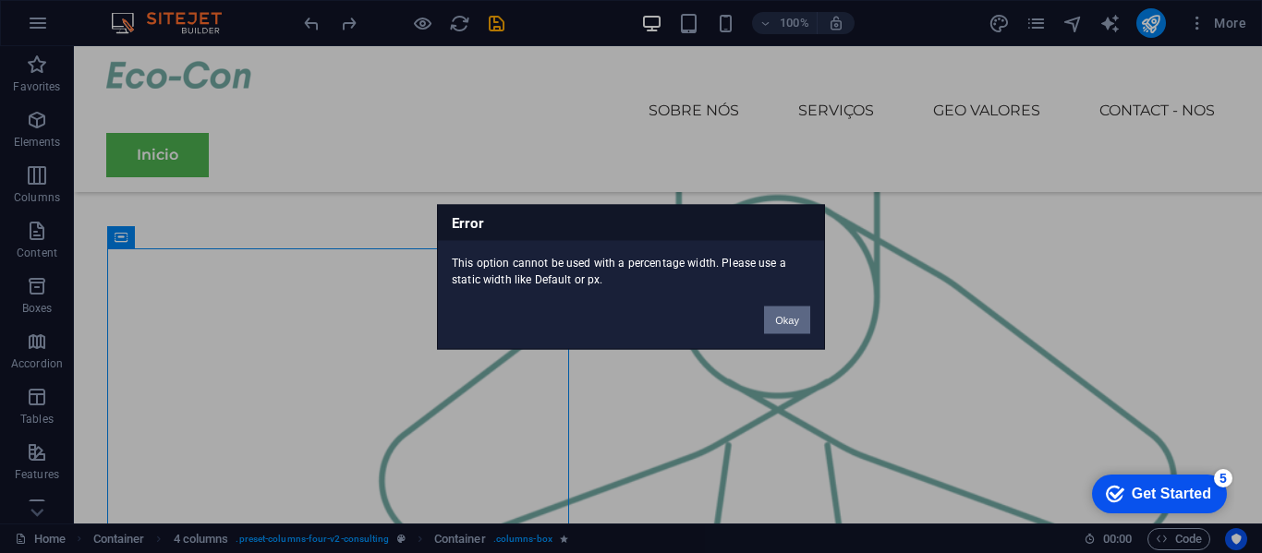
click at [786, 326] on button "Okay" at bounding box center [787, 320] width 46 height 28
click at [788, 322] on button "Okay" at bounding box center [787, 320] width 46 height 28
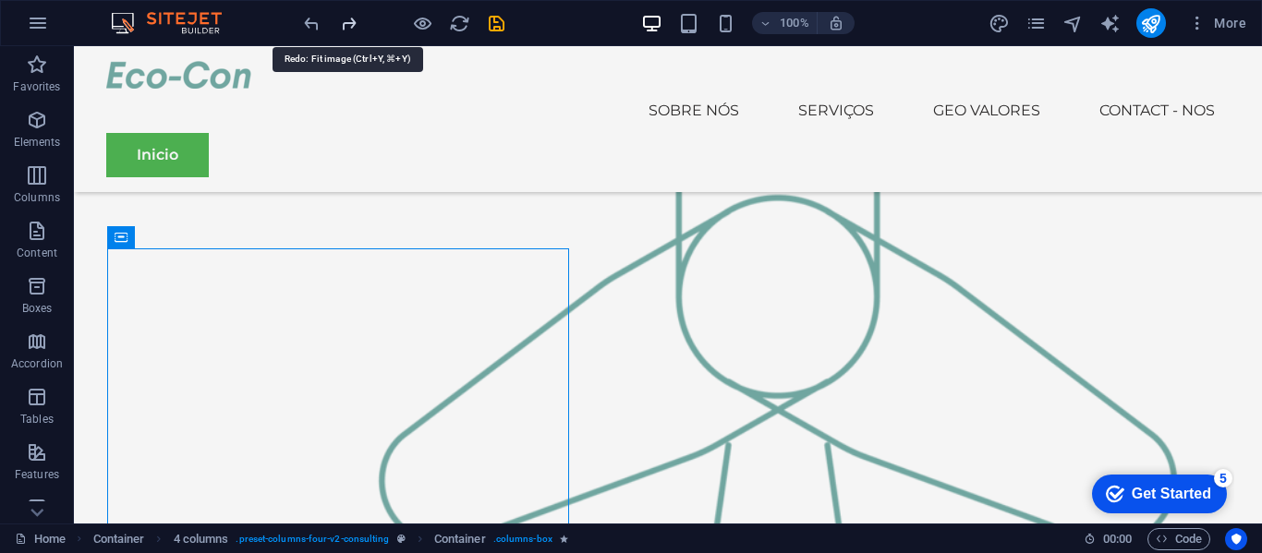
click at [348, 15] on icon "redo" at bounding box center [348, 23] width 21 height 21
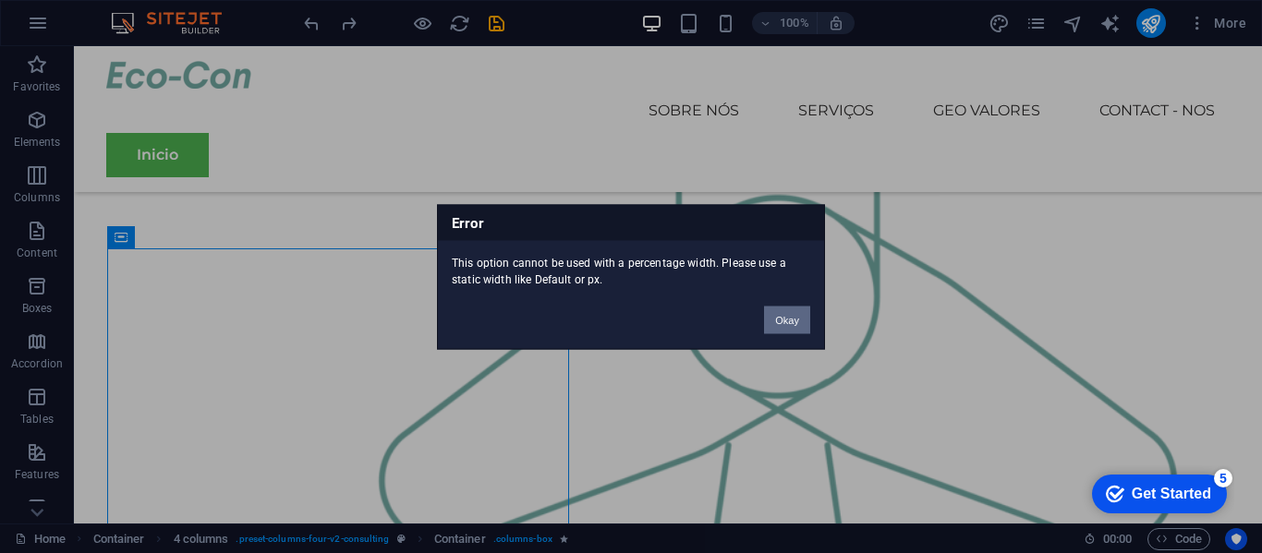
click at [767, 321] on button "Okay" at bounding box center [787, 320] width 46 height 28
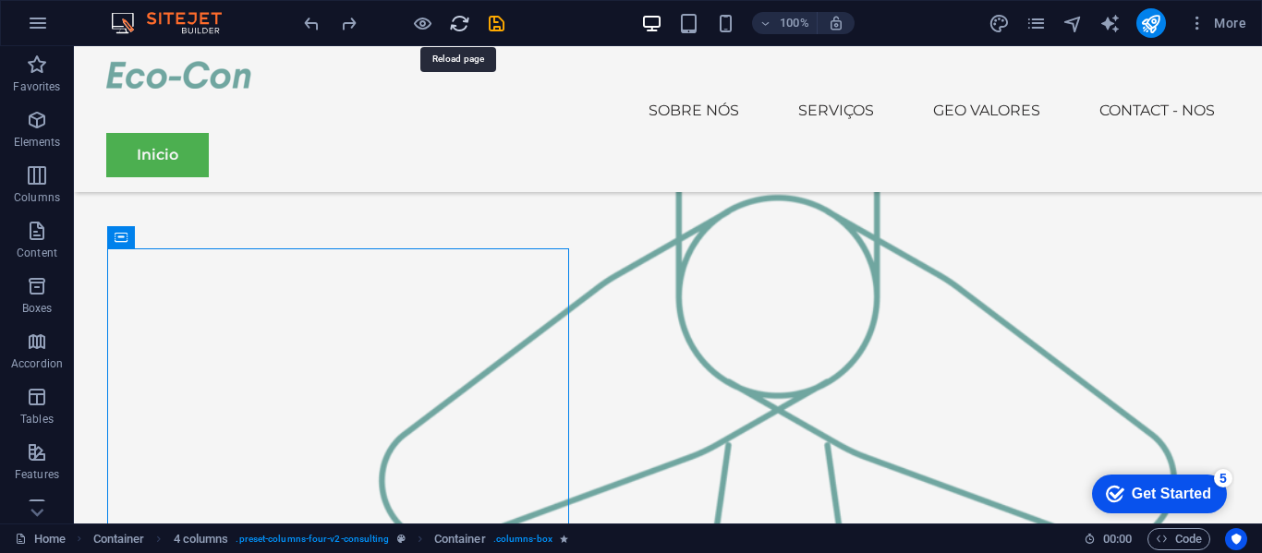
click at [465, 31] on icon "reload" at bounding box center [459, 23] width 21 height 21
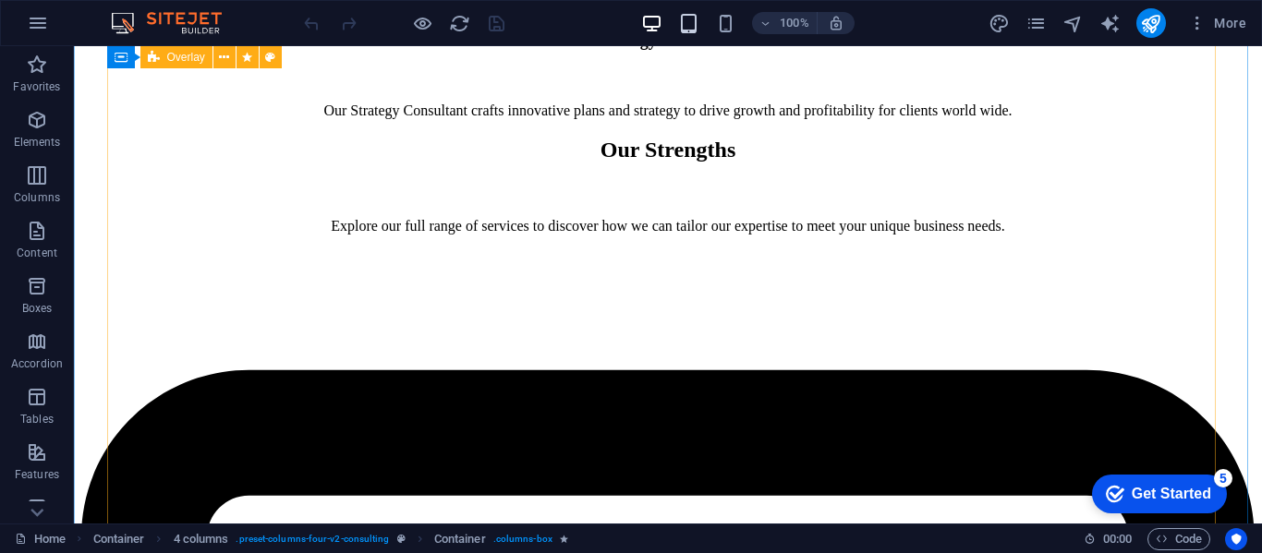
scroll to position [7553, 0]
